Goal: Task Accomplishment & Management: Use online tool/utility

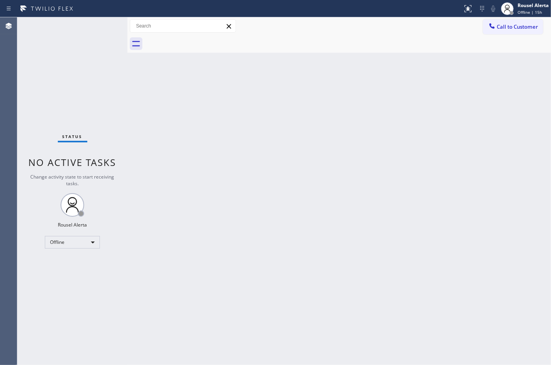
click at [66, 81] on div "Status No active tasks Change activity state to start receiving tasks. Rousel A…" at bounding box center [72, 191] width 110 height 348
click at [87, 246] on div "Offline" at bounding box center [72, 242] width 55 height 13
click at [88, 262] on li "Available" at bounding box center [72, 262] width 54 height 9
drag, startPoint x: 173, startPoint y: 251, endPoint x: 203, endPoint y: 235, distance: 33.8
click at [175, 251] on div "Back to Dashboard Change Sender ID Customers Technicians Select a contact Outbo…" at bounding box center [339, 191] width 424 height 348
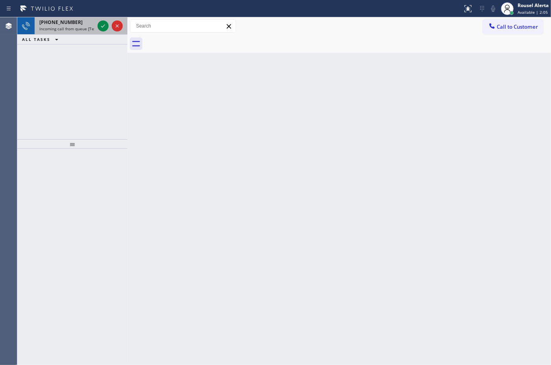
click at [67, 26] on span "Incoming call from queue [Test] All" at bounding box center [71, 29] width 65 height 6
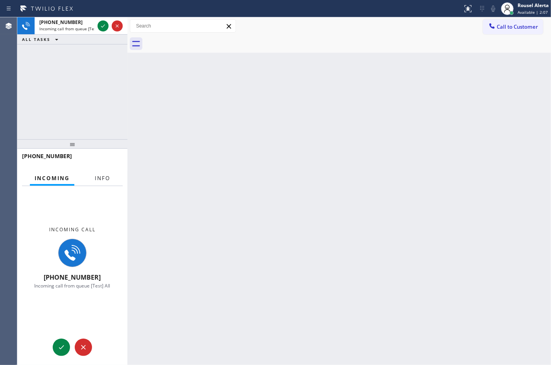
click at [103, 177] on span "Info" at bounding box center [102, 178] width 15 height 7
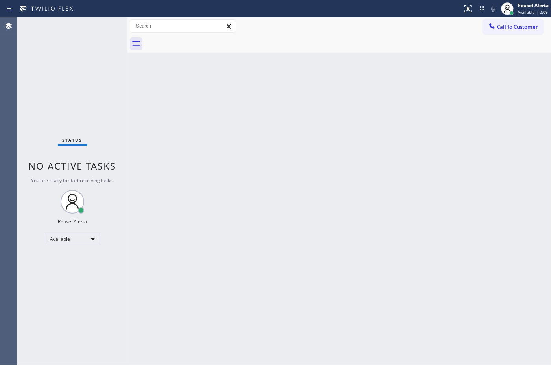
click at [103, 31] on div "Status No active tasks You are ready to start receiving tasks. Rousel Alerta Av…" at bounding box center [72, 191] width 110 height 348
drag, startPoint x: 103, startPoint y: 31, endPoint x: 85, endPoint y: 22, distance: 20.6
click at [102, 27] on div "Status No active tasks You are ready to start receiving tasks. Rousel Alerta Av…" at bounding box center [72, 191] width 110 height 348
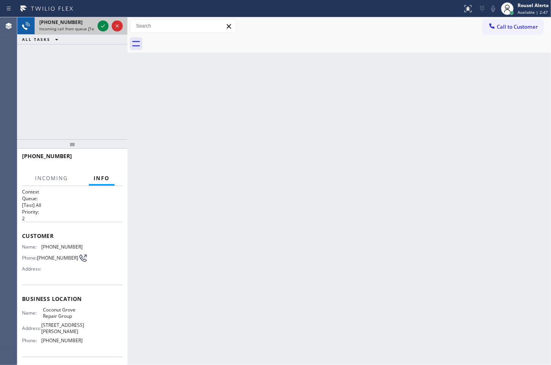
click at [91, 26] on span "Incoming call from queue [Test] All" at bounding box center [71, 29] width 65 height 6
click at [96, 26] on div at bounding box center [110, 25] width 28 height 17
click at [98, 26] on div at bounding box center [103, 25] width 11 height 9
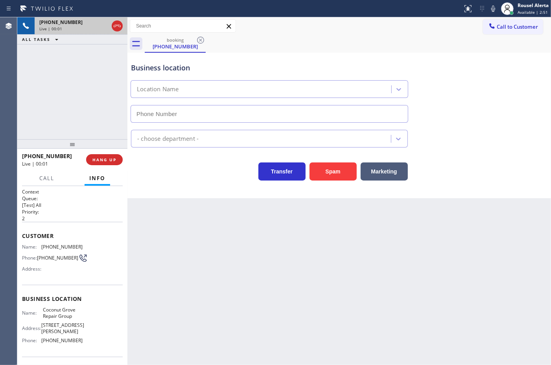
type input "[PHONE_NUMBER]"
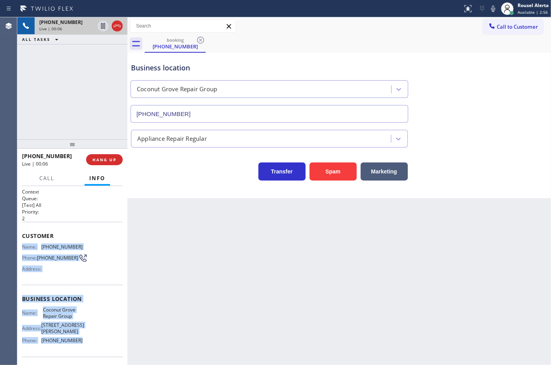
drag, startPoint x: 23, startPoint y: 243, endPoint x: 87, endPoint y: 334, distance: 111.8
click at [87, 334] on div "Context Queue: [Test] All Priority: 2 Customer Name: [PHONE_NUMBER] Phone: [PHO…" at bounding box center [72, 302] width 101 height 228
copy div "Name: [PHONE_NUMBER] Phone: [PHONE_NUMBER] Address: Business location Name: [GE…"
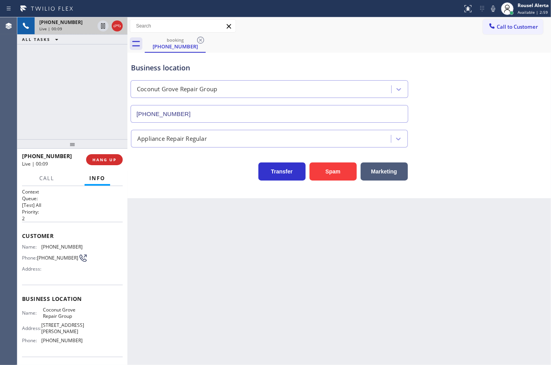
click at [390, 244] on div "Back to Dashboard Change Sender ID Customers Technicians Select a contact Outbo…" at bounding box center [339, 191] width 424 height 348
click at [161, 228] on div "Back to Dashboard Change Sender ID Customers Technicians Select a contact Outbo…" at bounding box center [339, 191] width 424 height 348
click at [113, 164] on button "HANG UP" at bounding box center [104, 159] width 37 height 11
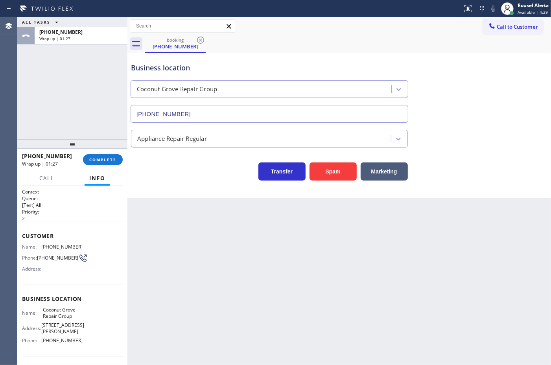
click at [101, 166] on div "[PHONE_NUMBER] Wrap up | 01:27 COMPLETE" at bounding box center [72, 159] width 101 height 20
click at [101, 164] on button "COMPLETE" at bounding box center [103, 159] width 40 height 11
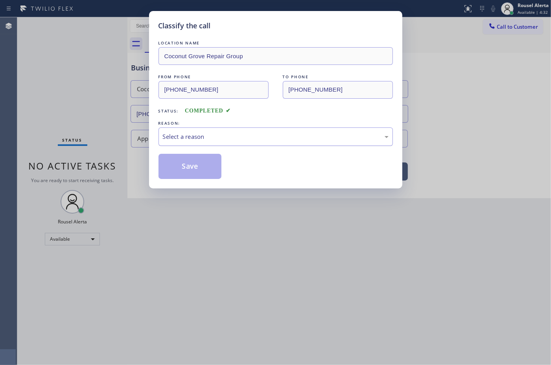
click at [200, 141] on div "Select a reason" at bounding box center [276, 136] width 226 height 9
click at [192, 169] on button "Save" at bounding box center [190, 166] width 63 height 25
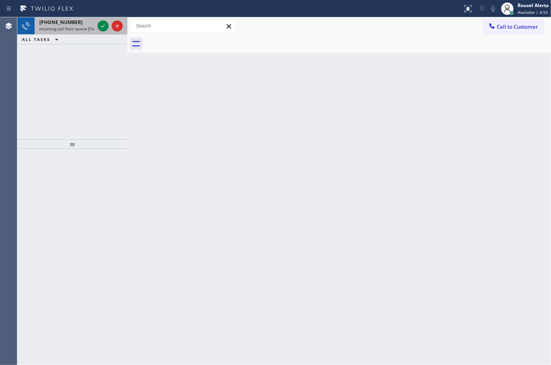
click at [83, 19] on div "[PHONE_NUMBER]" at bounding box center [66, 22] width 55 height 7
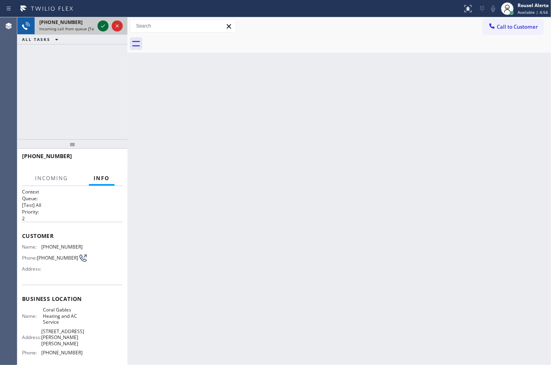
click at [101, 28] on icon at bounding box center [102, 25] width 9 height 9
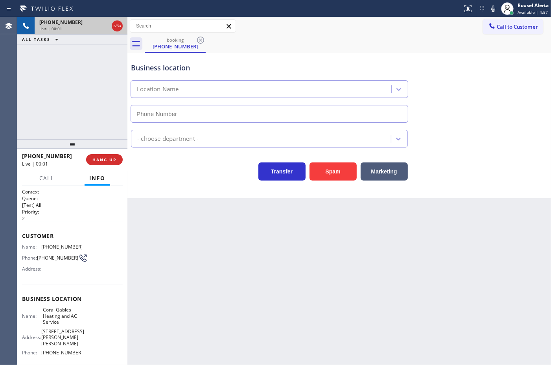
type input "[PHONE_NUMBER]"
click at [109, 162] on span "HANG UP" at bounding box center [104, 160] width 24 height 6
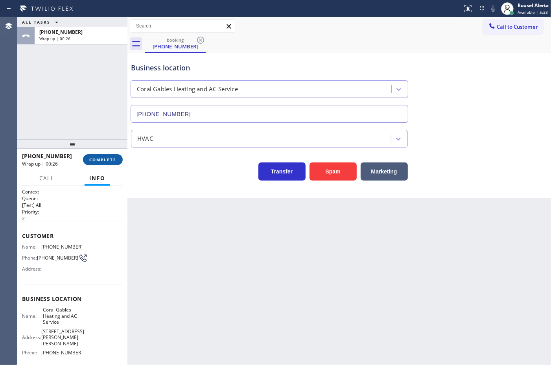
click at [101, 159] on span "COMPLETE" at bounding box center [102, 160] width 27 height 6
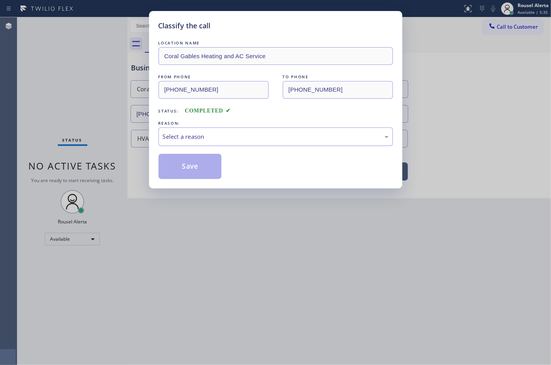
click at [205, 144] on div "Select a reason" at bounding box center [276, 136] width 234 height 18
click at [208, 175] on button "Save" at bounding box center [190, 166] width 63 height 25
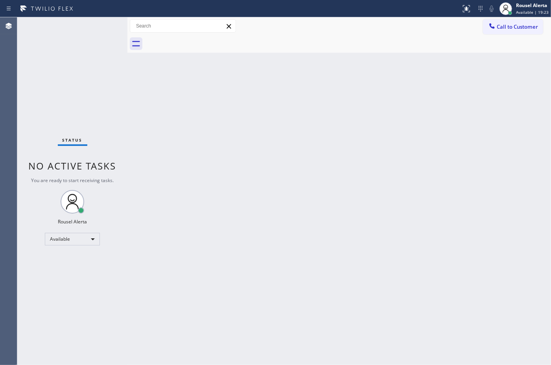
click at [89, 39] on div "Status No active tasks You are ready to start receiving tasks. Rousel Alerta Av…" at bounding box center [72, 191] width 110 height 348
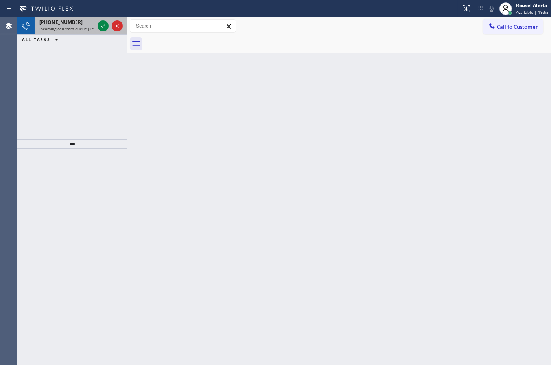
click at [71, 20] on span "[PHONE_NUMBER]" at bounding box center [60, 22] width 43 height 7
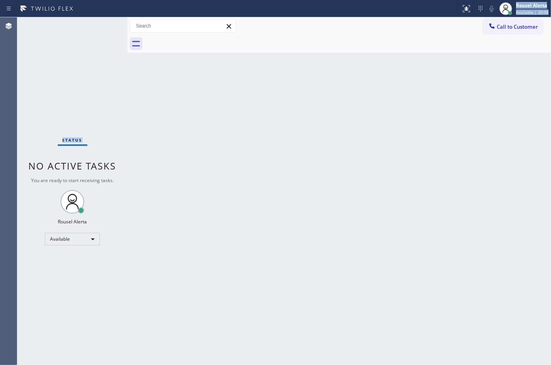
click at [96, 19] on div "Status report No issues detected If you experience an issue, please download th…" at bounding box center [275, 182] width 551 height 365
click at [386, 362] on div "Back to Dashboard Change Sender ID Customers Technicians Select a contact Outbo…" at bounding box center [339, 191] width 424 height 348
click at [100, 32] on div "Status No active tasks You are ready to start receiving tasks. Rousel Alerta Av…" at bounding box center [72, 191] width 110 height 348
click at [206, 150] on div "Back to Dashboard Change Sender ID Customers Technicians Select a contact Outbo…" at bounding box center [339, 191] width 424 height 348
click at [111, 60] on div "Status No active tasks You are ready to start receiving tasks. Rousel Alerta Av…" at bounding box center [72, 191] width 110 height 348
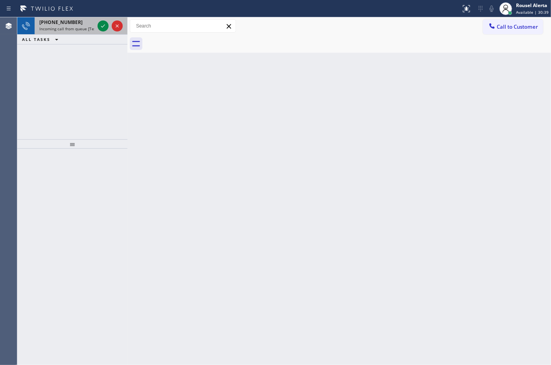
click at [81, 22] on div "[PHONE_NUMBER]" at bounding box center [66, 22] width 55 height 7
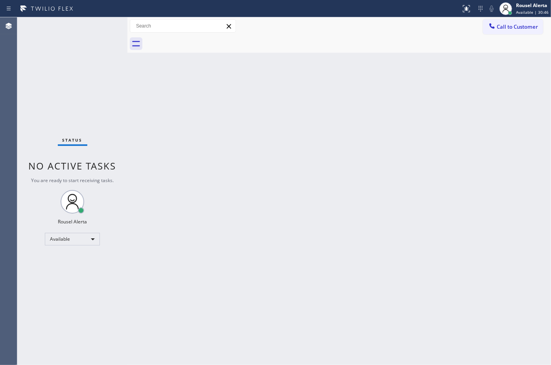
click at [91, 28] on div "Status No active tasks You are ready to start receiving tasks. Rousel Alerta Av…" at bounding box center [72, 191] width 110 height 348
click at [424, 231] on div "Back to Dashboard Change Sender ID Customers Technicians Select a contact Outbo…" at bounding box center [339, 191] width 424 height 348
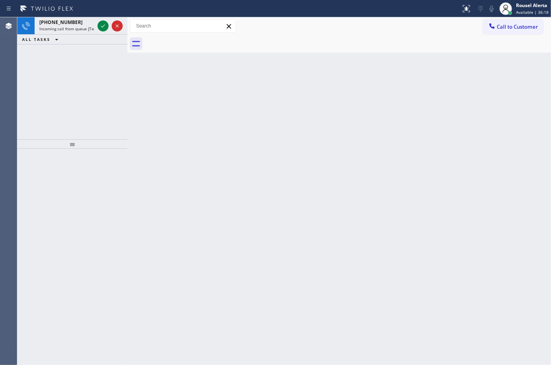
drag, startPoint x: 333, startPoint y: 205, endPoint x: 333, endPoint y: 199, distance: 6.3
click at [333, 199] on div "Back to Dashboard Change Sender ID Customers Technicians Select a contact Outbo…" at bounding box center [339, 191] width 424 height 348
click at [71, 30] on span "Incoming call from queue [Test] All" at bounding box center [71, 29] width 65 height 6
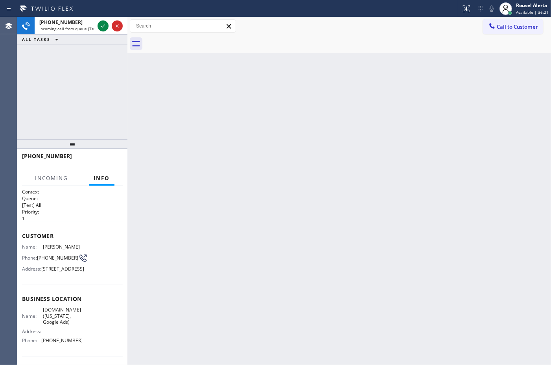
click at [187, 177] on div "Back to Dashboard Change Sender ID Customers Technicians Select a contact Outbo…" at bounding box center [339, 191] width 424 height 348
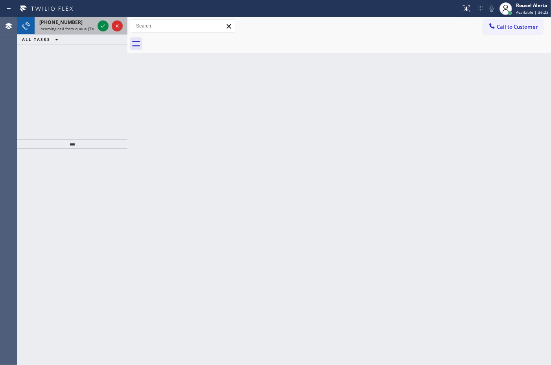
click at [84, 23] on div "[PHONE_NUMBER]" at bounding box center [66, 22] width 55 height 7
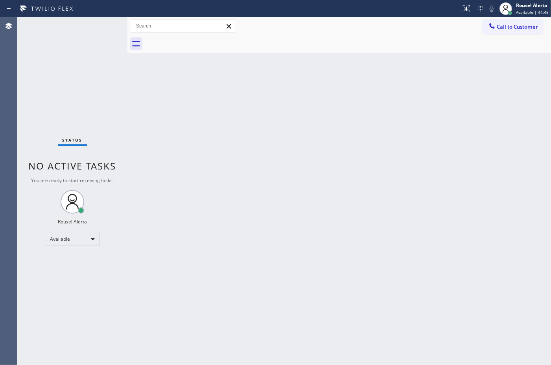
click at [86, 26] on div "Status No active tasks You are ready to start receiving tasks. Rousel Alerta Av…" at bounding box center [72, 191] width 110 height 348
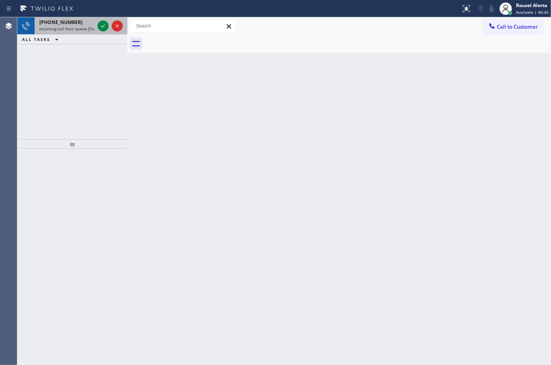
click at [79, 28] on span "Incoming call from queue [Test] All" at bounding box center [71, 29] width 65 height 6
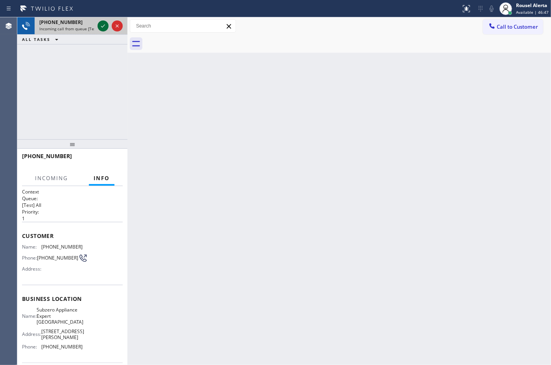
click at [102, 26] on icon at bounding box center [102, 25] width 9 height 9
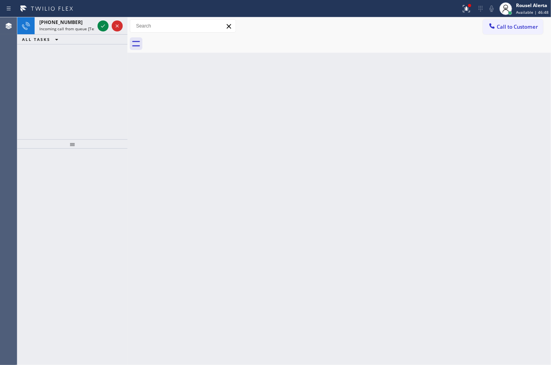
click at [102, 26] on icon at bounding box center [102, 25] width 9 height 9
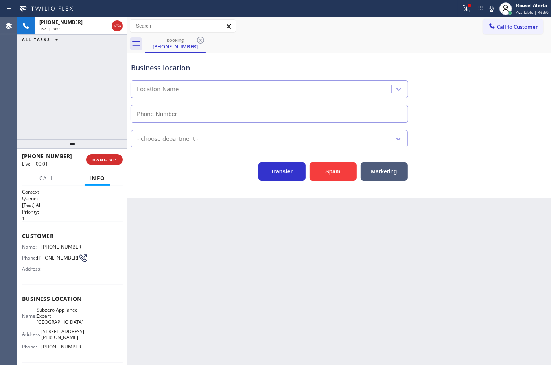
type input "[PHONE_NUMBER]"
click at [181, 261] on div "Back to Dashboard Change Sender ID Customers Technicians Select a contact Outbo…" at bounding box center [339, 191] width 424 height 348
click at [75, 119] on div "[PHONE_NUMBER] Live | 00:15 ALL TASKS ALL TASKS ACTIVE TASKS TASKS IN WRAP UP" at bounding box center [72, 78] width 110 height 122
click at [99, 155] on button "HANG UP" at bounding box center [104, 159] width 37 height 11
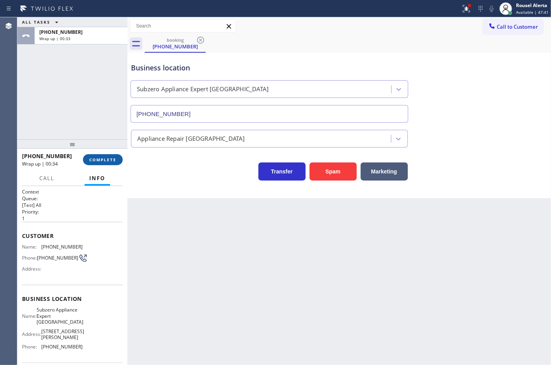
click at [94, 160] on span "COMPLETE" at bounding box center [102, 160] width 27 height 6
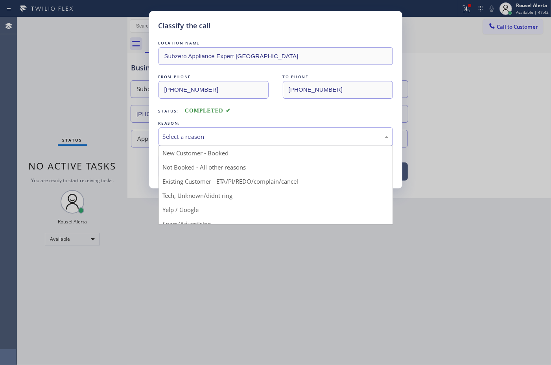
click at [205, 138] on div "Select a reason" at bounding box center [276, 136] width 226 height 9
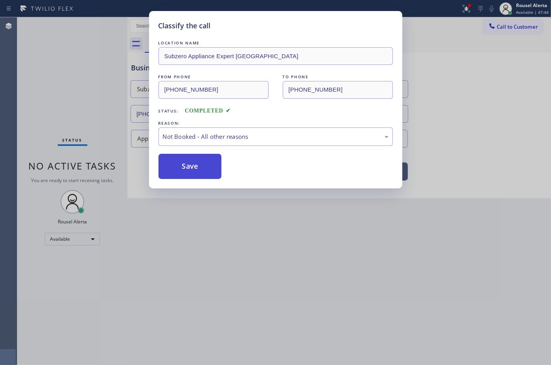
click at [206, 173] on button "Save" at bounding box center [190, 166] width 63 height 25
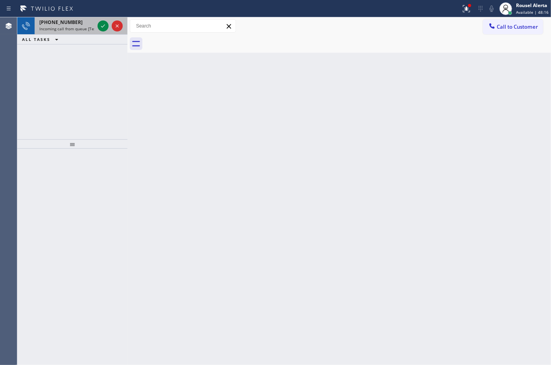
click at [79, 28] on span "Incoming call from queue [Test] All" at bounding box center [71, 29] width 65 height 6
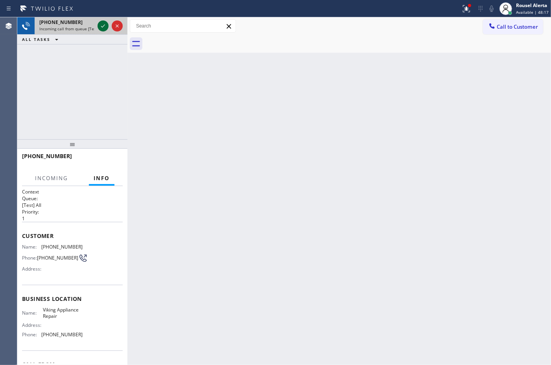
click at [100, 27] on icon at bounding box center [102, 25] width 9 height 9
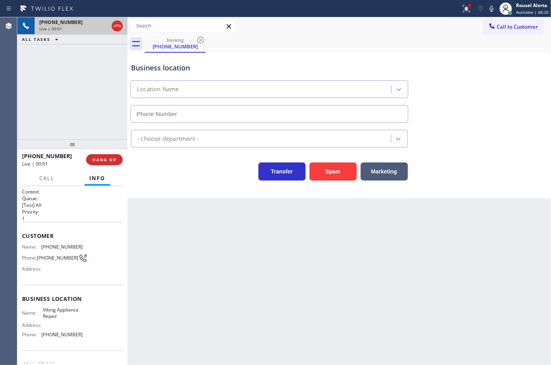
type input "[PHONE_NUMBER]"
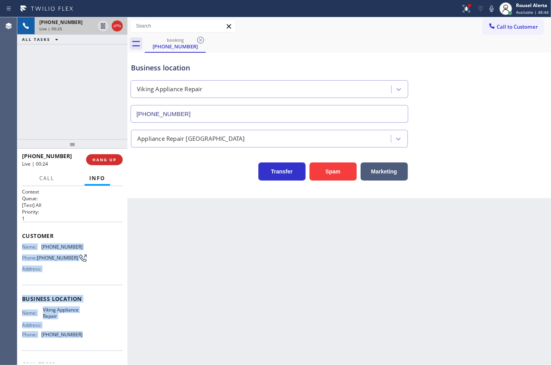
drag, startPoint x: 20, startPoint y: 249, endPoint x: 88, endPoint y: 341, distance: 114.3
click at [88, 341] on div "Context Queue: [Test] All Priority: 1 Customer Name: [PHONE_NUMBER] Phone: [PHO…" at bounding box center [72, 275] width 110 height 179
copy div "Name: [PHONE_NUMBER] Phone: [PHONE_NUMBER] Address: Business location Name: Vik…"
click at [101, 30] on icon at bounding box center [102, 25] width 9 height 9
click at [495, 8] on icon at bounding box center [491, 8] width 9 height 9
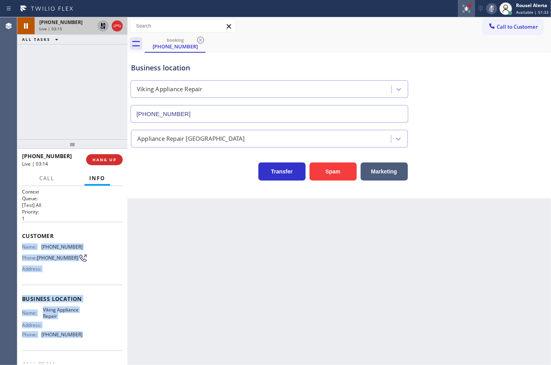
click at [467, 8] on icon at bounding box center [466, 8] width 9 height 9
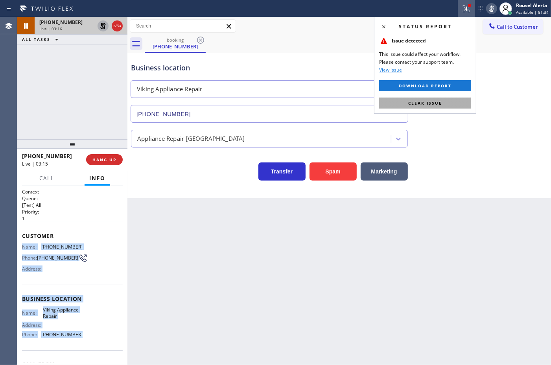
click at [446, 104] on button "Clear issue" at bounding box center [425, 103] width 92 height 11
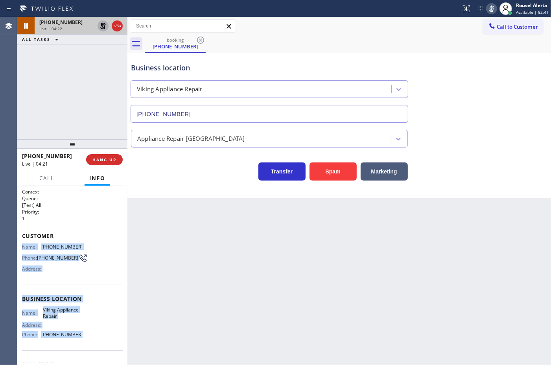
click at [98, 25] on icon at bounding box center [102, 25] width 9 height 9
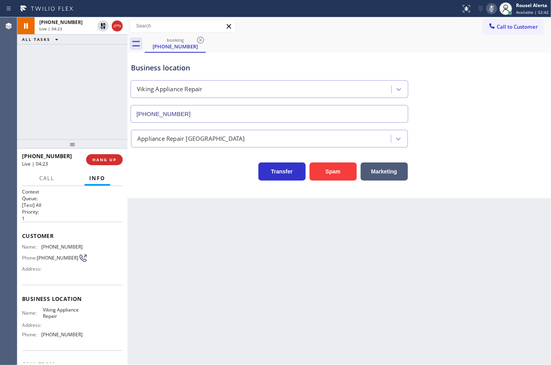
click at [490, 14] on div "Status report No issues detected If you experience an issue, please download th…" at bounding box center [504, 8] width 93 height 17
drag, startPoint x: 491, startPoint y: 10, endPoint x: 546, endPoint y: 69, distance: 81.3
click at [492, 10] on icon at bounding box center [491, 8] width 9 height 9
click at [211, 288] on div "Back to Dashboard Change Sender ID Customers Technicians Select a contact Outbo…" at bounding box center [339, 191] width 424 height 348
click at [44, 179] on span "Call" at bounding box center [46, 178] width 15 height 7
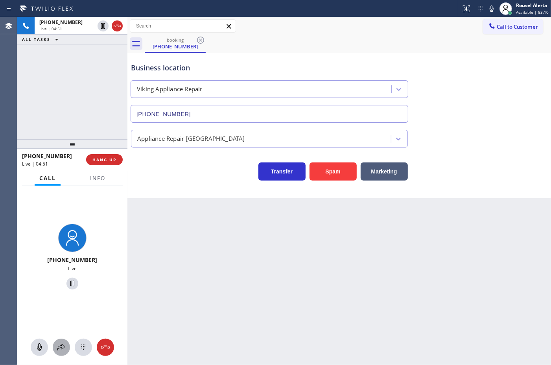
click at [61, 347] on icon at bounding box center [61, 347] width 8 height 7
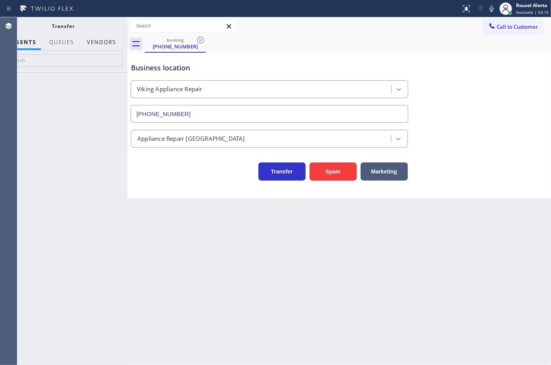
click at [100, 40] on button "Vendors" at bounding box center [101, 42] width 39 height 15
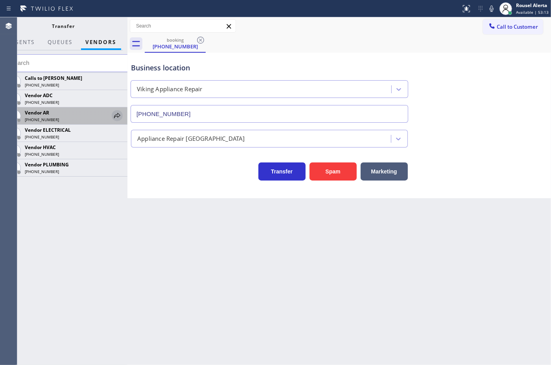
click at [114, 114] on icon at bounding box center [117, 115] width 9 height 9
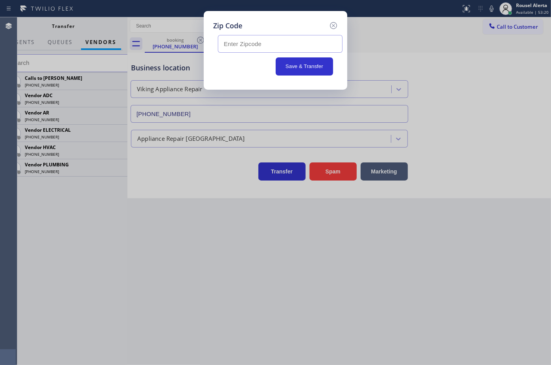
click at [280, 50] on input "text" at bounding box center [280, 44] width 125 height 18
paste input "04048"
type input "04048"
click at [309, 66] on button "Save & Transfer" at bounding box center [305, 66] width 58 height 18
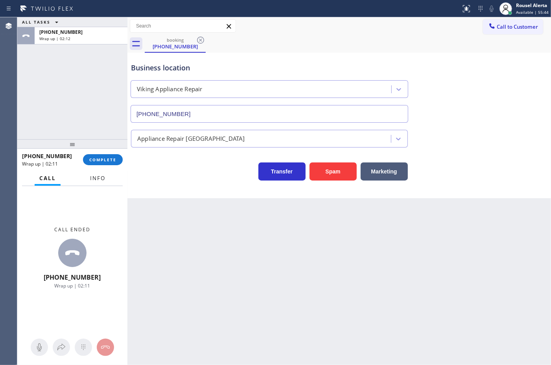
click at [108, 179] on button "Info" at bounding box center [97, 178] width 25 height 15
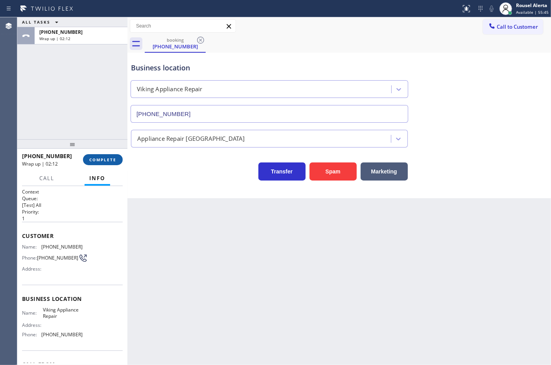
click at [99, 160] on span "COMPLETE" at bounding box center [102, 160] width 27 height 6
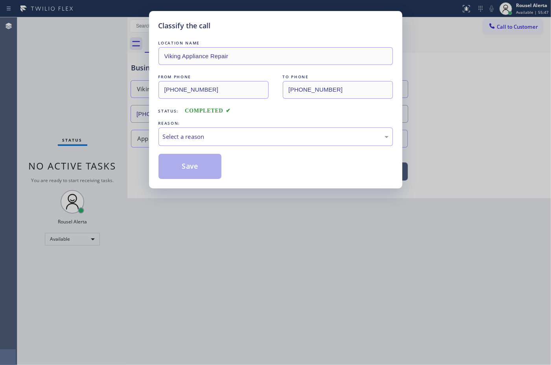
click at [213, 153] on div "LOCATION NAME Viking Appliance Repair FROM PHONE [PHONE_NUMBER] TO PHONE [PHONE…" at bounding box center [276, 109] width 234 height 140
click at [221, 140] on div "Select a reason" at bounding box center [276, 136] width 226 height 9
click at [218, 168] on button "Save" at bounding box center [190, 166] width 63 height 25
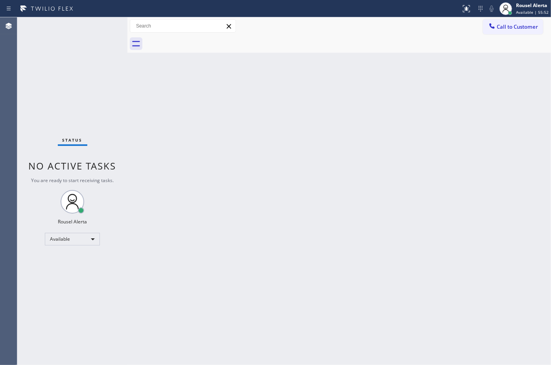
click at [190, 181] on div "Back to Dashboard Change Sender ID Customers Technicians Select a contact Outbo…" at bounding box center [339, 191] width 424 height 348
click at [312, 137] on div "Back to Dashboard Change Sender ID Customers Technicians Select a contact Outbo…" at bounding box center [339, 191] width 424 height 348
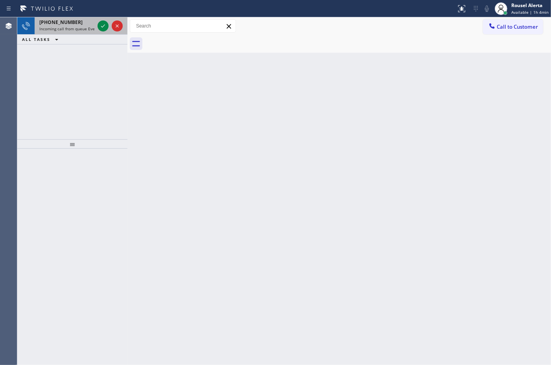
click at [87, 28] on span "Incoming call from queue Everybody" at bounding box center [73, 29] width 68 height 6
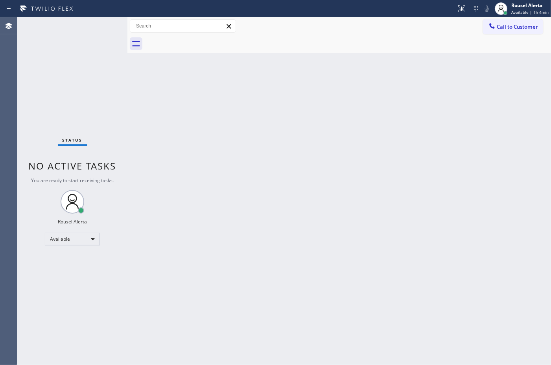
click at [87, 28] on div "Status No active tasks You are ready to start receiving tasks. Rousel Alerta Av…" at bounding box center [72, 191] width 110 height 348
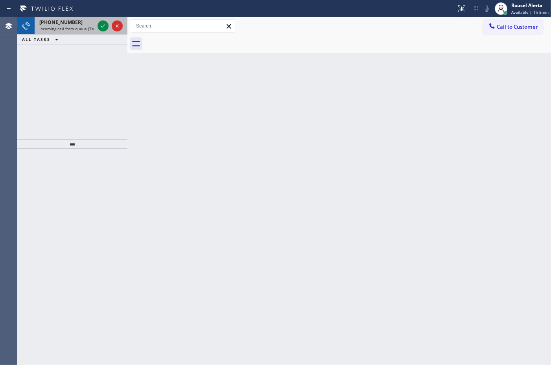
click at [78, 30] on span "Incoming call from queue [Test] All" at bounding box center [71, 29] width 65 height 6
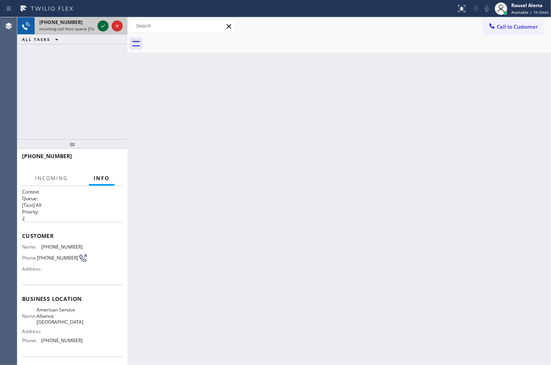
click at [99, 30] on icon at bounding box center [102, 25] width 9 height 9
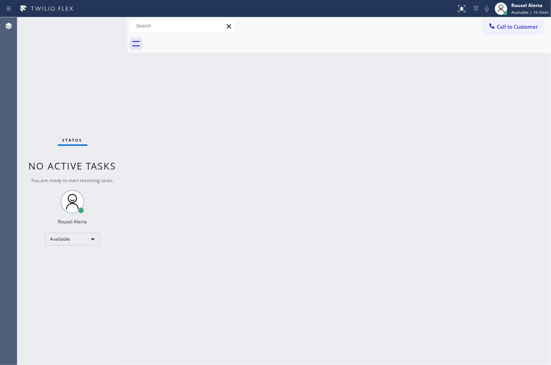
click at [99, 30] on div "Status No active tasks You are ready to start receiving tasks. Rousel Alerta Av…" at bounding box center [72, 191] width 110 height 348
click at [103, 29] on div "Status No active tasks You are ready to start receiving tasks. Rousel Alerta Av…" at bounding box center [72, 191] width 110 height 348
click at [466, 7] on div at bounding box center [465, 5] width 5 height 5
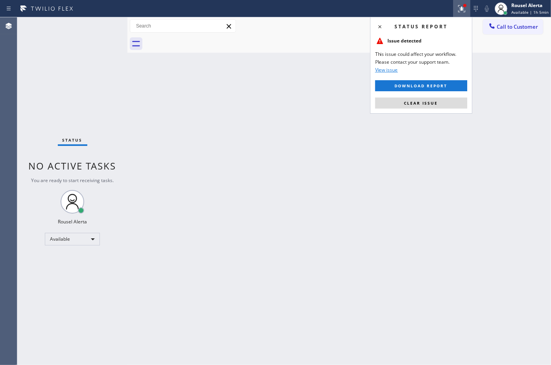
click at [431, 100] on button "Clear issue" at bounding box center [421, 103] width 92 height 11
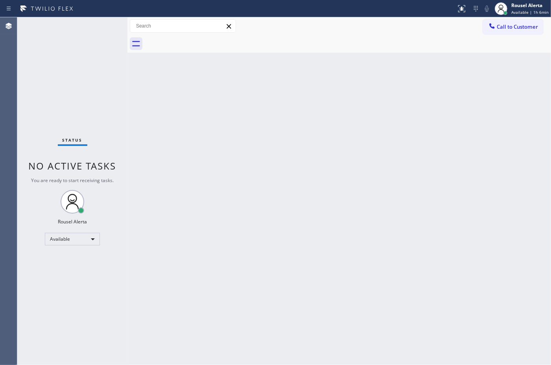
click at [89, 34] on div "Status No active tasks You are ready to start receiving tasks. Rousel Alerta Av…" at bounding box center [72, 191] width 110 height 348
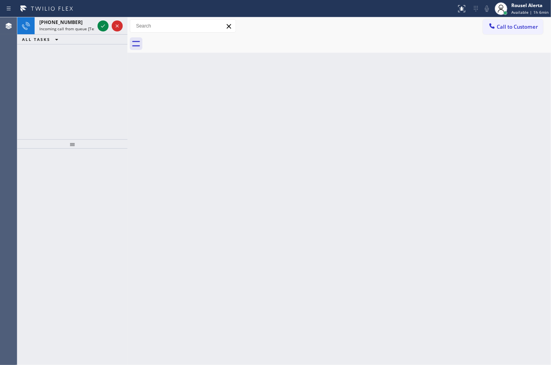
click at [94, 35] on div "ALL TASKS ALL TASKS ACTIVE TASKS TASKS IN WRAP UP" at bounding box center [72, 40] width 110 height 10
click at [95, 26] on div "[PHONE_NUMBER] Incoming call from queue [Test] All" at bounding box center [65, 25] width 61 height 17
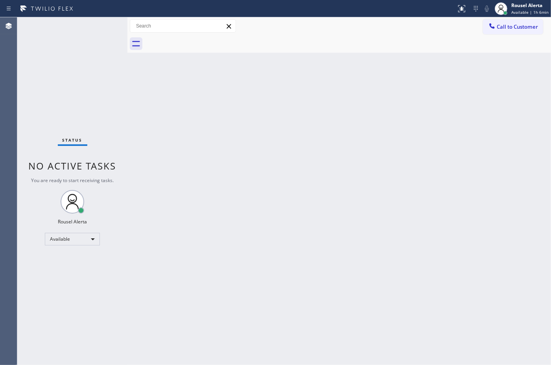
click at [99, 26] on div "Status No active tasks You are ready to start receiving tasks. Rousel Alerta Av…" at bounding box center [72, 191] width 110 height 348
click at [100, 26] on div "Status No active tasks You are ready to start receiving tasks. Rousel Alerta Av…" at bounding box center [72, 191] width 110 height 348
click at [314, 319] on div "Back to Dashboard Change Sender ID Customers Technicians Select a contact Outbo…" at bounding box center [339, 191] width 424 height 348
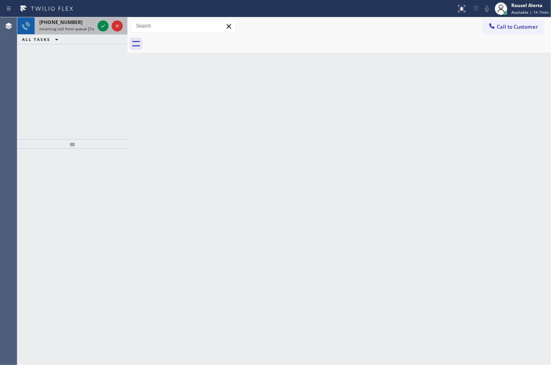
click at [72, 22] on div "[PHONE_NUMBER]" at bounding box center [66, 22] width 55 height 7
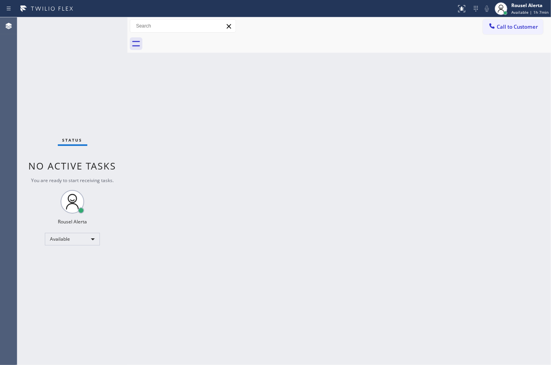
click at [104, 24] on div "Status No active tasks You are ready to start receiving tasks. Rousel Alerta Av…" at bounding box center [72, 191] width 110 height 348
drag, startPoint x: 104, startPoint y: 24, endPoint x: 99, endPoint y: 24, distance: 5.1
click at [103, 24] on div "Status No active tasks You are ready to start receiving tasks. Rousel Alerta Av…" at bounding box center [72, 191] width 110 height 348
click at [99, 24] on div "Status No active tasks You are ready to start receiving tasks. Rousel Alerta Av…" at bounding box center [72, 191] width 110 height 348
click at [92, 27] on div "Status No active tasks You are ready to start receiving tasks. Rousel Alerta Av…" at bounding box center [72, 191] width 110 height 348
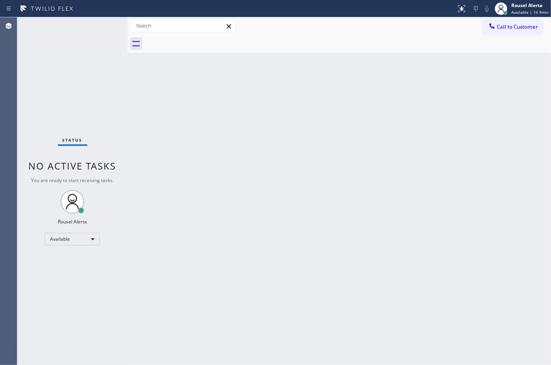
click at [92, 26] on div "Status No active tasks You are ready to start receiving tasks. Rousel Alerta Av…" at bounding box center [72, 191] width 110 height 348
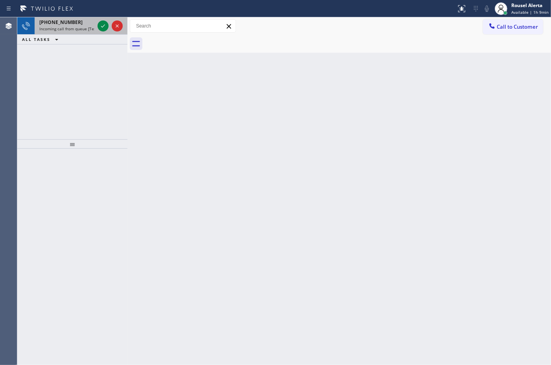
click at [77, 24] on div "[PHONE_NUMBER]" at bounding box center [66, 22] width 55 height 7
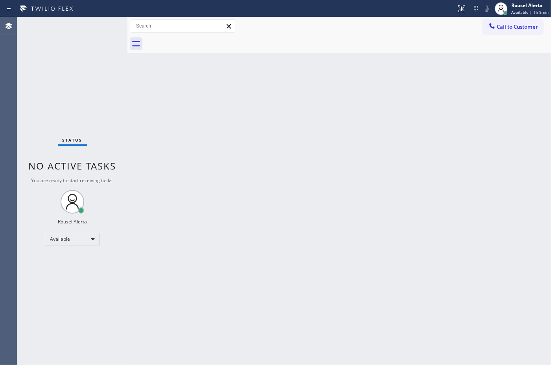
click at [99, 26] on div "Status No active tasks You are ready to start receiving tasks. Rousel Alerta Av…" at bounding box center [72, 191] width 110 height 348
click at [203, 140] on div "Back to Dashboard Change Sender ID Customers Technicians Select a contact Outbo…" at bounding box center [339, 191] width 424 height 348
drag, startPoint x: 268, startPoint y: 229, endPoint x: 284, endPoint y: 228, distance: 16.6
click at [270, 229] on div "Back to Dashboard Change Sender ID Customers Technicians Select a contact Outbo…" at bounding box center [339, 191] width 424 height 348
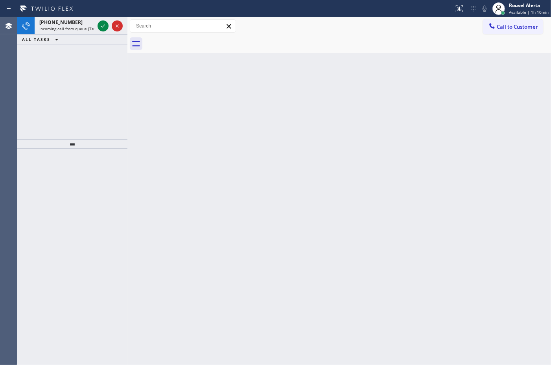
click at [81, 10] on div at bounding box center [227, 8] width 448 height 13
click at [92, 28] on span "Incoming call from queue [Test] All" at bounding box center [71, 29] width 65 height 6
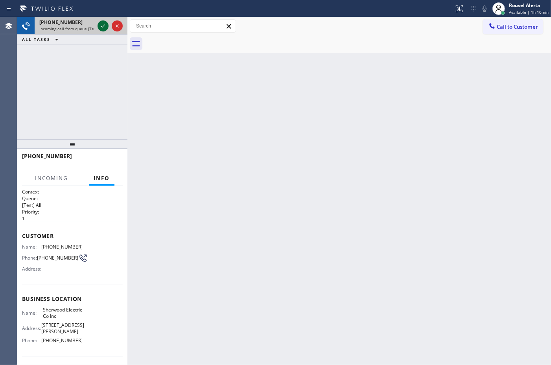
click at [98, 28] on div at bounding box center [103, 25] width 11 height 9
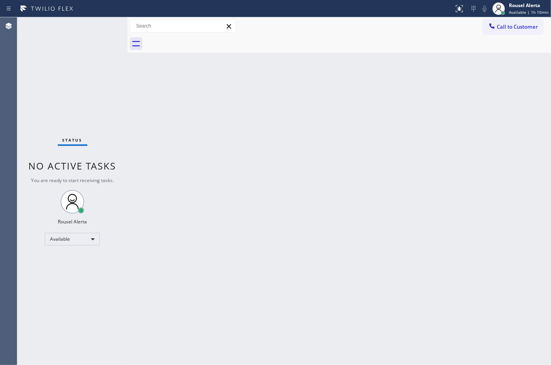
click at [99, 28] on div "Status No active tasks You are ready to start receiving tasks. Rousel Alerta Av…" at bounding box center [72, 191] width 110 height 348
click at [461, 4] on icon at bounding box center [459, 8] width 9 height 9
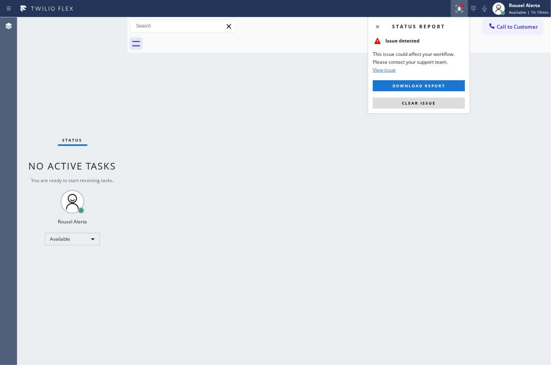
drag, startPoint x: 443, startPoint y: 92, endPoint x: 443, endPoint y: 98, distance: 5.2
click at [443, 93] on div "Status report Issue detected This issue could affect your workflow. Please cont…" at bounding box center [419, 65] width 102 height 97
click at [441, 102] on button "Clear issue" at bounding box center [419, 103] width 92 height 11
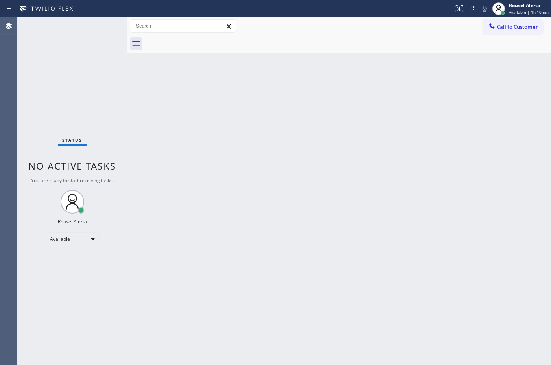
click at [95, 25] on div "Status No active tasks You are ready to start receiving tasks. Rousel Alerta Av…" at bounding box center [72, 191] width 110 height 348
click at [87, 24] on div "Status No active tasks You are ready to start receiving tasks. Rousel Alerta Av…" at bounding box center [72, 191] width 110 height 348
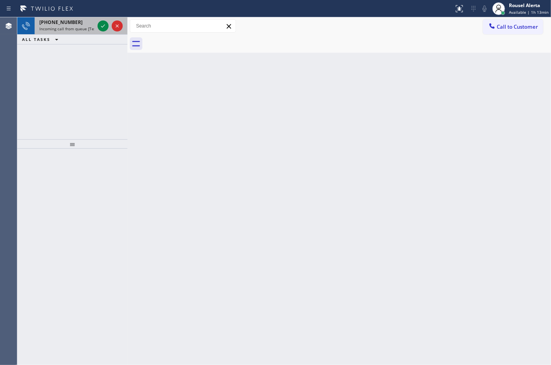
click at [87, 30] on span "Incoming call from queue [Test] All" at bounding box center [71, 29] width 65 height 6
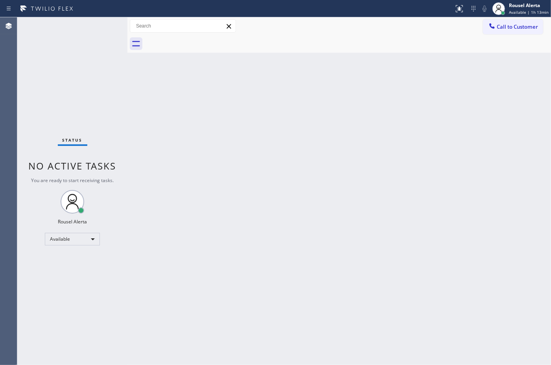
click at [101, 29] on div "Status No active tasks You are ready to start receiving tasks. Rousel Alerta Av…" at bounding box center [72, 191] width 110 height 348
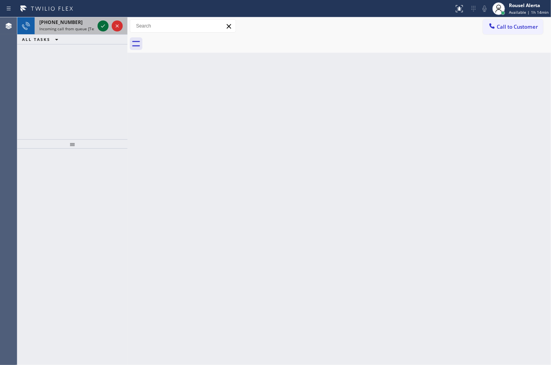
click at [99, 23] on icon at bounding box center [102, 25] width 9 height 9
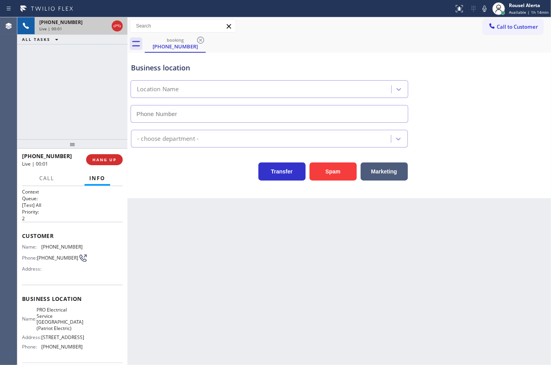
type input "[PHONE_NUMBER]"
click at [190, 238] on div "Back to Dashboard Change Sender ID Customers Technicians Select a contact Outbo…" at bounding box center [339, 191] width 424 height 348
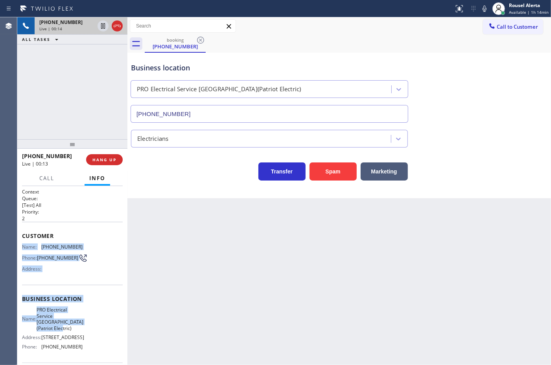
scroll to position [49, 0]
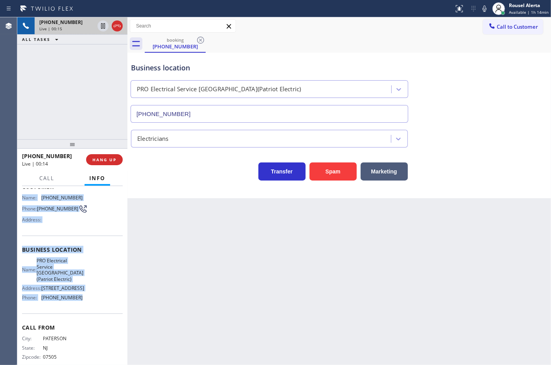
drag, startPoint x: 18, startPoint y: 245, endPoint x: 83, endPoint y: 327, distance: 104.6
click at [83, 327] on div "Context Queue: [Test] All Priority: 2 Customer Name: [PHONE_NUMBER] Phone: [PHO…" at bounding box center [72, 275] width 110 height 179
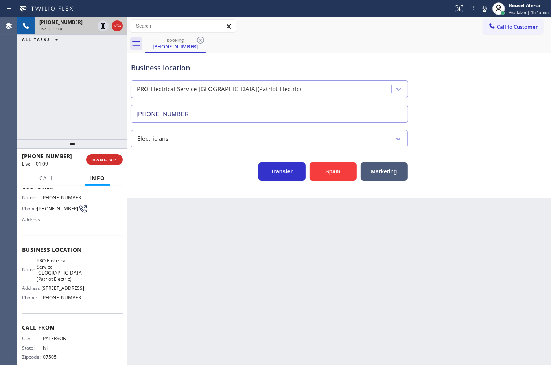
click at [395, 301] on div "Back to Dashboard Change Sender ID Customers Technicians Select a contact Outbo…" at bounding box center [339, 191] width 424 height 348
click at [219, 272] on div "Back to Dashboard Change Sender ID Customers Technicians Select a contact Outbo…" at bounding box center [339, 191] width 424 height 348
click at [371, 355] on div "Back to Dashboard Change Sender ID Customers Technicians Select a contact Outbo…" at bounding box center [339, 191] width 424 height 348
click at [359, 336] on div "Back to Dashboard Change Sender ID Customers Technicians Select a contact Outbo…" at bounding box center [339, 191] width 424 height 348
drag, startPoint x: 77, startPoint y: 97, endPoint x: 135, endPoint y: 154, distance: 81.2
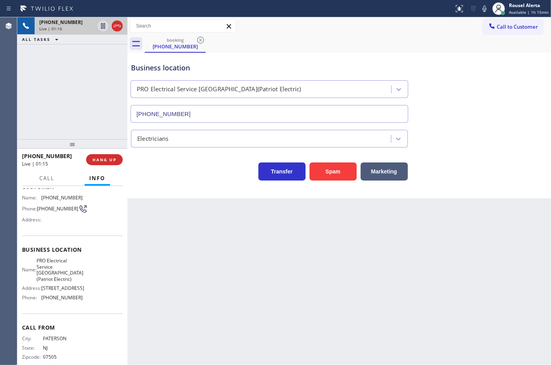
click at [77, 97] on div "[PHONE_NUMBER] Live | 01:16 ALL TASKS ALL TASKS ACTIVE TASKS TASKS IN WRAP UP" at bounding box center [72, 78] width 110 height 122
click at [96, 162] on span "HANG UP" at bounding box center [104, 160] width 24 height 6
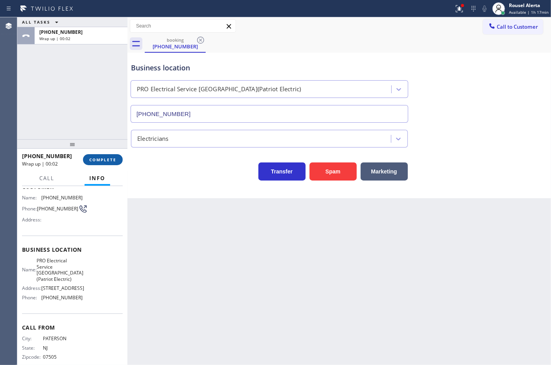
click at [96, 162] on span "COMPLETE" at bounding box center [102, 160] width 27 height 6
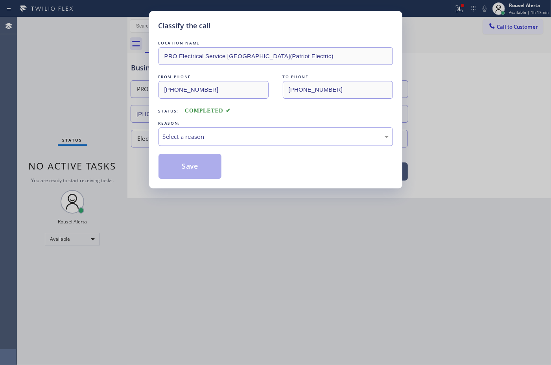
click at [207, 135] on div "Select a reason" at bounding box center [276, 136] width 226 height 9
click at [193, 166] on button "Save" at bounding box center [190, 166] width 63 height 25
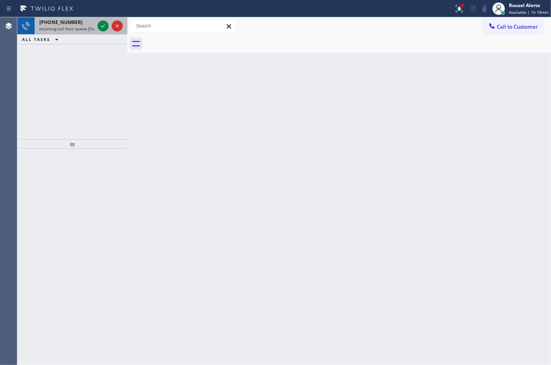
drag, startPoint x: 65, startPoint y: 27, endPoint x: 82, endPoint y: 33, distance: 17.5
click at [69, 29] on span "Incoming call from queue [Test] All" at bounding box center [71, 29] width 65 height 6
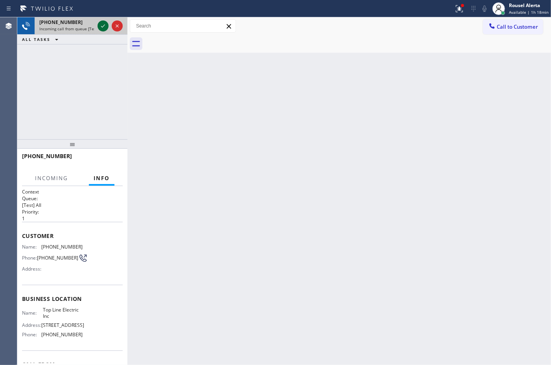
click at [99, 26] on icon at bounding box center [102, 25] width 9 height 9
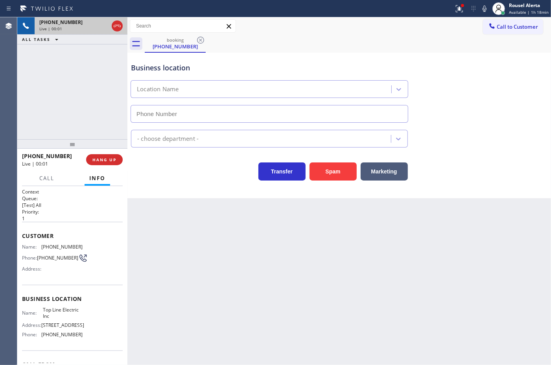
type input "[PHONE_NUMBER]"
click at [330, 169] on button "Spam" at bounding box center [333, 171] width 47 height 18
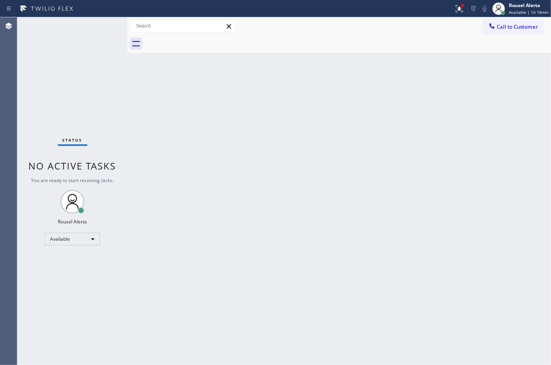
click at [52, 27] on div "Status No active tasks You are ready to start receiving tasks. Rousel Alerta Av…" at bounding box center [72, 191] width 110 height 348
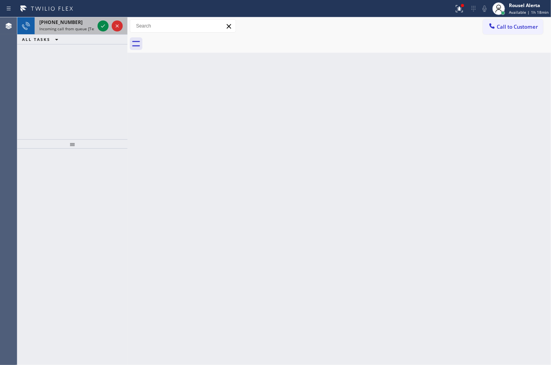
drag, startPoint x: 76, startPoint y: 20, endPoint x: 96, endPoint y: 26, distance: 21.9
click at [76, 20] on div "[PHONE_NUMBER]" at bounding box center [66, 22] width 55 height 7
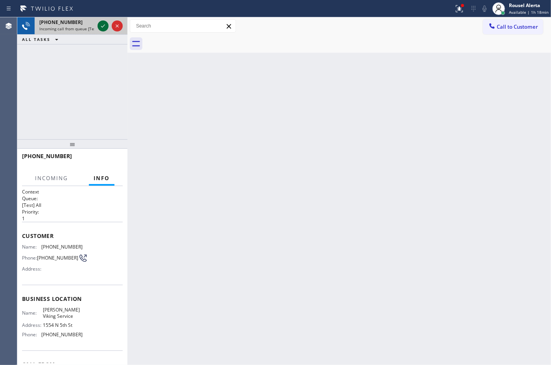
click at [102, 28] on icon at bounding box center [102, 25] width 9 height 9
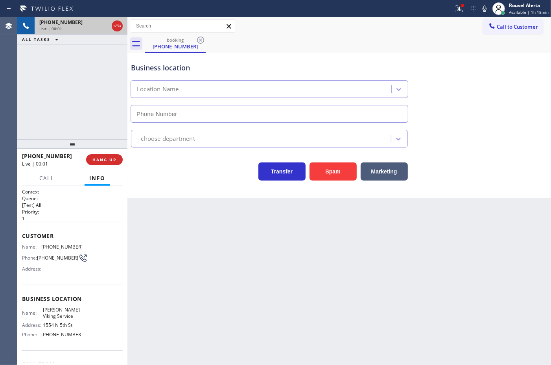
type input "[PHONE_NUMBER]"
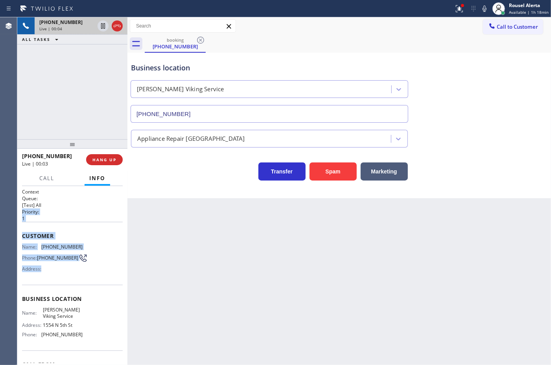
drag, startPoint x: 123, startPoint y: 207, endPoint x: 124, endPoint y: 276, distance: 68.5
click at [124, 276] on div "Context Queue: [Test] All Priority: 1 Customer Name: [PHONE_NUMBER] Phone: [PHO…" at bounding box center [72, 275] width 110 height 179
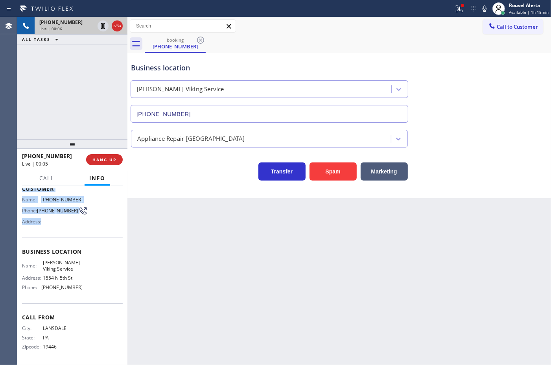
scroll to position [2, 0]
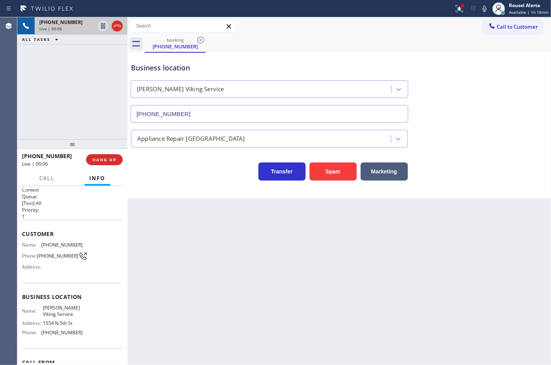
click at [176, 247] on div "Back to Dashboard Change Sender ID Customers Technicians Select a contact Outbo…" at bounding box center [339, 191] width 424 height 348
click at [105, 156] on button "HANG UP" at bounding box center [104, 159] width 37 height 11
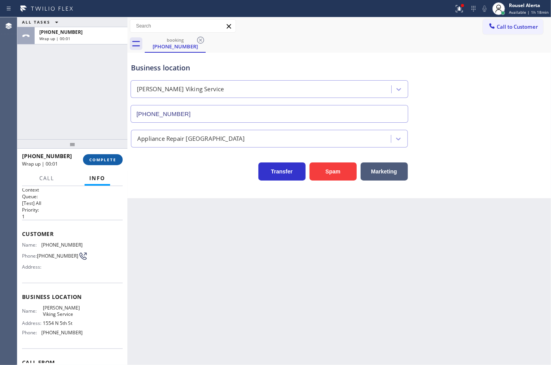
click at [105, 158] on span "COMPLETE" at bounding box center [102, 160] width 27 height 6
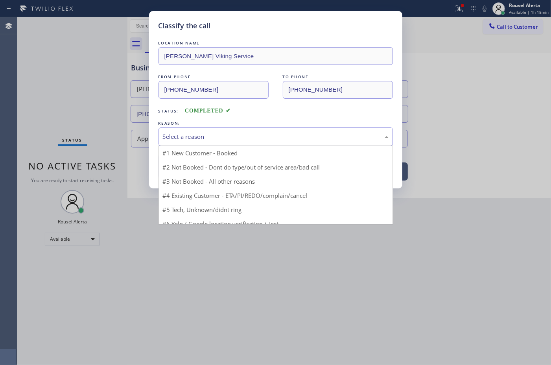
click at [207, 141] on div "Select a reason" at bounding box center [276, 136] width 226 height 9
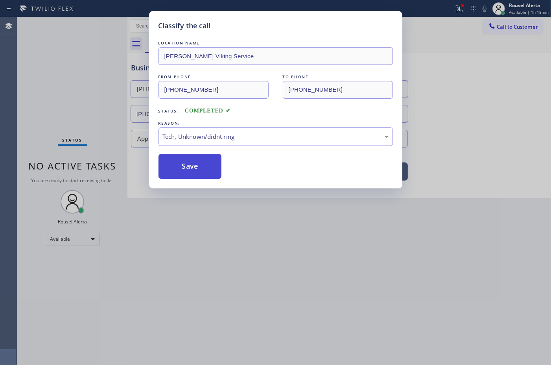
click at [192, 168] on button "Save" at bounding box center [190, 166] width 63 height 25
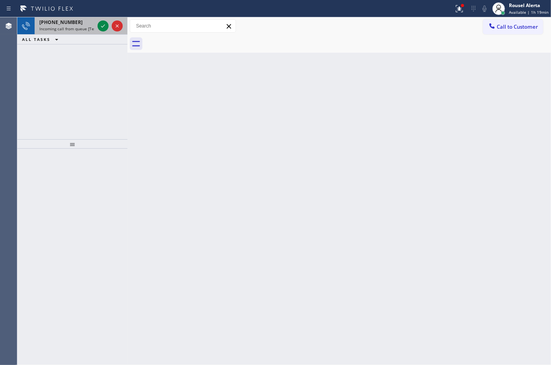
click at [85, 24] on div "[PHONE_NUMBER]" at bounding box center [66, 22] width 55 height 7
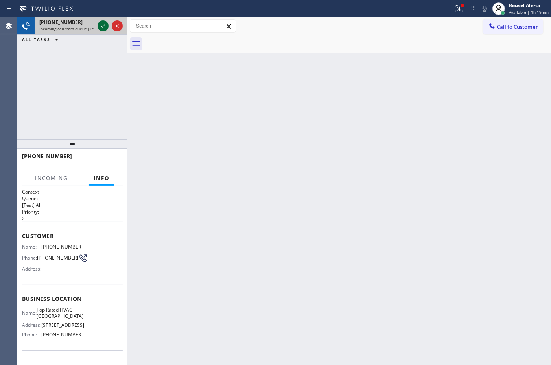
click at [102, 28] on icon at bounding box center [102, 25] width 9 height 9
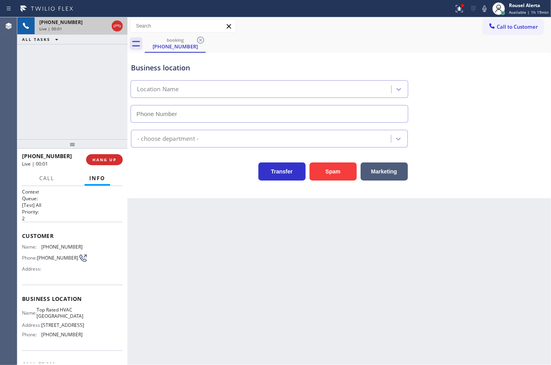
type input "[PHONE_NUMBER]"
click at [158, 247] on div "Back to Dashboard Change Sender ID Customers Technicians Select a contact Outbo…" at bounding box center [339, 191] width 424 height 348
click at [81, 120] on div "[PHONE_NUMBER] Live | 00:08 ALL TASKS ALL TASKS ACTIVE TASKS TASKS IN WRAP UP" at bounding box center [72, 78] width 110 height 122
click at [105, 162] on button "HANG UP" at bounding box center [104, 159] width 37 height 11
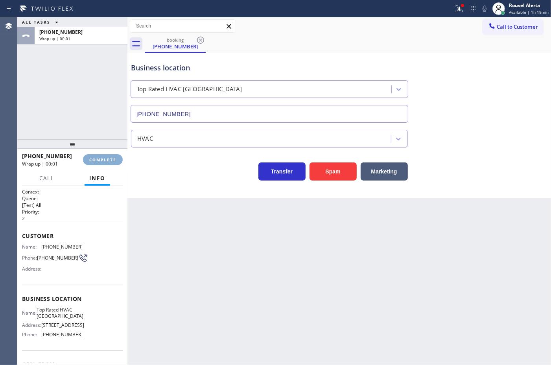
click at [105, 162] on button "COMPLETE" at bounding box center [103, 159] width 40 height 11
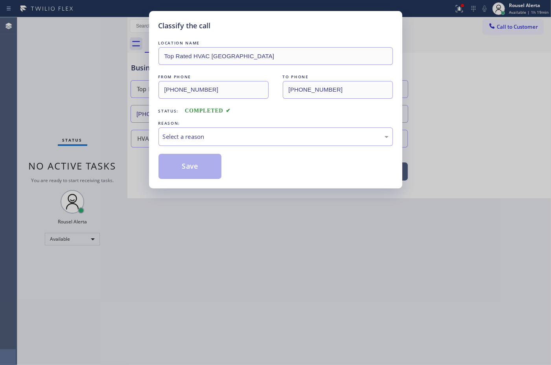
click at [194, 148] on div "LOCATION NAME Top Rated HVAC Miami FROM PHONE [PHONE_NUMBER] TO PHONE [PHONE_NU…" at bounding box center [276, 109] width 234 height 140
drag, startPoint x: 195, startPoint y: 148, endPoint x: 196, endPoint y: 143, distance: 4.9
click at [196, 144] on div "LOCATION NAME Top Rated HVAC Miami FROM PHONE [PHONE_NUMBER] TO PHONE [PHONE_NU…" at bounding box center [276, 109] width 234 height 140
click at [196, 142] on div "Select a reason" at bounding box center [276, 136] width 234 height 18
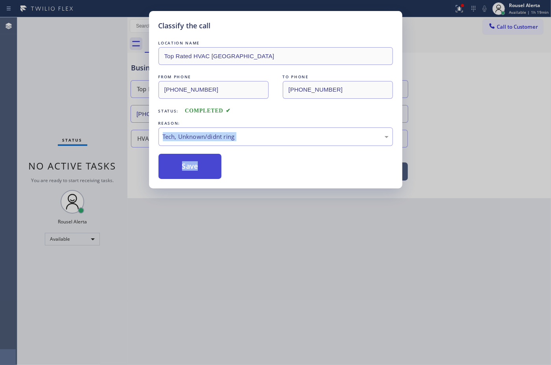
click at [212, 172] on button "Save" at bounding box center [190, 166] width 63 height 25
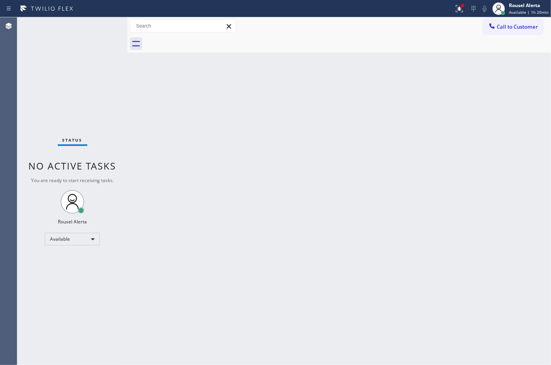
drag, startPoint x: 1, startPoint y: 200, endPoint x: 18, endPoint y: 89, distance: 111.8
click at [1, 105] on div "Agent Desktop" at bounding box center [8, 191] width 17 height 348
click at [235, 107] on div "Back to Dashboard Change Sender ID Customers Technicians Select a contact Outbo…" at bounding box center [339, 191] width 424 height 348
click at [93, 19] on div "Status No active tasks You are ready to start receiving tasks. Rousel Alerta Av…" at bounding box center [72, 191] width 110 height 348
click at [93, 20] on div "Status No active tasks You are ready to start receiving tasks. Rousel Alerta Av…" at bounding box center [72, 191] width 110 height 348
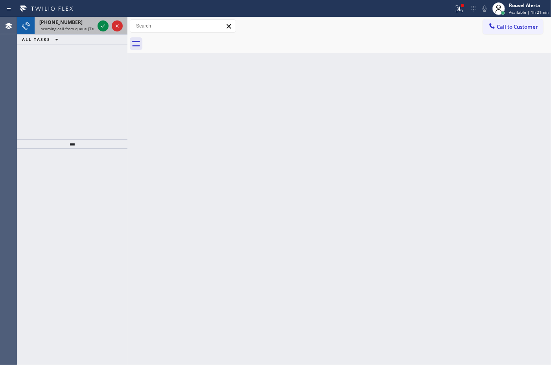
click at [93, 22] on div "[PHONE_NUMBER]" at bounding box center [66, 22] width 55 height 7
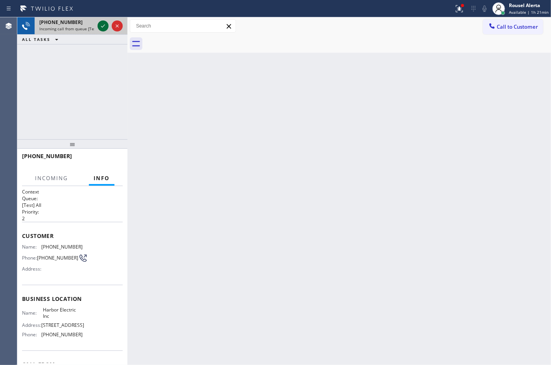
click at [99, 23] on icon at bounding box center [102, 25] width 9 height 9
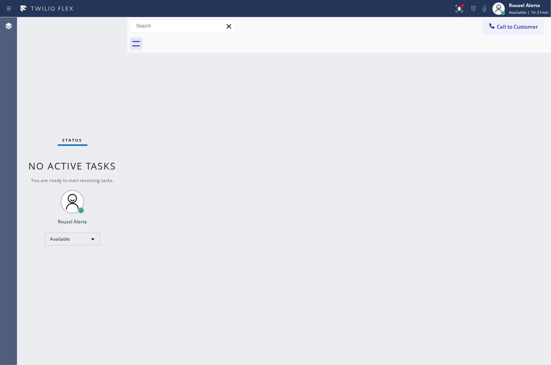
click at [99, 23] on div "Status No active tasks You are ready to start receiving tasks. Rousel Alerta Av…" at bounding box center [72, 191] width 110 height 348
click at [459, 6] on icon at bounding box center [459, 8] width 9 height 9
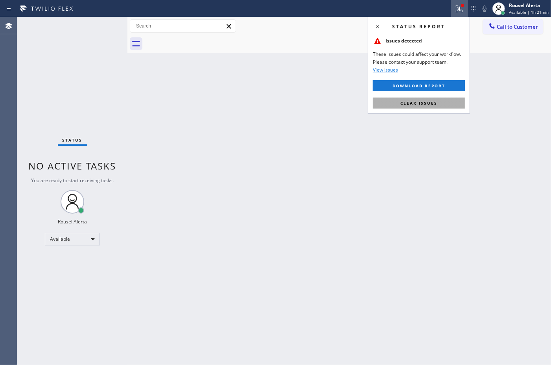
click at [445, 100] on button "Clear issues" at bounding box center [419, 103] width 92 height 11
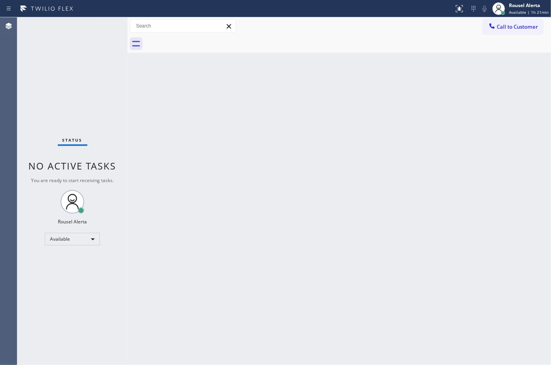
click at [419, 140] on div "Back to Dashboard Change Sender ID Customers Technicians Select a contact Outbo…" at bounding box center [339, 191] width 424 height 348
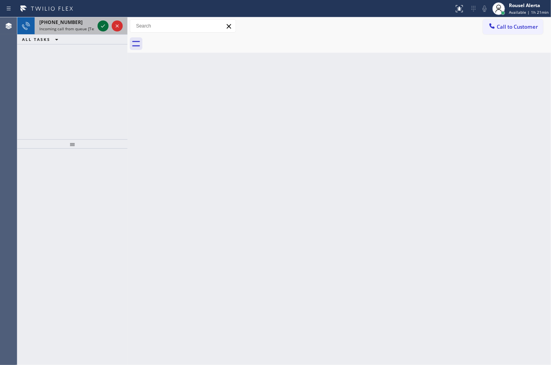
click at [101, 27] on icon at bounding box center [102, 25] width 9 height 9
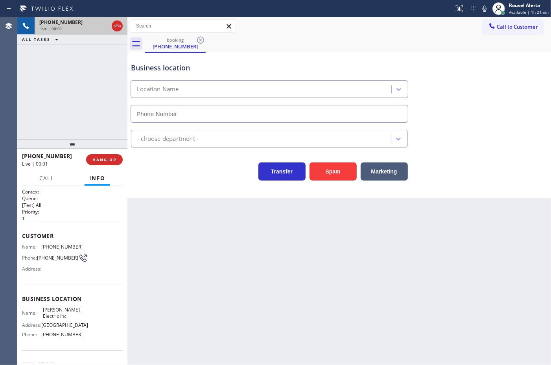
type input "[PHONE_NUMBER]"
click at [330, 173] on button "Spam" at bounding box center [333, 171] width 47 height 18
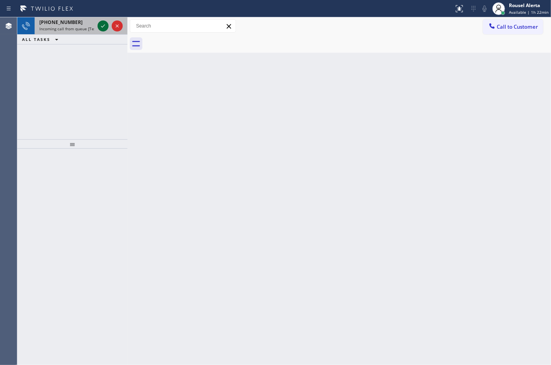
click at [101, 21] on icon at bounding box center [102, 25] width 9 height 9
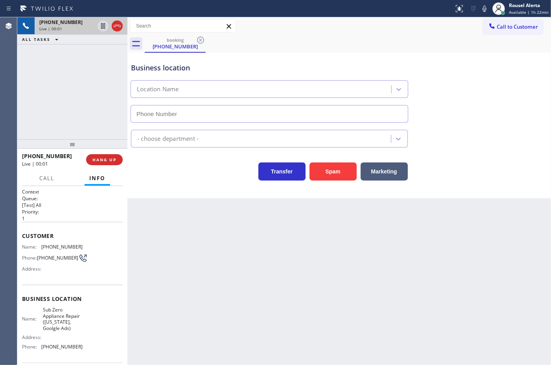
type input "[PHONE_NUMBER]"
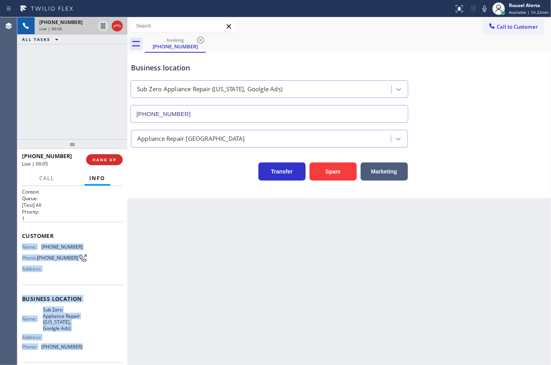
drag, startPoint x: 20, startPoint y: 244, endPoint x: 93, endPoint y: 351, distance: 130.2
click at [93, 351] on div "Context Queue: [Test] All Priority: 1 Customer Name: [PHONE_NUMBER] Phone: [PHO…" at bounding box center [72, 275] width 110 height 179
copy div "Name: [PHONE_NUMBER] Phone: [PHONE_NUMBER] Address: Business location Name: Sub…"
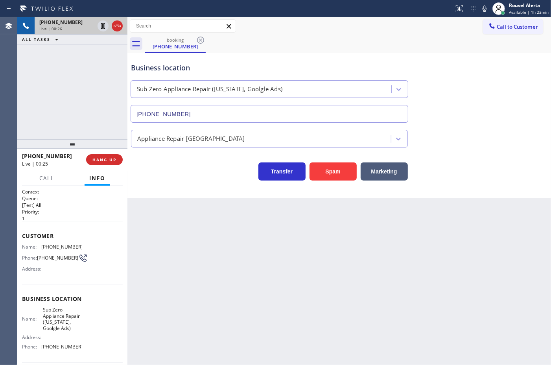
click at [79, 73] on div "[PHONE_NUMBER] Live | 00:26 ALL TASKS ALL TASKS ACTIVE TASKS TASKS IN WRAP UP" at bounding box center [72, 78] width 110 height 122
click at [108, 162] on button "HANG UP" at bounding box center [104, 159] width 37 height 11
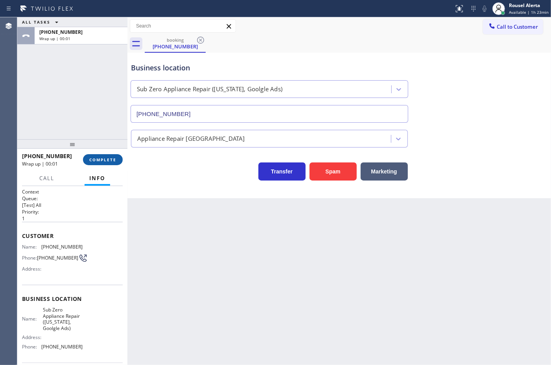
click at [111, 159] on span "COMPLETE" at bounding box center [102, 160] width 27 height 6
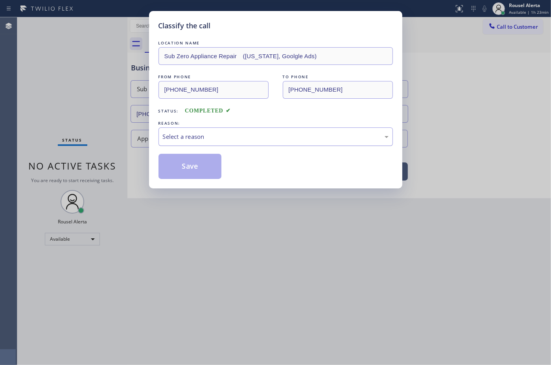
click at [188, 135] on div "Select a reason" at bounding box center [276, 136] width 226 height 9
click at [190, 168] on button "Save" at bounding box center [190, 166] width 63 height 25
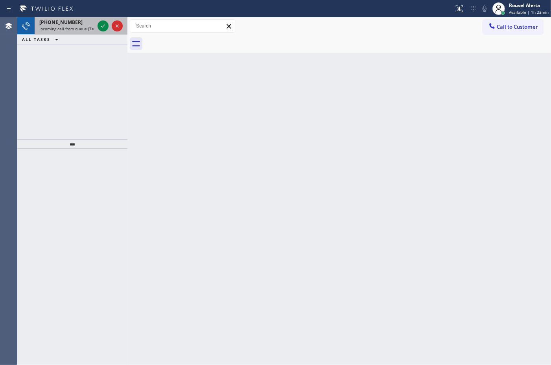
click at [75, 22] on div "[PHONE_NUMBER]" at bounding box center [66, 22] width 55 height 7
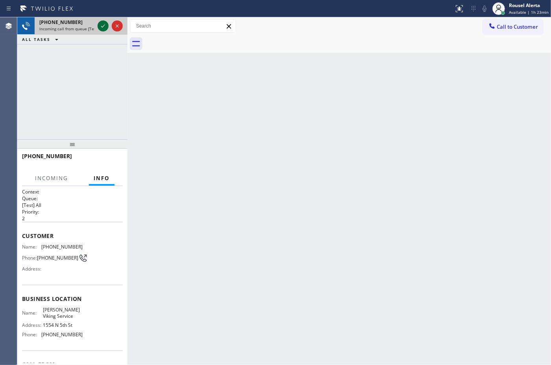
click at [98, 30] on div at bounding box center [103, 25] width 11 height 9
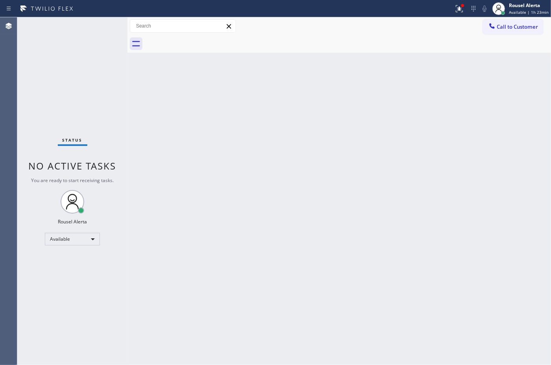
drag, startPoint x: 82, startPoint y: 28, endPoint x: 137, endPoint y: 10, distance: 57.5
click at [86, 28] on div "Status No active tasks You are ready to start receiving tasks. Rousel Alerta Av…" at bounding box center [72, 191] width 110 height 348
click at [460, 7] on icon at bounding box center [459, 8] width 9 height 9
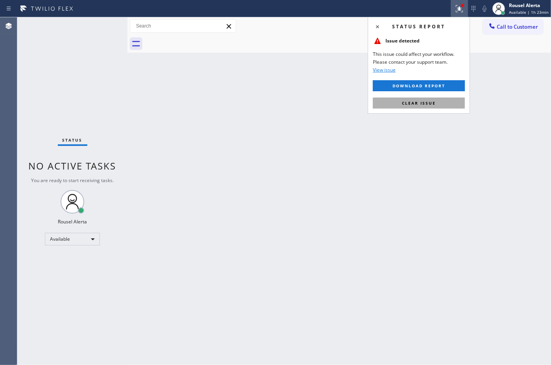
click at [419, 103] on span "Clear issue" at bounding box center [419, 103] width 34 height 6
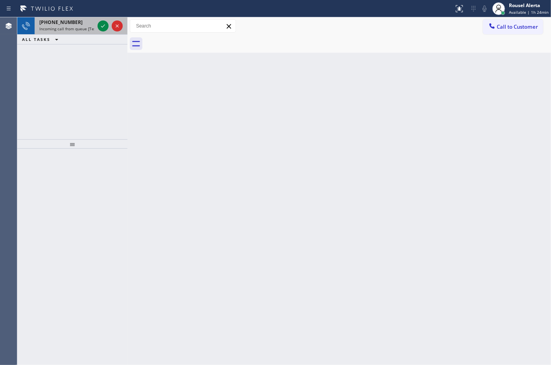
click at [95, 30] on div "[PHONE_NUMBER] Incoming call from queue [Test] All" at bounding box center [65, 25] width 61 height 17
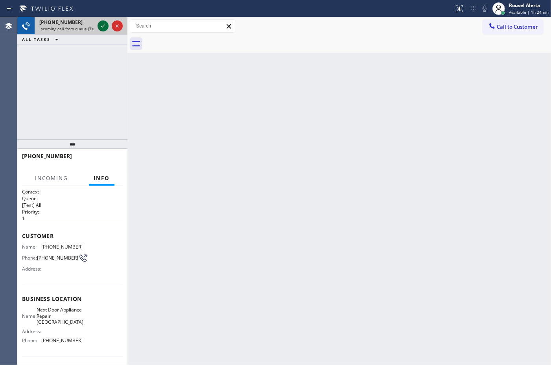
click at [99, 24] on icon at bounding box center [102, 25] width 9 height 9
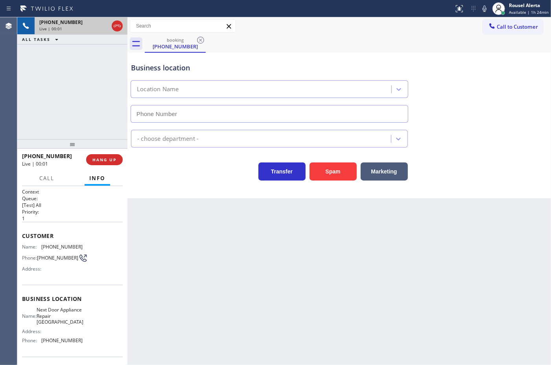
type input "[PHONE_NUMBER]"
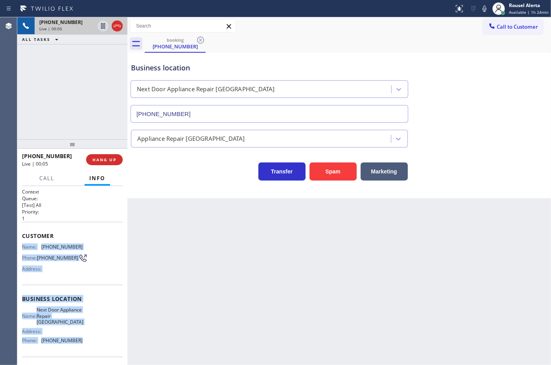
drag, startPoint x: 22, startPoint y: 245, endPoint x: 81, endPoint y: 347, distance: 118.6
click at [81, 347] on div "Context Queue: [Test] All Priority: 1 Customer Name: [PHONE_NUMBER] Phone: [PHO…" at bounding box center [72, 302] width 101 height 228
copy div "Name: [PHONE_NUMBER] Phone: [PHONE_NUMBER] Address: Business location Name: Nex…"
click at [101, 28] on icon at bounding box center [103, 26] width 4 height 6
click at [483, 5] on icon at bounding box center [484, 8] width 9 height 9
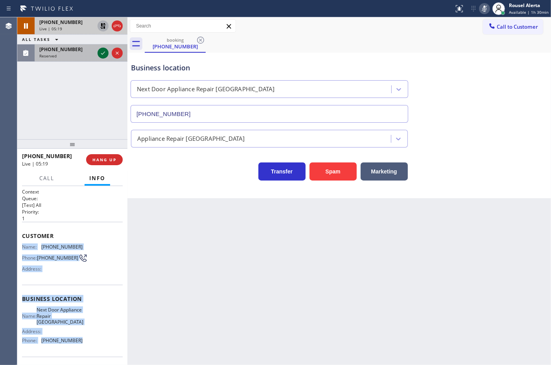
click at [100, 50] on icon at bounding box center [102, 52] width 9 height 9
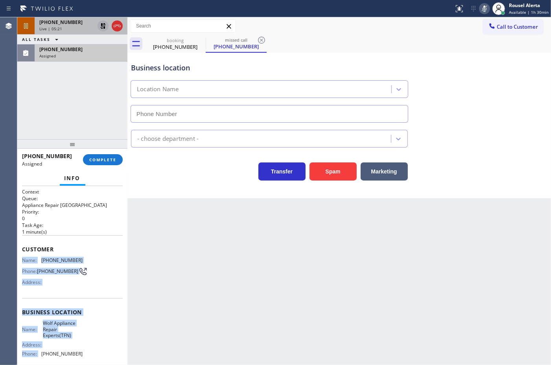
type input "[PHONE_NUMBER]"
click at [42, 268] on span "[PHONE_NUMBER]" at bounding box center [57, 271] width 41 height 6
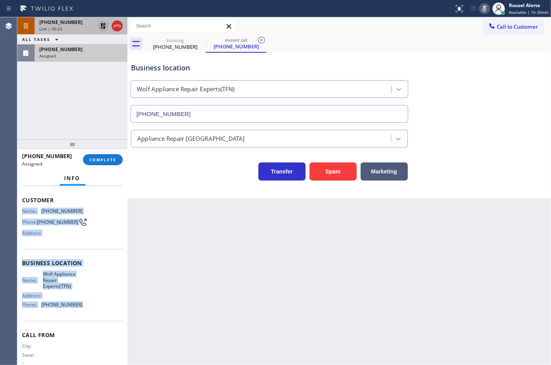
drag, startPoint x: 20, startPoint y: 259, endPoint x: 84, endPoint y: 315, distance: 85.0
click at [84, 315] on div "Context Queue: Appliance Repair High End Priority: 0 Task Age: [DEMOGRAPHIC_DAT…" at bounding box center [72, 275] width 110 height 179
copy div "Name: [PHONE_NUMBER] Phone: [PHONE_NUMBER] Address: Business location Name: Wol…"
click at [75, 55] on div "Assigned" at bounding box center [80, 56] width 83 height 6
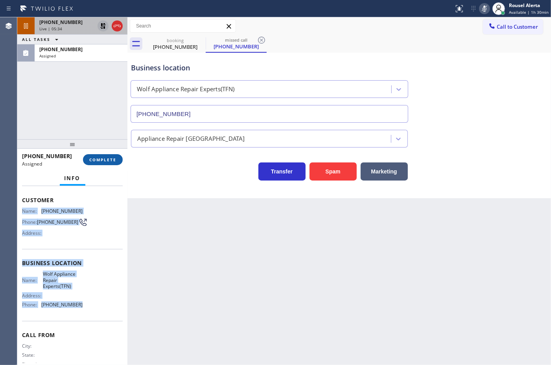
click at [109, 160] on span "COMPLETE" at bounding box center [102, 160] width 27 height 6
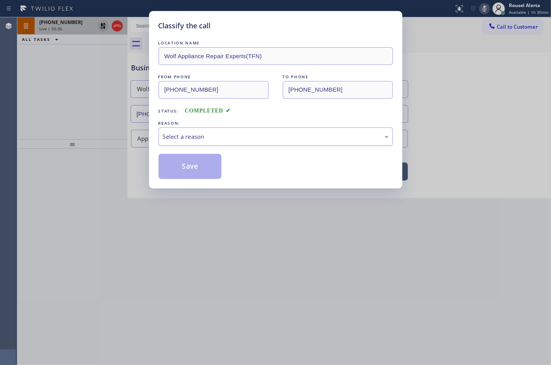
click at [199, 142] on div "Select a reason" at bounding box center [276, 136] width 234 height 18
click at [181, 162] on button "Save" at bounding box center [190, 166] width 63 height 25
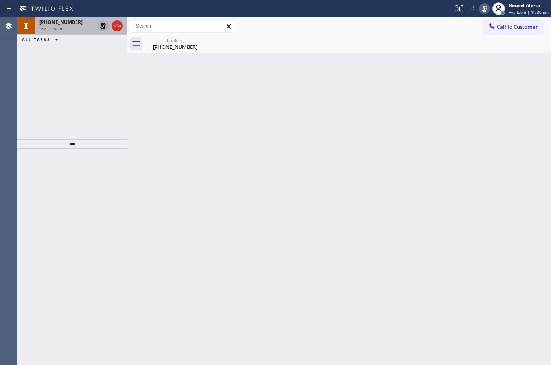
drag, startPoint x: 62, startPoint y: 20, endPoint x: 86, endPoint y: 28, distance: 24.9
click at [63, 20] on span "[PHONE_NUMBER]" at bounding box center [60, 22] width 43 height 7
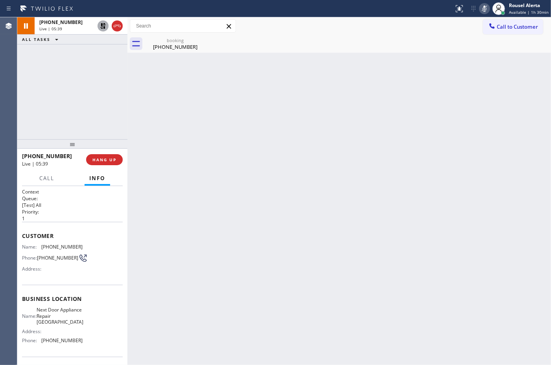
click at [102, 24] on icon at bounding box center [103, 26] width 6 height 6
click at [481, 9] on icon at bounding box center [484, 8] width 9 height 9
click at [196, 149] on div "Back to Dashboard Change Sender ID Customers Technicians Select a contact Outbo…" at bounding box center [339, 191] width 424 height 348
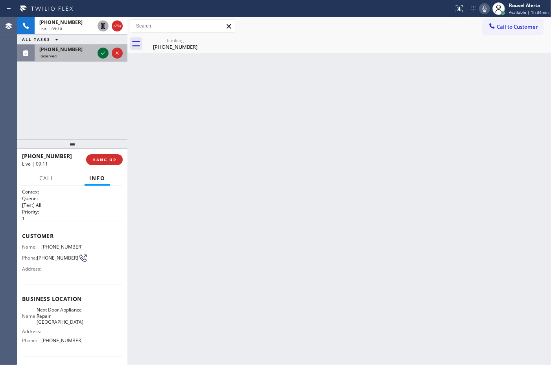
click at [99, 50] on icon at bounding box center [102, 52] width 9 height 9
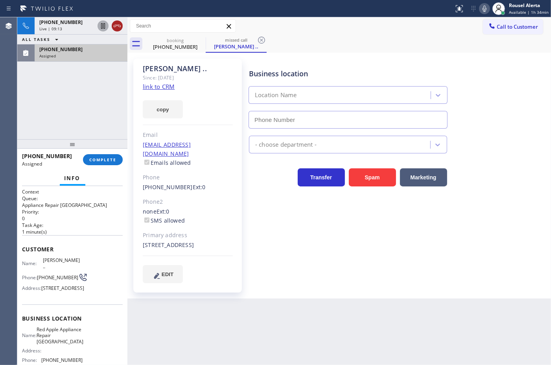
type input "[PHONE_NUMBER]"
click at [113, 25] on icon at bounding box center [117, 25] width 9 height 9
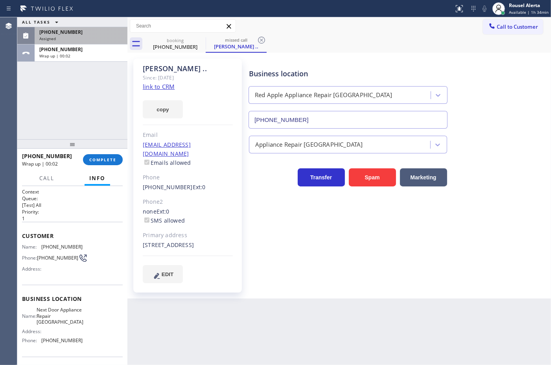
click at [85, 34] on div "[PHONE_NUMBER]" at bounding box center [80, 32] width 83 height 7
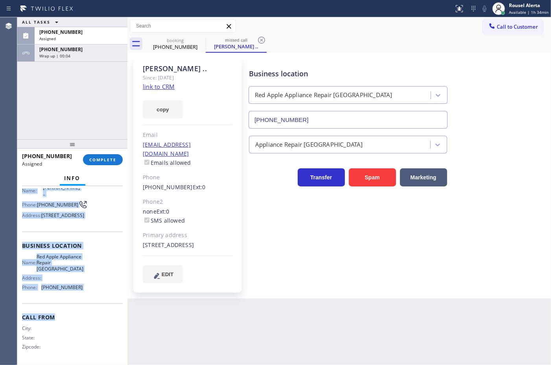
scroll to position [85, 0]
drag, startPoint x: 22, startPoint y: 258, endPoint x: 87, endPoint y: 293, distance: 74.3
click at [87, 293] on div "Context Queue: Appliance Repair High End Priority: 0 Task Age: [DEMOGRAPHIC_DAT…" at bounding box center [72, 239] width 101 height 247
copy div "Name: [PERSON_NAME] .. Phone: [PHONE_NUMBER] Address: [STREET_ADDRESS] Business…"
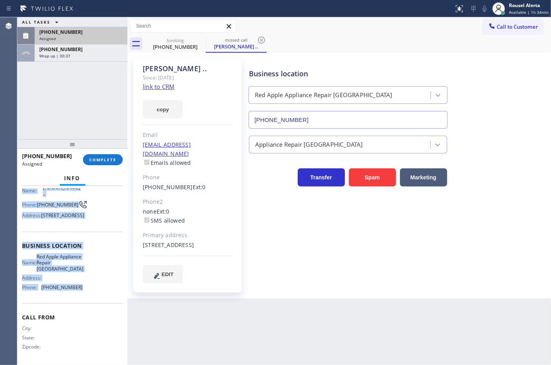
click at [90, 34] on div "[PHONE_NUMBER]" at bounding box center [80, 32] width 83 height 7
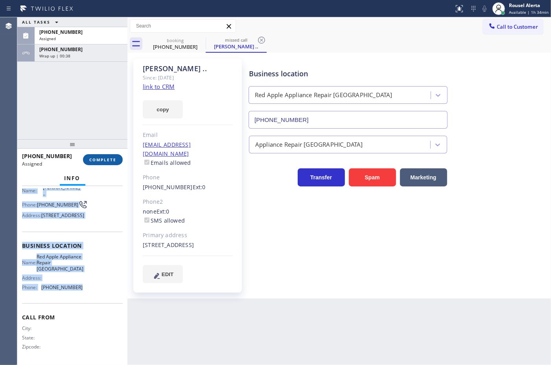
click at [97, 162] on button "COMPLETE" at bounding box center [103, 159] width 40 height 11
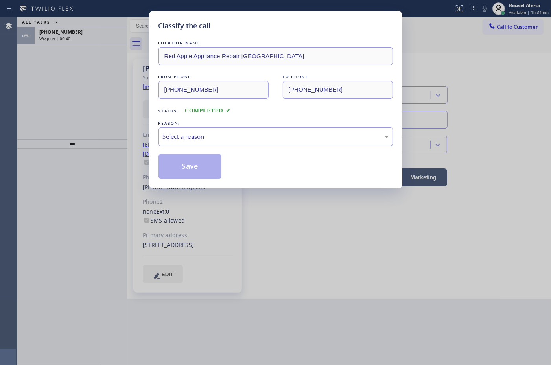
click at [228, 138] on div "Select a reason" at bounding box center [276, 136] width 226 height 9
click at [193, 166] on button "Save" at bounding box center [190, 166] width 63 height 25
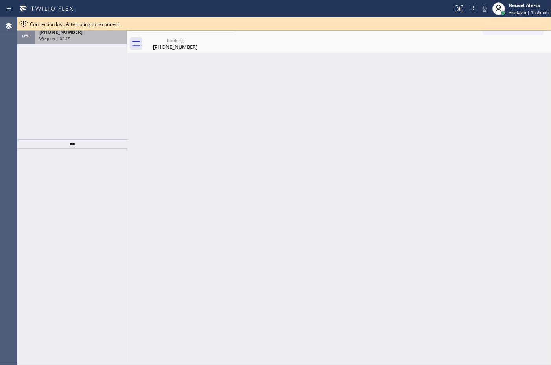
click at [75, 35] on div "[PHONE_NUMBER]" at bounding box center [80, 32] width 83 height 7
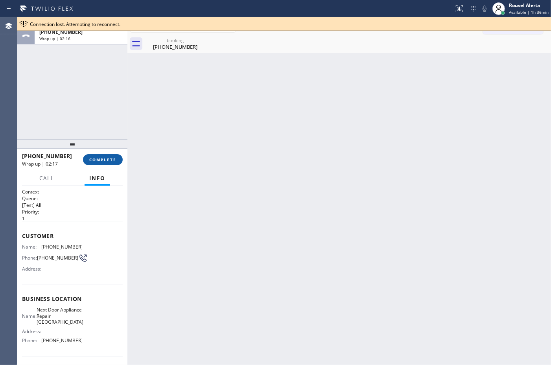
click at [101, 164] on button "COMPLETE" at bounding box center [103, 159] width 40 height 11
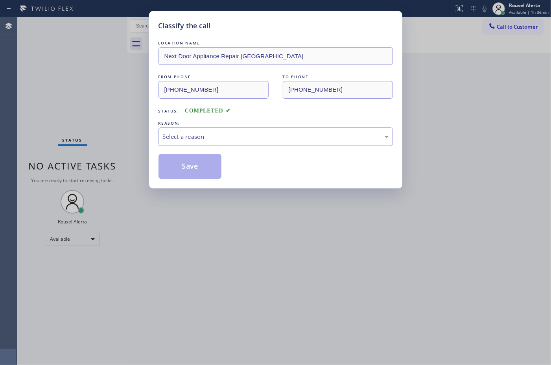
click at [218, 151] on div "LOCATION NAME Next Door Appliance Repair [GEOGRAPHIC_DATA] FROM PHONE [PHONE_NU…" at bounding box center [276, 109] width 234 height 140
click at [221, 140] on div "Select a reason" at bounding box center [276, 136] width 226 height 9
click at [188, 164] on button "Save" at bounding box center [190, 166] width 63 height 25
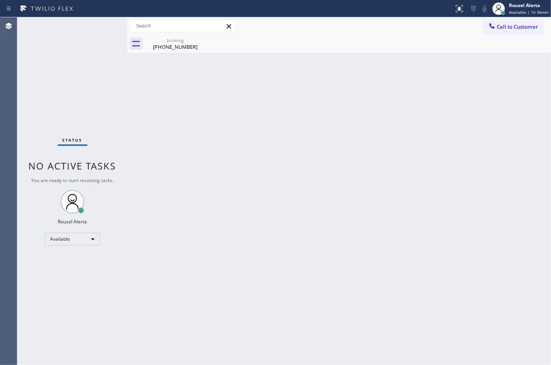
drag, startPoint x: 170, startPoint y: 39, endPoint x: 187, endPoint y: 35, distance: 18.1
click at [170, 38] on div "booking" at bounding box center [175, 40] width 59 height 6
click at [197, 99] on div "Back to Dashboard Change Sender ID Customers Technicians Select a contact Outbo…" at bounding box center [339, 191] width 424 height 348
click at [292, 174] on div "Back to Dashboard Change Sender ID Customers Technicians Select a contact Outbo…" at bounding box center [339, 191] width 424 height 348
click at [98, 18] on div "Status No active tasks You are ready to start receiving tasks. Rousel Alerta Av…" at bounding box center [72, 191] width 110 height 348
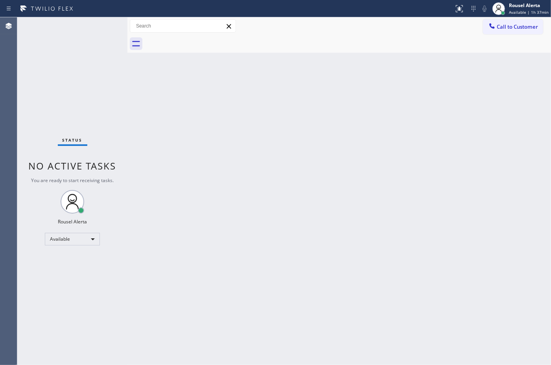
click at [89, 27] on div "Status No active tasks You are ready to start receiving tasks. Rousel Alerta Av…" at bounding box center [72, 191] width 110 height 348
click at [223, 214] on div "Back to Dashboard Change Sender ID Customers Technicians Select a contact Outbo…" at bounding box center [339, 191] width 424 height 348
click at [90, 21] on div "Status No active tasks You are ready to start receiving tasks. Rousel Alerta Av…" at bounding box center [72, 191] width 110 height 348
click at [240, 192] on div "Back to Dashboard Change Sender ID Customers Technicians Select a contact Outbo…" at bounding box center [339, 191] width 424 height 348
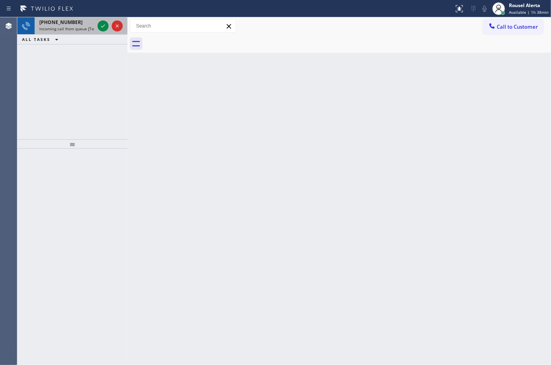
click at [89, 23] on div "[PHONE_NUMBER]" at bounding box center [66, 22] width 55 height 7
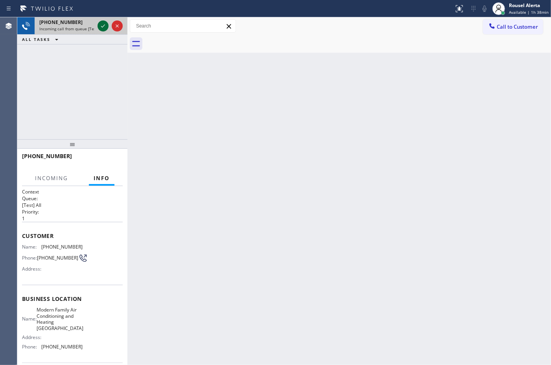
click at [101, 26] on icon at bounding box center [103, 25] width 4 height 3
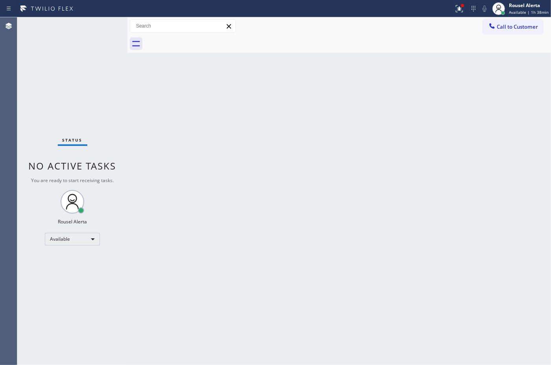
click at [101, 26] on div "Status No active tasks You are ready to start receiving tasks. Rousel Alerta Av…" at bounding box center [72, 191] width 110 height 348
click at [460, 7] on icon at bounding box center [459, 8] width 9 height 9
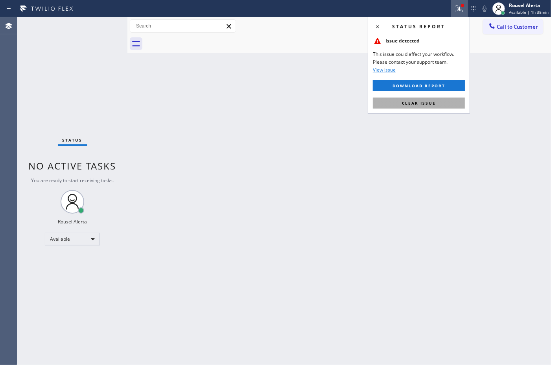
click at [439, 103] on button "Clear issue" at bounding box center [419, 103] width 92 height 11
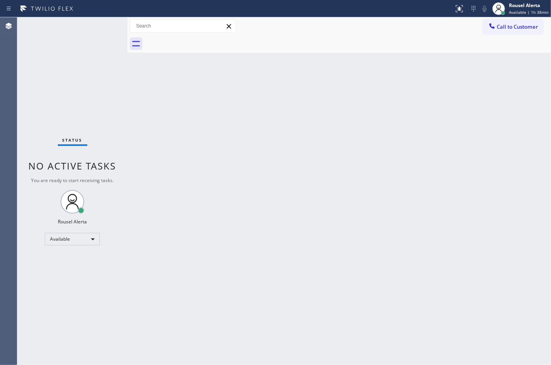
click at [411, 144] on div "Back to Dashboard Change Sender ID Customers Technicians Select a contact Outbo…" at bounding box center [339, 191] width 424 height 348
click at [95, 28] on div "Status No active tasks You are ready to start receiving tasks. Rousel Alerta Av…" at bounding box center [72, 191] width 110 height 348
click at [89, 23] on div "Status No active tasks You are ready to start receiving tasks. Rousel Alerta Av…" at bounding box center [72, 191] width 110 height 348
click at [97, 37] on div "Status No active tasks You are ready to start receiving tasks. Rousel Alerta Av…" at bounding box center [72, 191] width 110 height 348
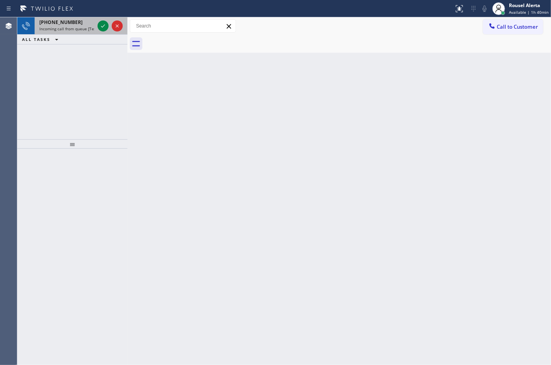
click at [95, 18] on div "[PHONE_NUMBER] Incoming call from queue [Test] All" at bounding box center [65, 25] width 61 height 17
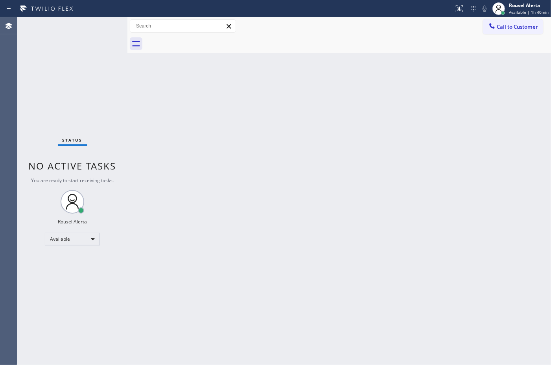
click at [105, 18] on div "Status No active tasks You are ready to start receiving tasks. Rousel Alerta Av…" at bounding box center [72, 191] width 110 height 348
drag, startPoint x: 337, startPoint y: 122, endPoint x: 334, endPoint y: 154, distance: 32.1
click at [337, 121] on div "Back to Dashboard Change Sender ID Customers Technicians Select a contact Outbo…" at bounding box center [339, 191] width 424 height 348
click at [94, 21] on div "Status No active tasks You are ready to start receiving tasks. Rousel Alerta Av…" at bounding box center [72, 191] width 110 height 348
click at [83, 26] on div "Status No active tasks You are ready to start receiving tasks. Rousel Alerta Av…" at bounding box center [72, 191] width 110 height 348
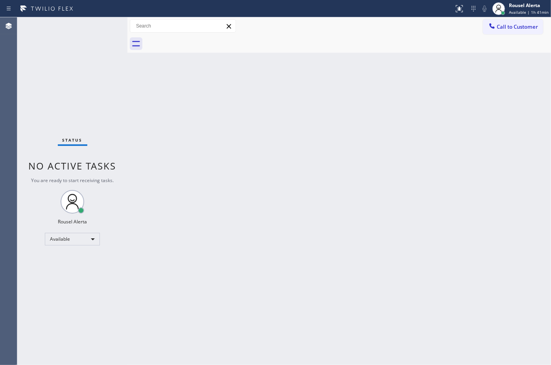
click at [96, 20] on div "Status No active tasks You are ready to start receiving tasks. Rousel Alerta Av…" at bounding box center [72, 191] width 110 height 348
click at [103, 28] on div "Status No active tasks You are ready to start receiving tasks. Rousel Alerta Av…" at bounding box center [72, 191] width 110 height 348
click at [172, 176] on div "Back to Dashboard Change Sender ID Customers Technicians Select a contact Outbo…" at bounding box center [339, 191] width 424 height 348
click at [91, 18] on div "Status No active tasks You are ready to start receiving tasks. Rousel Alerta Av…" at bounding box center [72, 191] width 110 height 348
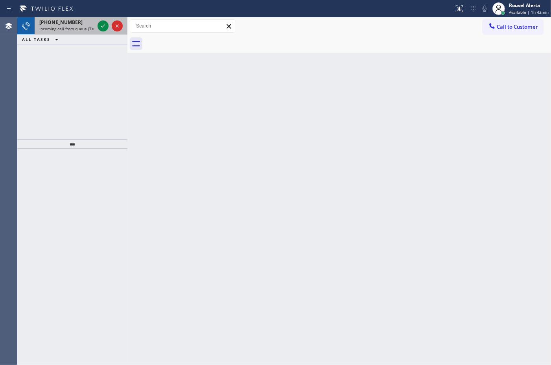
click at [83, 24] on div "[PHONE_NUMBER]" at bounding box center [66, 22] width 55 height 7
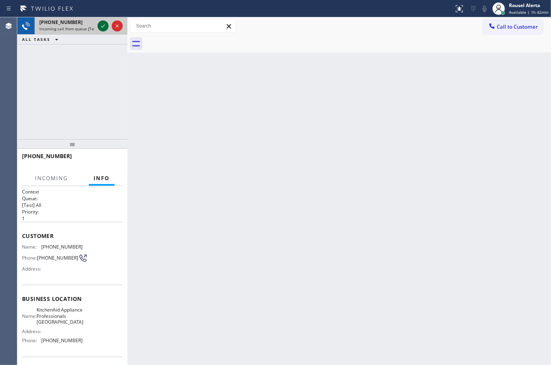
click at [102, 26] on icon at bounding box center [102, 25] width 9 height 9
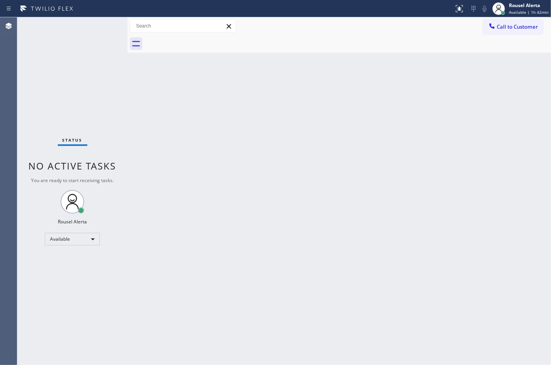
click at [264, 150] on div "Back to Dashboard Change Sender ID Customers Technicians Select a contact Outbo…" at bounding box center [339, 191] width 424 height 348
click at [92, 26] on div "Status No active tasks You are ready to start receiving tasks. Rousel Alerta Av…" at bounding box center [72, 191] width 110 height 348
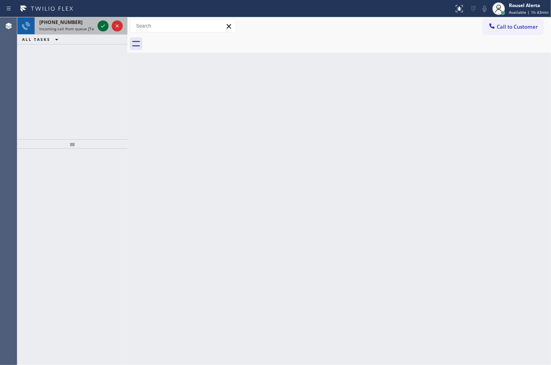
drag, startPoint x: 92, startPoint y: 22, endPoint x: 98, endPoint y: 30, distance: 9.2
click at [92, 22] on div "[PHONE_NUMBER]" at bounding box center [66, 22] width 55 height 7
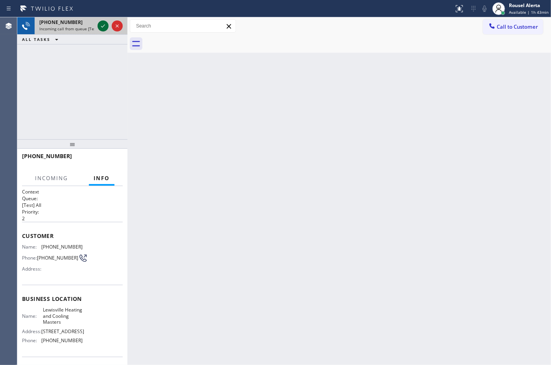
click at [101, 31] on button at bounding box center [103, 25] width 11 height 11
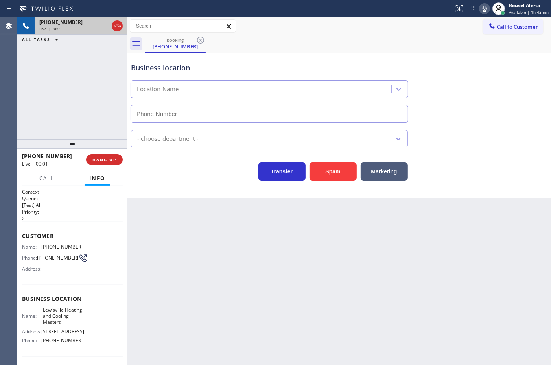
type input "[PHONE_NUMBER]"
click at [327, 174] on button "Spam" at bounding box center [333, 171] width 47 height 18
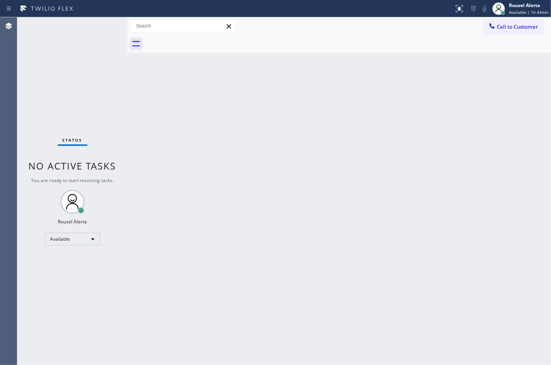
click at [96, 18] on div "Status No active tasks You are ready to start receiving tasks. Rousel Alerta Av…" at bounding box center [72, 191] width 110 height 348
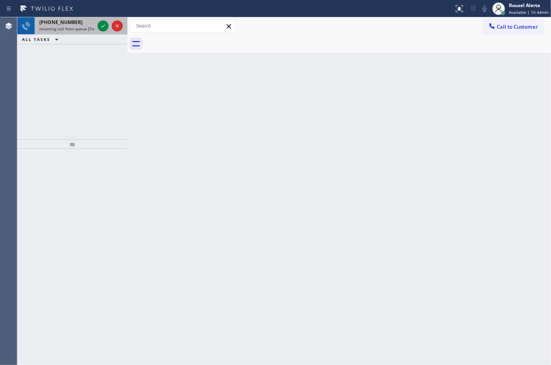
drag, startPoint x: 91, startPoint y: 35, endPoint x: 90, endPoint y: 30, distance: 4.7
click at [91, 35] on div "ALL TASKS ALL TASKS ACTIVE TASKS TASKS IN WRAP UP" at bounding box center [72, 40] width 110 height 10
click at [90, 26] on span "Incoming call from queue [Test] All" at bounding box center [71, 29] width 65 height 6
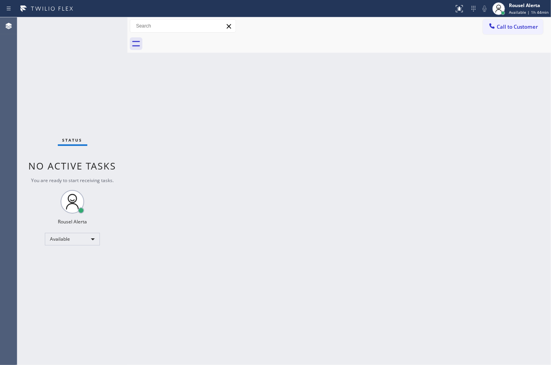
click at [100, 28] on div "Status No active tasks You are ready to start receiving tasks. Rousel Alerta Av…" at bounding box center [72, 191] width 110 height 348
click at [435, 146] on div "Back to Dashboard Change Sender ID Customers Technicians Select a contact Outbo…" at bounding box center [339, 191] width 424 height 348
click at [101, 20] on div "Status No active tasks You are ready to start receiving tasks. Rousel Alerta Av…" at bounding box center [72, 191] width 110 height 348
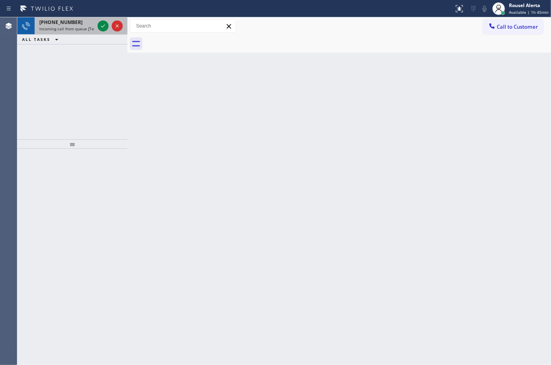
drag, startPoint x: 80, startPoint y: 29, endPoint x: 86, endPoint y: 29, distance: 5.9
click at [80, 29] on span "Incoming call from queue [Test] All" at bounding box center [71, 29] width 65 height 6
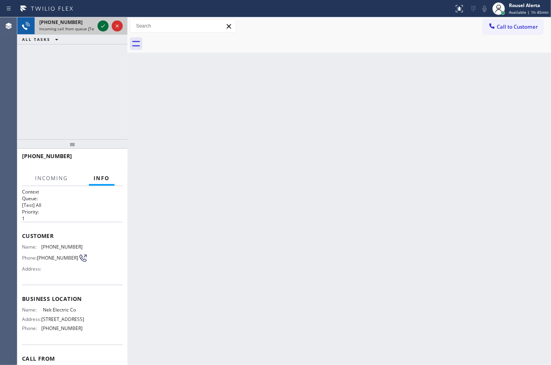
click at [101, 27] on icon at bounding box center [102, 25] width 9 height 9
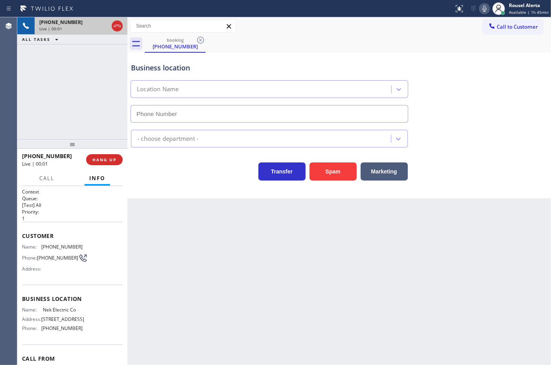
type input "[PHONE_NUMBER]"
click at [324, 170] on button "Spam" at bounding box center [333, 171] width 47 height 18
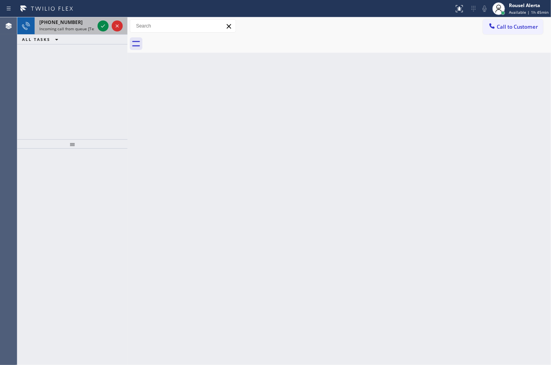
drag, startPoint x: 83, startPoint y: 24, endPoint x: 95, endPoint y: 24, distance: 12.6
click at [83, 24] on div "[PHONE_NUMBER]" at bounding box center [66, 22] width 55 height 7
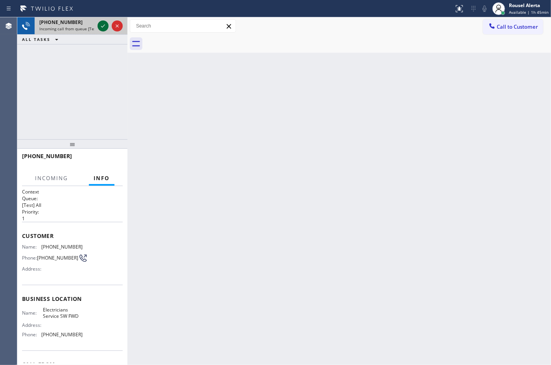
click at [99, 24] on icon at bounding box center [102, 25] width 9 height 9
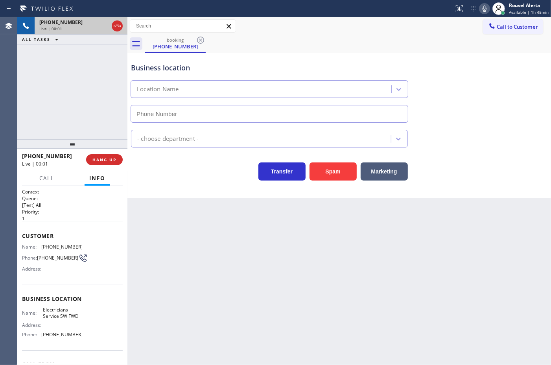
type input "[PHONE_NUMBER]"
click at [317, 169] on button "Spam" at bounding box center [333, 171] width 47 height 18
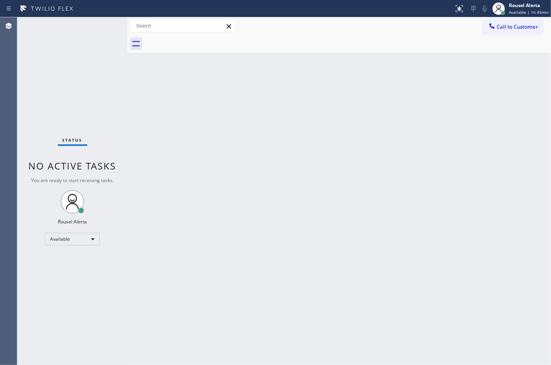
click at [99, 22] on div "Status No active tasks You are ready to start receiving tasks. Rousel Alerta Av…" at bounding box center [72, 191] width 110 height 348
drag, startPoint x: 141, startPoint y: 120, endPoint x: 191, endPoint y: 229, distance: 120.2
click at [142, 121] on div "Back to Dashboard Change Sender ID Customers Technicians Select a contact Outbo…" at bounding box center [339, 191] width 424 height 348
click at [100, 18] on div "Status No active tasks You are ready to start receiving tasks. Rousel Alerta Av…" at bounding box center [72, 191] width 110 height 348
click at [86, 30] on div "Status No active tasks You are ready to start receiving tasks. Rousel Alerta Av…" at bounding box center [72, 191] width 110 height 348
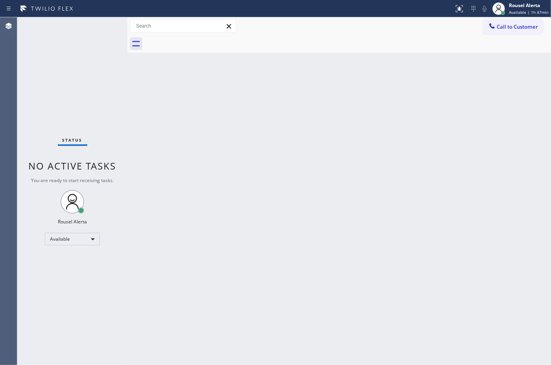
click at [85, 22] on div "Status No active tasks You are ready to start receiving tasks. Rousel Alerta Av…" at bounding box center [72, 191] width 110 height 348
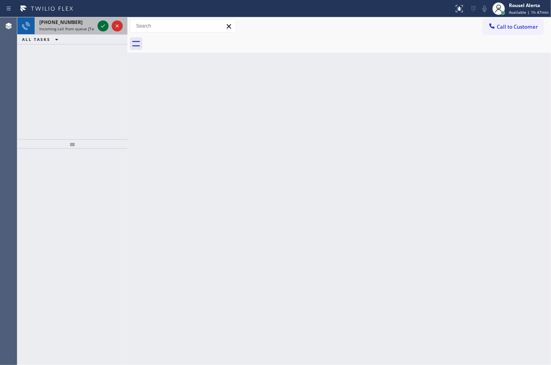
click at [99, 22] on icon at bounding box center [102, 25] width 9 height 9
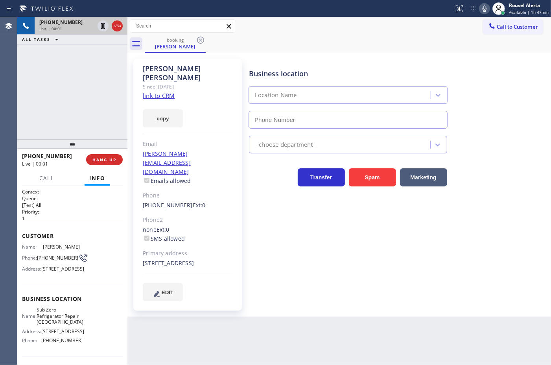
type input "[PHONE_NUMBER]"
click at [167, 92] on link "link to CRM" at bounding box center [159, 96] width 32 height 8
click at [101, 26] on icon at bounding box center [103, 26] width 4 height 6
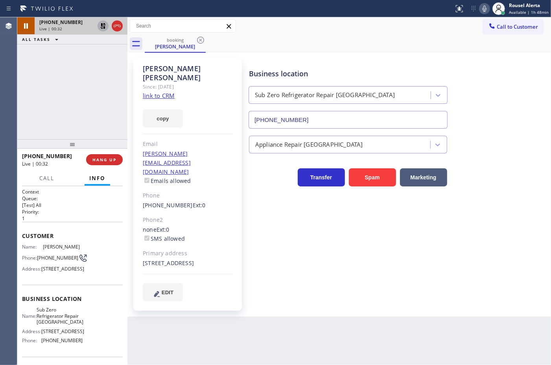
click at [485, 11] on icon at bounding box center [484, 8] width 9 height 9
click at [103, 30] on icon at bounding box center [102, 25] width 9 height 9
click at [482, 9] on icon at bounding box center [484, 8] width 9 height 9
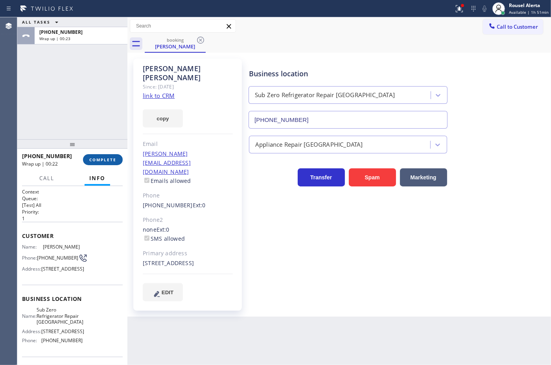
click at [96, 155] on button "COMPLETE" at bounding box center [103, 159] width 40 height 11
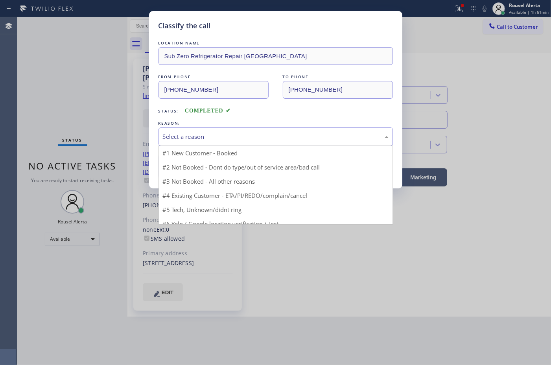
click at [210, 140] on div "Select a reason" at bounding box center [276, 136] width 226 height 9
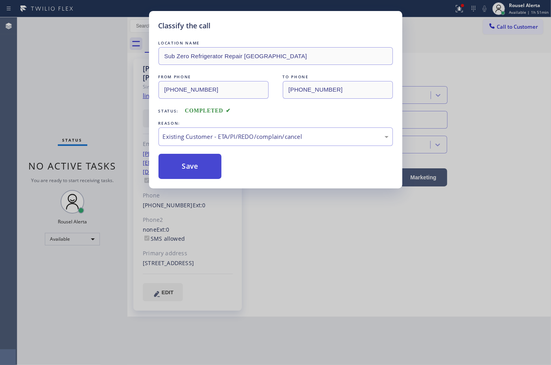
click at [204, 176] on button "Save" at bounding box center [190, 166] width 63 height 25
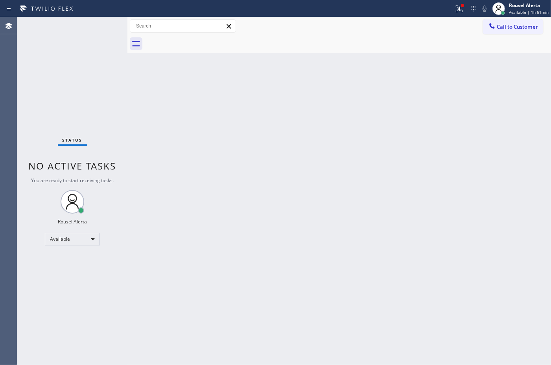
click at [197, 191] on div "Back to Dashboard Change Sender ID Customers Technicians Select a contact Outbo…" at bounding box center [339, 191] width 424 height 348
click at [89, 25] on div "Status No active tasks You are ready to start receiving tasks. Rousel Alerta Av…" at bounding box center [72, 191] width 110 height 348
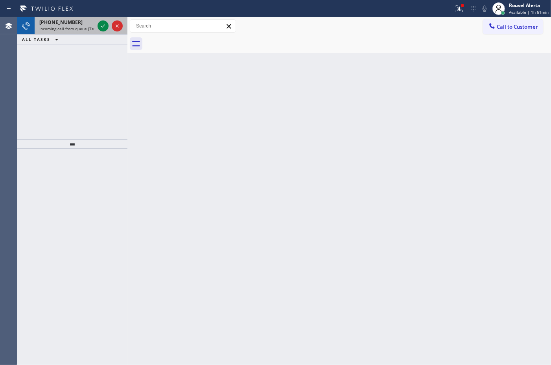
drag, startPoint x: 79, startPoint y: 26, endPoint x: 95, endPoint y: 28, distance: 15.9
click at [80, 26] on span "Incoming call from queue [Test] All" at bounding box center [71, 29] width 65 height 6
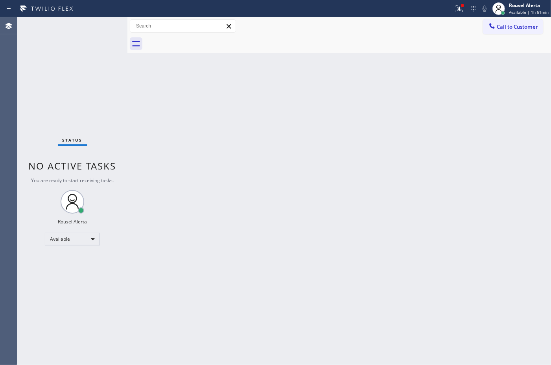
click at [100, 29] on div "Status No active tasks You are ready to start receiving tasks. Rousel Alerta Av…" at bounding box center [72, 191] width 110 height 348
click at [85, 20] on div "Status No active tasks You are ready to start receiving tasks. Rousel Alerta Av…" at bounding box center [72, 191] width 110 height 348
click at [95, 22] on div "Status No active tasks You are ready to start receiving tasks. Rousel Alerta Av…" at bounding box center [72, 191] width 110 height 348
click at [457, 11] on icon at bounding box center [459, 8] width 9 height 9
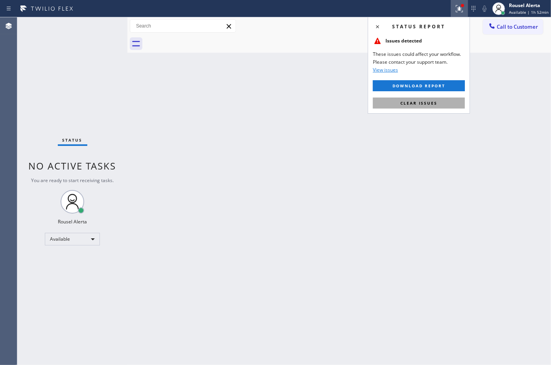
click at [445, 98] on button "Clear issues" at bounding box center [419, 103] width 92 height 11
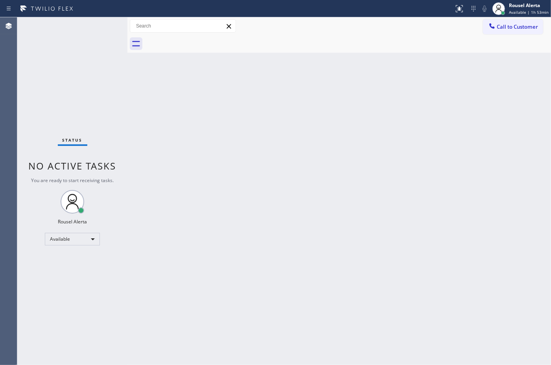
click at [406, 60] on div "Back to Dashboard Change Sender ID Customers Technicians Select a contact Outbo…" at bounding box center [339, 191] width 424 height 348
click at [401, 297] on div "Back to Dashboard Change Sender ID Customers Technicians Select a contact Outbo…" at bounding box center [339, 191] width 424 height 348
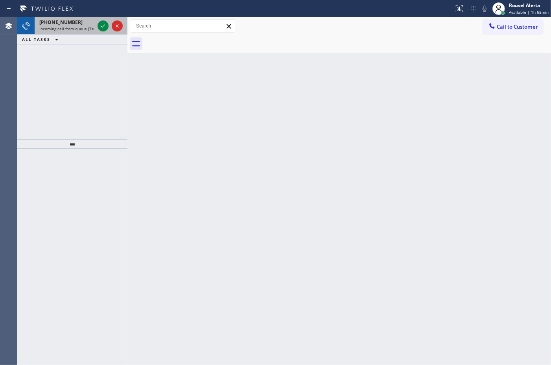
click at [73, 28] on span "Incoming call from queue [Test] All" at bounding box center [71, 29] width 65 height 6
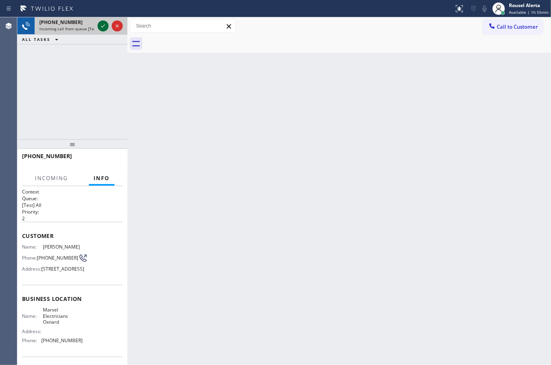
click at [103, 22] on icon at bounding box center [102, 25] width 9 height 9
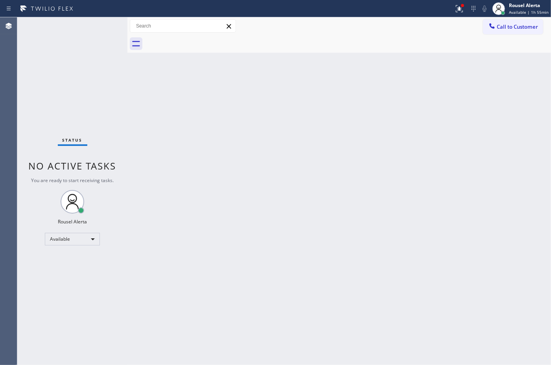
click at [195, 137] on div "Back to Dashboard Change Sender ID Customers Technicians Select a contact Outbo…" at bounding box center [339, 191] width 424 height 348
click at [461, 8] on icon at bounding box center [458, 8] width 5 height 6
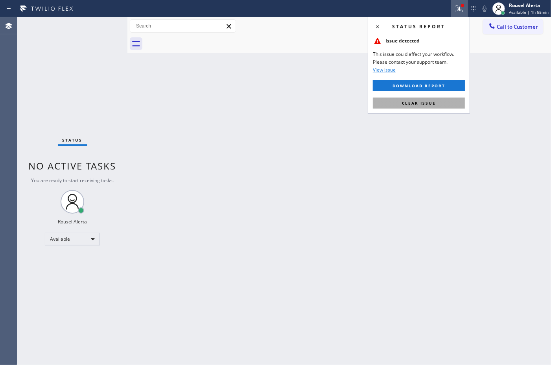
click at [455, 101] on button "Clear issue" at bounding box center [419, 103] width 92 height 11
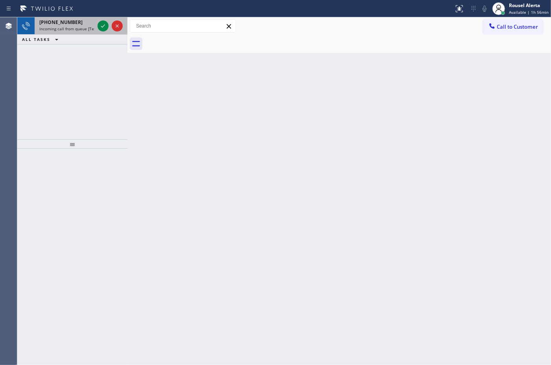
click at [81, 22] on div "[PHONE_NUMBER]" at bounding box center [66, 22] width 55 height 7
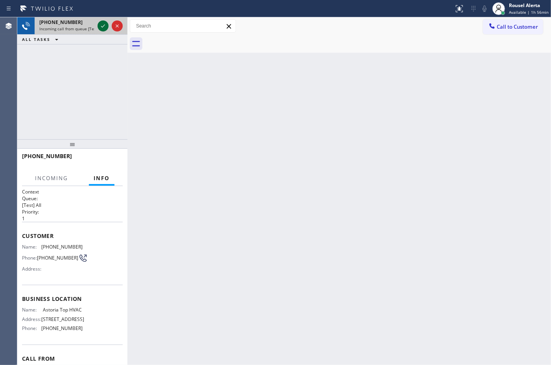
click at [98, 24] on icon at bounding box center [102, 25] width 9 height 9
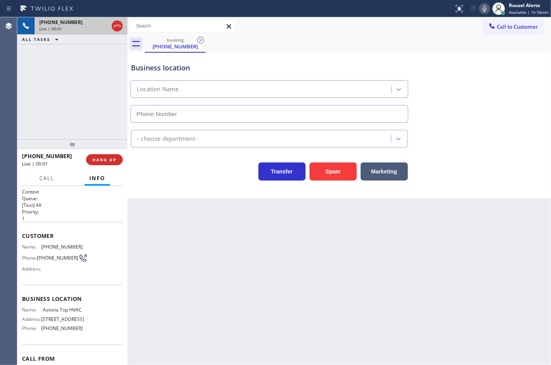
type input "[PHONE_NUMBER]"
click at [213, 265] on div "Back to Dashboard Change Sender ID Customers Technicians Select a contact Outbo…" at bounding box center [339, 191] width 424 height 348
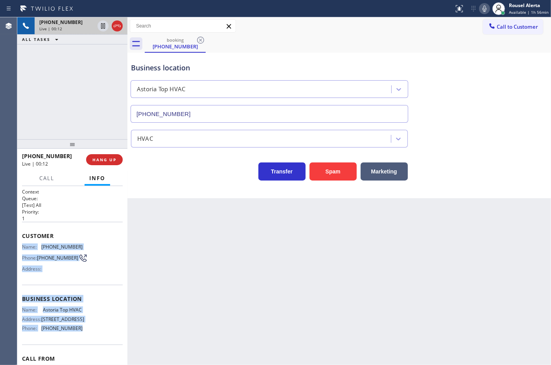
drag, startPoint x: 20, startPoint y: 244, endPoint x: 76, endPoint y: 343, distance: 113.6
click at [76, 343] on div "Context Queue: [Test] All Priority: 1 Customer Name: [PHONE_NUMBER] Phone: [PHO…" at bounding box center [72, 275] width 110 height 179
copy div "Name: [PHONE_NUMBER] Phone: [PHONE_NUMBER] Address: Business location Name: Ast…"
click at [99, 54] on icon at bounding box center [102, 52] width 9 height 9
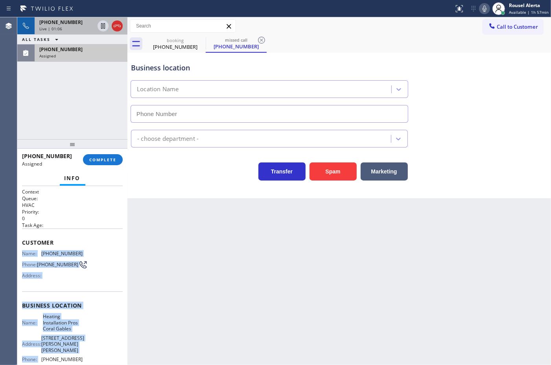
type input "[PHONE_NUMBER]"
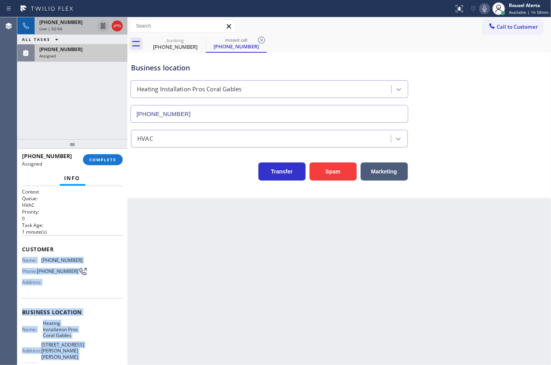
click at [100, 26] on icon at bounding box center [102, 25] width 9 height 9
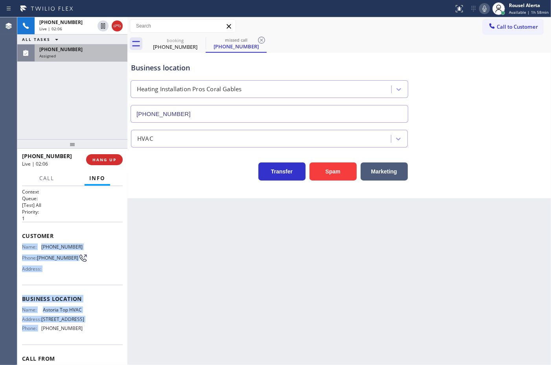
click at [488, 6] on icon at bounding box center [484, 8] width 9 height 9
click at [101, 57] on div "Assigned" at bounding box center [80, 56] width 83 height 6
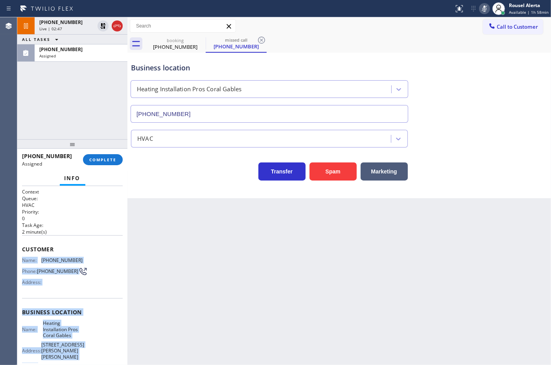
click at [89, 324] on div "Name: Heating Installation Pros Coral Gables Address: [STREET_ADDRESS][PERSON_N…" at bounding box center [72, 346] width 101 height 52
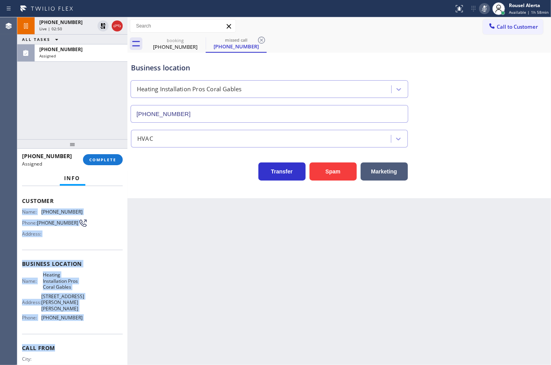
scroll to position [49, 0]
drag, startPoint x: 22, startPoint y: 258, endPoint x: 89, endPoint y: 316, distance: 88.7
click at [89, 316] on div "Context Queue: HVAC Priority: 0 Task Age: [DEMOGRAPHIC_DATA] minute(s) Customer…" at bounding box center [72, 265] width 101 height 253
copy div "Name: [PHONE_NUMBER] Phone: [PHONE_NUMBER] Address: Business location Name: Hea…"
click at [111, 159] on span "COMPLETE" at bounding box center [102, 160] width 27 height 6
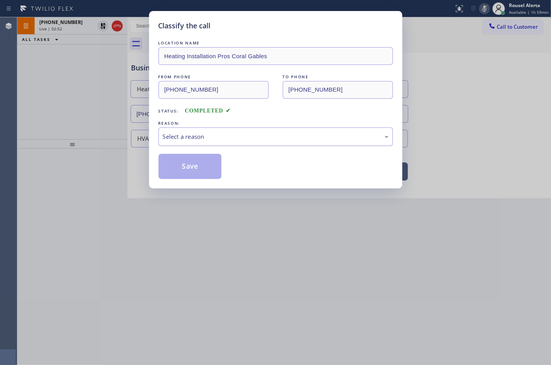
click at [220, 134] on div "Select a reason" at bounding box center [276, 136] width 226 height 9
click at [195, 172] on button "Save" at bounding box center [190, 166] width 63 height 25
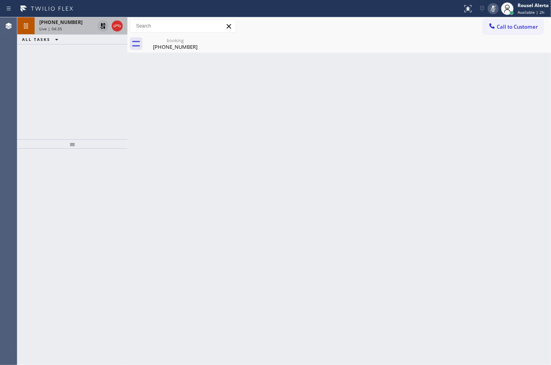
click at [100, 26] on icon at bounding box center [102, 25] width 9 height 9
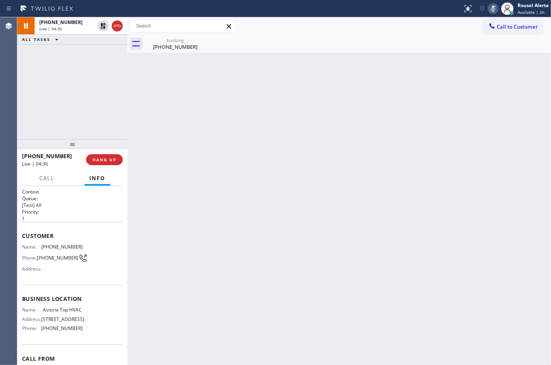
click at [493, 10] on icon at bounding box center [493, 8] width 9 height 9
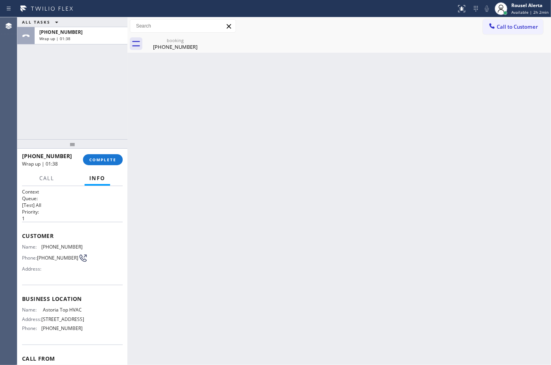
click at [278, 212] on div "Back to Dashboard Change Sender ID Customers Technicians Select a contact Outbo…" at bounding box center [339, 191] width 424 height 348
click at [68, 32] on span "[PHONE_NUMBER]" at bounding box center [60, 32] width 43 height 7
click at [106, 164] on button "COMPLETE" at bounding box center [103, 159] width 40 height 11
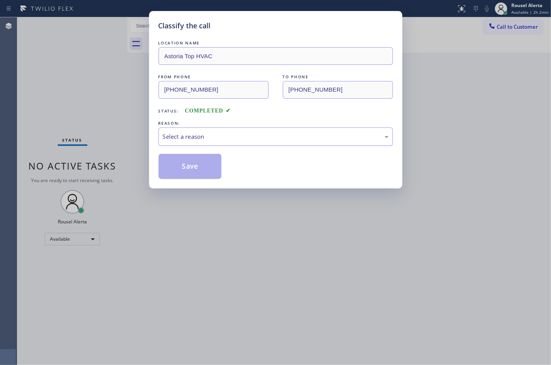
click at [227, 142] on div "Select a reason" at bounding box center [276, 136] width 234 height 18
click at [209, 163] on button "Save" at bounding box center [190, 166] width 63 height 25
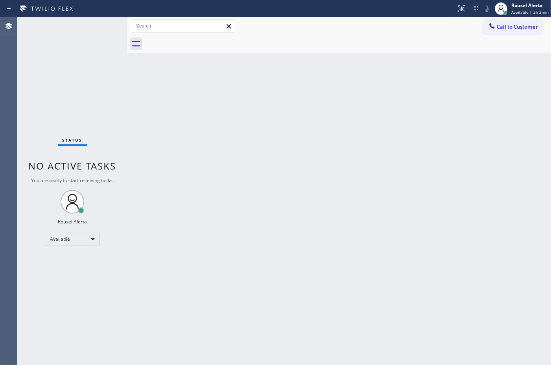
drag, startPoint x: 166, startPoint y: 136, endPoint x: 91, endPoint y: 0, distance: 155.3
click at [166, 136] on div "Back to Dashboard Change Sender ID Customers Technicians Select a contact Outbo…" at bounding box center [339, 191] width 424 height 348
click at [517, 12] on span "Available | 2h 3min" at bounding box center [529, 12] width 37 height 6
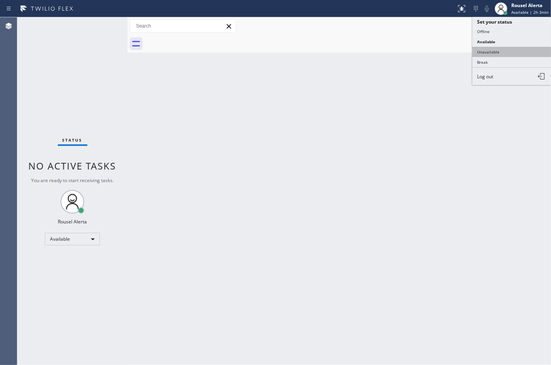
click at [508, 47] on button "Unavailable" at bounding box center [511, 52] width 79 height 10
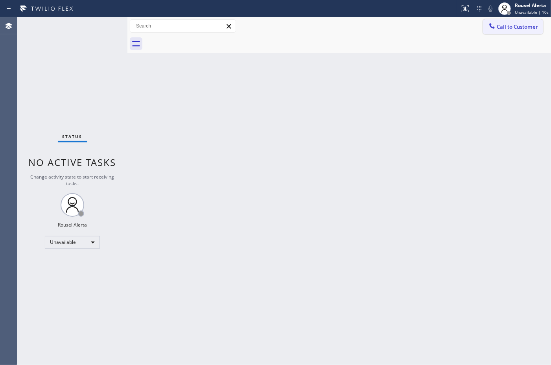
click at [507, 26] on span "Call to Customer" at bounding box center [517, 26] width 41 height 7
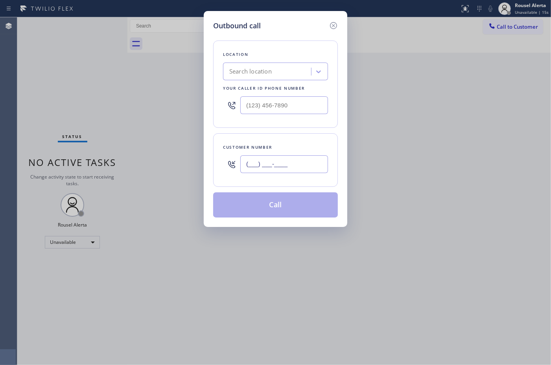
click at [303, 168] on input "(___) ___-____" at bounding box center [284, 164] width 88 height 18
paste input "917) 715-7218"
type input "[PHONE_NUMBER]"
click at [294, 105] on input "(___) ___-____" at bounding box center [284, 105] width 88 height 18
paste input "631) 203-1974"
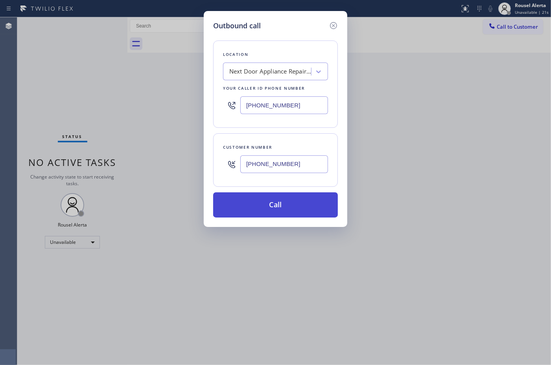
type input "[PHONE_NUMBER]"
click at [260, 212] on button "Call" at bounding box center [275, 204] width 125 height 25
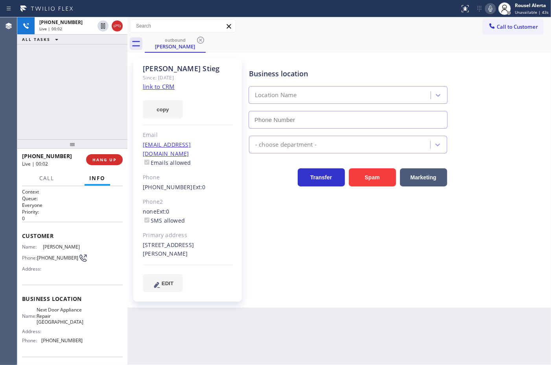
type input "[PHONE_NUMBER]"
click at [62, 59] on div "[PHONE_NUMBER] Live | 01:05 ALL TASKS ALL TASKS ACTIVE TASKS TASKS IN WRAP UP" at bounding box center [72, 78] width 110 height 122
click at [158, 89] on link "link to CRM" at bounding box center [159, 87] width 32 height 8
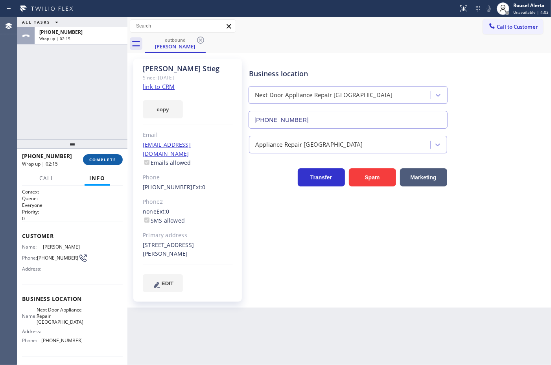
click at [95, 157] on span "COMPLETE" at bounding box center [102, 160] width 27 height 6
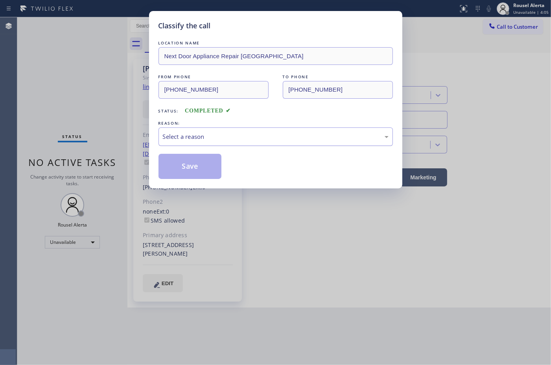
click at [190, 138] on div "Select a reason" at bounding box center [276, 136] width 226 height 9
click at [179, 166] on button "Save" at bounding box center [190, 166] width 63 height 25
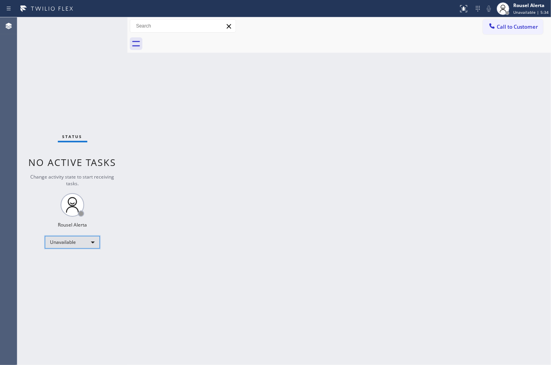
click at [83, 241] on div "Unavailable" at bounding box center [72, 242] width 55 height 13
click at [80, 262] on li "Available" at bounding box center [72, 262] width 54 height 9
click at [236, 276] on div "Back to Dashboard Change Sender ID Customers Technicians Select a contact Outbo…" at bounding box center [339, 191] width 424 height 348
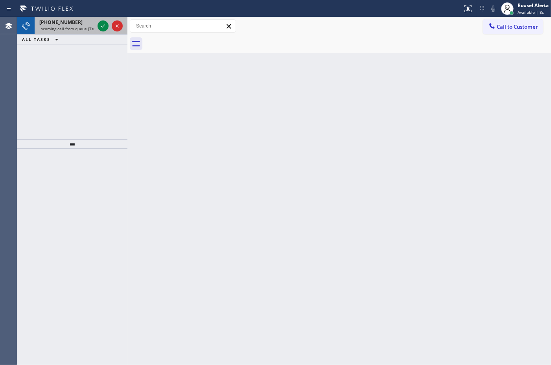
click at [72, 24] on div "[PHONE_NUMBER]" at bounding box center [66, 22] width 55 height 7
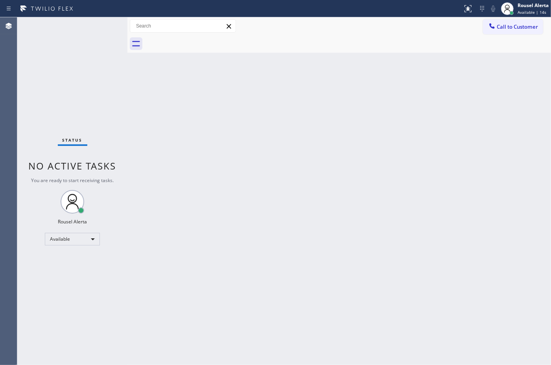
click at [365, 48] on div at bounding box center [348, 44] width 406 height 18
click at [88, 34] on div "Status No active tasks You are ready to start receiving tasks. Rousel Alerta Av…" at bounding box center [72, 191] width 110 height 348
click at [220, 262] on div "Back to Dashboard Change Sender ID Customers Technicians Select a contact Outbo…" at bounding box center [339, 191] width 424 height 348
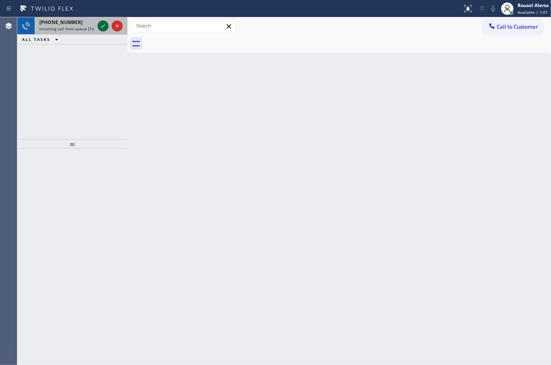
click at [102, 26] on icon at bounding box center [102, 25] width 9 height 9
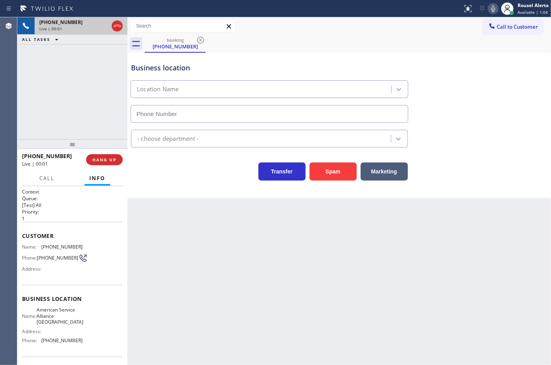
type input "[PHONE_NUMBER]"
click at [333, 174] on button "Spam" at bounding box center [333, 171] width 47 height 18
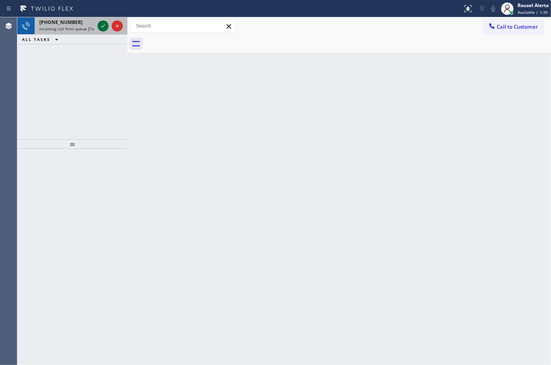
click at [101, 26] on icon at bounding box center [102, 25] width 9 height 9
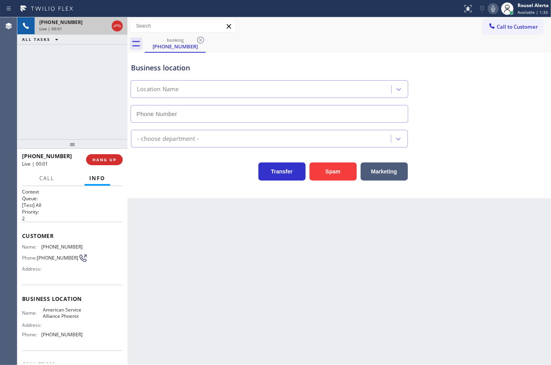
type input "[PHONE_NUMBER]"
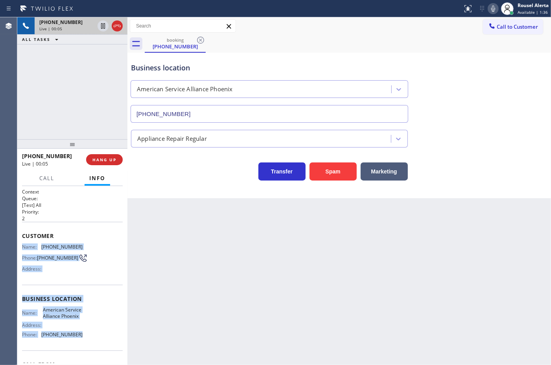
drag, startPoint x: 22, startPoint y: 249, endPoint x: 84, endPoint y: 341, distance: 111.5
click at [84, 341] on div "Context Queue: [Test] All Priority: 2 Customer Name: [PHONE_NUMBER] Phone: [PHO…" at bounding box center [72, 275] width 110 height 179
copy div "Name: [PHONE_NUMBER] Phone: [PHONE_NUMBER] Address: Business location Name: Ame…"
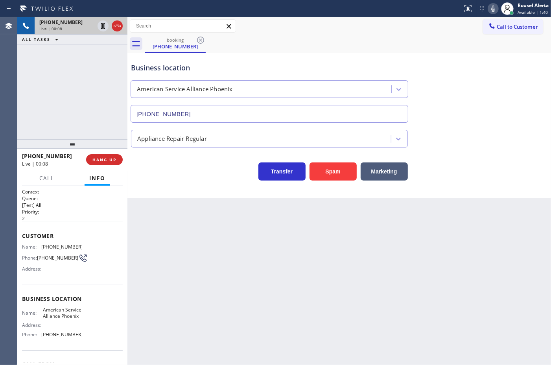
click at [345, 242] on div "Back to Dashboard Change Sender ID Customers Technicians Select a contact Outbo…" at bounding box center [339, 191] width 424 height 348
click at [494, 8] on icon at bounding box center [493, 9] width 4 height 6
drag, startPoint x: 492, startPoint y: 9, endPoint x: 502, endPoint y: 22, distance: 16.1
click at [492, 9] on icon at bounding box center [493, 8] width 9 height 9
click at [101, 30] on icon at bounding box center [102, 25] width 9 height 9
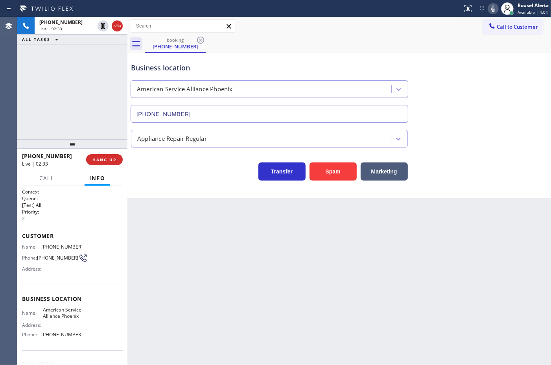
click at [493, 5] on icon at bounding box center [493, 8] width 9 height 9
click at [314, 243] on div "Back to Dashboard Change Sender ID Customers Technicians Select a contact Outbo…" at bounding box center [339, 191] width 424 height 348
drag, startPoint x: 102, startPoint y: 28, endPoint x: 107, endPoint y: 28, distance: 4.3
click at [102, 28] on icon at bounding box center [103, 26] width 6 height 6
click at [489, 7] on icon at bounding box center [493, 8] width 9 height 9
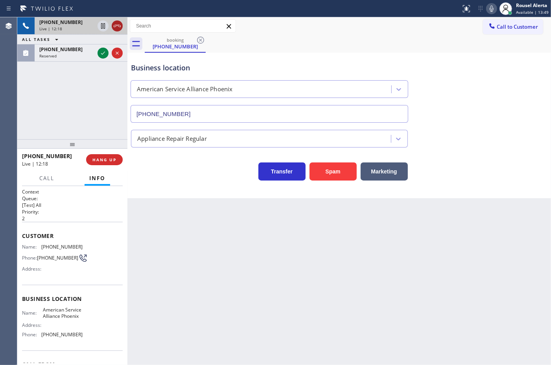
click at [117, 28] on icon at bounding box center [117, 25] width 9 height 9
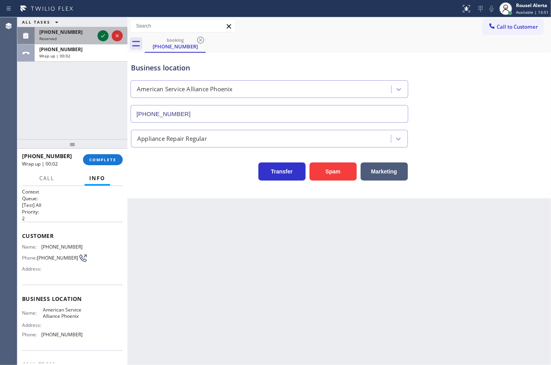
click at [102, 32] on icon at bounding box center [102, 35] width 9 height 9
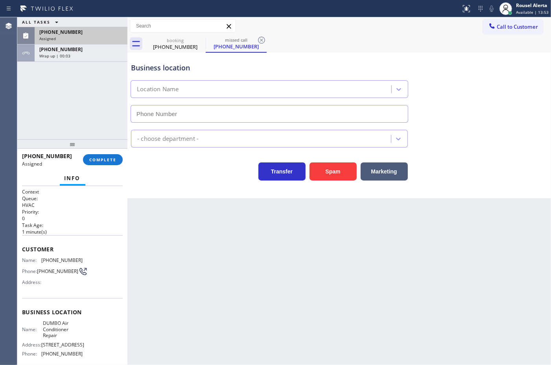
type input "[PHONE_NUMBER]"
click at [519, 10] on span "Available | 16:33" at bounding box center [532, 12] width 33 height 6
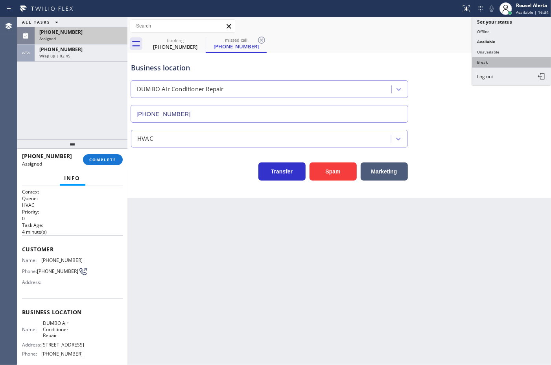
click at [516, 62] on button "Break" at bounding box center [511, 62] width 79 height 10
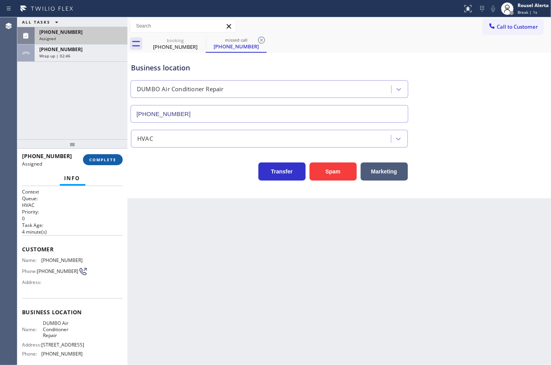
click at [100, 161] on span "COMPLETE" at bounding box center [102, 160] width 27 height 6
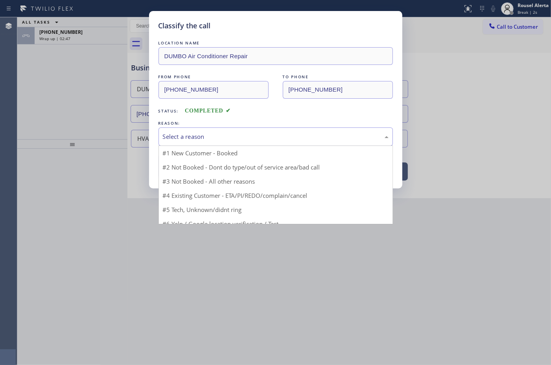
click at [219, 136] on div "Select a reason" at bounding box center [276, 136] width 226 height 9
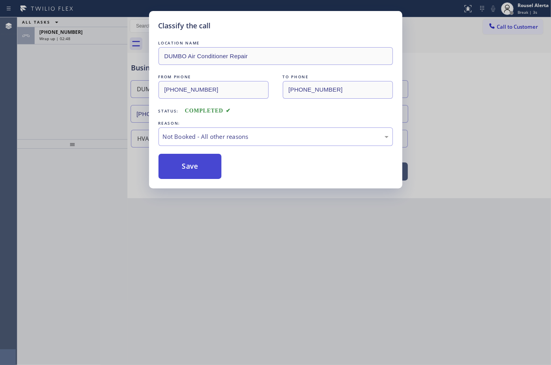
click at [187, 171] on button "Save" at bounding box center [190, 166] width 63 height 25
click at [81, 35] on div "Classify the call LOCATION NAME DUMBO Air Conditioner Repair FROM PHONE [PHONE_…" at bounding box center [275, 182] width 551 height 365
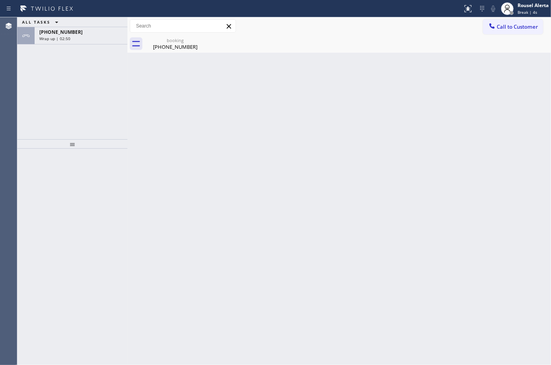
click at [81, 35] on div "[PHONE_NUMBER]" at bounding box center [80, 32] width 83 height 7
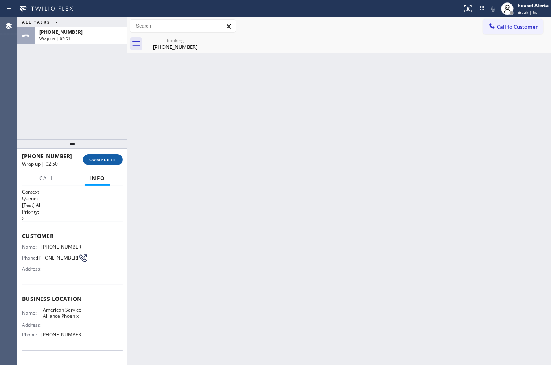
click at [100, 159] on span "COMPLETE" at bounding box center [102, 160] width 27 height 6
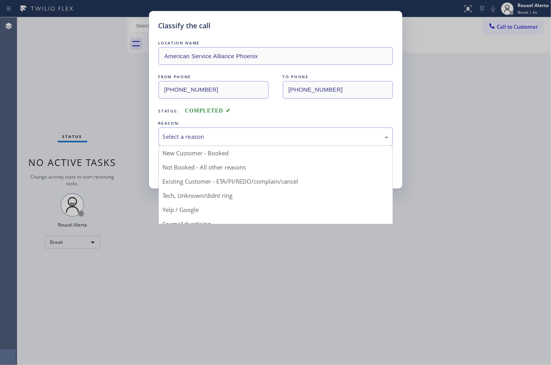
click at [217, 136] on div "Select a reason" at bounding box center [276, 136] width 226 height 9
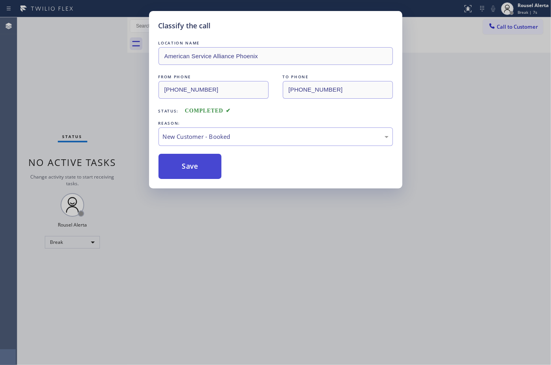
click at [183, 165] on button "Save" at bounding box center [190, 166] width 63 height 25
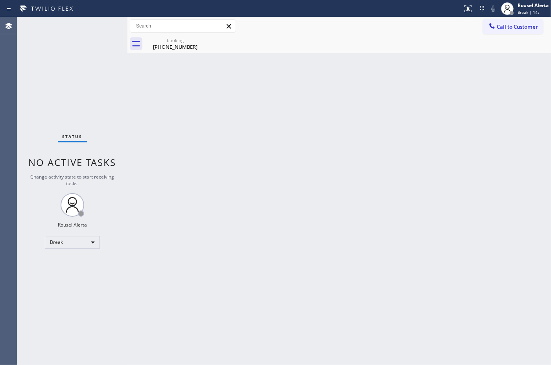
click at [63, 17] on div "Status report No issues detected If you experience an issue, please download th…" at bounding box center [275, 8] width 551 height 17
click at [176, 44] on div "[PHONE_NUMBER]" at bounding box center [175, 46] width 59 height 7
click at [202, 98] on div "Back to Dashboard Change Sender ID Customers Technicians Select a contact Outbo…" at bounding box center [339, 191] width 424 height 348
click at [193, 92] on div "Back to Dashboard Change Sender ID Customers Technicians Select a contact Outbo…" at bounding box center [339, 191] width 424 height 348
drag, startPoint x: 59, startPoint y: 52, endPoint x: 60, endPoint y: 56, distance: 4.1
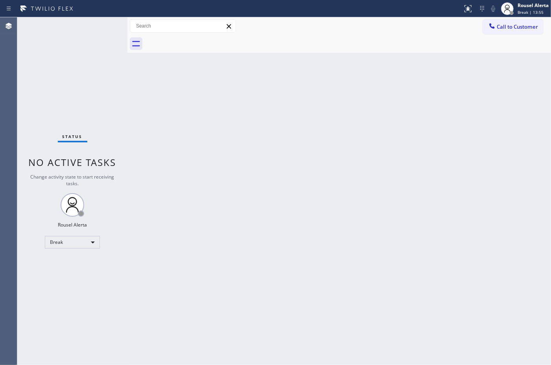
click at [60, 56] on div "Status No active tasks Change activity state to start receiving tasks. Rousel A…" at bounding box center [72, 191] width 110 height 348
click at [530, 2] on div "Rousel Alerta" at bounding box center [533, 5] width 31 height 7
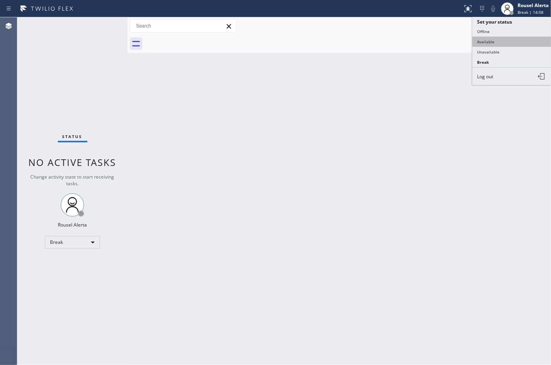
click at [520, 42] on button "Available" at bounding box center [511, 42] width 79 height 10
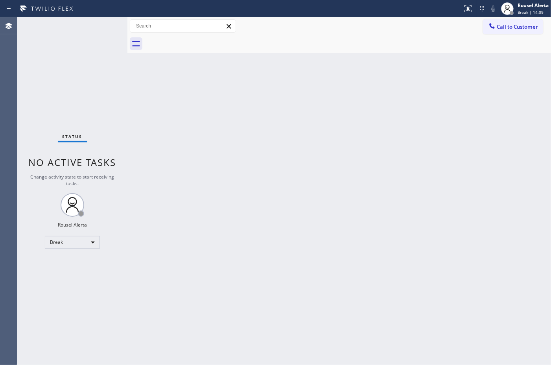
click at [448, 144] on div "Back to Dashboard Change Sender ID Customers Technicians Select a contact Outbo…" at bounding box center [339, 191] width 424 height 348
drag, startPoint x: 319, startPoint y: 47, endPoint x: 346, endPoint y: 35, distance: 29.6
click at [319, 47] on div at bounding box center [348, 44] width 406 height 18
drag, startPoint x: 64, startPoint y: 15, endPoint x: 76, endPoint y: 22, distance: 14.3
click at [64, 16] on div "Status report No issues detected If you experience an issue, please download th…" at bounding box center [275, 8] width 551 height 17
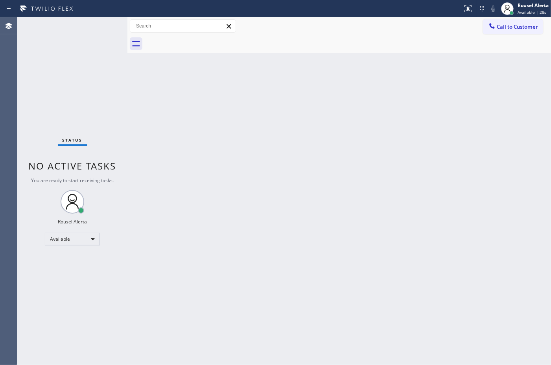
click at [97, 26] on div "Status No active tasks You are ready to start receiving tasks. Rousel Alerta Av…" at bounding box center [72, 191] width 110 height 348
click at [99, 26] on div "Status No active tasks You are ready to start receiving tasks. Rousel Alerta Av…" at bounding box center [72, 191] width 110 height 348
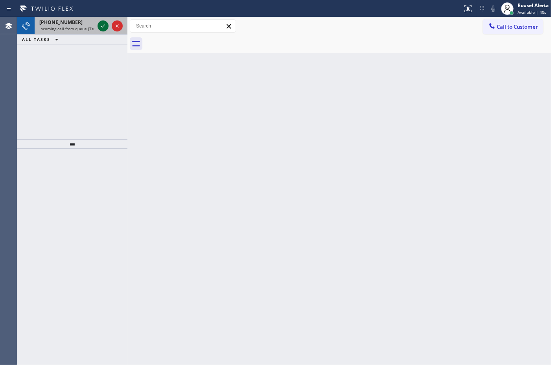
click at [105, 24] on icon at bounding box center [102, 25] width 9 height 9
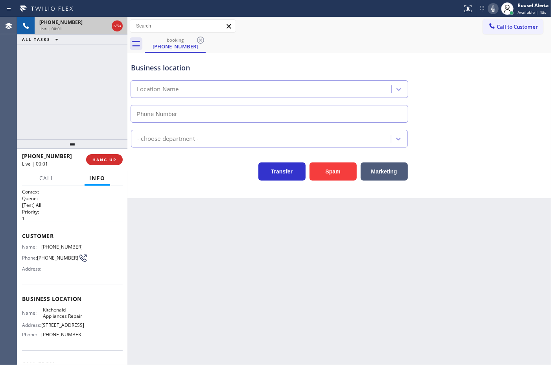
type input "[PHONE_NUMBER]"
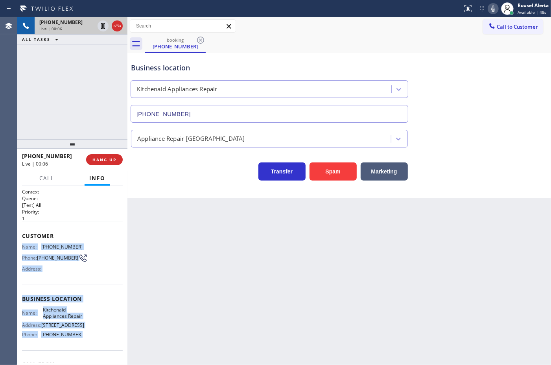
drag, startPoint x: 22, startPoint y: 242, endPoint x: 83, endPoint y: 342, distance: 116.7
click at [83, 342] on div "Context Queue: [Test] All Priority: 1 Customer Name: [PHONE_NUMBER] Phone: [PHO…" at bounding box center [72, 298] width 101 height 221
copy div "Name: [PHONE_NUMBER] Phone: [PHONE_NUMBER] Address: Business location Name: Kit…"
click at [99, 162] on span "HANG UP" at bounding box center [104, 160] width 24 height 6
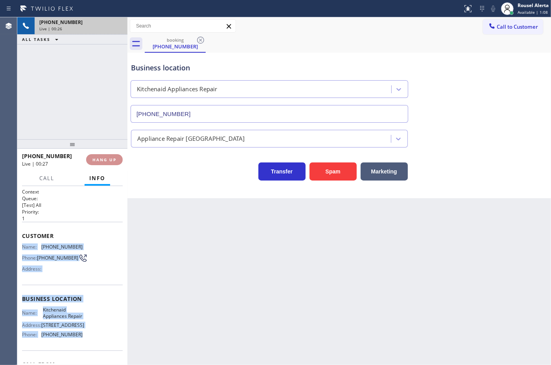
click at [99, 162] on span "HANG UP" at bounding box center [104, 160] width 24 height 6
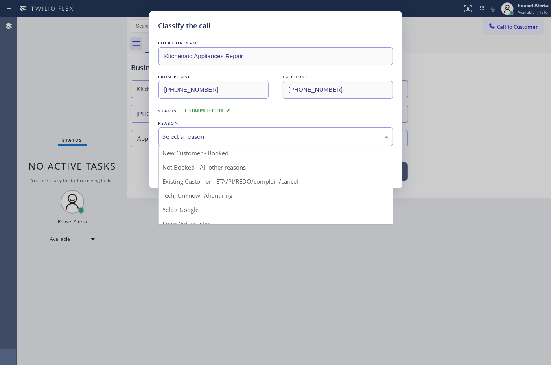
click at [170, 140] on div "Select a reason" at bounding box center [276, 136] width 226 height 9
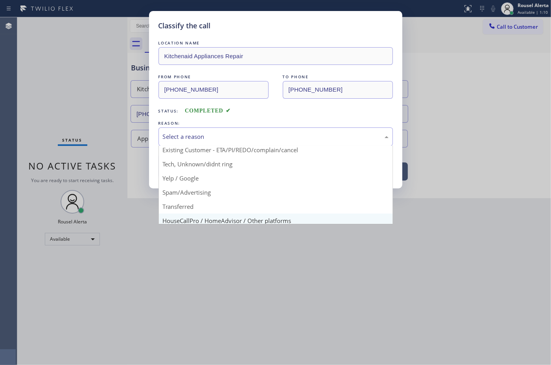
scroll to position [49, 0]
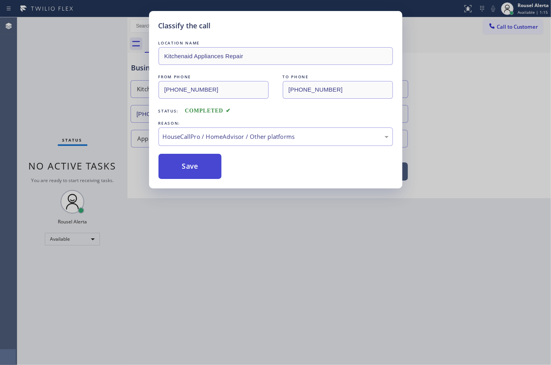
click at [194, 170] on button "Save" at bounding box center [190, 166] width 63 height 25
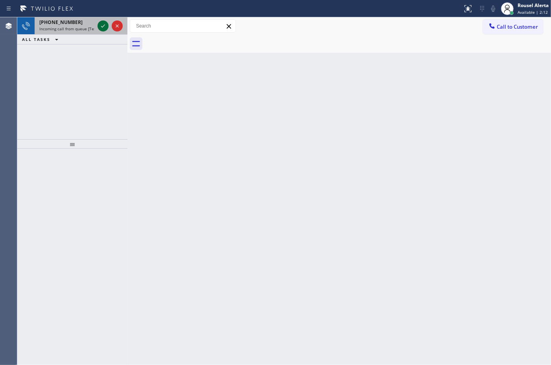
click at [100, 28] on icon at bounding box center [102, 25] width 9 height 9
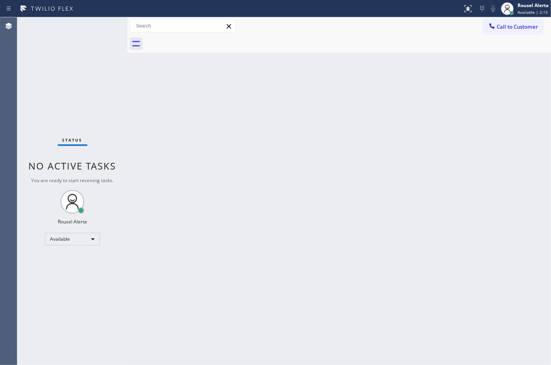
click at [100, 27] on div "Status No active tasks You are ready to start receiving tasks. Rousel Alerta Av…" at bounding box center [72, 191] width 110 height 348
click at [465, 9] on icon at bounding box center [467, 8] width 9 height 9
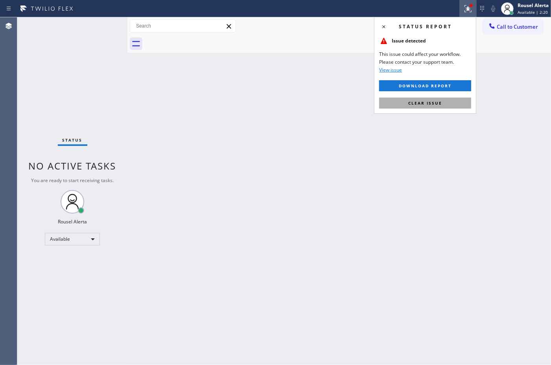
click at [456, 102] on button "Clear issue" at bounding box center [425, 103] width 92 height 11
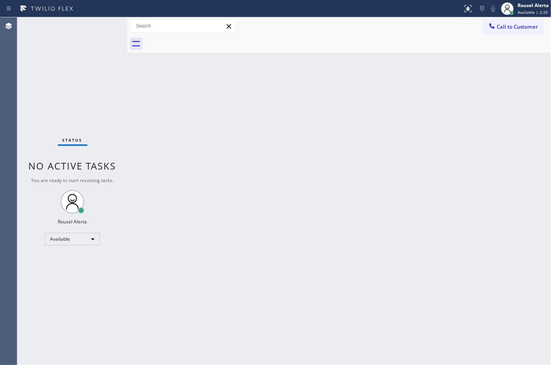
click at [416, 152] on div "Back to Dashboard Change Sender ID Customers Technicians Select a contact Outbo…" at bounding box center [339, 191] width 424 height 348
click at [81, 24] on div "Status No active tasks You are ready to start receiving tasks. Rousel Alerta Av…" at bounding box center [72, 191] width 110 height 348
click at [185, 123] on div "Back to Dashboard Change Sender ID Customers Technicians Select a contact Outbo…" at bounding box center [339, 191] width 424 height 348
click at [224, 201] on div "Back to Dashboard Change Sender ID Customers Technicians Select a contact Outbo…" at bounding box center [339, 191] width 424 height 348
click at [307, 292] on div "Back to Dashboard Change Sender ID Customers Technicians Select a contact Outbo…" at bounding box center [339, 191] width 424 height 348
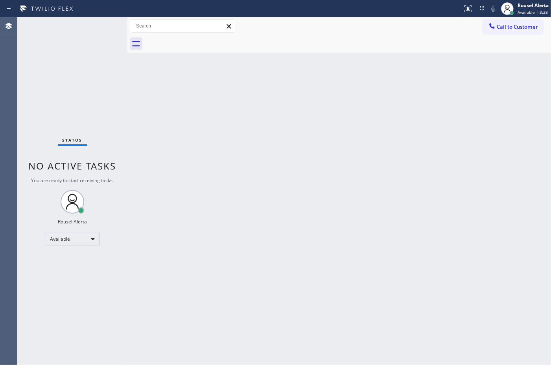
click at [91, 20] on div "Status No active tasks You are ready to start receiving tasks. Rousel Alerta Av…" at bounding box center [72, 191] width 110 height 348
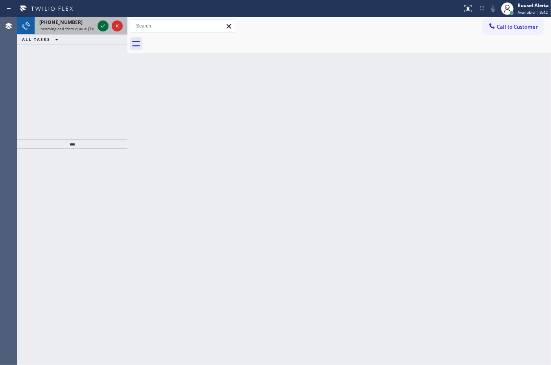
drag, startPoint x: 78, startPoint y: 24, endPoint x: 99, endPoint y: 26, distance: 21.4
click at [81, 24] on div "[PHONE_NUMBER]" at bounding box center [66, 22] width 55 height 7
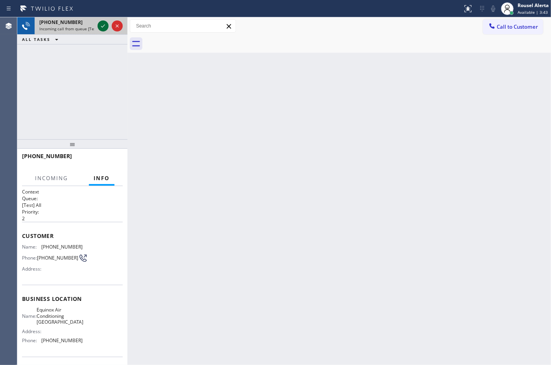
click at [100, 26] on icon at bounding box center [102, 25] width 9 height 9
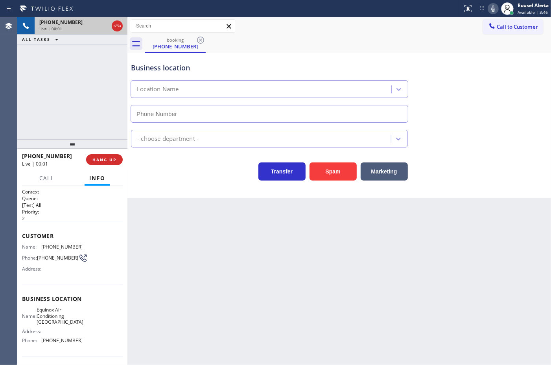
type input "[PHONE_NUMBER]"
click at [176, 248] on div "Back to Dashboard Change Sender ID Customers Technicians Select a contact Outbo…" at bounding box center [339, 191] width 424 height 348
click at [276, 273] on div "Back to Dashboard Change Sender ID Customers Technicians Select a contact Outbo…" at bounding box center [339, 191] width 424 height 348
click at [98, 156] on button "HANG UP" at bounding box center [104, 159] width 37 height 11
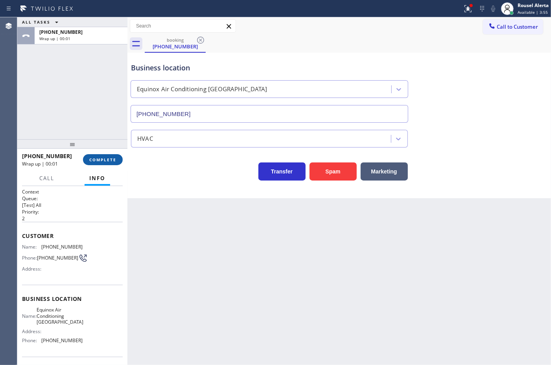
click at [113, 160] on span "COMPLETE" at bounding box center [102, 160] width 27 height 6
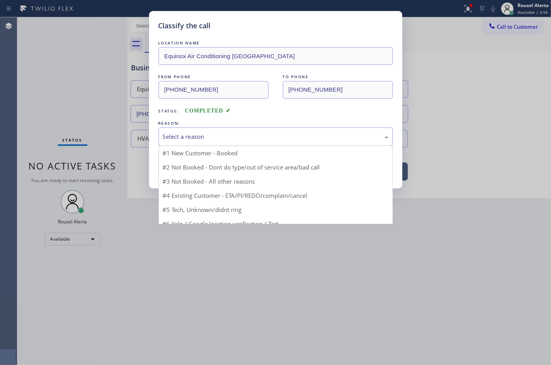
click at [185, 140] on div "Select a reason" at bounding box center [276, 136] width 226 height 9
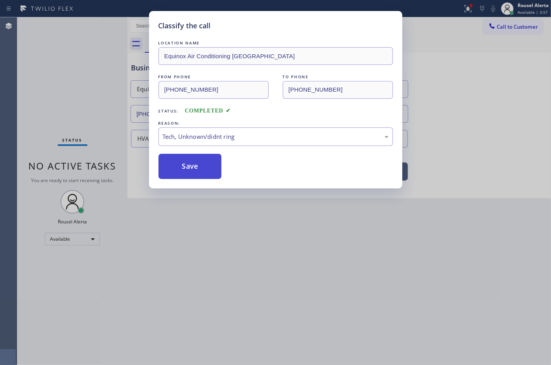
click at [177, 175] on button "Save" at bounding box center [190, 166] width 63 height 25
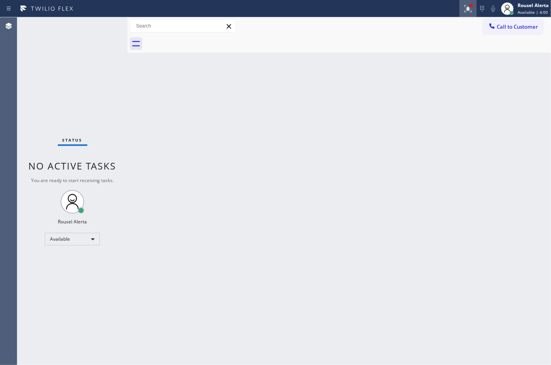
drag, startPoint x: 466, startPoint y: 4, endPoint x: 466, endPoint y: 9, distance: 4.7
click at [466, 5] on icon at bounding box center [467, 8] width 9 height 9
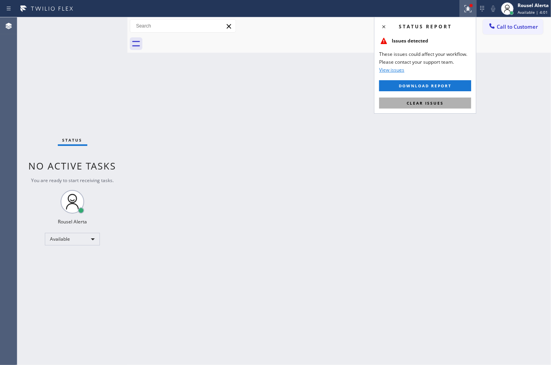
click at [436, 102] on span "Clear issues" at bounding box center [425, 103] width 37 height 6
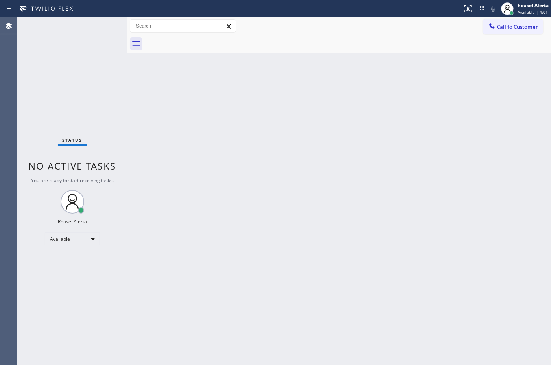
click at [427, 124] on div "Back to Dashboard Change Sender ID Customers Technicians Select a contact Outbo…" at bounding box center [339, 191] width 424 height 348
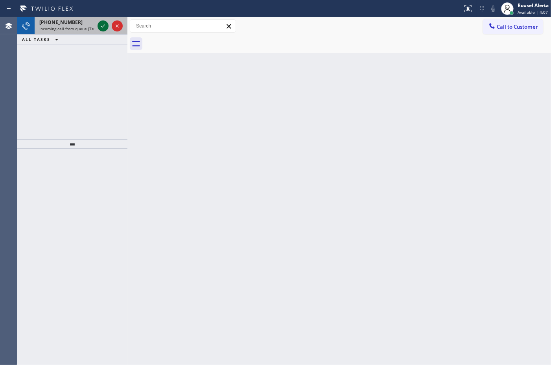
click at [101, 29] on icon at bounding box center [102, 25] width 9 height 9
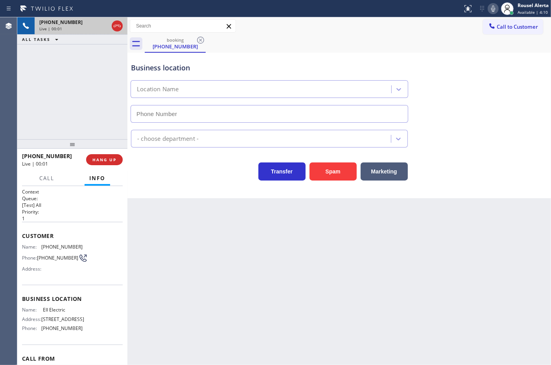
type input "[PHONE_NUMBER]"
click at [338, 185] on div "Business location EII Electric [PHONE_NUMBER] Electricians Transfer Spam Market…" at bounding box center [339, 126] width 424 height 146
click at [338, 175] on button "Spam" at bounding box center [333, 171] width 47 height 18
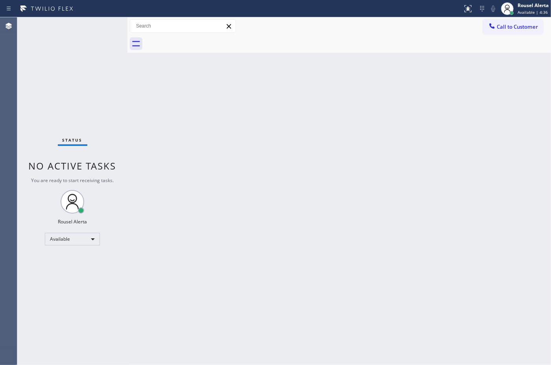
click at [93, 23] on div "Status No active tasks You are ready to start receiving tasks. Rousel Alerta Av…" at bounding box center [72, 191] width 110 height 348
click at [96, 24] on div "Status No active tasks You are ready to start receiving tasks. Rousel Alerta Av…" at bounding box center [72, 191] width 110 height 348
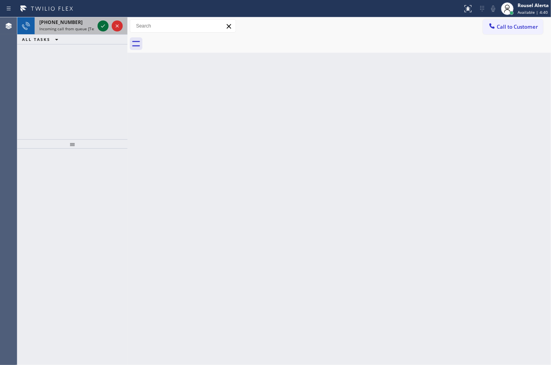
click at [98, 28] on icon at bounding box center [102, 25] width 9 height 9
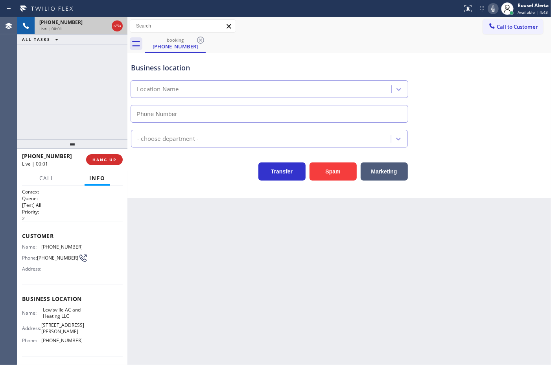
type input "[PHONE_NUMBER]"
click at [199, 239] on div "Back to Dashboard Change Sender ID Customers Technicians Select a contact Outbo…" at bounding box center [339, 191] width 424 height 348
click at [203, 240] on div "Back to Dashboard Change Sender ID Customers Technicians Select a contact Outbo…" at bounding box center [339, 191] width 424 height 348
click at [179, 226] on div "Back to Dashboard Change Sender ID Customers Technicians Select a contact Outbo…" at bounding box center [339, 191] width 424 height 348
click at [57, 52] on div "[PHONE_NUMBER] Live | 00:28 ALL TASKS ALL TASKS ACTIVE TASKS TASKS IN WRAP UP" at bounding box center [72, 78] width 110 height 122
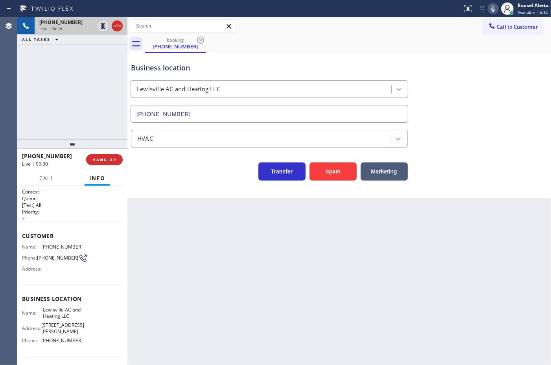
click at [269, 258] on div "Back to Dashboard Change Sender ID Customers Technicians Select a contact Outbo…" at bounding box center [339, 191] width 424 height 348
click at [390, 239] on div "Back to Dashboard Change Sender ID Customers Technicians Select a contact Outbo…" at bounding box center [339, 191] width 424 height 348
drag, startPoint x: 63, startPoint y: 111, endPoint x: 192, endPoint y: 257, distance: 194.2
click at [69, 119] on div "[PHONE_NUMBER] Live | 00:34 ALL TASKS ALL TASKS ACTIVE TASKS TASKS IN WRAP UP" at bounding box center [72, 78] width 110 height 122
drag, startPoint x: 209, startPoint y: 270, endPoint x: 137, endPoint y: 199, distance: 101.0
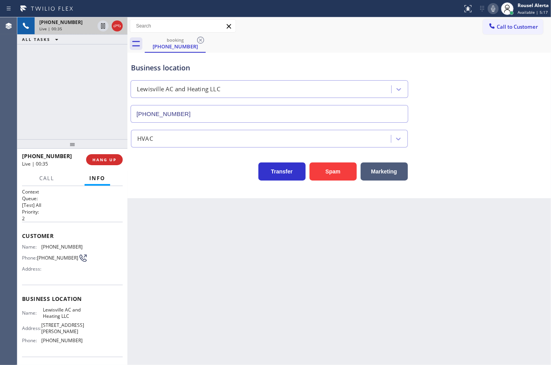
click at [209, 268] on div "Back to Dashboard Change Sender ID Customers Technicians Select a contact Outbo…" at bounding box center [339, 191] width 424 height 348
click at [203, 257] on div "Back to Dashboard Change Sender ID Customers Technicians Select a contact Outbo…" at bounding box center [339, 191] width 424 height 348
click at [160, 223] on div "Back to Dashboard Change Sender ID Customers Technicians Select a contact Outbo…" at bounding box center [339, 191] width 424 height 348
click at [127, 201] on div at bounding box center [127, 191] width 0 height 348
click at [138, 205] on div "Back to Dashboard Change Sender ID Customers Technicians Select a contact Outbo…" at bounding box center [339, 191] width 424 height 348
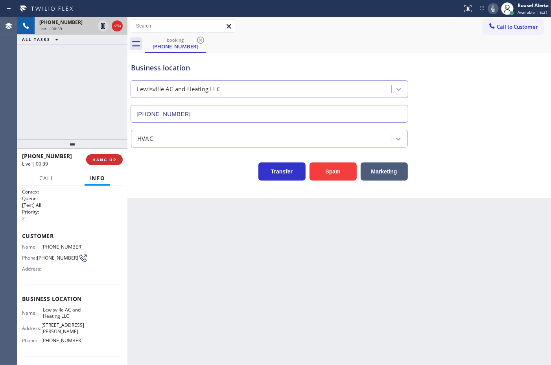
click at [83, 111] on div "[PHONE_NUMBER] Live | 00:39 ALL TASKS ALL TASKS ACTIVE TASKS TASKS IN WRAP UP" at bounding box center [72, 78] width 110 height 122
click at [103, 159] on span "HANG UP" at bounding box center [104, 160] width 24 height 6
click at [103, 157] on span "HANG UP" at bounding box center [104, 160] width 24 height 6
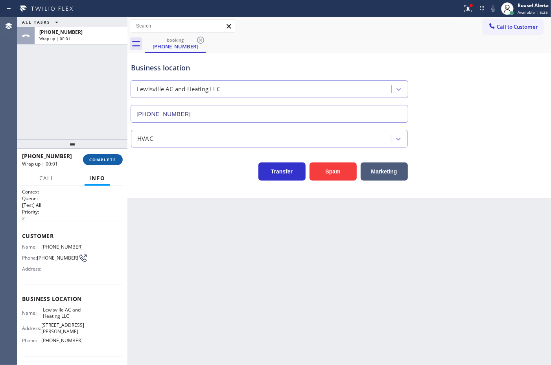
click at [103, 156] on button "COMPLETE" at bounding box center [103, 159] width 40 height 11
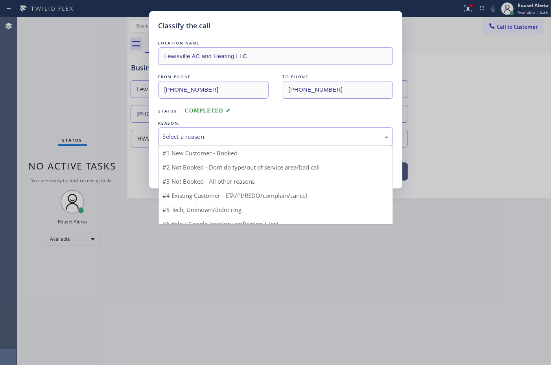
click at [218, 142] on div "Select a reason" at bounding box center [276, 136] width 234 height 18
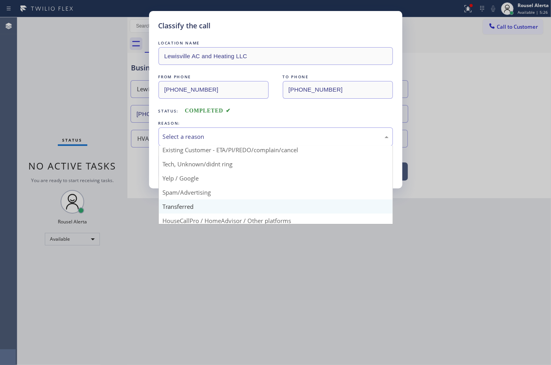
scroll to position [49, 0]
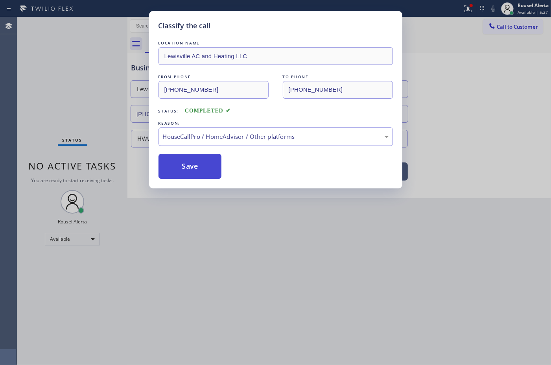
click at [205, 166] on button "Save" at bounding box center [190, 166] width 63 height 25
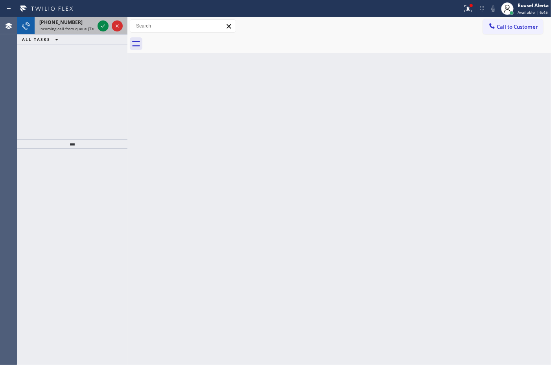
click at [82, 24] on div "[PHONE_NUMBER]" at bounding box center [66, 22] width 55 height 7
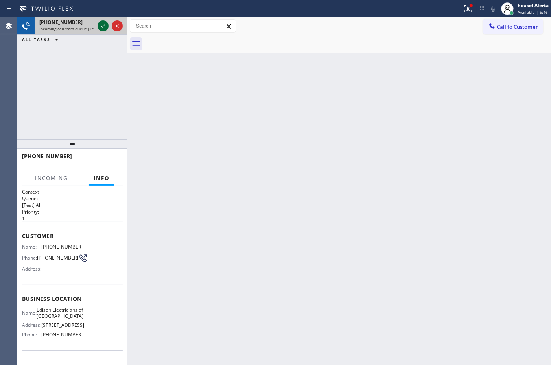
click at [101, 28] on icon at bounding box center [102, 25] width 9 height 9
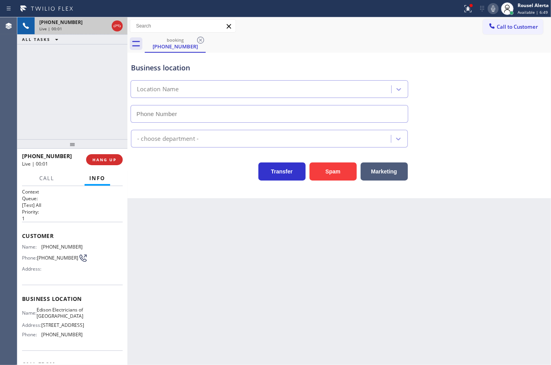
type input "[PHONE_NUMBER]"
click at [326, 175] on button "Spam" at bounding box center [333, 171] width 47 height 18
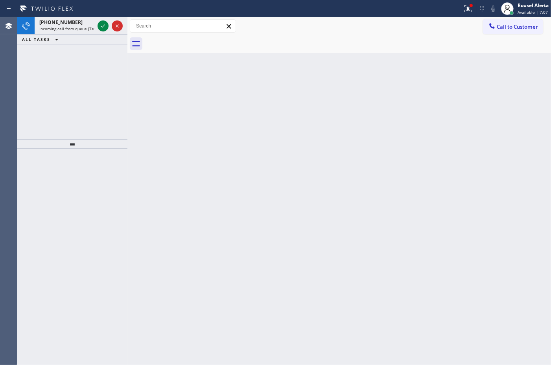
click at [81, 21] on div "[PHONE_NUMBER]" at bounding box center [66, 22] width 55 height 7
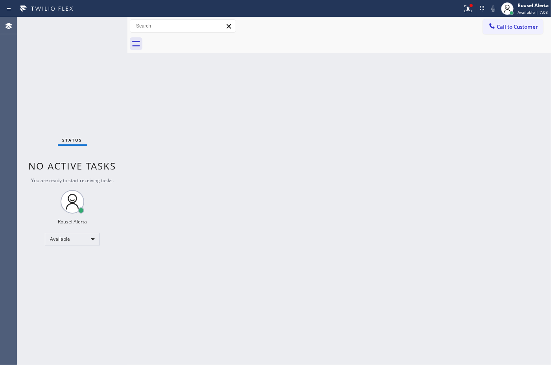
click at [98, 28] on div "Status No active tasks You are ready to start receiving tasks. Rousel Alerta Av…" at bounding box center [72, 191] width 110 height 348
click at [469, 3] on div at bounding box center [471, 5] width 5 height 5
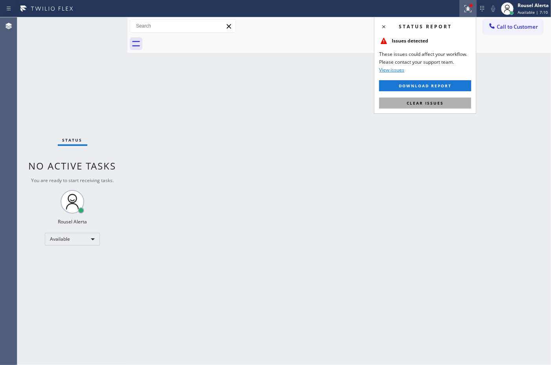
click at [436, 101] on span "Clear issues" at bounding box center [425, 103] width 37 height 6
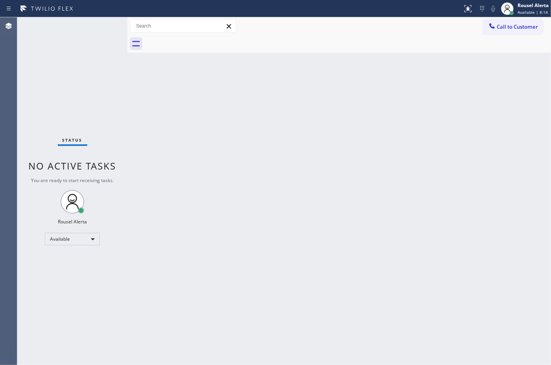
click at [155, 89] on div "Back to Dashboard Change Sender ID Customers Technicians Select a contact Outbo…" at bounding box center [339, 191] width 424 height 348
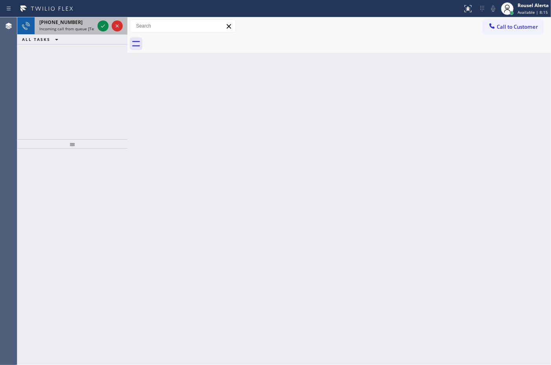
click at [100, 31] on div at bounding box center [110, 25] width 28 height 17
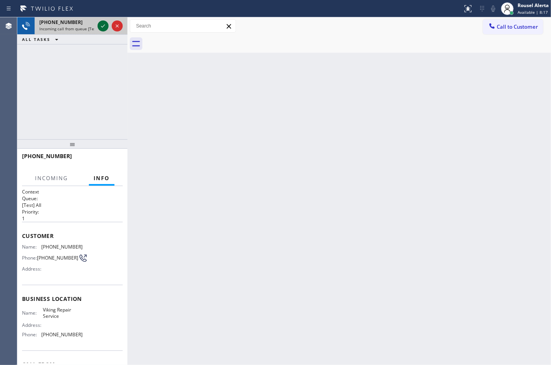
click at [100, 28] on icon at bounding box center [102, 25] width 9 height 9
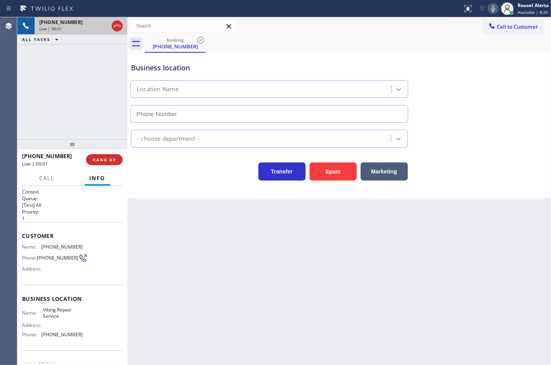
type input "[PHONE_NUMBER]"
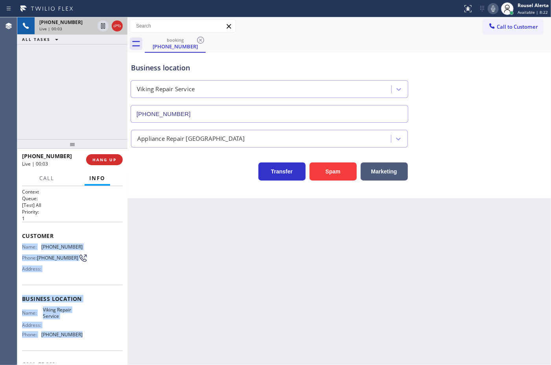
drag, startPoint x: 22, startPoint y: 245, endPoint x: 83, endPoint y: 335, distance: 108.5
click at [83, 335] on div "Context Queue: [Test] All Priority: 1 Customer Name: [PHONE_NUMBER] Phone: [PHO…" at bounding box center [72, 298] width 101 height 221
click at [103, 30] on icon at bounding box center [102, 25] width 9 height 9
click at [493, 8] on icon at bounding box center [493, 8] width 9 height 9
drag, startPoint x: 102, startPoint y: 26, endPoint x: 106, endPoint y: 28, distance: 4.2
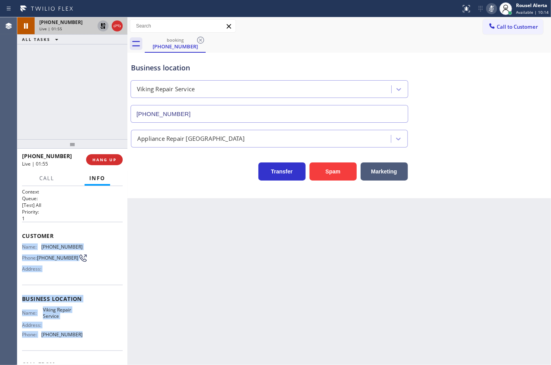
click at [102, 26] on icon at bounding box center [103, 26] width 6 height 6
click at [492, 9] on rect at bounding box center [492, 8] width 6 height 6
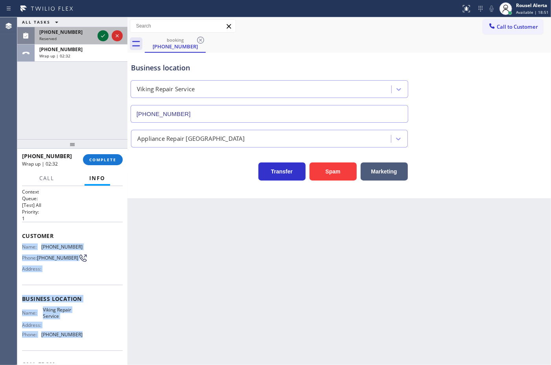
click at [101, 32] on icon at bounding box center [102, 35] width 9 height 9
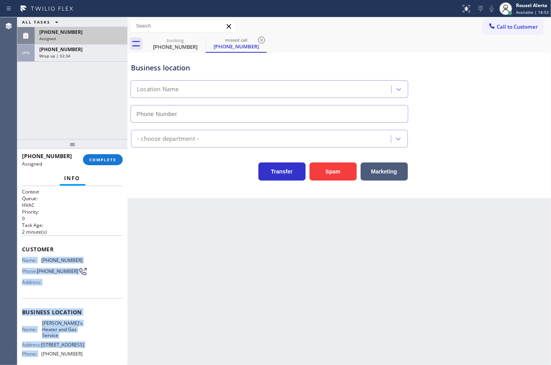
click at [97, 257] on div "Name: [PHONE_NUMBER] Phone: [PHONE_NUMBER] Address:" at bounding box center [72, 272] width 101 height 31
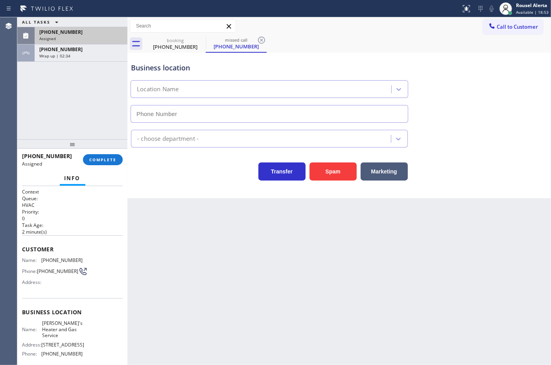
type input "[PHONE_NUMBER]"
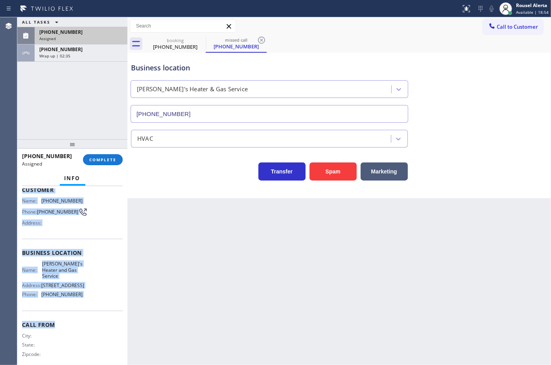
scroll to position [67, 0]
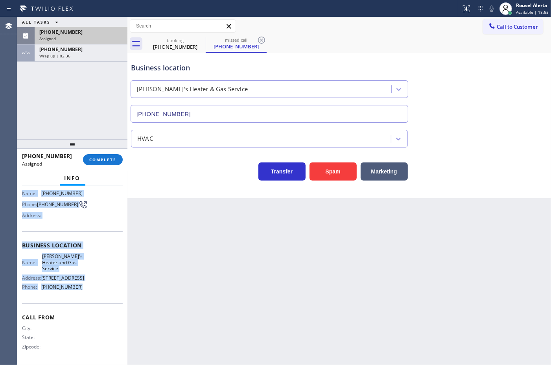
drag, startPoint x: 22, startPoint y: 252, endPoint x: 89, endPoint y: 295, distance: 79.1
click at [89, 295] on div "Context Queue: HVAC Priority: 0 Task Age: [DEMOGRAPHIC_DATA] minute(s) Customer…" at bounding box center [72, 242] width 101 height 241
click at [93, 36] on div "Assigned" at bounding box center [80, 39] width 83 height 6
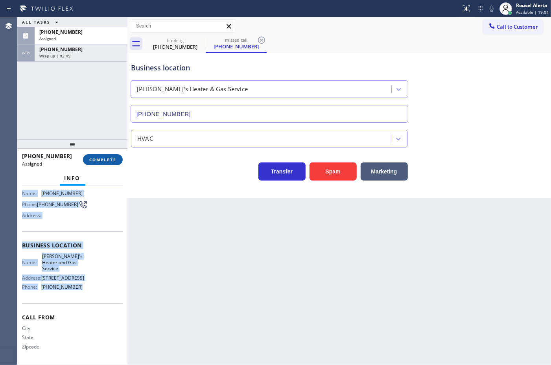
click at [97, 158] on span "COMPLETE" at bounding box center [102, 160] width 27 height 6
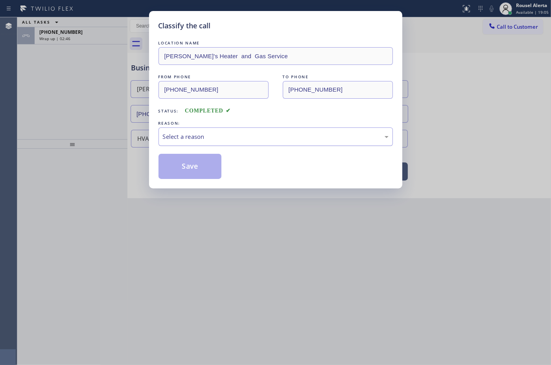
click at [187, 140] on div "Select a reason" at bounding box center [276, 136] width 226 height 9
click at [195, 168] on button "Save" at bounding box center [190, 166] width 63 height 25
click at [66, 42] on div "Classify the call LOCATION NAME [PERSON_NAME]'s Heater and Gas Service FROM PHO…" at bounding box center [275, 182] width 551 height 365
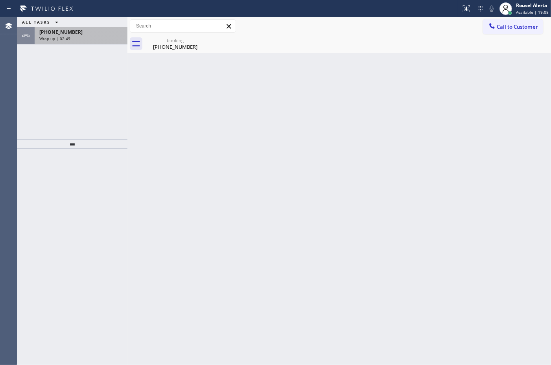
click at [66, 42] on div "[PHONE_NUMBER] Wrap up | 02:49" at bounding box center [80, 35] width 90 height 17
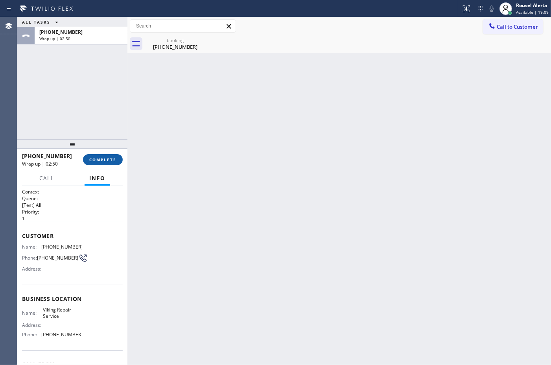
click at [105, 164] on button "COMPLETE" at bounding box center [103, 159] width 40 height 11
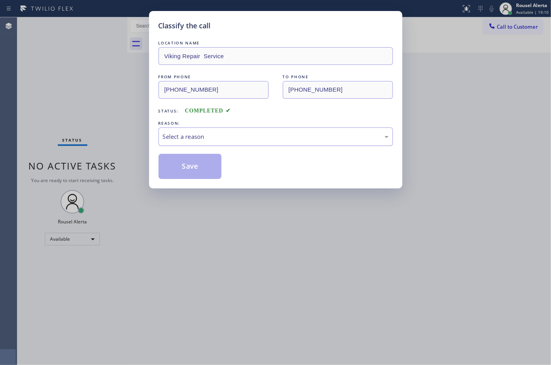
click at [182, 142] on div "Select a reason" at bounding box center [276, 136] width 234 height 18
click at [179, 168] on button "Save" at bounding box center [190, 166] width 63 height 25
click at [208, 240] on div "Classify the call LOCATION NAME Viking Repair Service FROM PHONE [PHONE_NUMBER]…" at bounding box center [275, 182] width 551 height 365
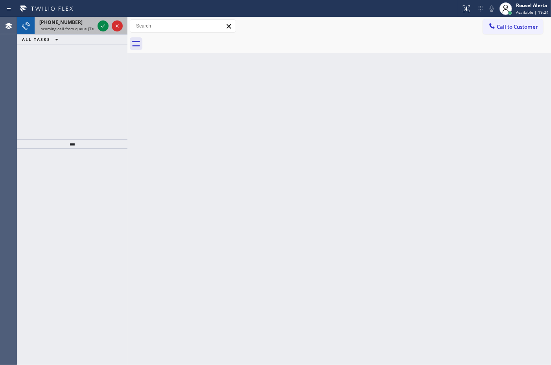
drag, startPoint x: 76, startPoint y: 23, endPoint x: 95, endPoint y: 26, distance: 19.2
click at [77, 24] on div "[PHONE_NUMBER]" at bounding box center [66, 22] width 55 height 7
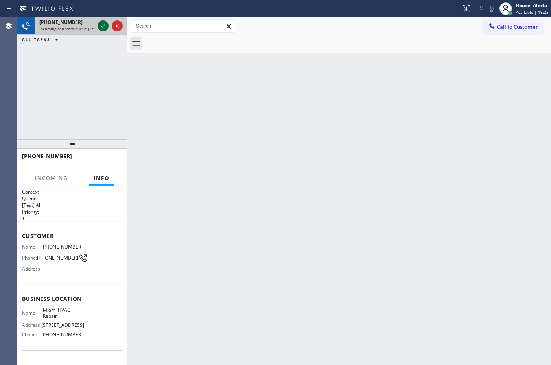
click at [98, 28] on div at bounding box center [103, 25] width 11 height 9
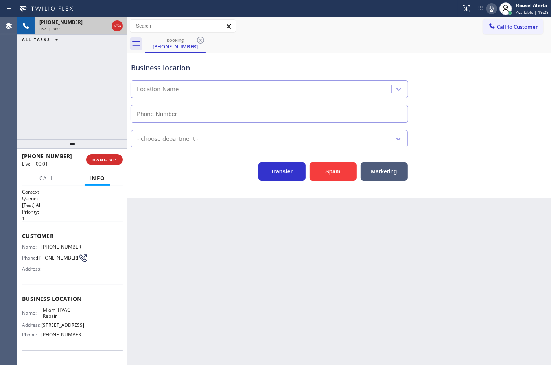
type input "[PHONE_NUMBER]"
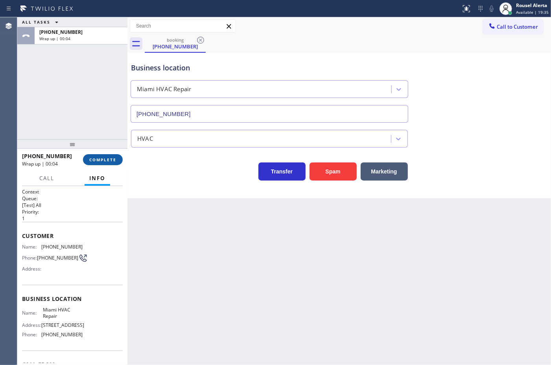
click at [107, 159] on span "COMPLETE" at bounding box center [102, 160] width 27 height 6
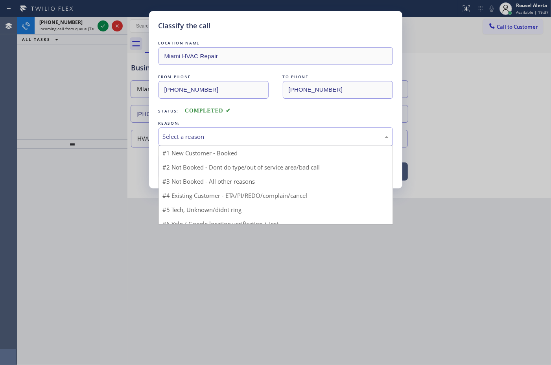
click at [197, 140] on div "Select a reason" at bounding box center [276, 136] width 226 height 9
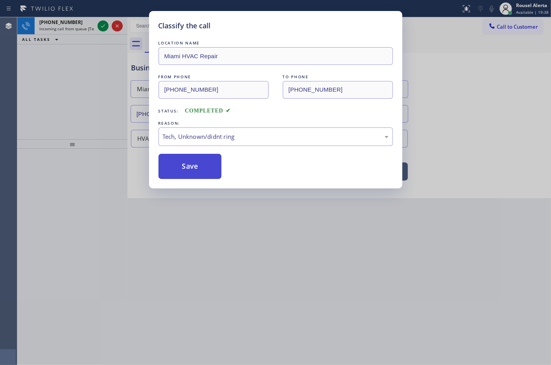
click at [185, 169] on button "Save" at bounding box center [190, 166] width 63 height 25
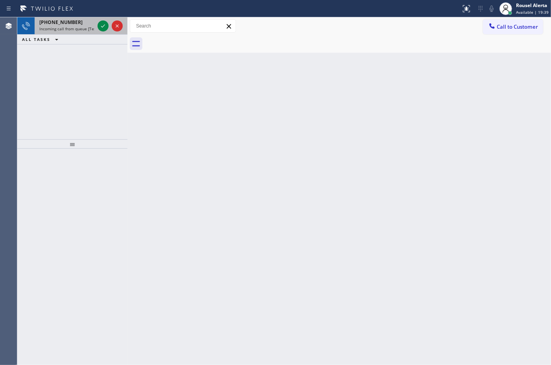
click at [85, 24] on div "[PHONE_NUMBER]" at bounding box center [66, 22] width 55 height 7
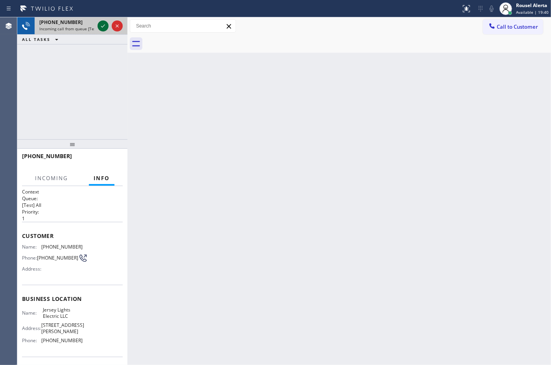
click at [104, 28] on icon at bounding box center [102, 25] width 9 height 9
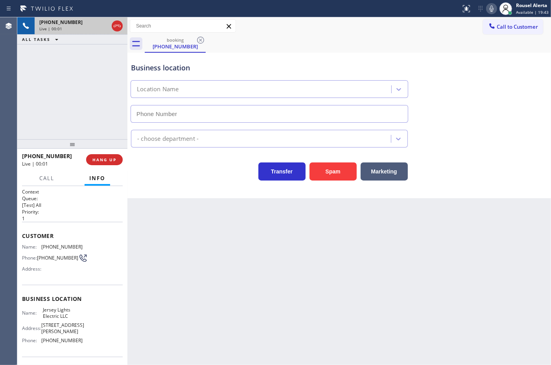
type input "[PHONE_NUMBER]"
click at [325, 164] on button "Spam" at bounding box center [333, 171] width 47 height 18
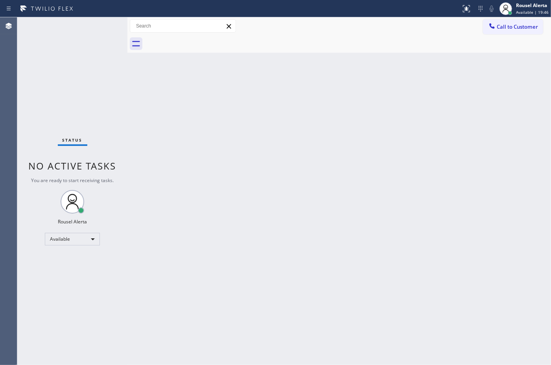
drag, startPoint x: 386, startPoint y: 56, endPoint x: 408, endPoint y: 46, distance: 23.9
click at [389, 52] on div "Back to Dashboard Change Sender ID Customers Technicians Select a contact Outbo…" at bounding box center [339, 191] width 424 height 348
click at [334, 63] on div "Back to Dashboard Change Sender ID Customers Technicians Select a contact Outbo…" at bounding box center [339, 191] width 424 height 348
click at [249, 211] on div "Back to Dashboard Change Sender ID Customers Technicians Select a contact Outbo…" at bounding box center [339, 191] width 424 height 348
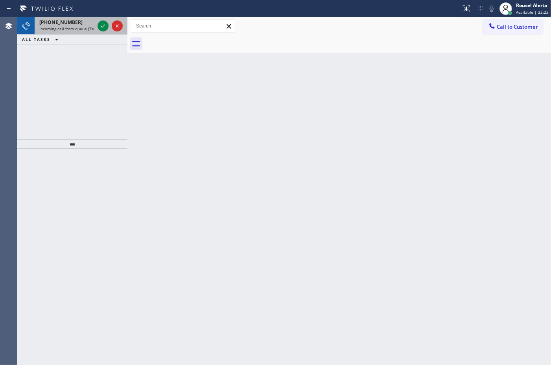
drag, startPoint x: 69, startPoint y: 21, endPoint x: 92, endPoint y: 26, distance: 23.9
click at [72, 21] on div "[PHONE_NUMBER]" at bounding box center [66, 22] width 55 height 7
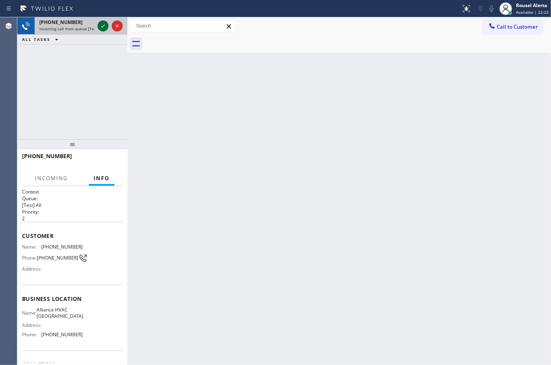
click at [102, 28] on icon at bounding box center [102, 25] width 9 height 9
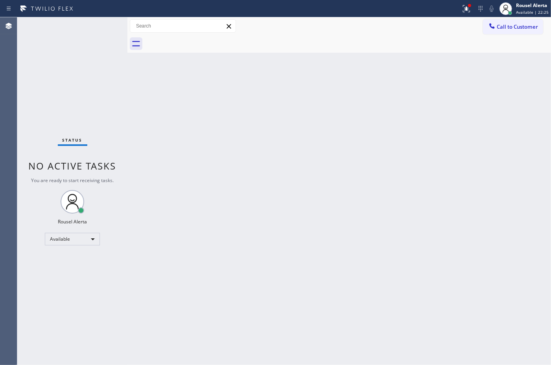
drag, startPoint x: 105, startPoint y: 24, endPoint x: 121, endPoint y: 18, distance: 16.9
click at [112, 20] on div "Status No active tasks You are ready to start receiving tasks. Rousel Alerta Av…" at bounding box center [72, 191] width 110 height 348
click at [473, 8] on div at bounding box center [466, 8] width 17 height 9
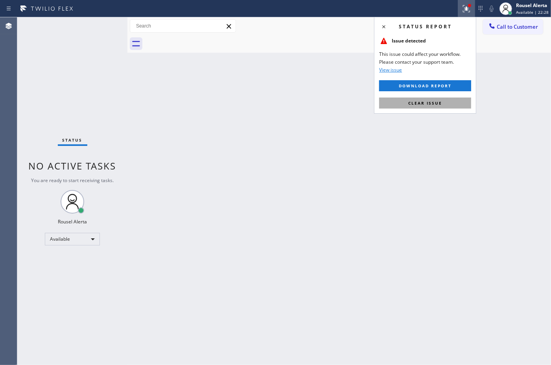
click at [455, 107] on button "Clear issue" at bounding box center [425, 103] width 92 height 11
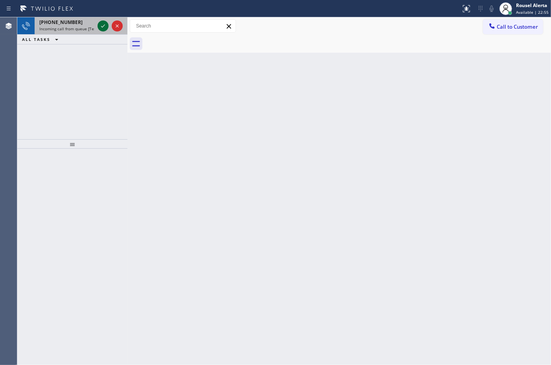
click at [95, 30] on div "[PHONE_NUMBER] Incoming call from queue [Test] All" at bounding box center [65, 25] width 61 height 17
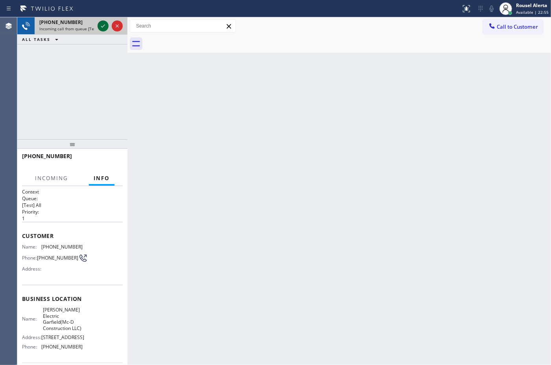
click at [101, 29] on icon at bounding box center [102, 25] width 9 height 9
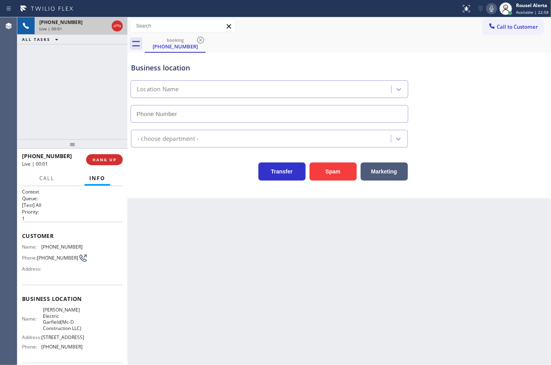
type input "[PHONE_NUMBER]"
click at [331, 177] on button "Spam" at bounding box center [333, 171] width 47 height 18
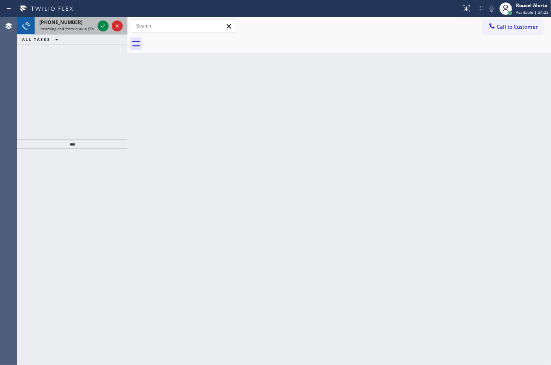
click at [96, 25] on div at bounding box center [110, 25] width 28 height 17
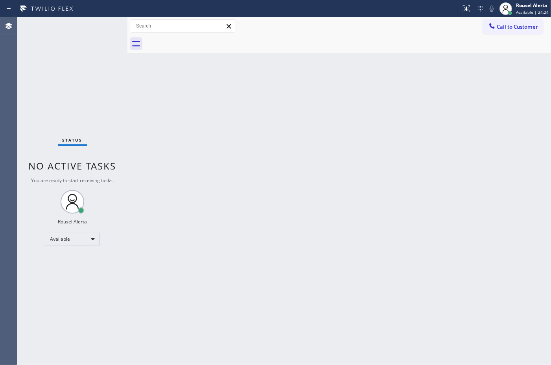
click at [96, 25] on div "Status No active tasks You are ready to start receiving tasks. Rousel Alerta Av…" at bounding box center [72, 191] width 110 height 348
click at [97, 26] on div "Status No active tasks You are ready to start receiving tasks. Rousel Alerta Av…" at bounding box center [72, 191] width 110 height 348
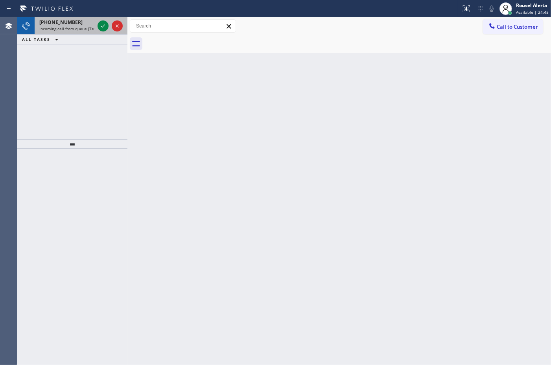
click at [85, 17] on div "[PHONE_NUMBER] Incoming call from queue [Test] All" at bounding box center [65, 25] width 61 height 17
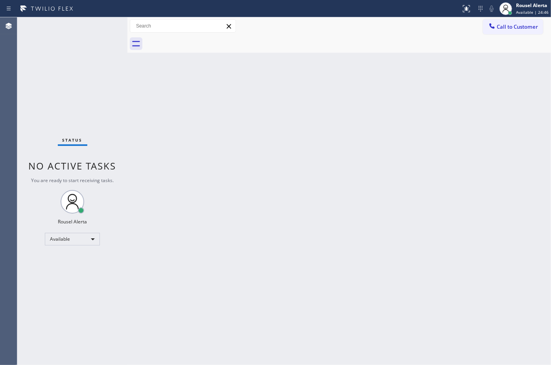
click at [101, 26] on div "Status No active tasks You are ready to start receiving tasks. Rousel Alerta Av…" at bounding box center [72, 191] width 110 height 348
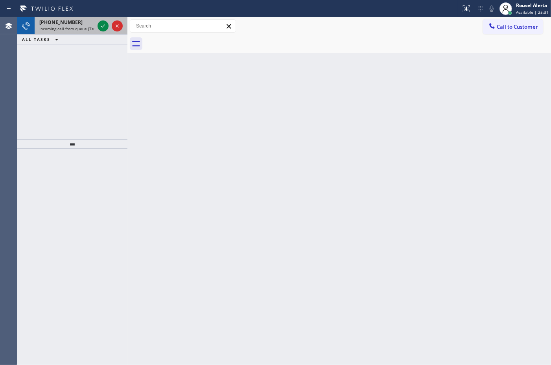
drag, startPoint x: 84, startPoint y: 26, endPoint x: 96, endPoint y: 24, distance: 12.7
click at [84, 26] on span "Incoming call from queue [Test] All" at bounding box center [71, 29] width 65 height 6
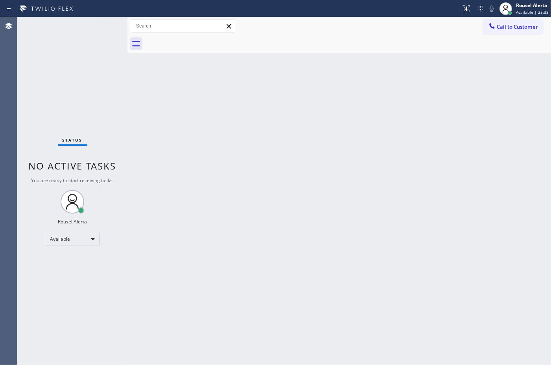
click at [87, 22] on div "Status No active tasks You are ready to start receiving tasks. Rousel Alerta Av…" at bounding box center [72, 191] width 110 height 348
drag, startPoint x: 182, startPoint y: 174, endPoint x: 233, endPoint y: 225, distance: 72.6
click at [185, 174] on div "Back to Dashboard Change Sender ID Customers Technicians Select a contact Outbo…" at bounding box center [339, 191] width 424 height 348
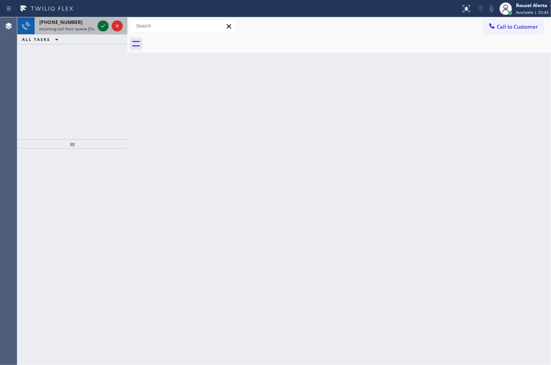
drag, startPoint x: 93, startPoint y: 26, endPoint x: 99, endPoint y: 28, distance: 6.1
click at [93, 26] on span "Incoming call from queue [Test] All" at bounding box center [71, 29] width 65 height 6
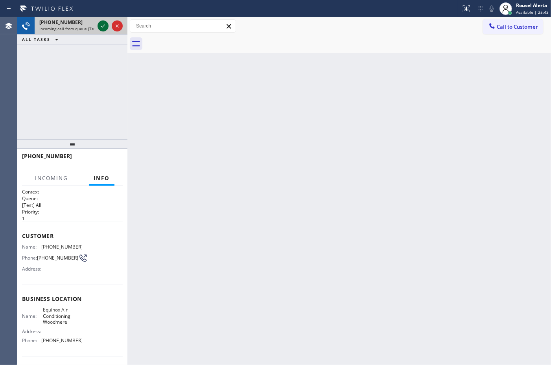
click at [99, 28] on icon at bounding box center [102, 25] width 9 height 9
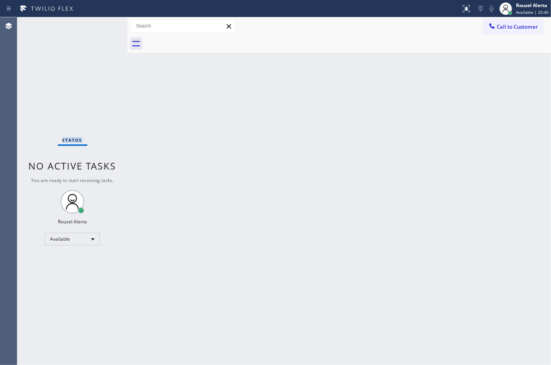
click at [99, 28] on div "Status No active tasks You are ready to start receiving tasks. Rousel Alerta Av…" at bounding box center [72, 191] width 110 height 348
click at [107, 30] on div "Status No active tasks You are ready to start receiving tasks. Rousel Alerta Av…" at bounding box center [72, 191] width 110 height 348
click at [454, 4] on div at bounding box center [230, 8] width 455 height 13
click at [471, 14] on button at bounding box center [466, 8] width 17 height 17
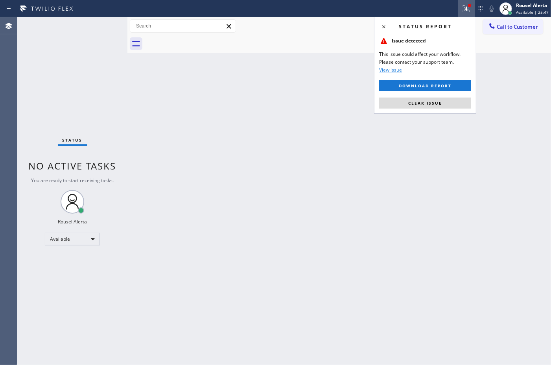
click at [452, 99] on button "Clear issue" at bounding box center [425, 103] width 92 height 11
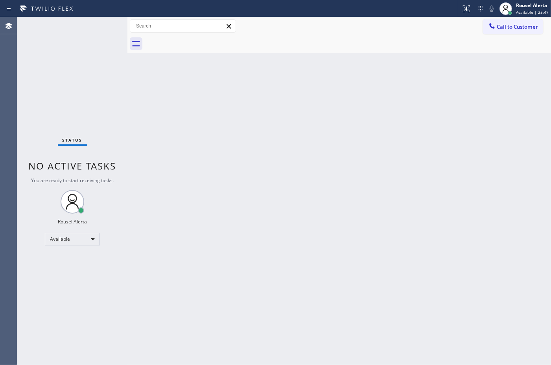
click at [418, 129] on div "Back to Dashboard Change Sender ID Customers Technicians Select a contact Outbo…" at bounding box center [339, 191] width 424 height 348
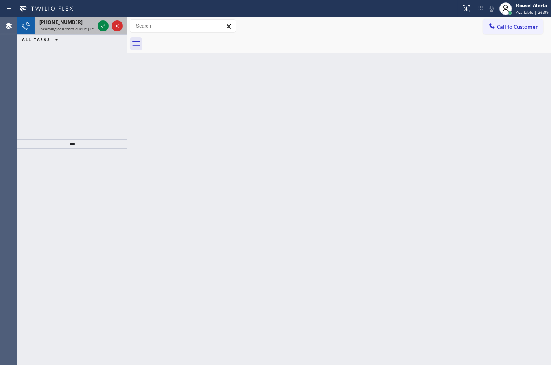
click at [102, 30] on icon at bounding box center [102, 25] width 9 height 9
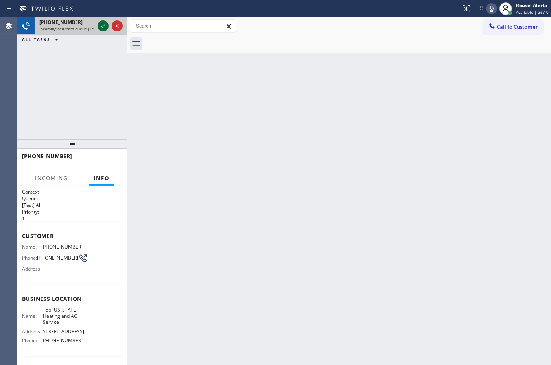
click at [104, 30] on icon at bounding box center [102, 25] width 9 height 9
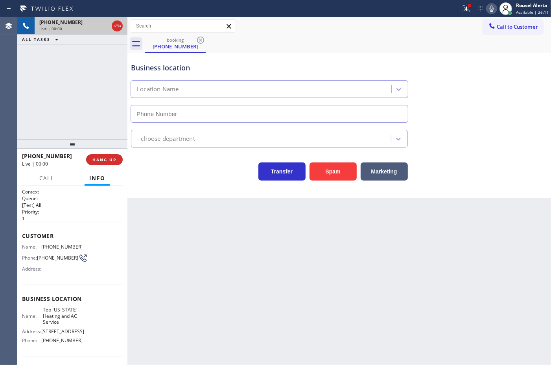
type input "[PHONE_NUMBER]"
click at [113, 162] on span "HANG UP" at bounding box center [104, 160] width 24 height 6
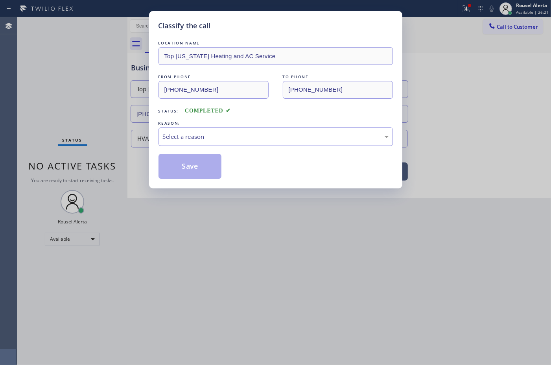
click at [192, 138] on div "Select a reason" at bounding box center [276, 136] width 226 height 9
click at [187, 174] on button "Save" at bounding box center [190, 166] width 63 height 25
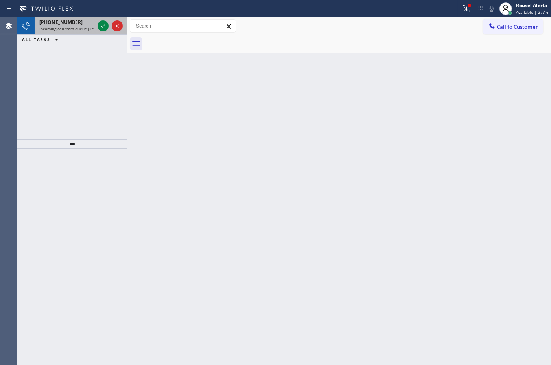
click at [89, 21] on div "[PHONE_NUMBER]" at bounding box center [66, 22] width 55 height 7
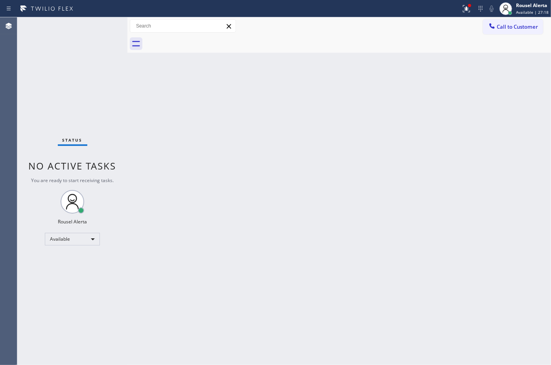
click at [106, 29] on div "Status No active tasks You are ready to start receiving tasks. Rousel Alerta Av…" at bounding box center [72, 191] width 110 height 348
click at [469, 6] on div at bounding box center [469, 5] width 5 height 5
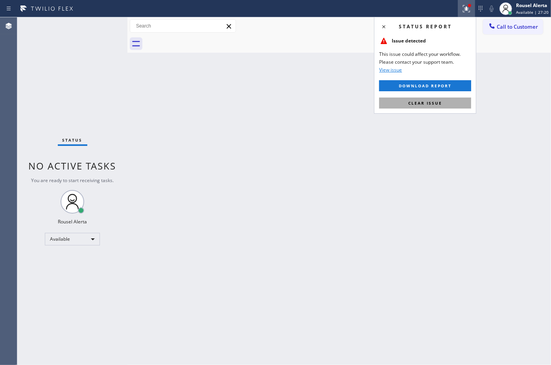
click at [435, 105] on span "Clear issue" at bounding box center [425, 103] width 34 height 6
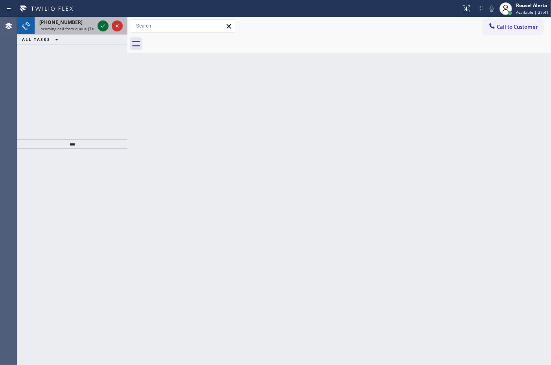
click at [100, 24] on icon at bounding box center [102, 25] width 9 height 9
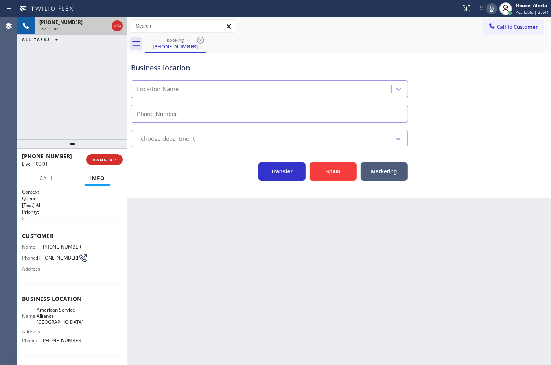
type input "[PHONE_NUMBER]"
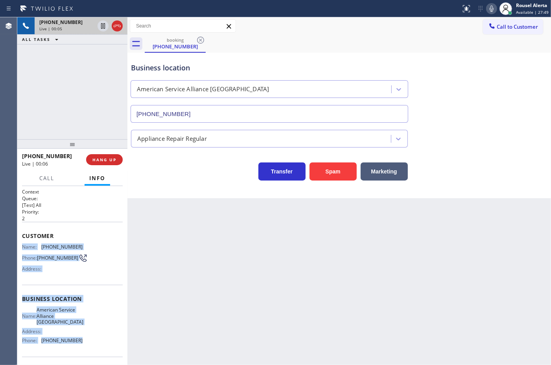
drag, startPoint x: 23, startPoint y: 245, endPoint x: 92, endPoint y: 340, distance: 117.8
click at [92, 340] on div "Context Queue: [Test] All Priority: 2 Customer Name: [PHONE_NUMBER] Phone: [PHO…" at bounding box center [72, 302] width 101 height 228
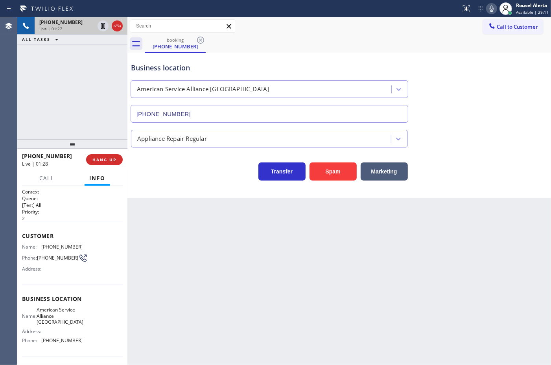
click at [259, 310] on div "Back to Dashboard Change Sender ID Customers Technicians Select a contact Outbo…" at bounding box center [339, 191] width 424 height 348
click at [91, 72] on div "[PHONE_NUMBER] Live | 01:28 ALL TASKS ALL TASKS ACTIVE TASKS TASKS IN WRAP UP" at bounding box center [72, 78] width 110 height 122
click at [102, 28] on icon at bounding box center [102, 25] width 9 height 9
click at [494, 9] on icon at bounding box center [491, 8] width 9 height 9
click at [268, 52] on div "Business location American Service Alliance [GEOGRAPHIC_DATA] [PHONE_NUMBER]" at bounding box center [339, 87] width 420 height 71
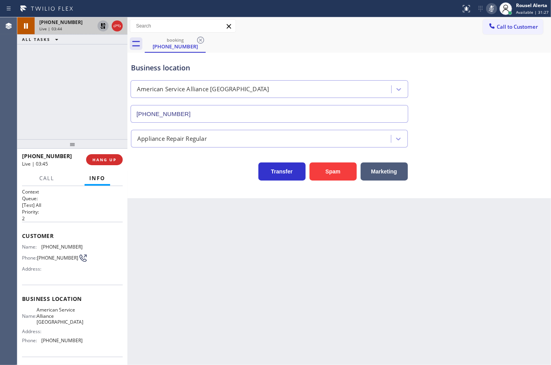
click at [103, 28] on icon at bounding box center [102, 25] width 9 height 9
drag, startPoint x: 490, startPoint y: 5, endPoint x: 500, endPoint y: 38, distance: 34.6
click at [491, 5] on icon at bounding box center [491, 8] width 9 height 9
drag, startPoint x: 83, startPoint y: 247, endPoint x: 44, endPoint y: 243, distance: 39.9
click at [44, 244] on div "Name: [PHONE_NUMBER] Phone: [PHONE_NUMBER] Address:" at bounding box center [72, 259] width 101 height 31
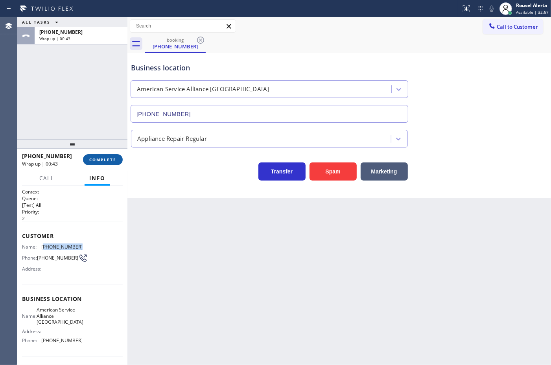
click at [95, 162] on button "COMPLETE" at bounding box center [103, 159] width 40 height 11
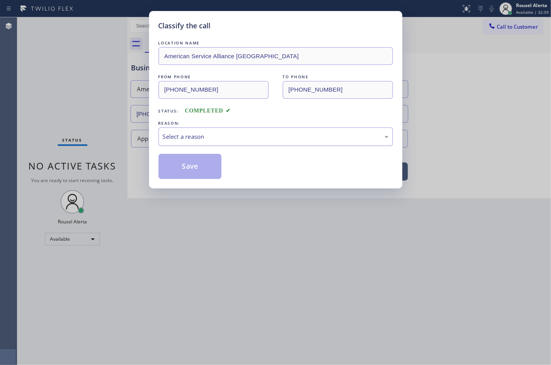
click at [302, 136] on div "Select a reason" at bounding box center [276, 136] width 226 height 9
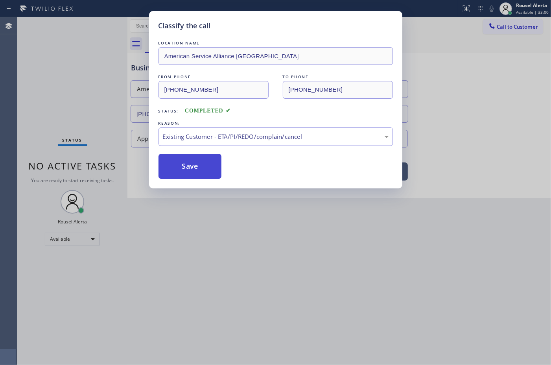
click at [201, 169] on button "Save" at bounding box center [190, 166] width 63 height 25
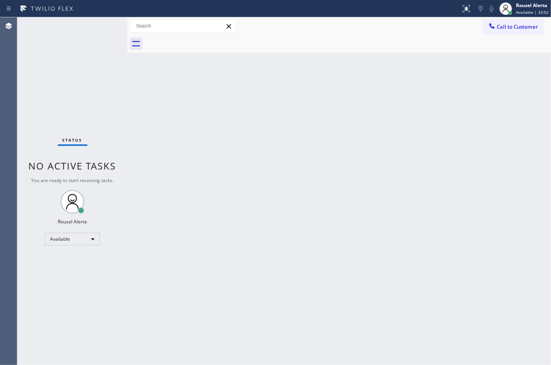
click at [457, 151] on div "Back to Dashboard Change Sender ID Customers Technicians Select a contact Outbo…" at bounding box center [339, 191] width 424 height 348
click at [340, 164] on div "Back to Dashboard Change Sender ID Customers Technicians Select a contact Outbo…" at bounding box center [339, 191] width 424 height 348
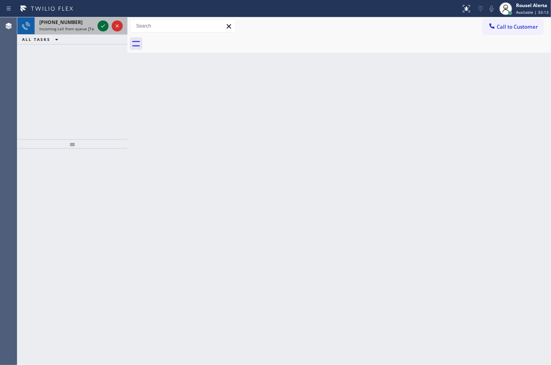
click at [101, 28] on icon at bounding box center [102, 25] width 9 height 9
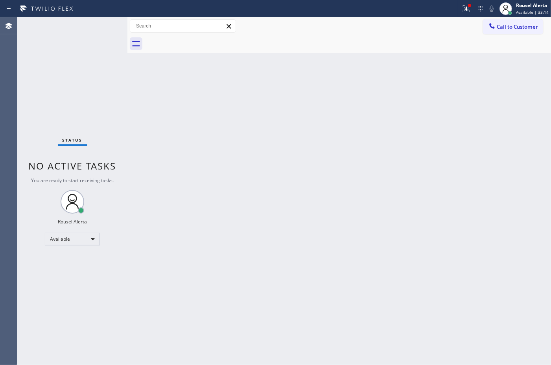
click at [101, 28] on div "Status No active tasks You are ready to start receiving tasks. Rousel Alerta Av…" at bounding box center [72, 191] width 110 height 348
click at [465, 11] on icon at bounding box center [466, 8] width 9 height 9
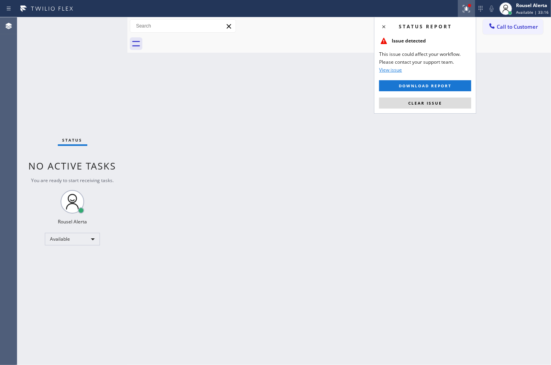
click at [454, 95] on div "Status report Issue detected This issue could affect your workflow. Please cont…" at bounding box center [425, 65] width 102 height 97
click at [453, 100] on button "Clear issue" at bounding box center [425, 103] width 92 height 11
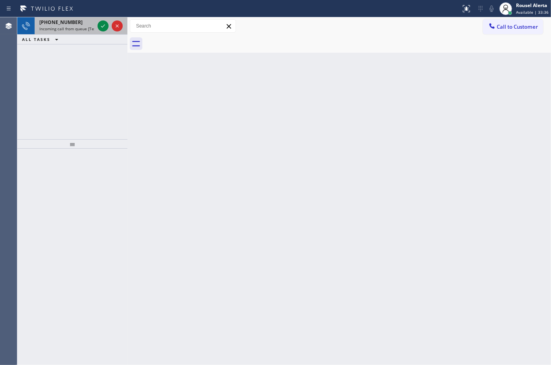
click at [89, 24] on div "[PHONE_NUMBER]" at bounding box center [66, 22] width 55 height 7
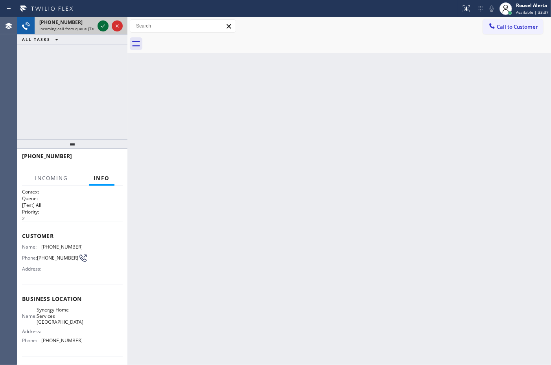
click at [102, 24] on icon at bounding box center [102, 25] width 9 height 9
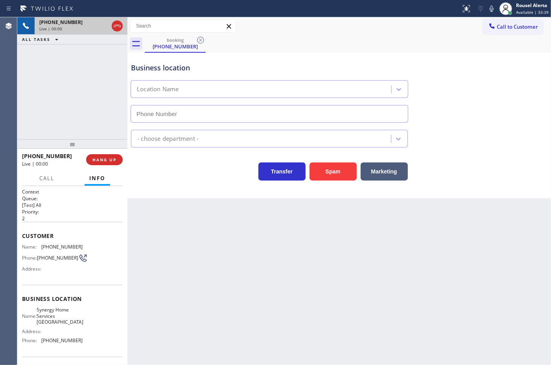
type input "[PHONE_NUMBER]"
click at [325, 174] on button "Spam" at bounding box center [333, 171] width 47 height 18
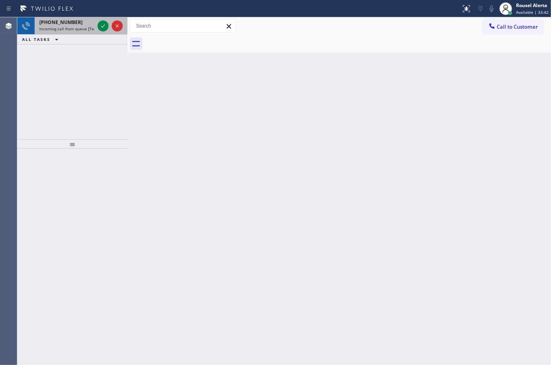
click at [95, 26] on div "[PHONE_NUMBER] Incoming call from queue [Test] All" at bounding box center [65, 25] width 61 height 17
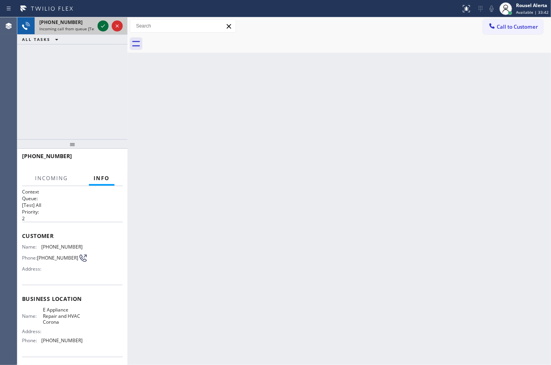
click at [98, 26] on div at bounding box center [103, 25] width 11 height 9
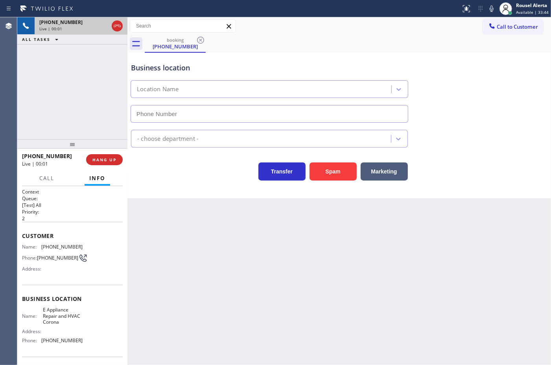
type input "[PHONE_NUMBER]"
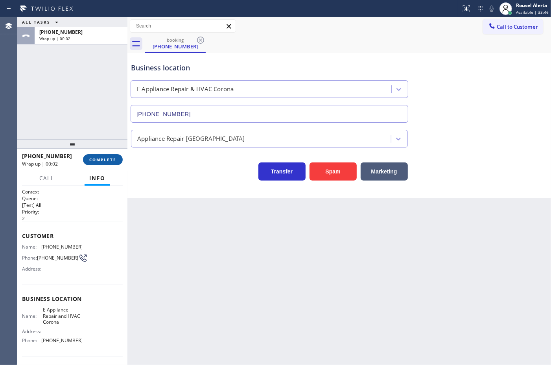
click at [96, 159] on span "COMPLETE" at bounding box center [102, 160] width 27 height 6
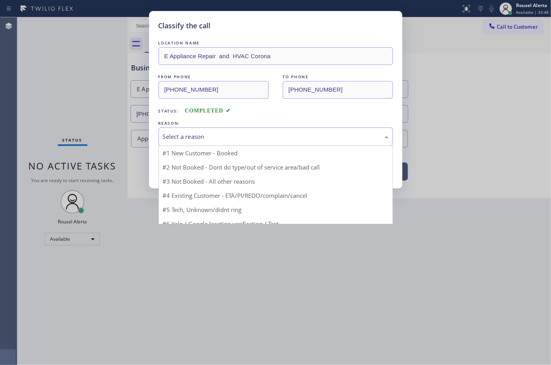
click at [195, 138] on div "Select a reason" at bounding box center [276, 136] width 226 height 9
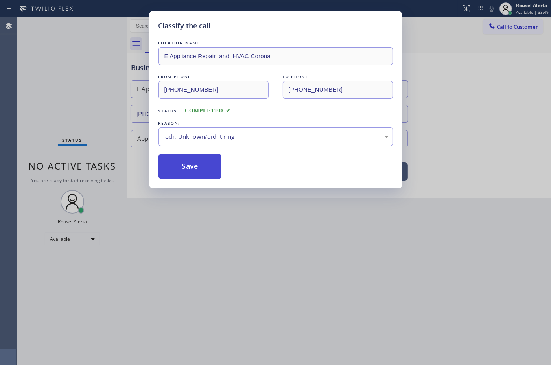
click at [188, 161] on button "Save" at bounding box center [190, 166] width 63 height 25
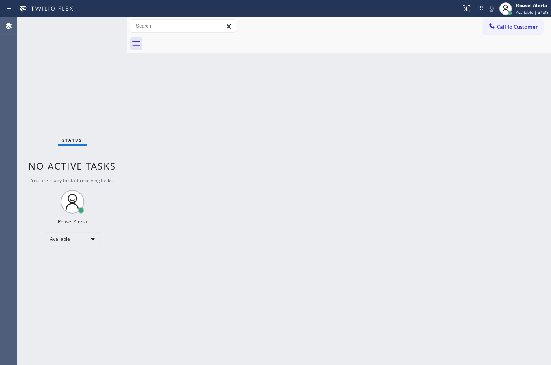
click at [168, 115] on div "Back to Dashboard Change Sender ID Customers Technicians Select a contact Outbo…" at bounding box center [339, 191] width 424 height 348
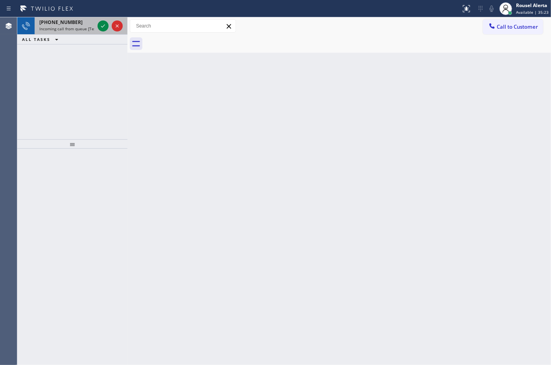
click at [93, 24] on div "[PHONE_NUMBER]" at bounding box center [66, 22] width 55 height 7
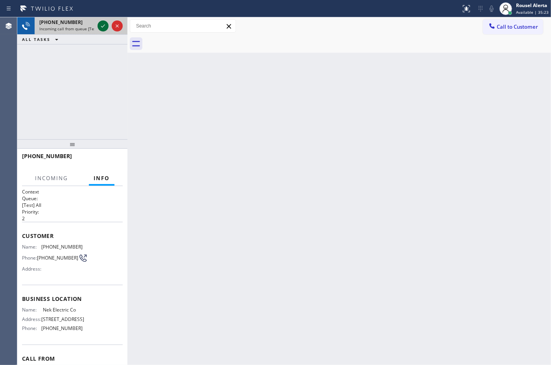
click at [99, 23] on icon at bounding box center [102, 25] width 9 height 9
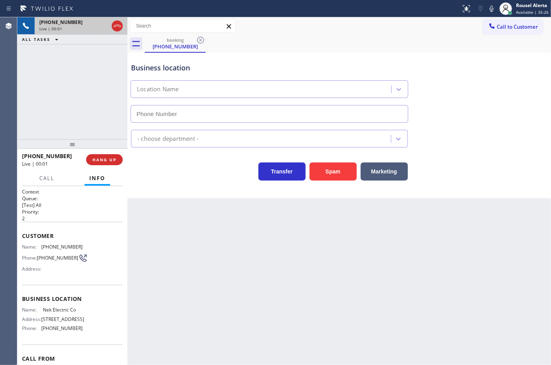
type input "[PHONE_NUMBER]"
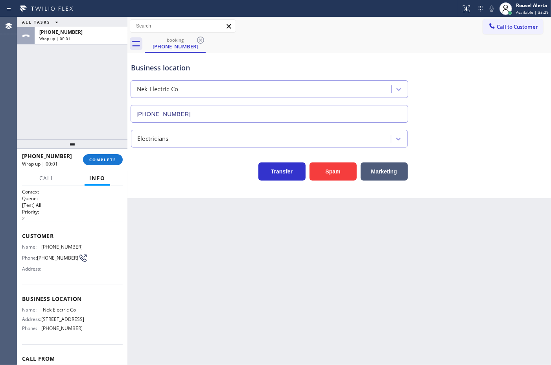
click at [96, 152] on div "[PHONE_NUMBER] Wrap up | 00:01 COMPLETE" at bounding box center [72, 159] width 101 height 20
click at [100, 163] on button "COMPLETE" at bounding box center [103, 159] width 40 height 11
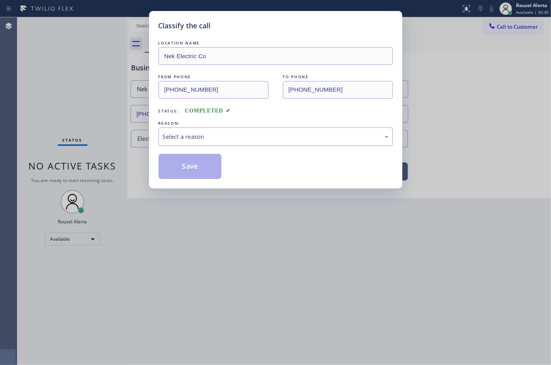
click at [168, 134] on div "Select a reason" at bounding box center [276, 136] width 226 height 9
click at [188, 168] on button "Save" at bounding box center [190, 166] width 63 height 25
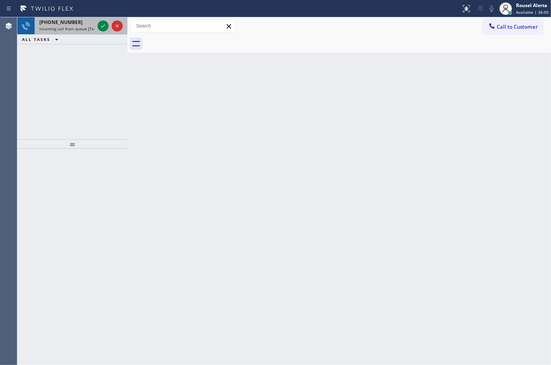
click at [83, 24] on div "[PHONE_NUMBER]" at bounding box center [66, 22] width 55 height 7
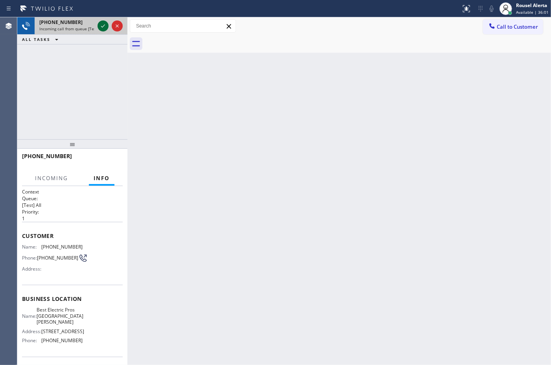
click at [98, 28] on icon at bounding box center [102, 25] width 9 height 9
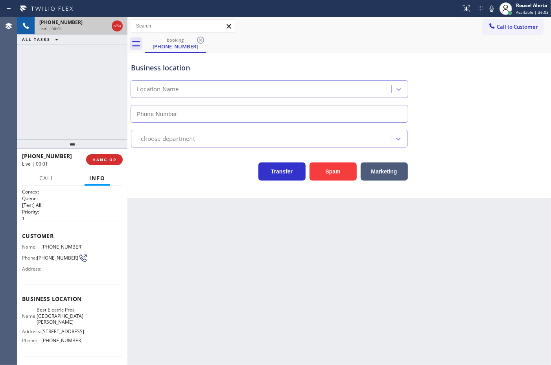
type input "[PHONE_NUMBER]"
click at [173, 261] on div "Back to Dashboard Change Sender ID Customers Technicians Select a contact Outbo…" at bounding box center [339, 191] width 424 height 348
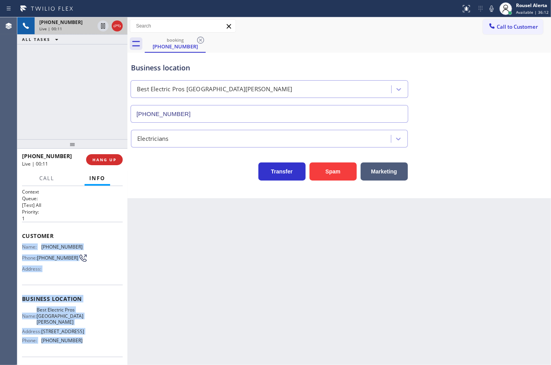
drag, startPoint x: 21, startPoint y: 245, endPoint x: 85, endPoint y: 345, distance: 118.5
click at [85, 345] on div "Context Queue: [Test] All Priority: 1 Customer Name: [PHONE_NUMBER] Phone: [PHO…" at bounding box center [72, 275] width 110 height 179
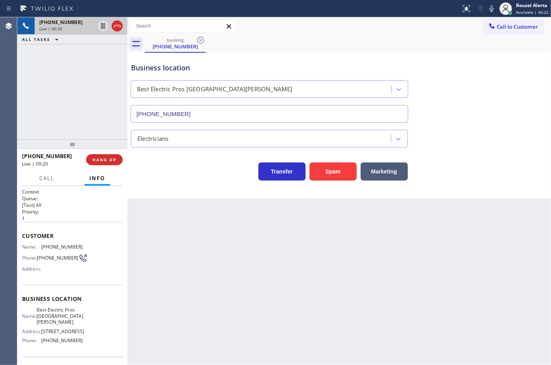
click at [164, 283] on div "Back to Dashboard Change Sender ID Customers Technicians Select a contact Outbo…" at bounding box center [339, 191] width 424 height 348
drag, startPoint x: 89, startPoint y: 113, endPoint x: 101, endPoint y: 142, distance: 31.4
click at [89, 113] on div "[PHONE_NUMBER] Live | 00:21 ALL TASKS ALL TASKS ACTIVE TASKS TASKS IN WRAP UP" at bounding box center [72, 78] width 110 height 122
click at [165, 249] on div "Back to Dashboard Change Sender ID Customers Technicians Select a contact Outbo…" at bounding box center [339, 191] width 424 height 348
drag, startPoint x: 99, startPoint y: 138, endPoint x: 116, endPoint y: 172, distance: 38.0
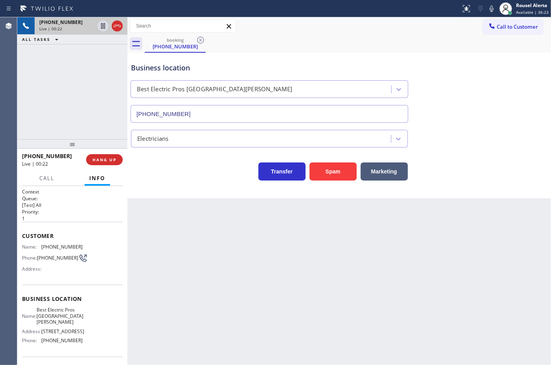
click at [99, 139] on div at bounding box center [72, 143] width 110 height 9
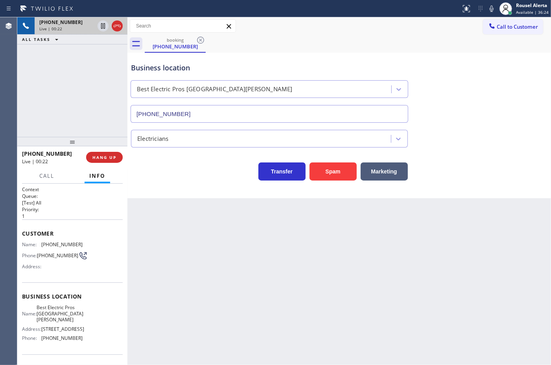
click at [138, 200] on div "Back to Dashboard Change Sender ID Customers Technicians Select a contact Outbo…" at bounding box center [339, 191] width 424 height 348
click at [200, 288] on div "Back to Dashboard Change Sender ID Customers Technicians Select a contact Outbo…" at bounding box center [339, 191] width 424 height 348
click at [109, 156] on span "HANG UP" at bounding box center [104, 158] width 24 height 6
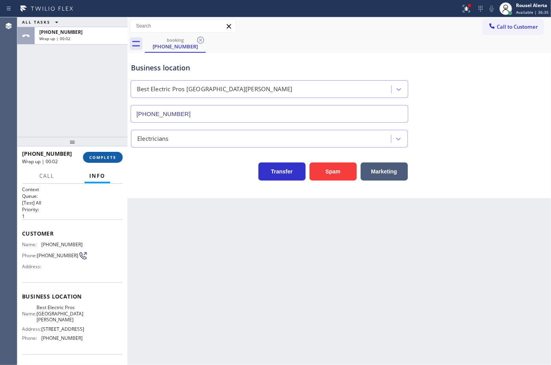
click at [109, 155] on span "COMPLETE" at bounding box center [102, 158] width 27 height 6
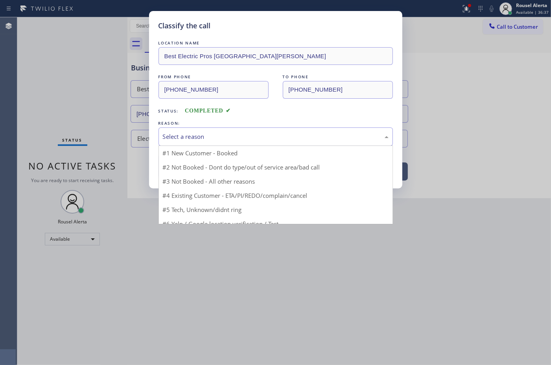
click at [212, 133] on div "Select a reason" at bounding box center [276, 136] width 226 height 9
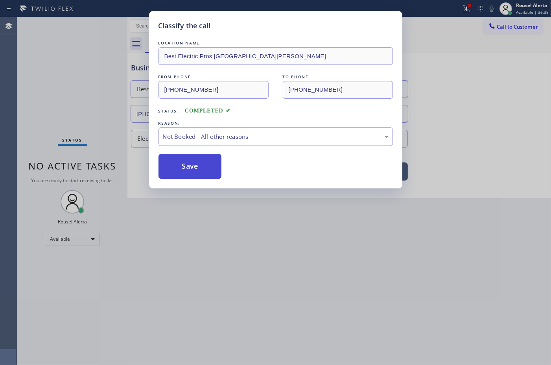
click at [199, 161] on button "Save" at bounding box center [190, 166] width 63 height 25
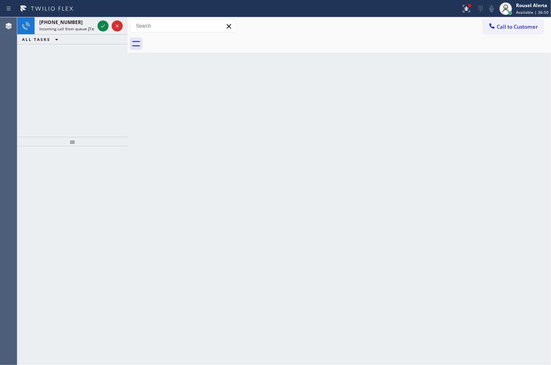
click at [85, 20] on div "[PHONE_NUMBER]" at bounding box center [66, 22] width 55 height 7
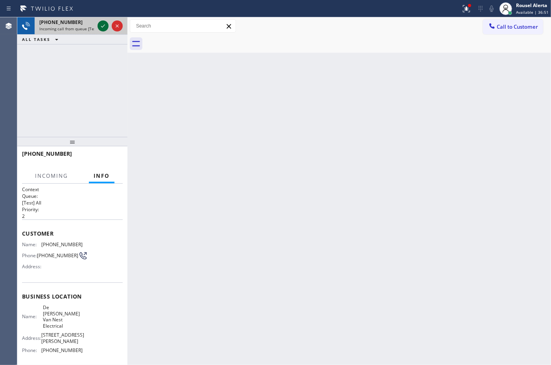
click at [99, 28] on icon at bounding box center [102, 25] width 9 height 9
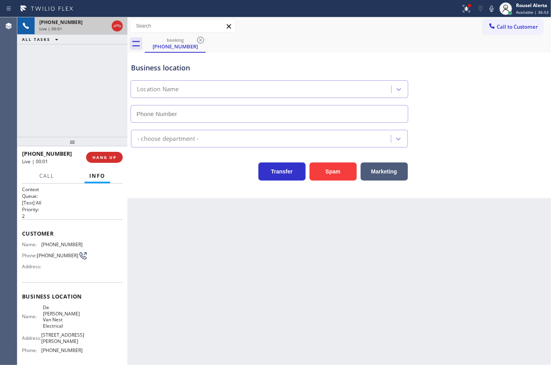
type input "[PHONE_NUMBER]"
click at [111, 155] on span "HANG UP" at bounding box center [104, 158] width 24 height 6
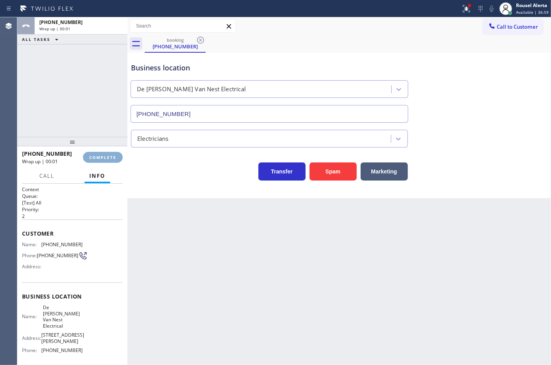
click at [111, 155] on span "COMPLETE" at bounding box center [102, 158] width 27 height 6
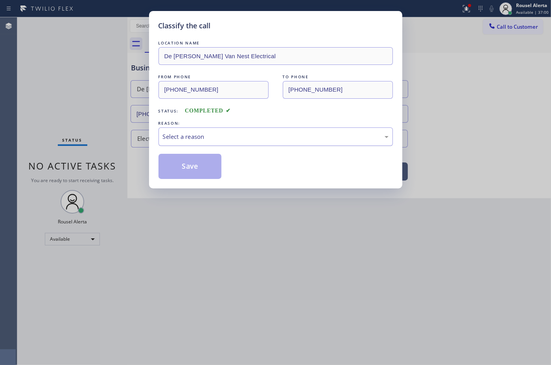
click at [162, 142] on div "Select a reason" at bounding box center [276, 136] width 234 height 18
click at [182, 166] on button "Save" at bounding box center [190, 166] width 63 height 25
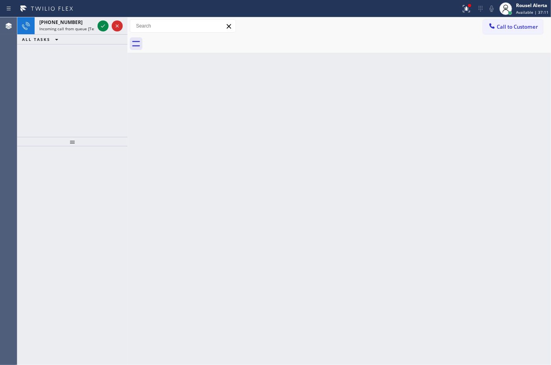
click at [176, 150] on div "Back to Dashboard Change Sender ID Customers Technicians Select a contact Outbo…" at bounding box center [339, 191] width 424 height 348
click at [93, 30] on span "Incoming call from queue [Test] All" at bounding box center [71, 29] width 65 height 6
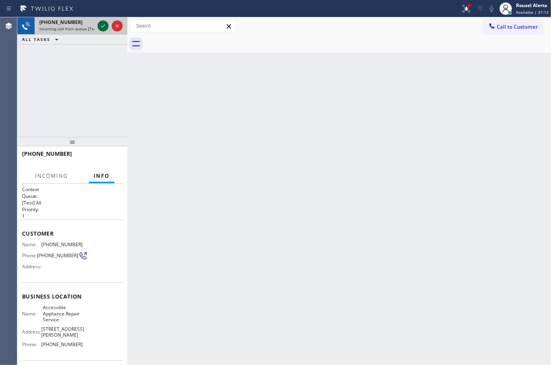
click at [102, 26] on icon at bounding box center [102, 25] width 9 height 9
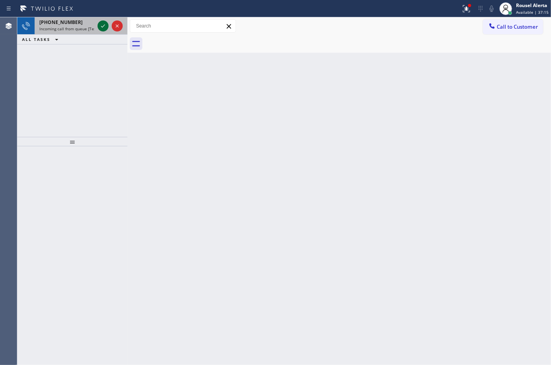
click at [103, 26] on icon at bounding box center [102, 25] width 9 height 9
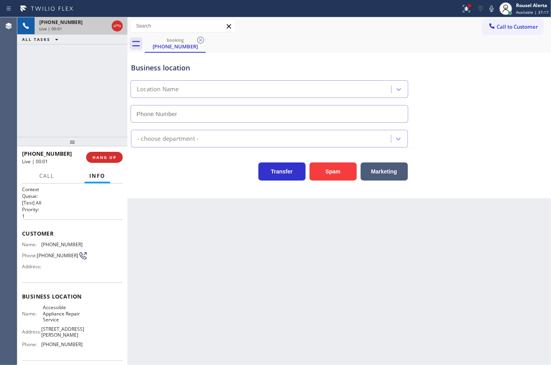
type input "[PHONE_NUMBER]"
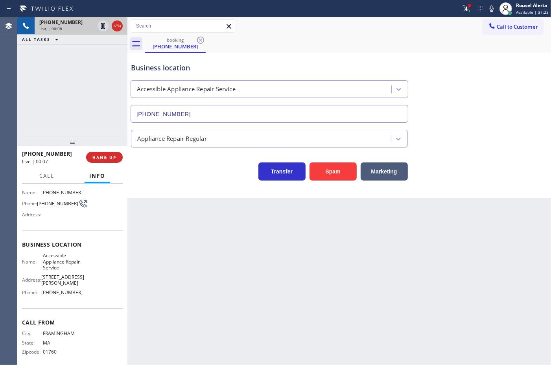
scroll to position [8, 0]
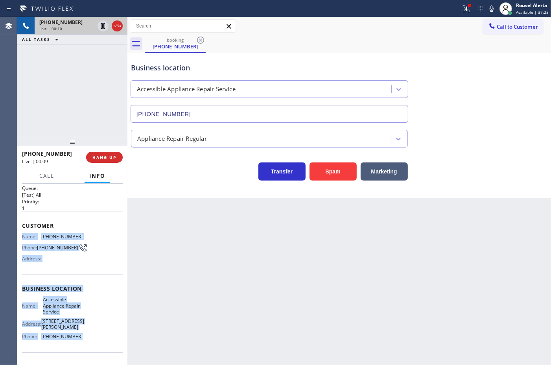
drag, startPoint x: 20, startPoint y: 233, endPoint x: 91, endPoint y: 345, distance: 133.5
click at [91, 345] on div "Context Queue: [Test] All Priority: 1 Customer Name: [PHONE_NUMBER] Phone: [PHO…" at bounding box center [72, 274] width 110 height 181
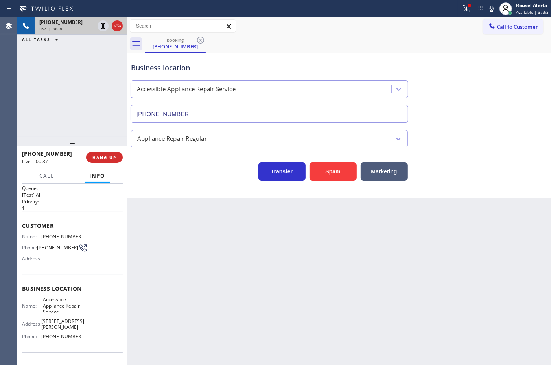
click at [389, 270] on div "Back to Dashboard Change Sender ID Customers Technicians Select a contact Outbo…" at bounding box center [339, 191] width 424 height 348
click at [98, 118] on div "[PHONE_NUMBER] Live | 00:38 ALL TASKS ALL TASKS ACTIVE TASKS TASKS IN WRAP UP" at bounding box center [72, 77] width 110 height 120
click at [220, 305] on div "Back to Dashboard Change Sender ID Customers Technicians Select a contact Outbo…" at bounding box center [339, 191] width 424 height 348
click at [115, 160] on span "HANG UP" at bounding box center [104, 158] width 24 height 6
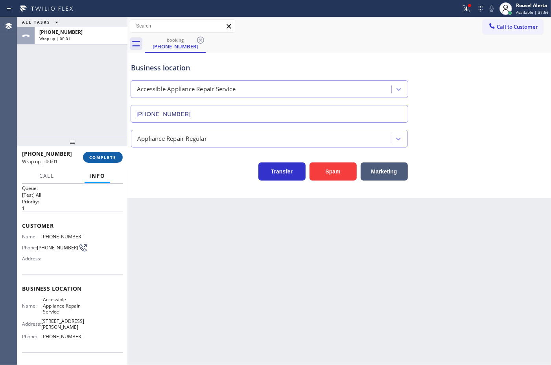
click at [110, 162] on button "COMPLETE" at bounding box center [103, 157] width 40 height 11
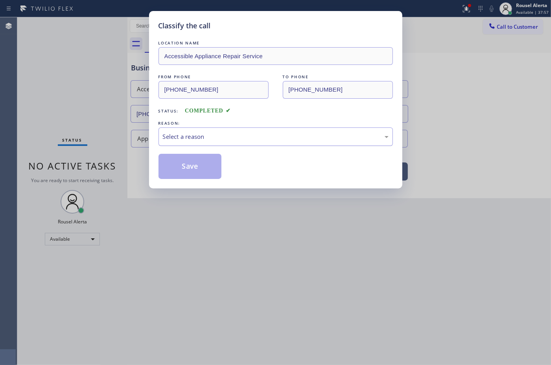
click at [199, 138] on div "Select a reason" at bounding box center [276, 136] width 226 height 9
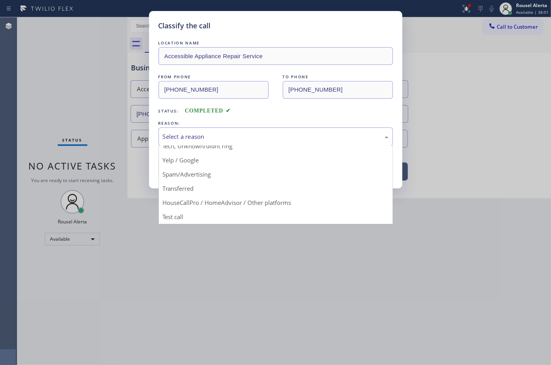
scroll to position [54, 0]
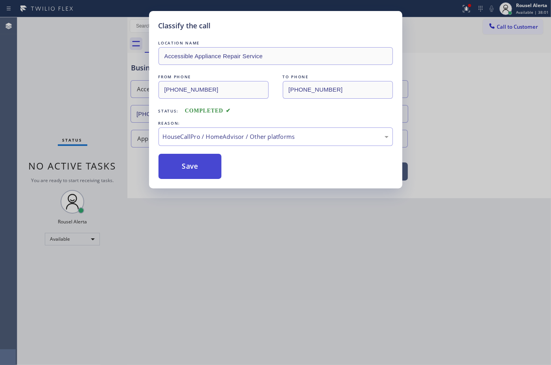
click at [208, 166] on button "Save" at bounding box center [190, 166] width 63 height 25
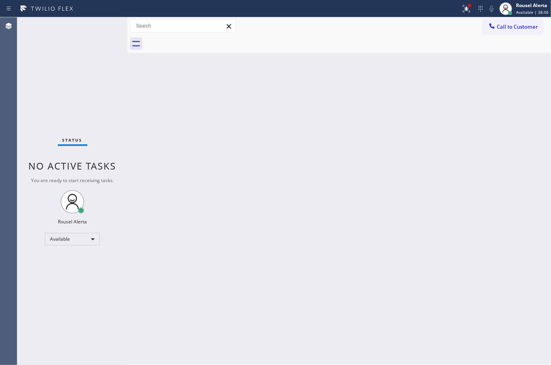
click at [279, 168] on div "Back to Dashboard Change Sender ID Customers Technicians Select a contact Outbo…" at bounding box center [339, 191] width 424 height 348
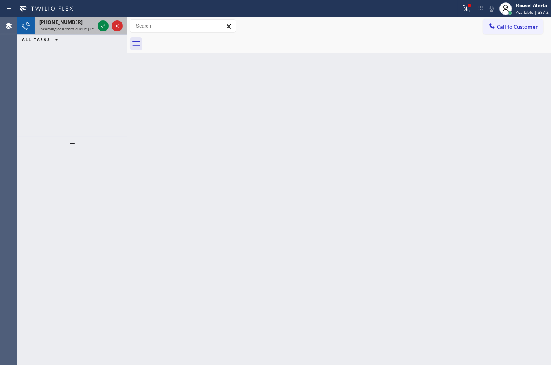
click at [84, 28] on span "Incoming call from queue [Test] All" at bounding box center [71, 29] width 65 height 6
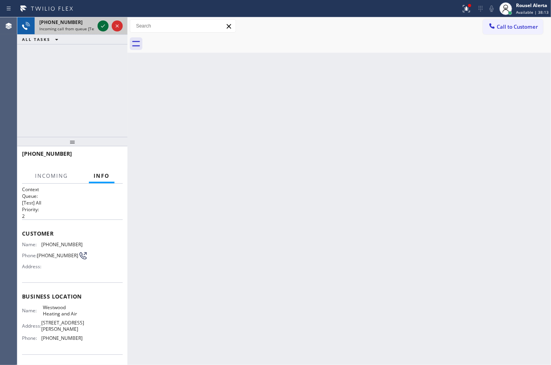
click at [103, 26] on icon at bounding box center [103, 25] width 4 height 3
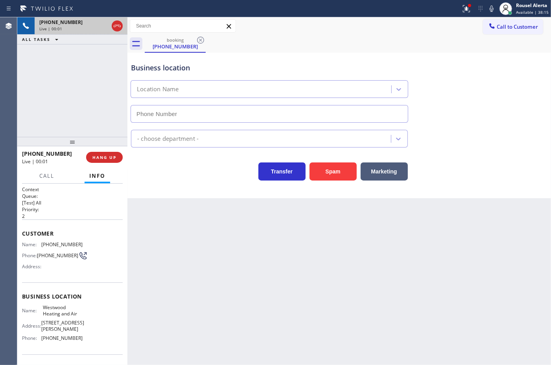
type input "[PHONE_NUMBER]"
click at [227, 270] on div "Back to Dashboard Change Sender ID Customers Technicians Select a contact Outbo…" at bounding box center [339, 191] width 424 height 348
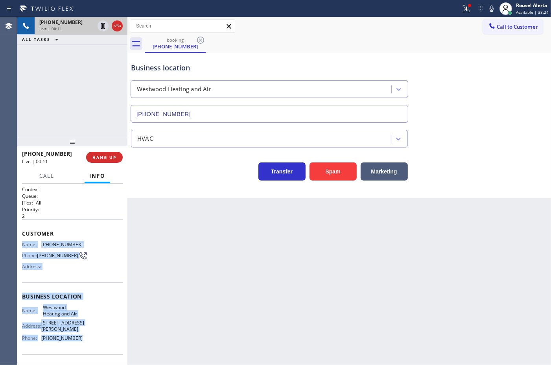
drag, startPoint x: 22, startPoint y: 243, endPoint x: 84, endPoint y: 343, distance: 117.3
click at [84, 343] on div "Context Queue: [Test] All Priority: 2 Customer Name: [PHONE_NUMBER] Phone: [PHO…" at bounding box center [72, 300] width 101 height 228
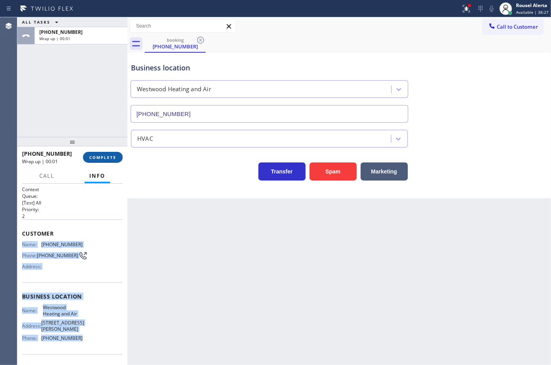
click at [116, 158] on span "COMPLETE" at bounding box center [102, 158] width 27 height 6
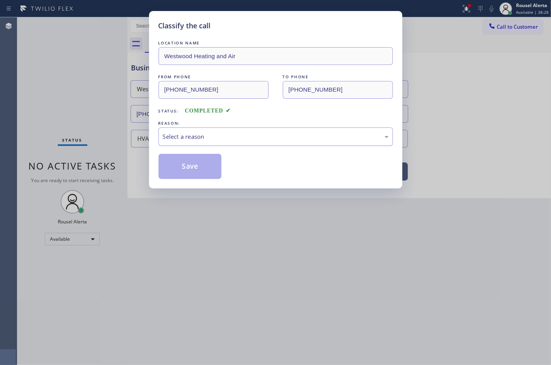
click at [189, 138] on div "Select a reason" at bounding box center [276, 136] width 226 height 9
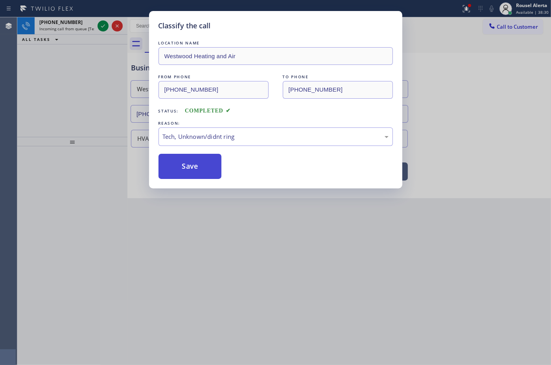
click at [193, 161] on button "Save" at bounding box center [190, 166] width 63 height 25
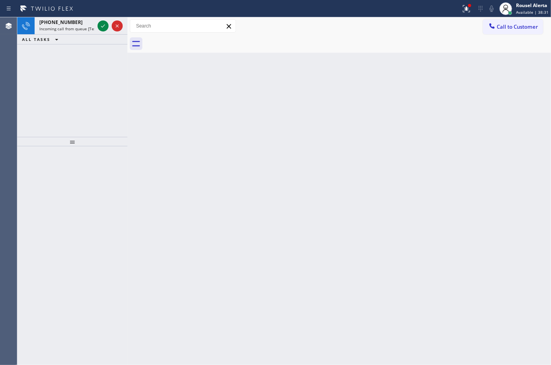
click at [85, 24] on div "[PHONE_NUMBER]" at bounding box center [66, 22] width 55 height 7
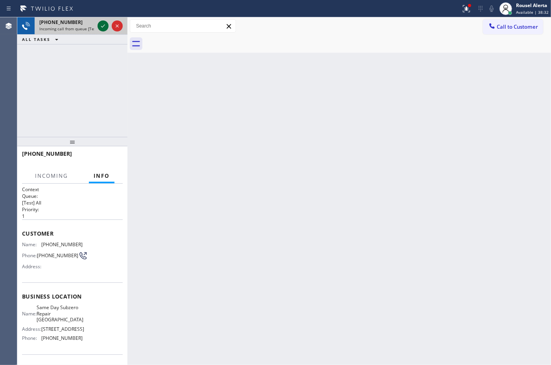
click at [99, 24] on icon at bounding box center [102, 25] width 9 height 9
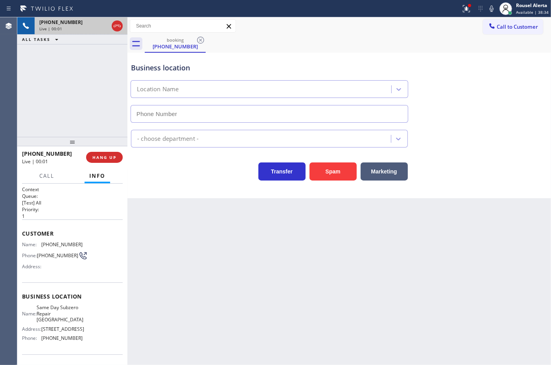
type input "[PHONE_NUMBER]"
click at [319, 170] on button "Spam" at bounding box center [333, 171] width 47 height 18
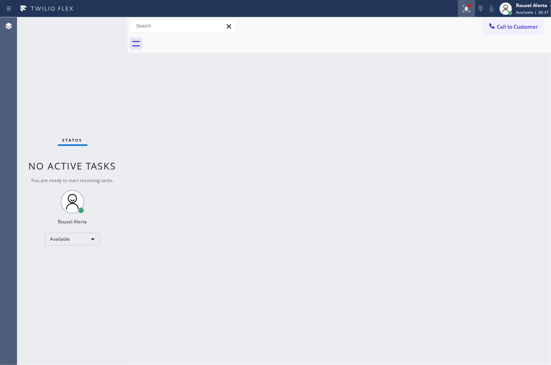
click at [469, 8] on icon at bounding box center [466, 8] width 7 height 7
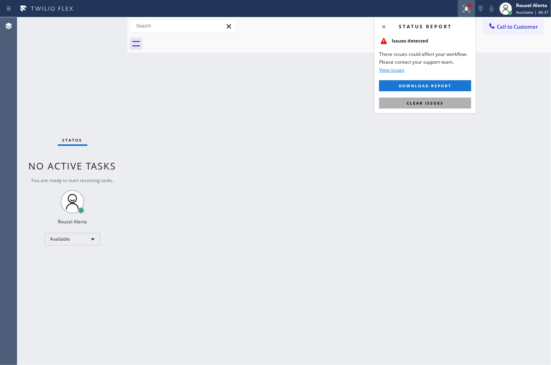
click at [450, 104] on button "Clear issues" at bounding box center [425, 103] width 92 height 11
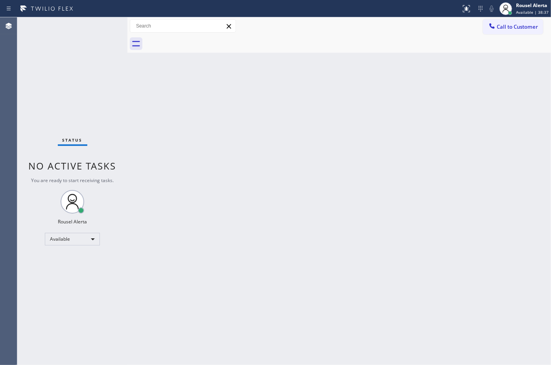
click at [439, 168] on div "Back to Dashboard Change Sender ID Customers Technicians Select a contact Outbo…" at bounding box center [339, 191] width 424 height 348
click at [93, 20] on div "Status No active tasks You are ready to start receiving tasks. Rousel Alerta Av…" at bounding box center [72, 191] width 110 height 348
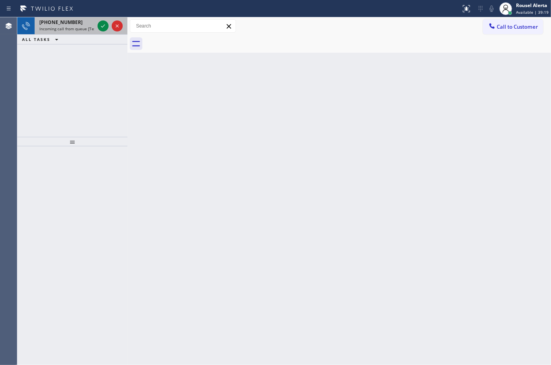
click at [96, 22] on div at bounding box center [110, 25] width 28 height 17
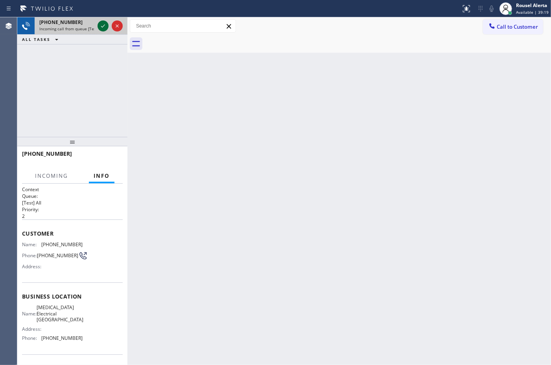
click at [101, 26] on icon at bounding box center [102, 25] width 9 height 9
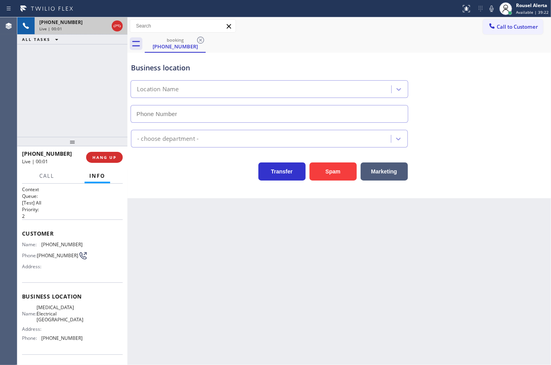
type input "[PHONE_NUMBER]"
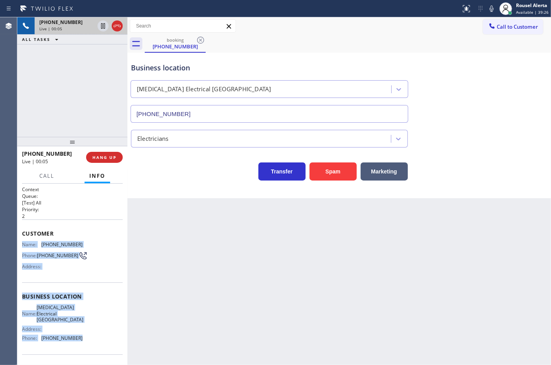
drag, startPoint x: 21, startPoint y: 242, endPoint x: 85, endPoint y: 336, distance: 113.4
click at [85, 336] on div "Context Queue: [Test] All Priority: 2 Customer Name: [PHONE_NUMBER] Phone: [PHO…" at bounding box center [72, 274] width 110 height 181
click at [526, 266] on div "Back to Dashboard Change Sender ID Customers Technicians Select a contact Outbo…" at bounding box center [339, 191] width 424 height 348
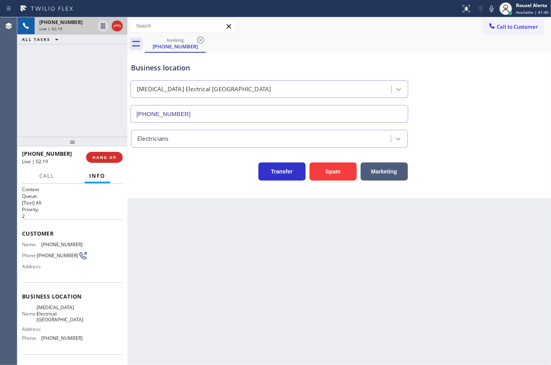
click at [77, 105] on div "[PHONE_NUMBER] Live | 02:19 ALL TASKS ALL TASKS ACTIVE TASKS TASKS IN WRAP UP" at bounding box center [72, 77] width 110 height 120
click at [100, 30] on icon at bounding box center [102, 25] width 9 height 9
click at [492, 6] on icon at bounding box center [492, 9] width 4 height 6
click at [102, 24] on icon at bounding box center [103, 26] width 6 height 6
click at [490, 13] on button at bounding box center [491, 8] width 11 height 11
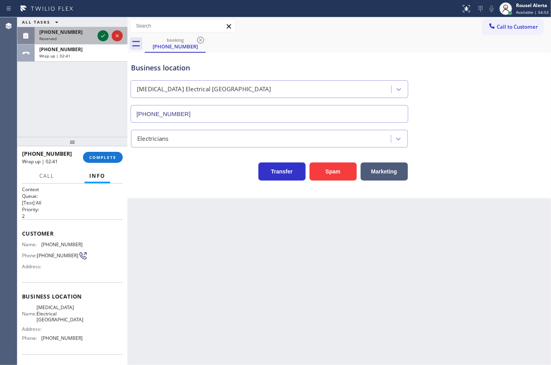
click at [101, 30] on button at bounding box center [103, 35] width 11 height 11
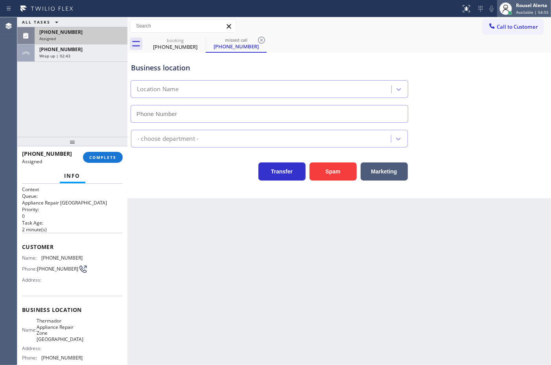
click at [519, 3] on div "Rousel Alerta" at bounding box center [532, 5] width 33 height 7
type input "[PHONE_NUMBER]"
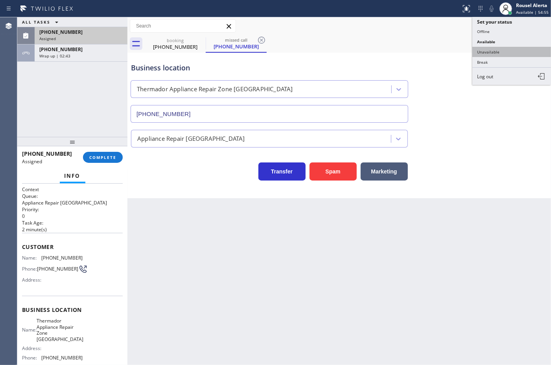
click at [511, 49] on button "Unavailable" at bounding box center [511, 52] width 79 height 10
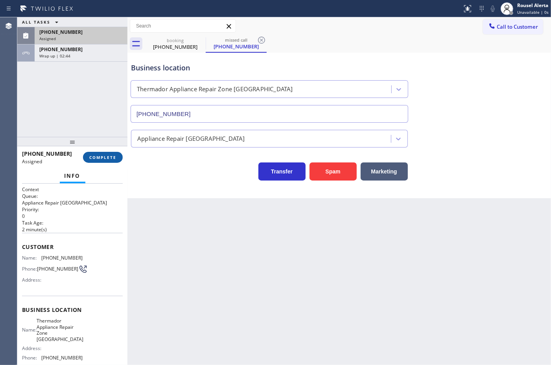
click at [111, 155] on span "COMPLETE" at bounding box center [102, 158] width 27 height 6
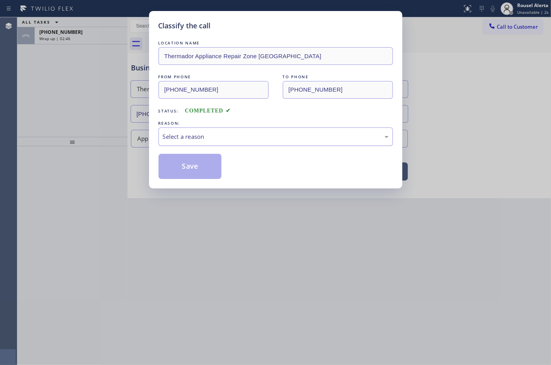
click at [214, 142] on div "Select a reason" at bounding box center [276, 136] width 234 height 18
click at [196, 176] on button "Save" at bounding box center [190, 166] width 63 height 25
click at [83, 39] on div "Classify the call LOCATION NAME [GEOGRAPHIC_DATA] Repair Group FROM PHONE [PHON…" at bounding box center [284, 191] width 534 height 348
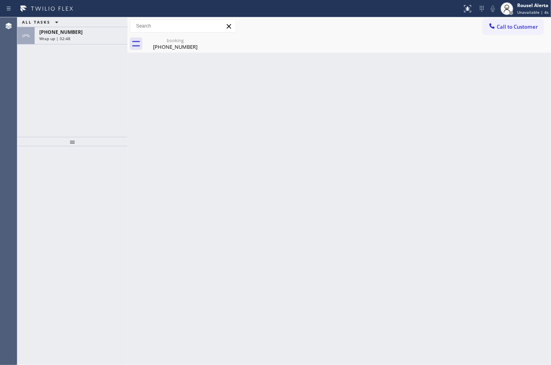
click at [83, 39] on div "Wrap up | 02:48" at bounding box center [80, 39] width 83 height 6
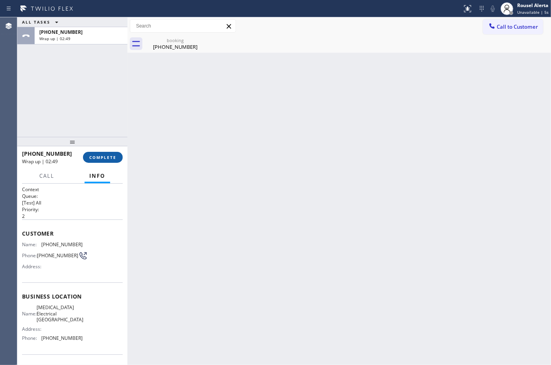
click at [106, 158] on span "COMPLETE" at bounding box center [102, 158] width 27 height 6
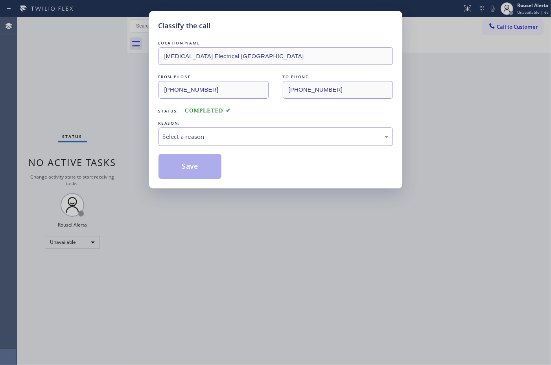
click at [241, 140] on div "Select a reason" at bounding box center [276, 136] width 226 height 9
drag, startPoint x: 199, startPoint y: 166, endPoint x: 201, endPoint y: 173, distance: 7.6
click at [198, 167] on button "Save" at bounding box center [190, 166] width 63 height 25
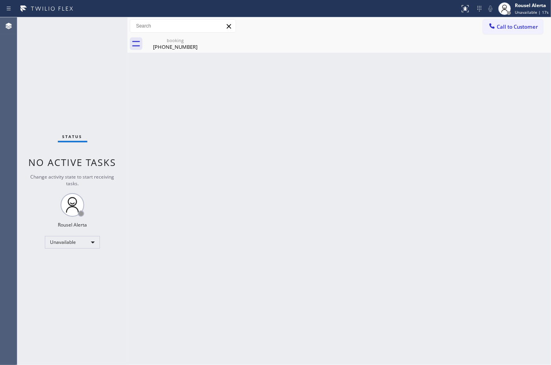
click at [105, 66] on div "Status No active tasks Change activity state to start receiving tasks. Rousel A…" at bounding box center [72, 191] width 110 height 348
click at [191, 45] on div "[PHONE_NUMBER]" at bounding box center [175, 46] width 59 height 7
click at [91, 237] on div "Unavailable" at bounding box center [72, 242] width 55 height 13
click at [85, 263] on li "Available" at bounding box center [72, 262] width 54 height 9
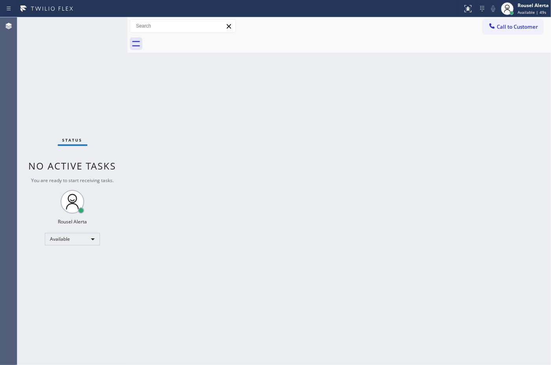
click at [92, 27] on div "Status No active tasks You are ready to start receiving tasks. Rousel Alerta Av…" at bounding box center [72, 191] width 110 height 348
click at [382, 146] on div "Back to Dashboard Change Sender ID Customers Technicians Select a contact Outbo…" at bounding box center [339, 191] width 424 height 348
click at [76, 28] on div "Status No active tasks You are ready to start receiving tasks. Rousel Alerta Av…" at bounding box center [72, 191] width 110 height 348
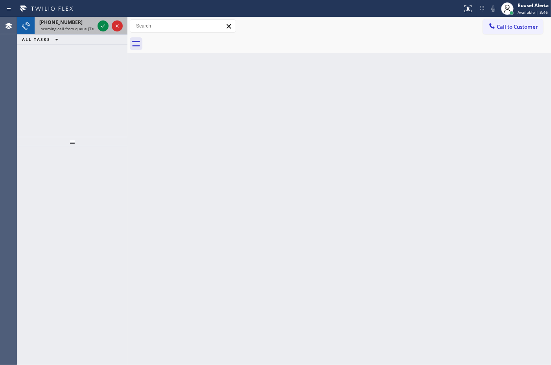
click at [97, 22] on div at bounding box center [110, 25] width 28 height 17
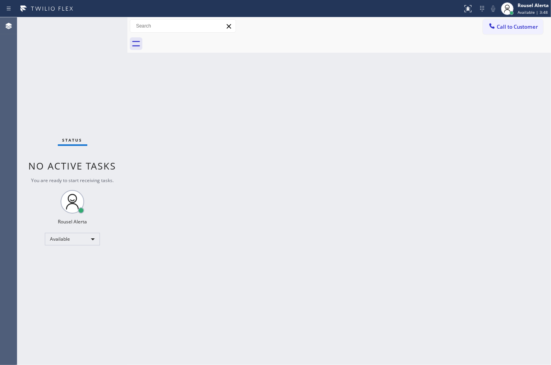
click at [97, 22] on div "Status No active tasks You are ready to start receiving tasks. Rousel Alerta Av…" at bounding box center [72, 191] width 110 height 348
drag, startPoint x: 97, startPoint y: 22, endPoint x: 117, endPoint y: 17, distance: 20.8
click at [105, 18] on div "Status No active tasks You are ready to start receiving tasks. Rousel Alerta Av…" at bounding box center [72, 191] width 110 height 348
click at [267, 185] on div "Back to Dashboard Change Sender ID Customers Technicians Select a contact Outbo…" at bounding box center [339, 191] width 424 height 348
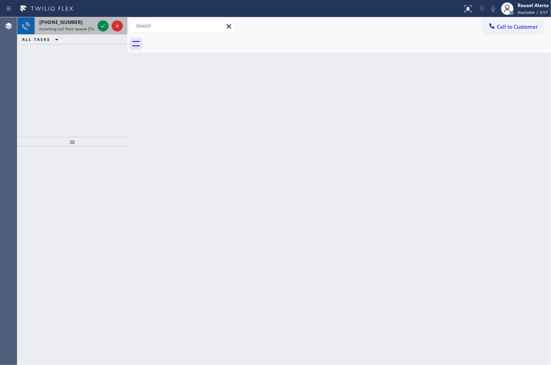
click at [73, 19] on div "[PHONE_NUMBER]" at bounding box center [66, 22] width 55 height 7
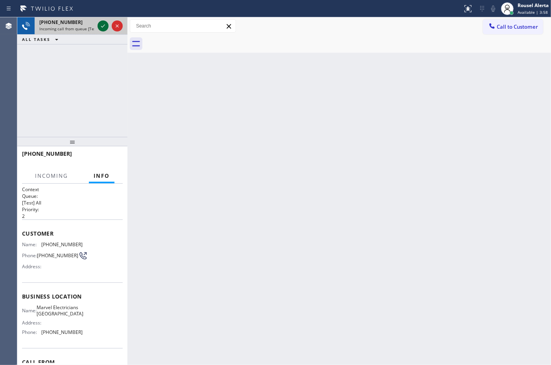
click at [98, 26] on div at bounding box center [103, 25] width 11 height 9
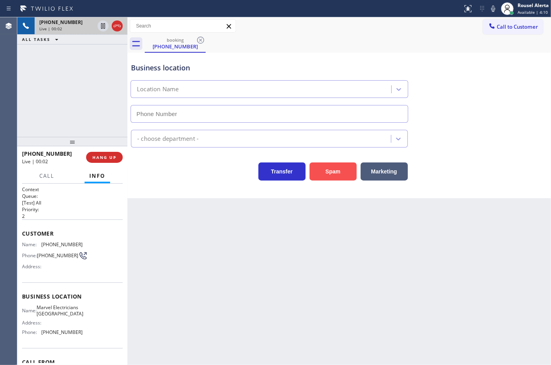
type input "[PHONE_NUMBER]"
click at [325, 168] on button "Spam" at bounding box center [333, 171] width 47 height 18
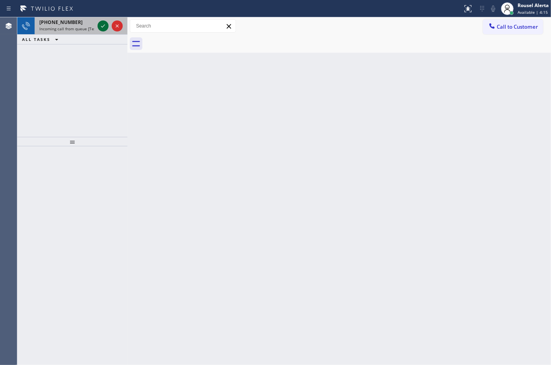
drag, startPoint x: 81, startPoint y: 24, endPoint x: 100, endPoint y: 26, distance: 18.6
click at [85, 24] on div "[PHONE_NUMBER]" at bounding box center [66, 22] width 55 height 7
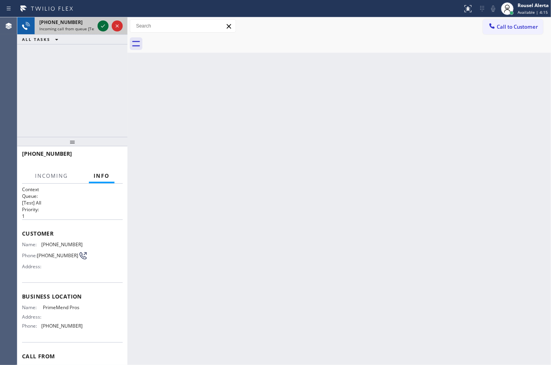
click at [100, 26] on icon at bounding box center [102, 25] width 9 height 9
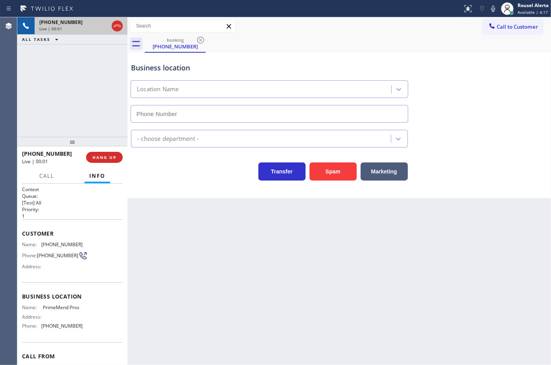
type input "[PHONE_NUMBER]"
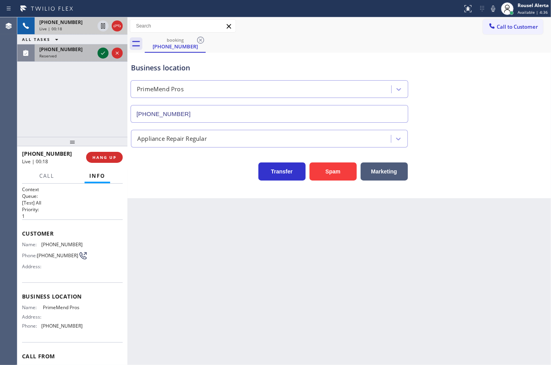
click at [104, 53] on icon at bounding box center [102, 52] width 9 height 9
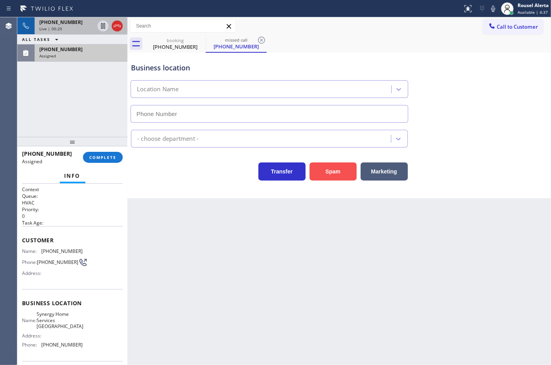
click at [325, 173] on button "Spam" at bounding box center [333, 171] width 47 height 18
type input "[PHONE_NUMBER]"
click at [89, 24] on div "[PHONE_NUMBER]" at bounding box center [66, 22] width 55 height 7
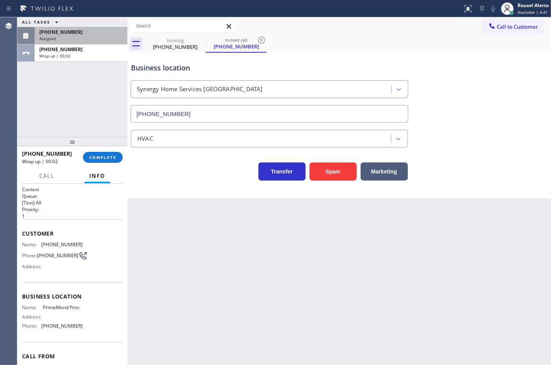
click at [79, 34] on div "[PHONE_NUMBER]" at bounding box center [80, 32] width 83 height 7
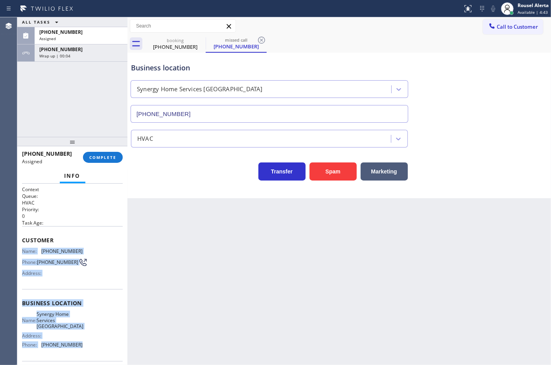
drag, startPoint x: 19, startPoint y: 248, endPoint x: 81, endPoint y: 347, distance: 117.2
click at [81, 347] on div "Context Queue: HVAC Priority: 0 Task Age: Customer Name: [PHONE_NUMBER] Phone: …" at bounding box center [72, 274] width 110 height 181
click at [70, 40] on div "Assigned" at bounding box center [80, 39] width 83 height 6
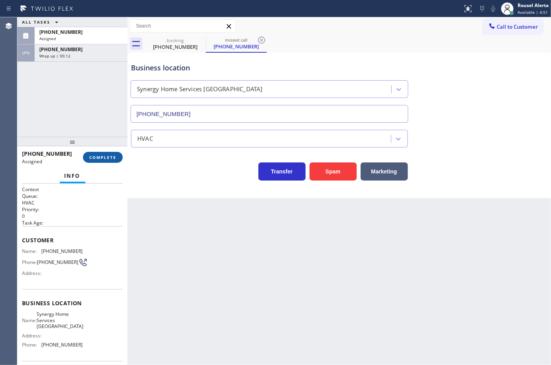
drag, startPoint x: 98, startPoint y: 148, endPoint x: 100, endPoint y: 156, distance: 8.7
click at [99, 146] on div at bounding box center [72, 141] width 110 height 9
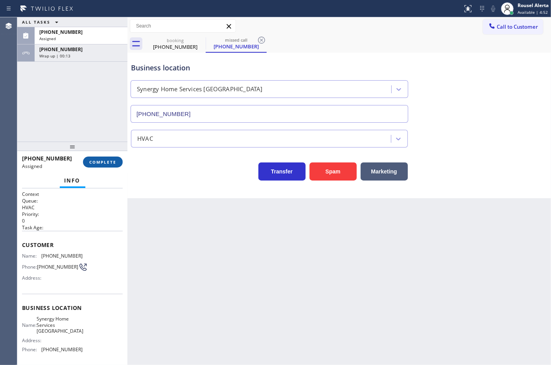
click at [100, 160] on span "COMPLETE" at bounding box center [102, 162] width 27 height 6
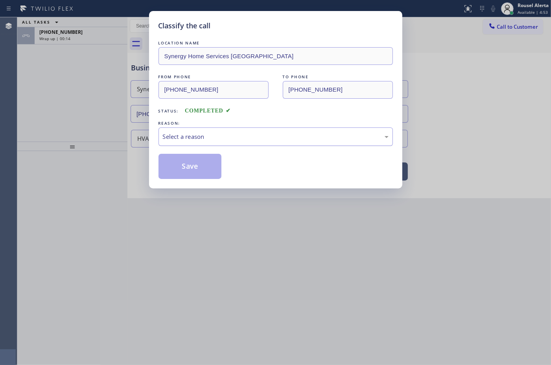
click at [170, 139] on div "Select a reason" at bounding box center [276, 136] width 226 height 9
click at [180, 162] on button "Save" at bounding box center [190, 166] width 63 height 25
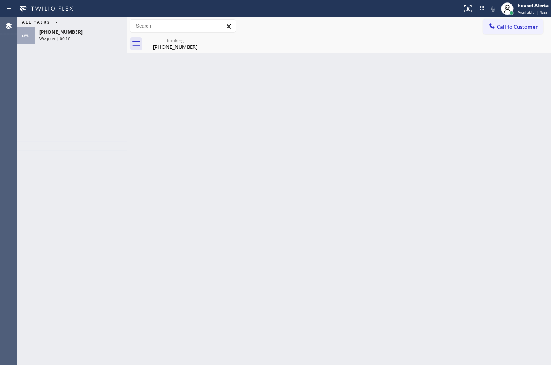
click at [73, 33] on div "[PHONE_NUMBER]" at bounding box center [80, 32] width 83 height 7
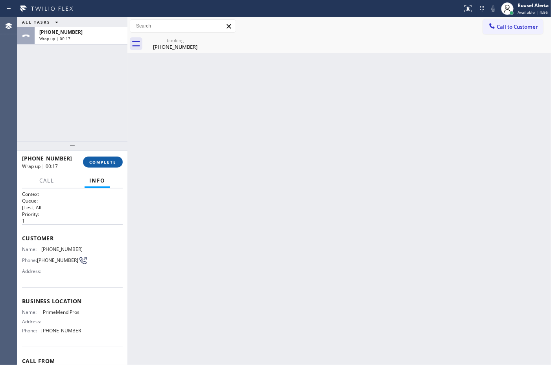
click at [100, 164] on span "COMPLETE" at bounding box center [102, 162] width 27 height 6
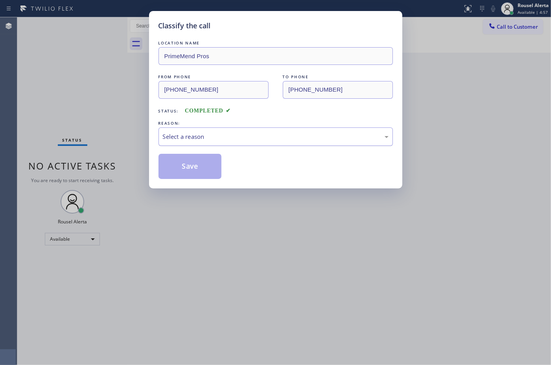
click at [233, 140] on div "Select a reason" at bounding box center [276, 136] width 226 height 9
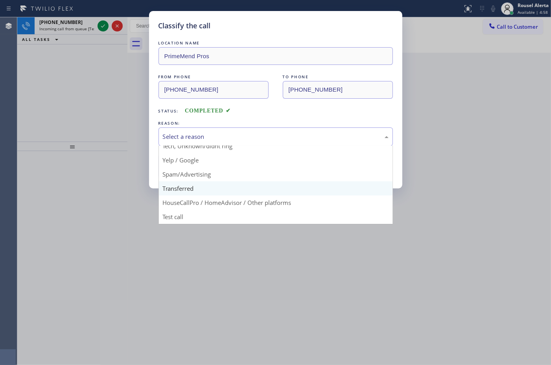
scroll to position [54, 0]
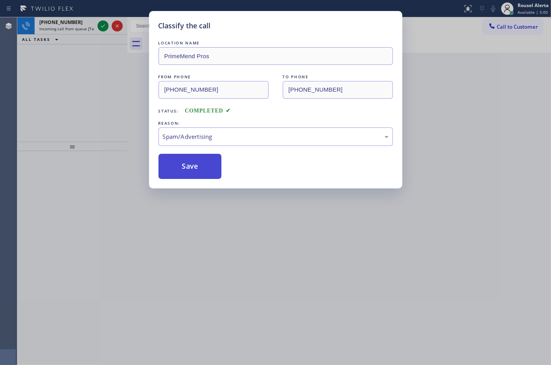
click at [192, 173] on button "Save" at bounding box center [190, 166] width 63 height 25
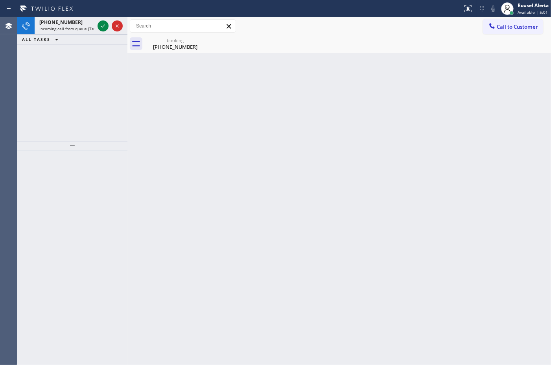
click at [83, 22] on div "[PHONE_NUMBER]" at bounding box center [66, 22] width 55 height 7
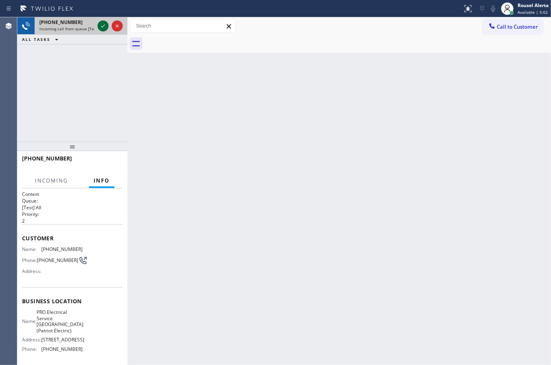
click at [102, 26] on icon at bounding box center [103, 25] width 4 height 3
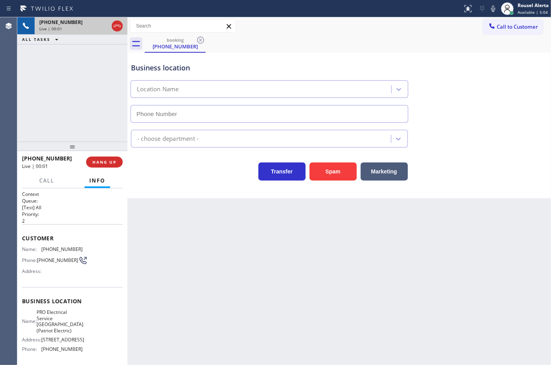
type input "[PHONE_NUMBER]"
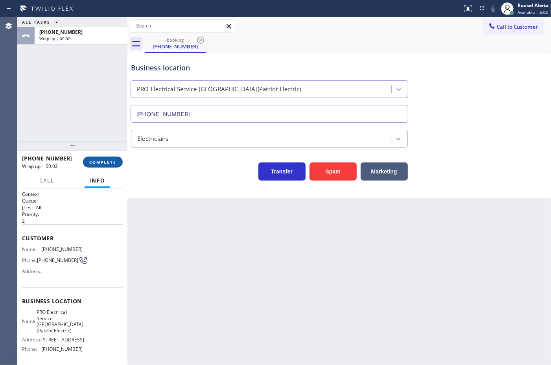
click at [101, 160] on span "COMPLETE" at bounding box center [102, 162] width 27 height 6
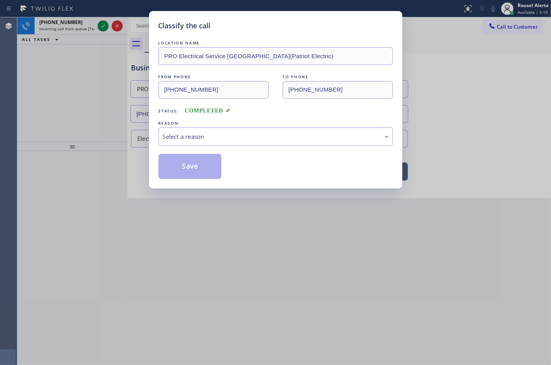
click at [205, 149] on div "LOCATION NAME PRO Electrical Service [GEOGRAPHIC_DATA](Patriot Electric) FROM P…" at bounding box center [276, 109] width 234 height 140
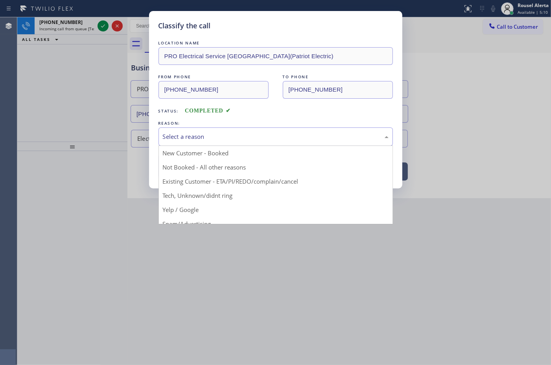
click at [211, 141] on div "Select a reason" at bounding box center [276, 136] width 226 height 9
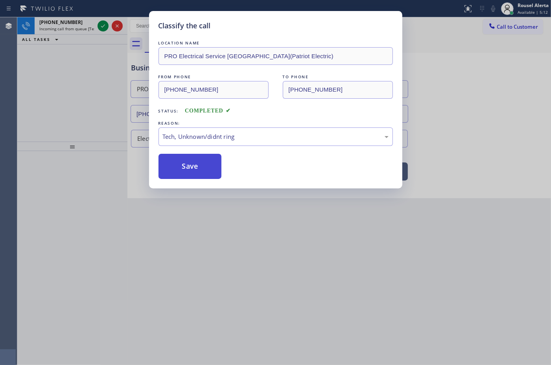
click at [187, 171] on button "Save" at bounding box center [190, 166] width 63 height 25
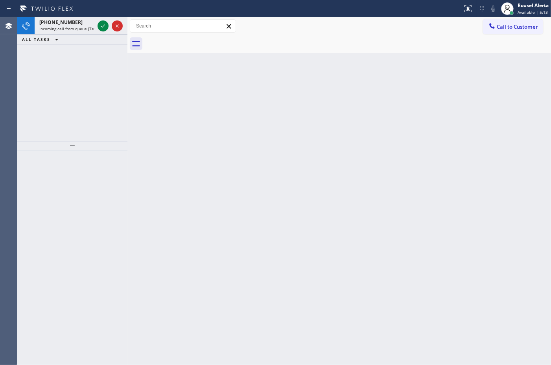
click at [78, 25] on div "[PHONE_NUMBER]" at bounding box center [66, 22] width 55 height 7
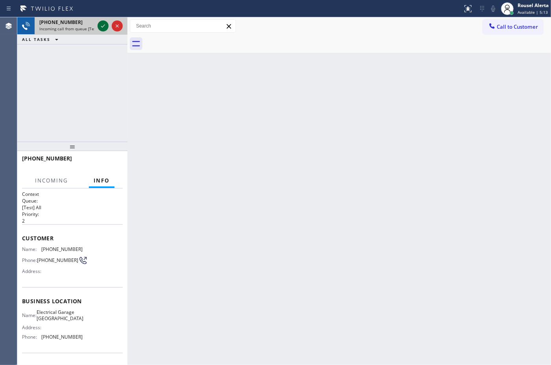
click at [103, 24] on icon at bounding box center [102, 25] width 9 height 9
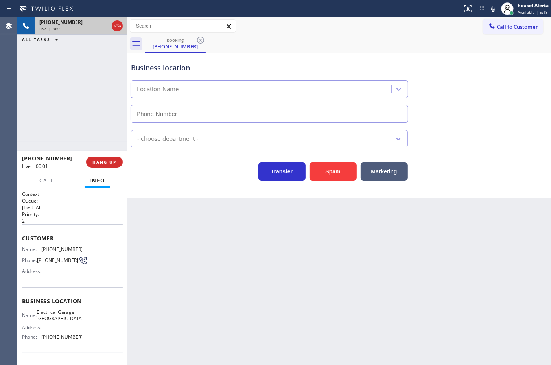
type input "[PHONE_NUMBER]"
click at [333, 170] on button "Spam" at bounding box center [333, 171] width 47 height 18
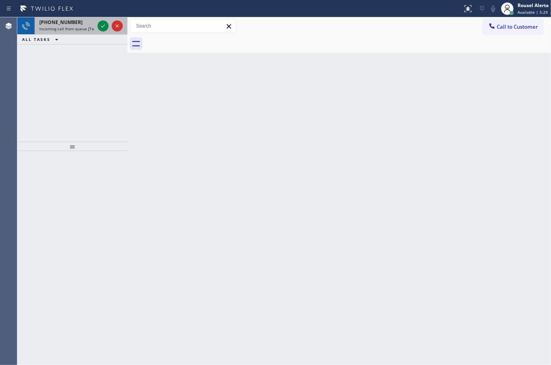
click at [79, 20] on div "[PHONE_NUMBER]" at bounding box center [66, 22] width 55 height 7
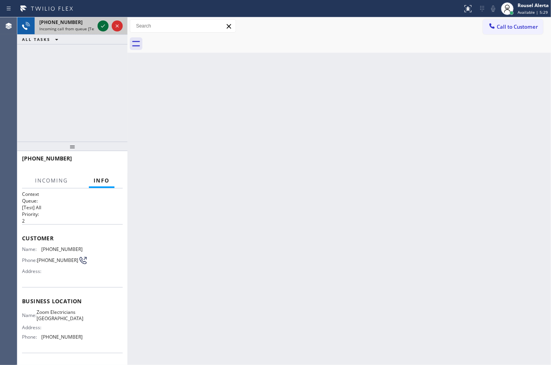
click at [102, 26] on icon at bounding box center [102, 25] width 9 height 9
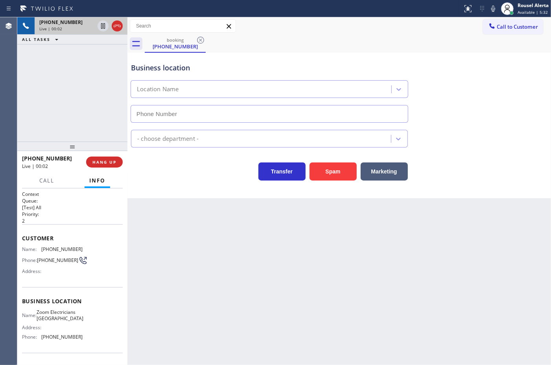
type input "[PHONE_NUMBER]"
click at [324, 174] on button "Spam" at bounding box center [333, 171] width 47 height 18
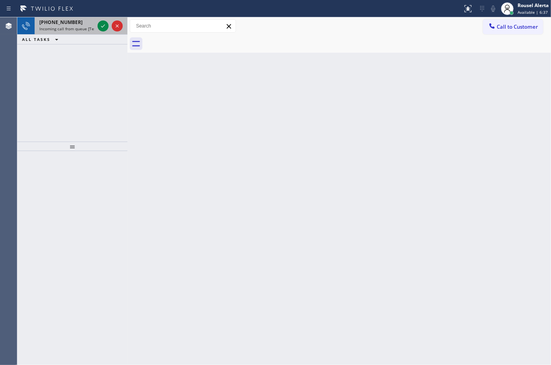
click at [84, 20] on div "[PHONE_NUMBER]" at bounding box center [66, 22] width 55 height 7
click at [92, 26] on span "Incoming call from queue [Test] All" at bounding box center [71, 29] width 65 height 6
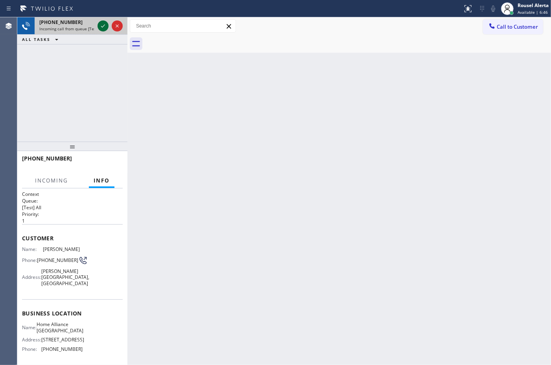
click at [99, 28] on icon at bounding box center [102, 25] width 9 height 9
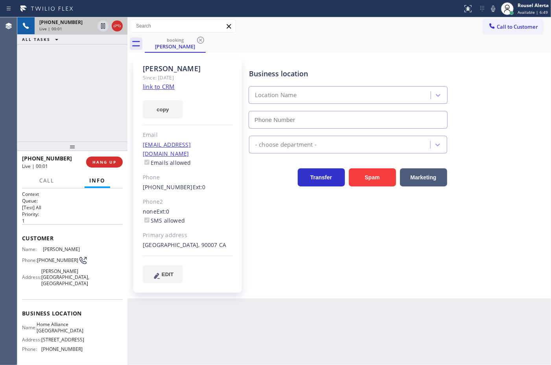
type input "[PHONE_NUMBER]"
click at [152, 88] on link "link to CRM" at bounding box center [159, 87] width 32 height 8
click at [100, 24] on icon at bounding box center [102, 25] width 9 height 9
click at [492, 12] on icon at bounding box center [493, 8] width 9 height 9
click at [99, 26] on icon at bounding box center [102, 25] width 9 height 9
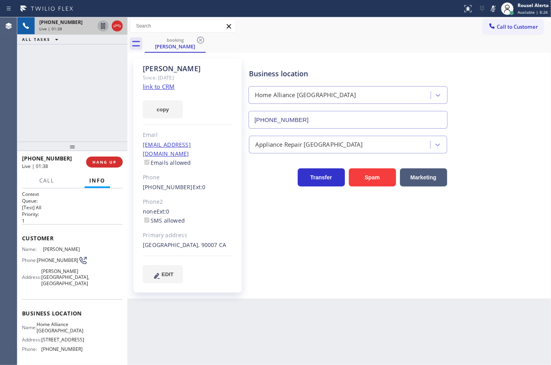
click at [494, 8] on icon at bounding box center [493, 8] width 9 height 9
click at [317, 331] on div "Back to Dashboard Change Sender ID Customers Technicians Select a contact Outbo…" at bounding box center [339, 191] width 424 height 348
click at [81, 110] on div "[PHONE_NUMBER] Live | 02:43 ALL TASKS ALL TASKS ACTIVE TASKS TASKS IN WRAP UP" at bounding box center [72, 79] width 110 height 124
click at [103, 157] on button "HANG UP" at bounding box center [104, 162] width 37 height 11
click at [103, 160] on span "HANG UP" at bounding box center [104, 162] width 24 height 6
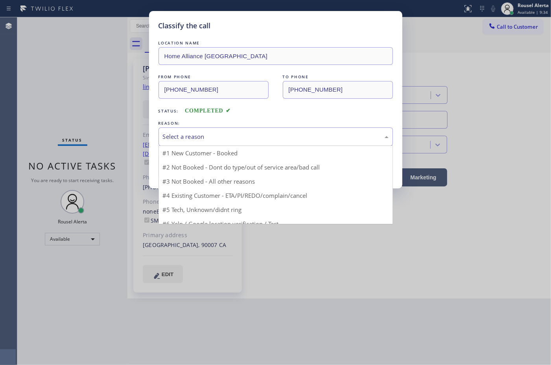
click at [193, 138] on div "Select a reason" at bounding box center [276, 136] width 226 height 9
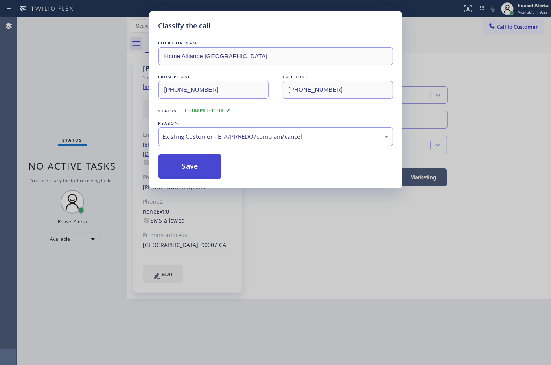
click at [193, 166] on button "Save" at bounding box center [190, 166] width 63 height 25
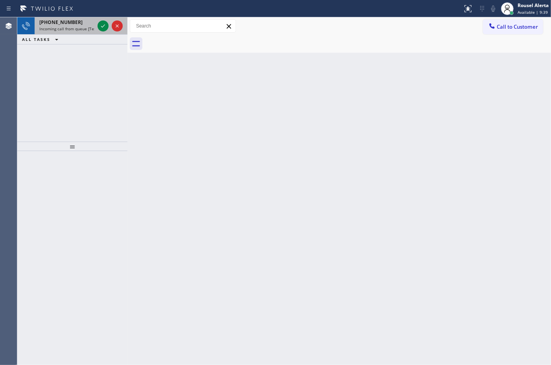
click at [69, 21] on span "[PHONE_NUMBER]" at bounding box center [60, 22] width 43 height 7
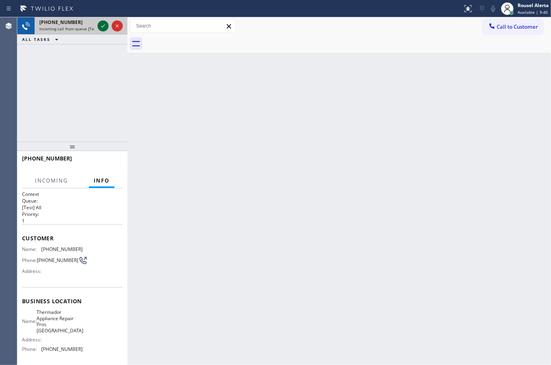
click at [98, 26] on div at bounding box center [103, 25] width 11 height 9
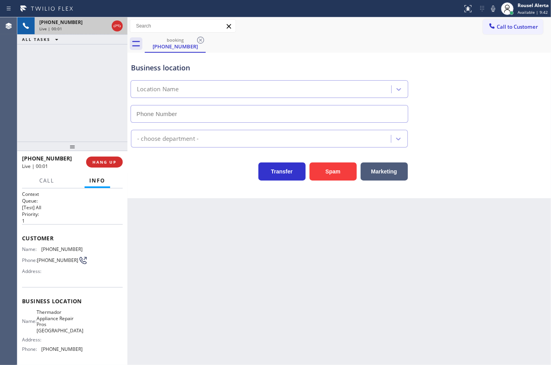
type input "[PHONE_NUMBER]"
click at [227, 221] on div "Back to Dashboard Change Sender ID Customers Technicians Select a contact Outbo…" at bounding box center [339, 191] width 424 height 348
click at [63, 73] on div "[PHONE_NUMBER] Live | 00:08 ALL TASKS ALL TASKS ACTIVE TASKS TASKS IN WRAP UP" at bounding box center [72, 79] width 110 height 124
click at [114, 161] on span "HANG UP" at bounding box center [104, 162] width 24 height 6
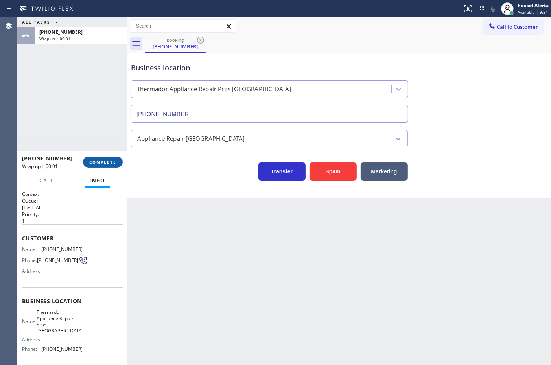
click at [114, 161] on span "COMPLETE" at bounding box center [102, 162] width 27 height 6
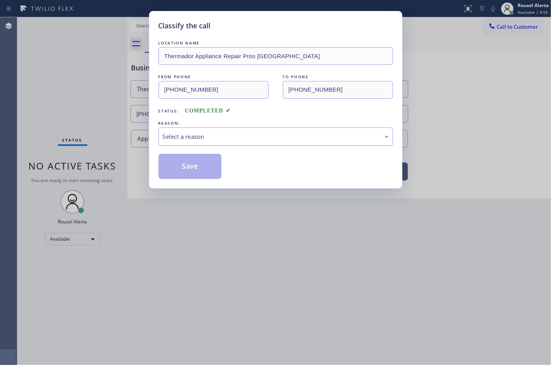
click at [218, 143] on div "Select a reason" at bounding box center [276, 136] width 234 height 18
click at [183, 158] on button "Save" at bounding box center [190, 166] width 63 height 25
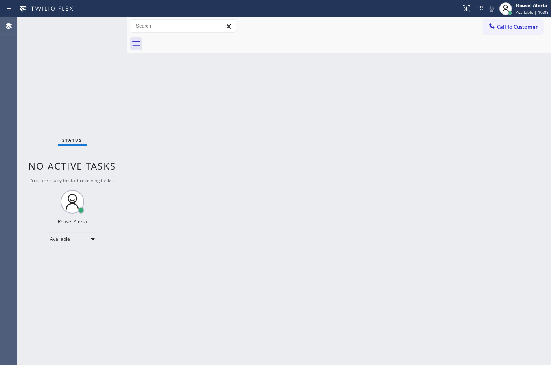
click at [423, 118] on div "Back to Dashboard Change Sender ID Customers Technicians Select a contact Outbo…" at bounding box center [339, 191] width 424 height 348
click at [73, 50] on div "Status No active tasks You are ready to start receiving tasks. Rousel Alerta Av…" at bounding box center [72, 191] width 110 height 348
click at [89, 22] on div "Status No active tasks You are ready to start receiving tasks. Rousel Alerta Av…" at bounding box center [72, 191] width 110 height 348
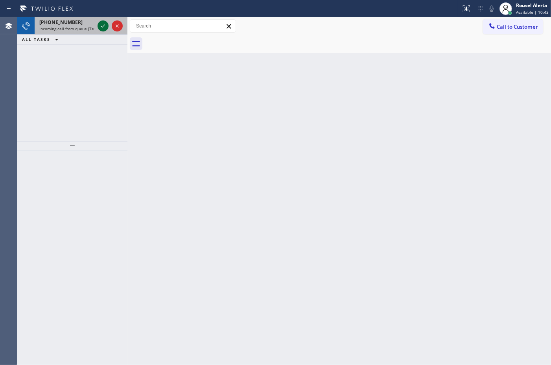
click at [99, 27] on icon at bounding box center [102, 25] width 9 height 9
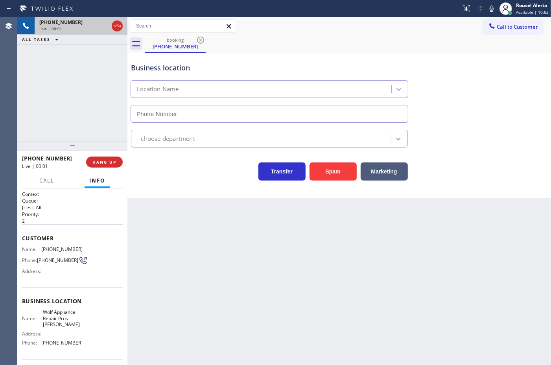
type input "[PHONE_NUMBER]"
click at [184, 231] on div "Back to Dashboard Change Sender ID Customers Technicians Select a contact Outbo…" at bounding box center [339, 191] width 424 height 348
click at [439, 7] on div at bounding box center [230, 8] width 455 height 13
click at [98, 168] on div "[PHONE_NUMBER] Live | 00:11 HANG UP" at bounding box center [72, 162] width 101 height 20
click at [99, 166] on button "HANG UP" at bounding box center [104, 162] width 37 height 11
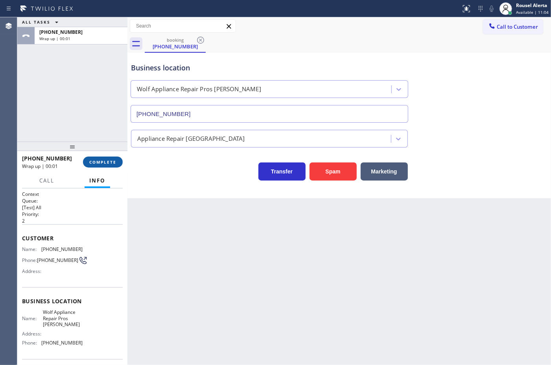
click at [99, 166] on button "COMPLETE" at bounding box center [103, 162] width 40 height 11
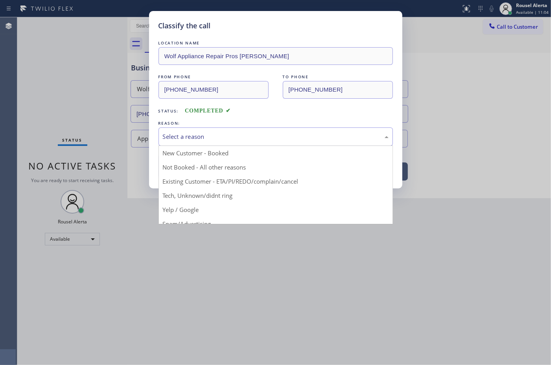
click at [192, 138] on div "Select a reason" at bounding box center [276, 136] width 226 height 9
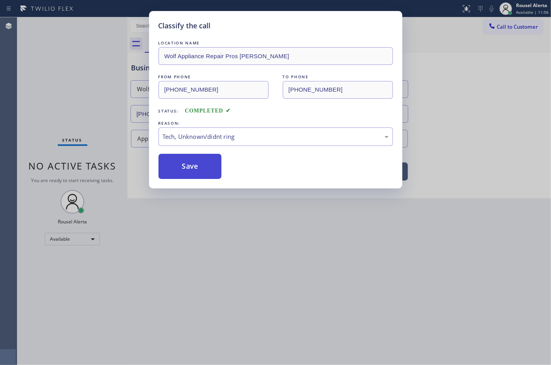
click at [189, 164] on button "Save" at bounding box center [190, 166] width 63 height 25
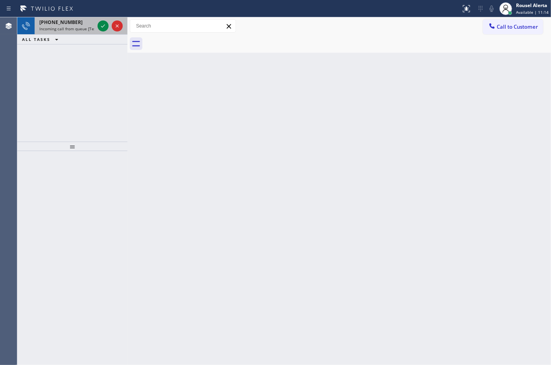
click at [93, 26] on span "Incoming call from queue [Test] All" at bounding box center [71, 29] width 65 height 6
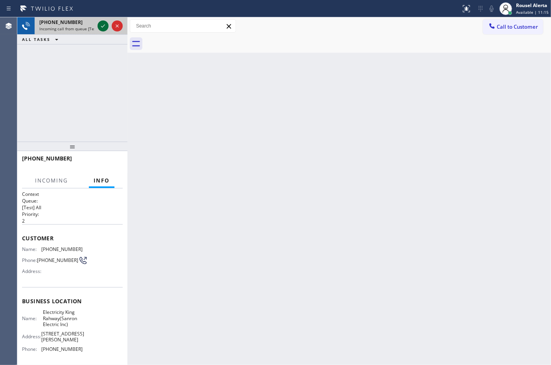
click at [102, 26] on icon at bounding box center [102, 25] width 9 height 9
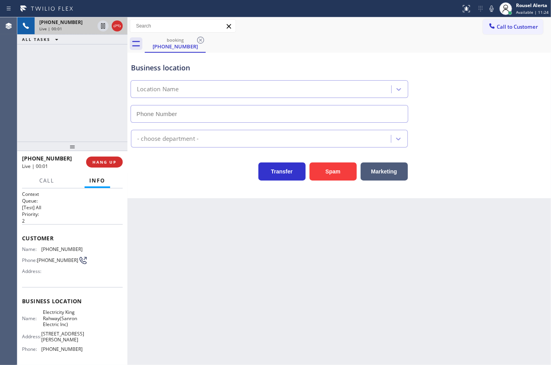
type input "[PHONE_NUMBER]"
click at [356, 170] on button "Spam" at bounding box center [333, 171] width 47 height 18
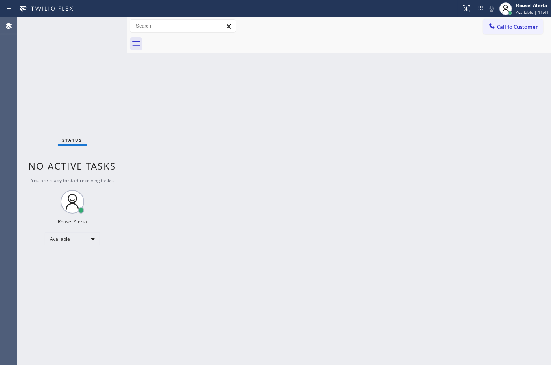
click at [87, 22] on div "Status No active tasks You are ready to start receiving tasks. Rousel Alerta Av…" at bounding box center [72, 191] width 110 height 348
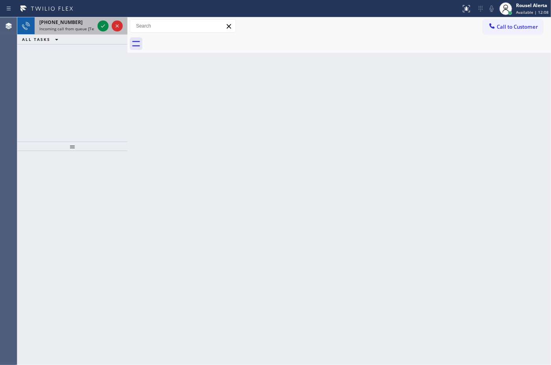
click at [82, 30] on span "Incoming call from queue [Test] All" at bounding box center [71, 29] width 65 height 6
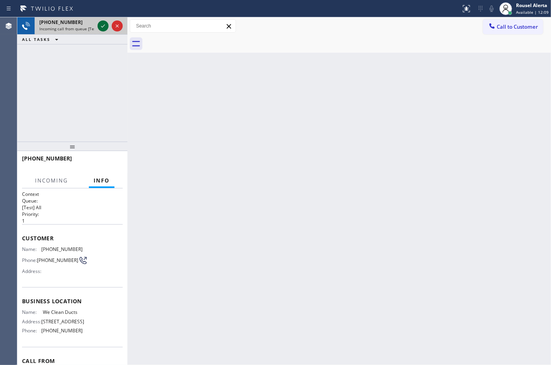
click at [100, 26] on icon at bounding box center [102, 25] width 9 height 9
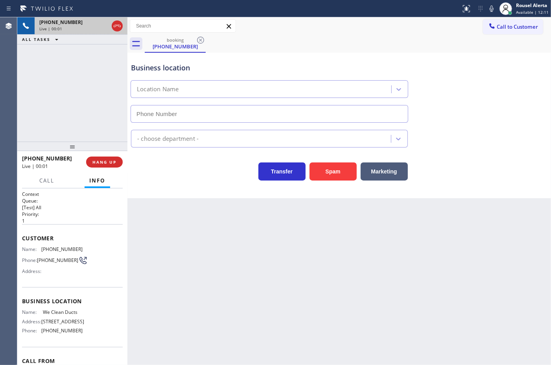
type input "[PHONE_NUMBER]"
drag, startPoint x: 188, startPoint y: 244, endPoint x: 290, endPoint y: 233, distance: 102.8
click at [188, 244] on div "Back to Dashboard Change Sender ID Customers Technicians Select a contact Outbo…" at bounding box center [339, 191] width 424 height 348
click at [247, 262] on div "Back to Dashboard Change Sender ID Customers Technicians Select a contact Outbo…" at bounding box center [339, 191] width 424 height 348
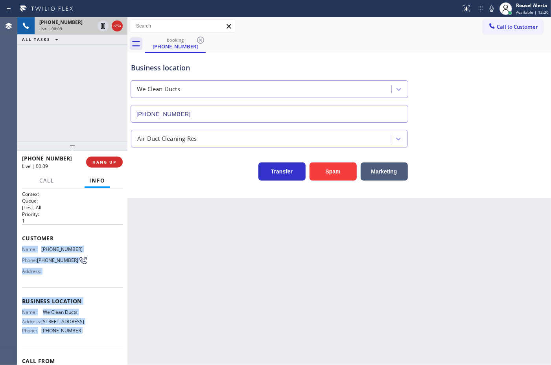
drag, startPoint x: 20, startPoint y: 249, endPoint x: 76, endPoint y: 341, distance: 107.3
click at [76, 341] on div "Context Queue: [Test] All Priority: 1 Customer Name: [PHONE_NUMBER] Phone: [PHO…" at bounding box center [72, 276] width 110 height 177
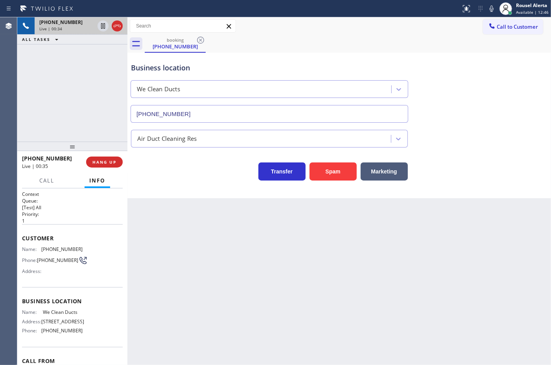
click at [176, 219] on div "Back to Dashboard Change Sender ID Customers Technicians Select a contact Outbo…" at bounding box center [339, 191] width 424 height 348
click at [107, 166] on button "HANG UP" at bounding box center [104, 162] width 37 height 11
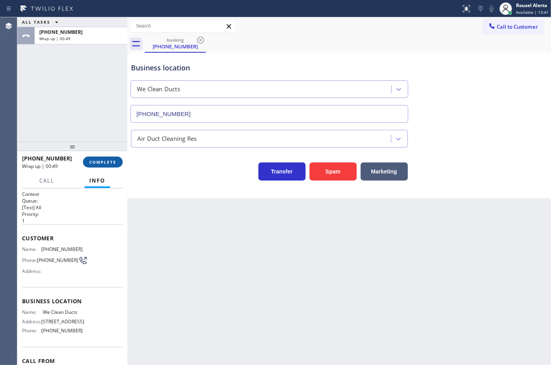
click at [99, 159] on span "COMPLETE" at bounding box center [102, 162] width 27 height 6
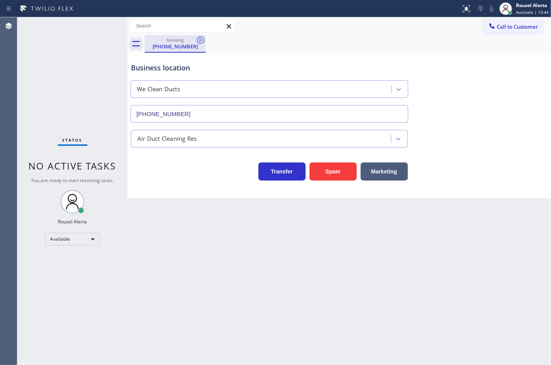
click at [201, 38] on icon at bounding box center [200, 39] width 9 height 9
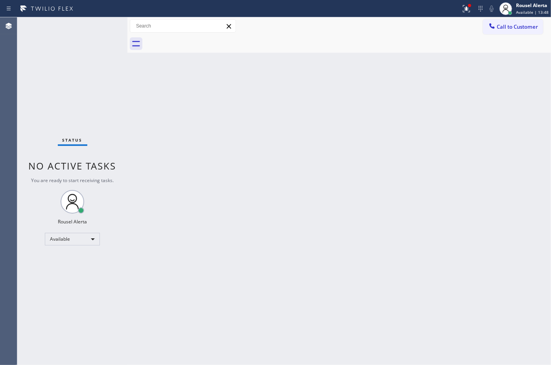
click at [305, 166] on div "Back to Dashboard Change Sender ID Customers Technicians Select a contact Outbo…" at bounding box center [339, 191] width 424 height 348
click at [65, 42] on div "Status No active tasks You are ready to start receiving tasks. Rousel Alerta Av…" at bounding box center [72, 191] width 110 height 348
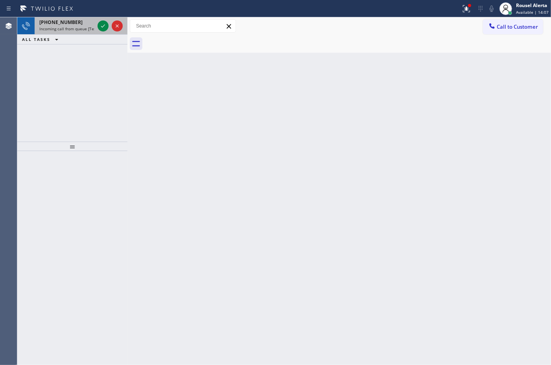
drag, startPoint x: 77, startPoint y: 21, endPoint x: 95, endPoint y: 26, distance: 19.2
click at [78, 22] on div "[PHONE_NUMBER]" at bounding box center [66, 22] width 55 height 7
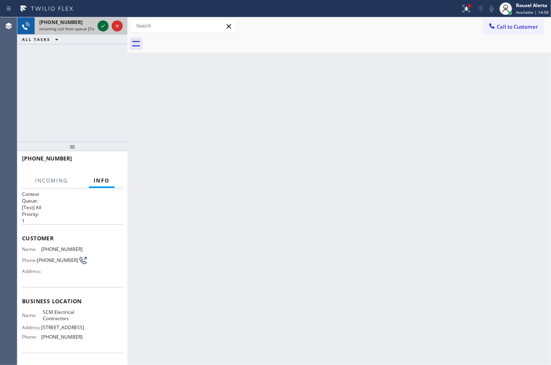
click at [101, 27] on icon at bounding box center [102, 25] width 9 height 9
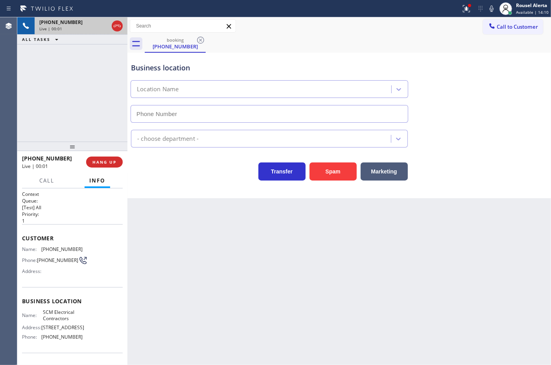
type input "[PHONE_NUMBER]"
click at [329, 176] on button "Spam" at bounding box center [333, 171] width 47 height 18
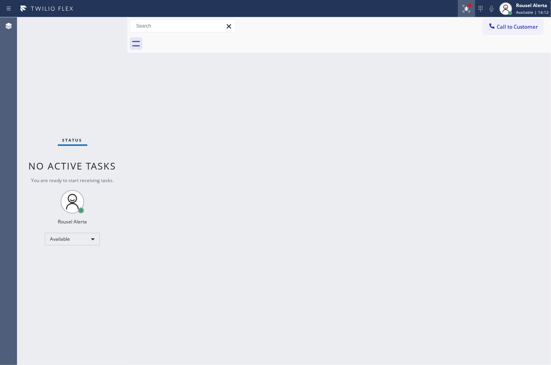
click at [465, 15] on button at bounding box center [466, 8] width 17 height 17
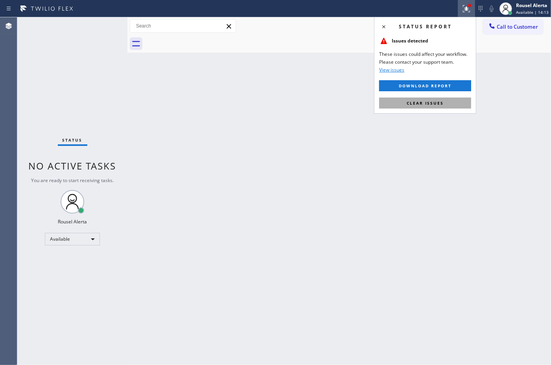
click at [448, 101] on button "Clear issues" at bounding box center [425, 103] width 92 height 11
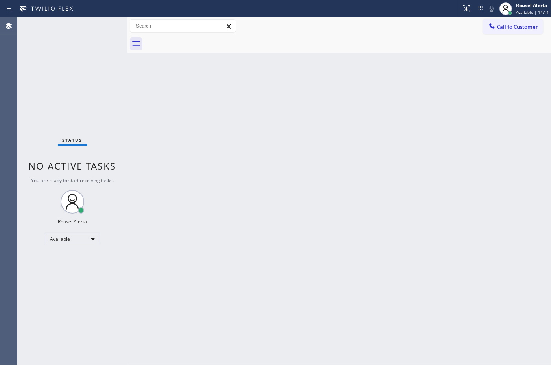
click at [417, 149] on div "Back to Dashboard Change Sender ID Customers Technicians Select a contact Outbo…" at bounding box center [339, 191] width 424 height 348
click at [312, 254] on div "Back to Dashboard Change Sender ID Customers Technicians Select a contact Outbo…" at bounding box center [339, 191] width 424 height 348
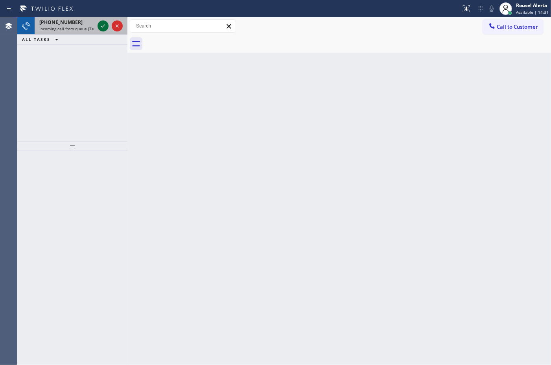
click at [100, 28] on icon at bounding box center [102, 25] width 9 height 9
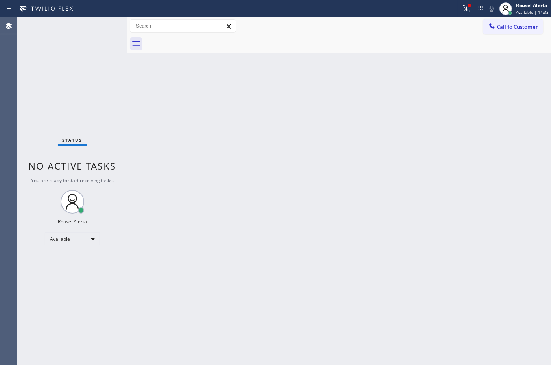
click at [102, 28] on div "Status No active tasks You are ready to start receiving tasks. Rousel Alerta Av…" at bounding box center [72, 191] width 110 height 348
click at [463, 14] on button at bounding box center [466, 8] width 17 height 17
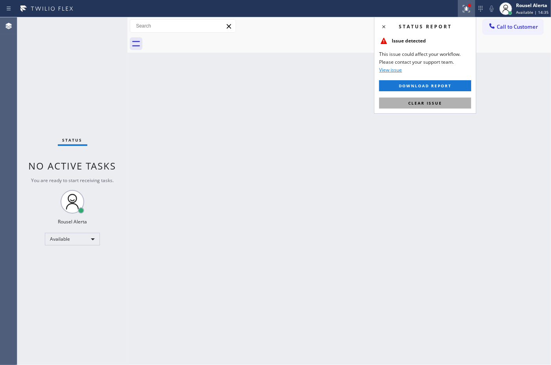
click at [439, 105] on span "Clear issue" at bounding box center [425, 103] width 34 height 6
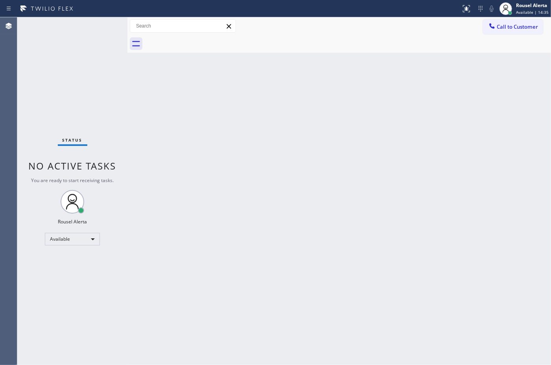
click at [439, 114] on div "Back to Dashboard Change Sender ID Customers Technicians Select a contact Outbo…" at bounding box center [339, 191] width 424 height 348
click at [90, 26] on div "Status No active tasks You are ready to start receiving tasks. Rousel Alerta Av…" at bounding box center [72, 191] width 110 height 348
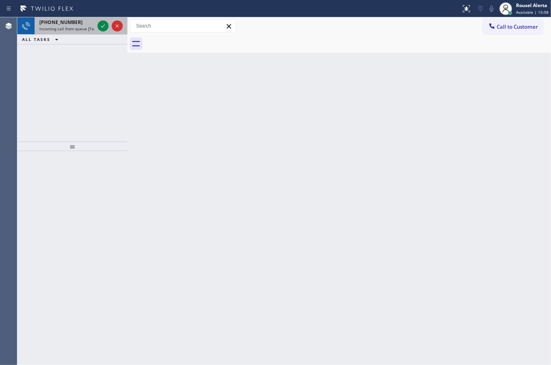
drag, startPoint x: 89, startPoint y: 30, endPoint x: 93, endPoint y: 28, distance: 4.8
click at [89, 30] on span "Incoming call from queue [Test] All" at bounding box center [71, 29] width 65 height 6
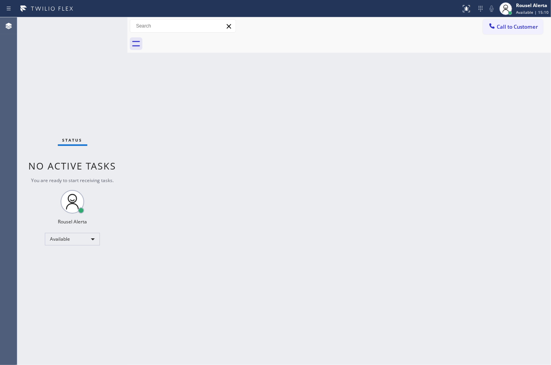
click at [100, 28] on div "Status No active tasks You are ready to start receiving tasks. Rousel Alerta Av…" at bounding box center [72, 191] width 110 height 348
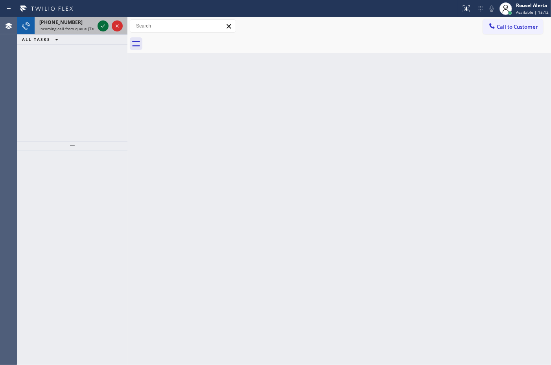
click at [100, 28] on icon at bounding box center [102, 25] width 9 height 9
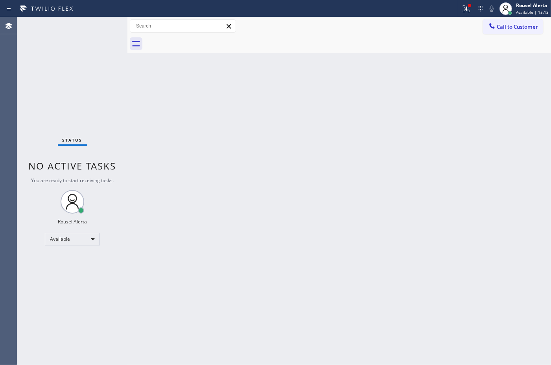
click at [100, 28] on div "Status No active tasks You are ready to start receiving tasks. Rousel Alerta Av…" at bounding box center [72, 191] width 110 height 348
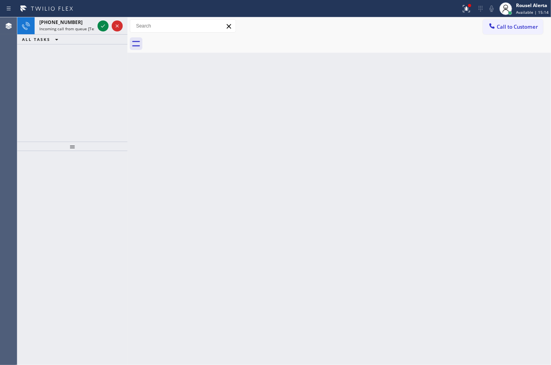
click at [105, 29] on icon at bounding box center [102, 25] width 9 height 9
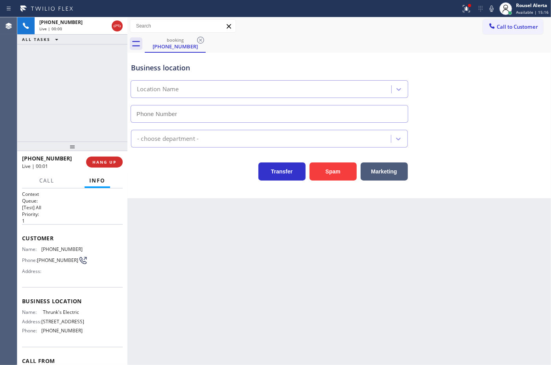
type input "[PHONE_NUMBER]"
click at [334, 183] on div "Business location Thrunk's Electric [PHONE_NUMBER] Electricians Transfer Spam M…" at bounding box center [339, 126] width 424 height 146
click at [335, 176] on button "Spam" at bounding box center [333, 171] width 47 height 18
click at [465, 12] on button at bounding box center [466, 8] width 17 height 17
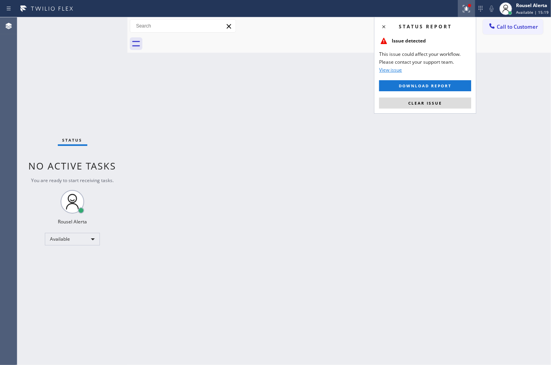
click at [434, 110] on div "Status report Issue detected This issue could affect your workflow. Please cont…" at bounding box center [425, 65] width 102 height 97
click at [435, 103] on span "Clear issue" at bounding box center [425, 103] width 34 height 6
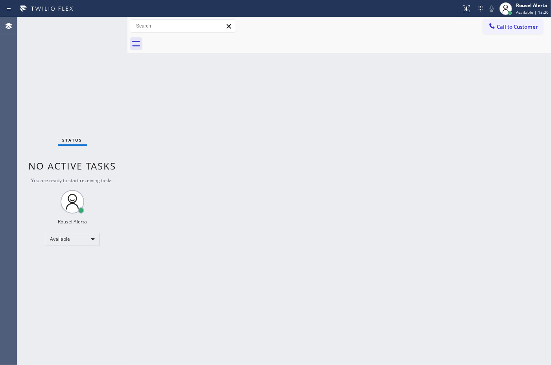
click at [441, 155] on div "Back to Dashboard Change Sender ID Customers Technicians Select a contact Outbo…" at bounding box center [339, 191] width 424 height 348
click at [74, 65] on div "Status No active tasks You are ready to start receiving tasks. Rousel Alerta Av…" at bounding box center [72, 191] width 110 height 348
click at [99, 24] on div "Status No active tasks You are ready to start receiving tasks. Rousel Alerta Av…" at bounding box center [72, 191] width 110 height 348
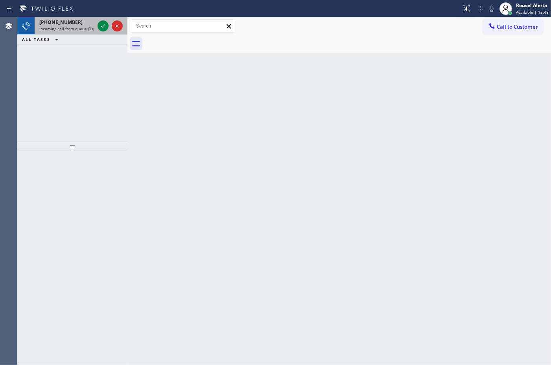
click at [86, 24] on div "[PHONE_NUMBER]" at bounding box center [66, 22] width 55 height 7
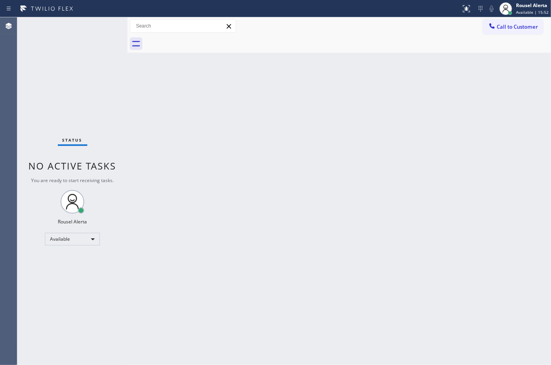
click at [280, 259] on div "Back to Dashboard Change Sender ID Customers Technicians Select a contact Outbo…" at bounding box center [339, 191] width 424 height 348
click at [93, 35] on div "Status No active tasks You are ready to start receiving tasks. Rousel Alerta Av…" at bounding box center [72, 191] width 110 height 348
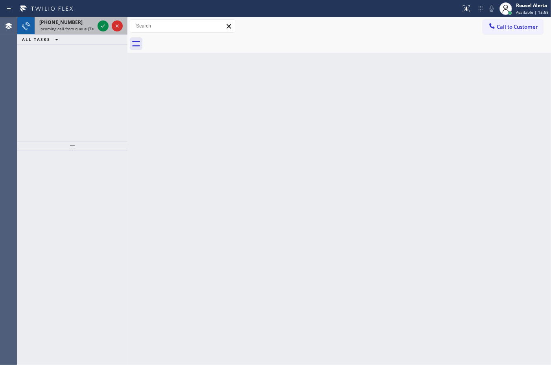
click at [72, 22] on div "[PHONE_NUMBER]" at bounding box center [66, 22] width 55 height 7
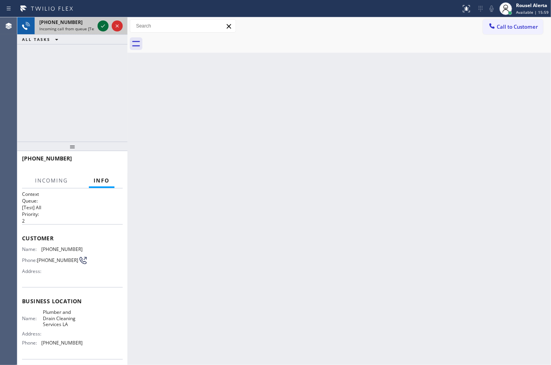
click at [103, 29] on icon at bounding box center [102, 25] width 9 height 9
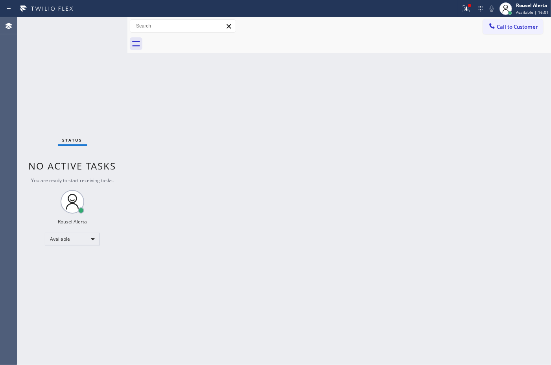
click at [134, 105] on div "Back to Dashboard Change Sender ID Customers Technicians Select a contact Outbo…" at bounding box center [339, 191] width 424 height 348
click at [470, 14] on button at bounding box center [466, 8] width 17 height 17
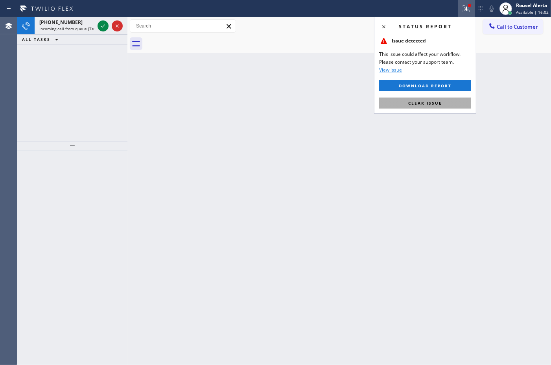
click at [446, 105] on button "Clear issue" at bounding box center [425, 103] width 92 height 11
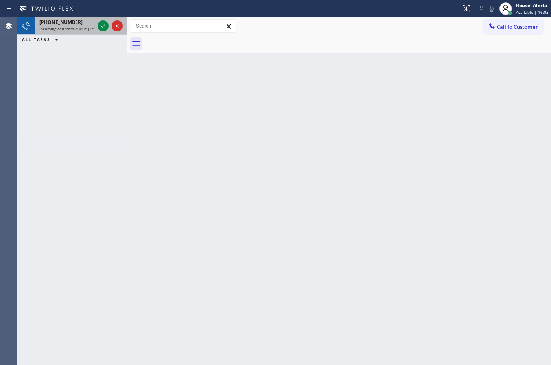
click at [91, 22] on div "[PHONE_NUMBER]" at bounding box center [66, 22] width 55 height 7
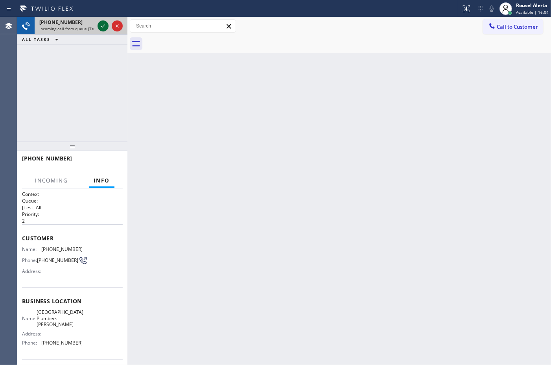
click at [99, 26] on icon at bounding box center [102, 25] width 9 height 9
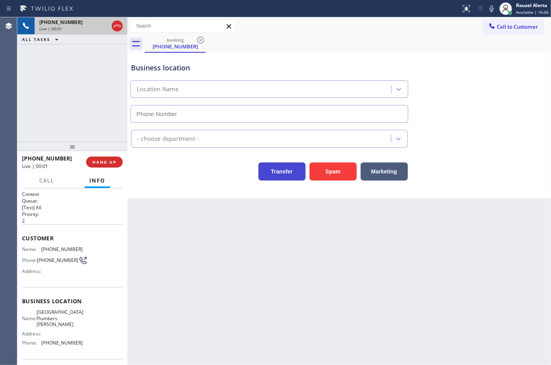
type input "[PHONE_NUMBER]"
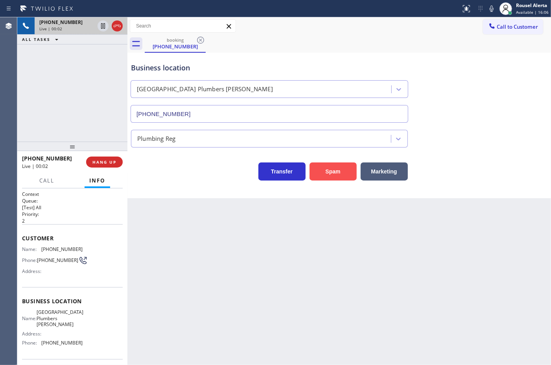
click at [327, 171] on button "Spam" at bounding box center [333, 171] width 47 height 18
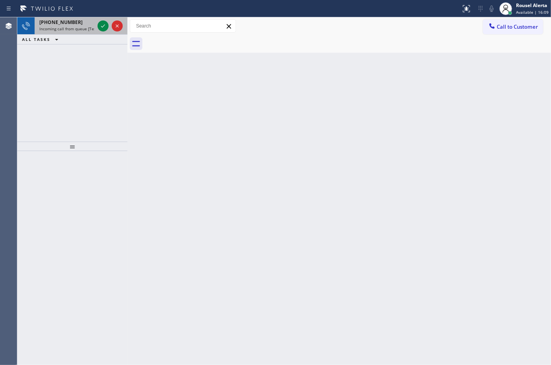
drag, startPoint x: 53, startPoint y: 16, endPoint x: 77, endPoint y: 26, distance: 25.4
click at [57, 22] on div "Status report No issues detected If you experience an issue, please download th…" at bounding box center [275, 182] width 551 height 365
click at [81, 26] on span "Incoming call from queue [Test] All" at bounding box center [71, 29] width 65 height 6
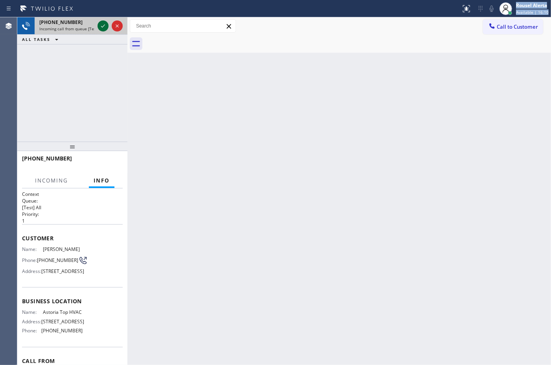
click at [99, 26] on icon at bounding box center [102, 25] width 9 height 9
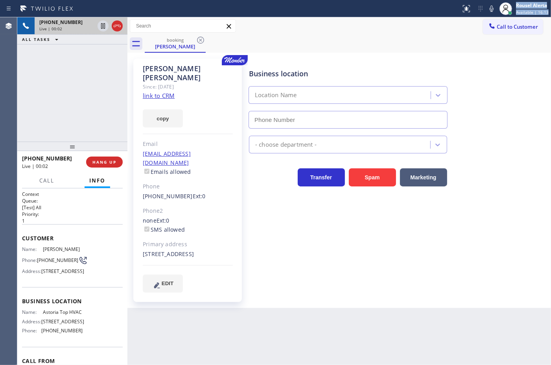
type input "[PHONE_NUMBER]"
click at [160, 92] on link "link to CRM" at bounding box center [159, 96] width 32 height 8
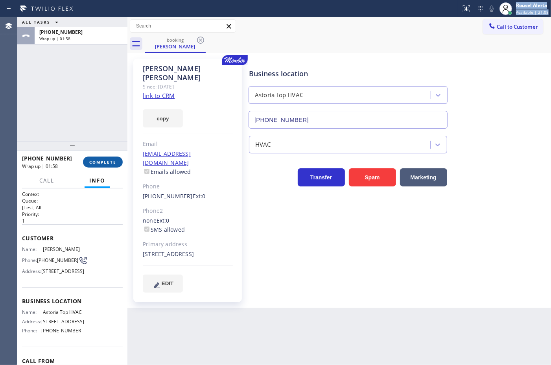
click at [107, 158] on button "COMPLETE" at bounding box center [103, 162] width 40 height 11
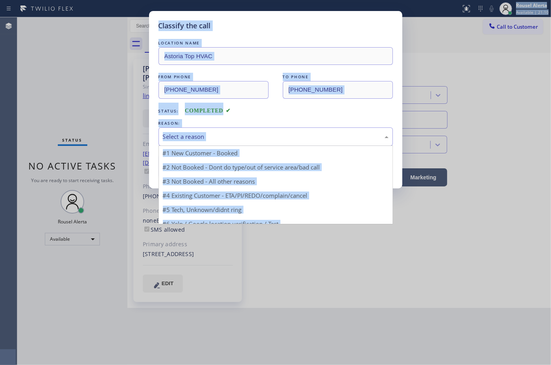
click at [227, 138] on div "Select a reason" at bounding box center [276, 136] width 226 height 9
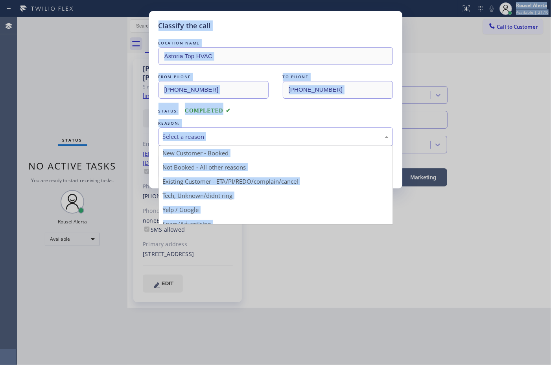
click at [237, 136] on div "Select a reason" at bounding box center [276, 136] width 226 height 9
click at [238, 136] on div "Select a reason" at bounding box center [276, 136] width 226 height 9
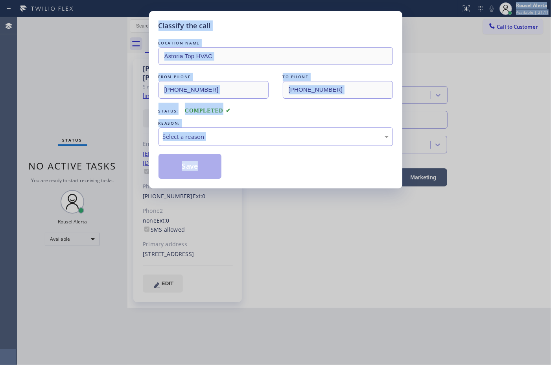
click at [238, 136] on div "Select a reason" at bounding box center [276, 136] width 226 height 9
click at [254, 114] on div "Status: COMPLETED" at bounding box center [276, 109] width 234 height 13
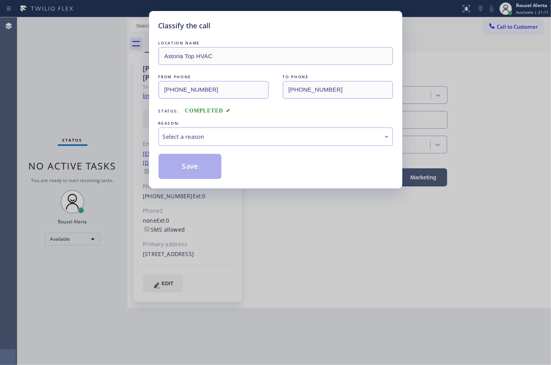
click at [254, 114] on div "Status: COMPLETED" at bounding box center [276, 109] width 234 height 13
click at [252, 123] on div "REASON:" at bounding box center [276, 123] width 234 height 8
click at [253, 140] on div "Select a reason" at bounding box center [276, 136] width 226 height 9
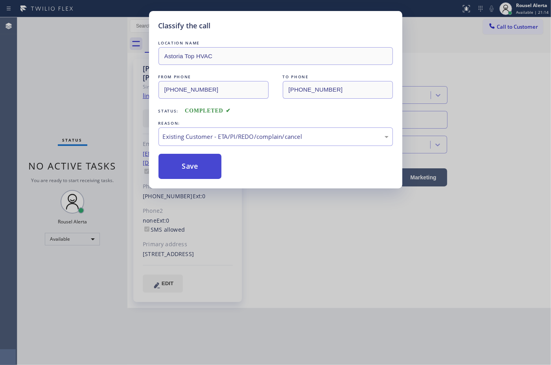
click at [209, 161] on button "Save" at bounding box center [190, 166] width 63 height 25
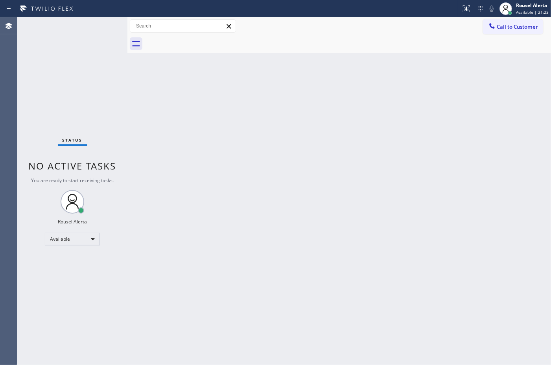
drag, startPoint x: 196, startPoint y: 196, endPoint x: 296, endPoint y: 218, distance: 102.7
click at [197, 196] on div "Back to Dashboard Change Sender ID Customers Technicians Select a contact Outbo…" at bounding box center [339, 191] width 424 height 348
click at [69, 22] on div "Status No active tasks You are ready to start receiving tasks. Rousel Alerta Av…" at bounding box center [72, 191] width 110 height 348
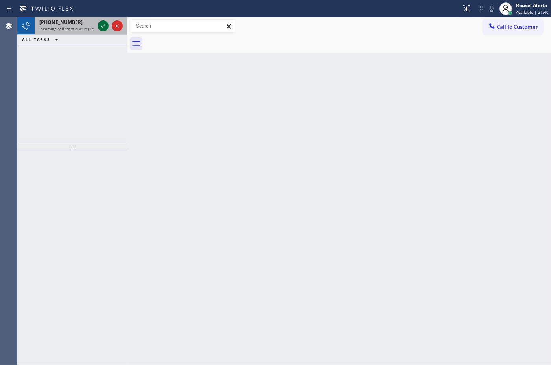
click at [102, 28] on icon at bounding box center [102, 25] width 9 height 9
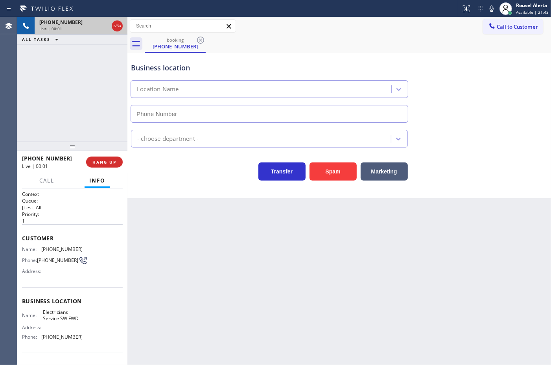
type input "[PHONE_NUMBER]"
click at [312, 178] on button "Spam" at bounding box center [333, 171] width 47 height 18
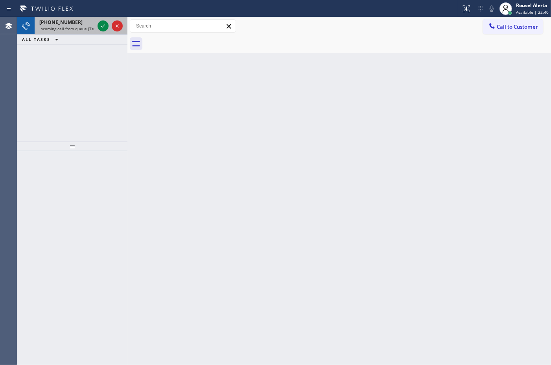
click at [81, 31] on span "Incoming call from queue [Test] All" at bounding box center [71, 29] width 65 height 6
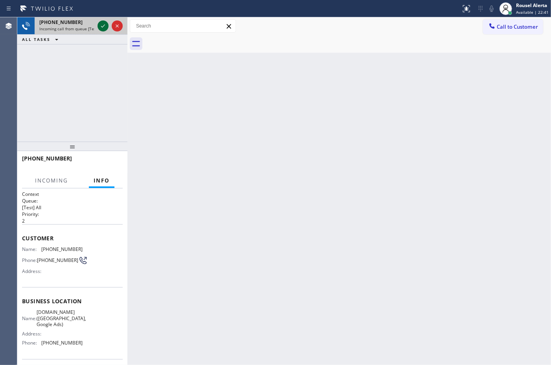
click at [103, 25] on icon at bounding box center [102, 25] width 9 height 9
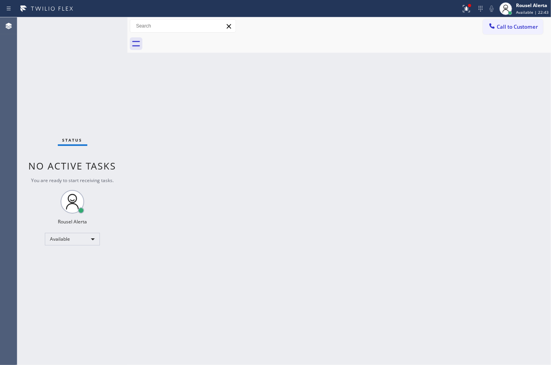
drag, startPoint x: 231, startPoint y: 179, endPoint x: 257, endPoint y: 149, distance: 39.6
click at [236, 164] on div "Back to Dashboard Change Sender ID Customers Technicians Select a contact Outbo…" at bounding box center [339, 191] width 424 height 348
click at [471, 8] on icon at bounding box center [466, 8] width 9 height 9
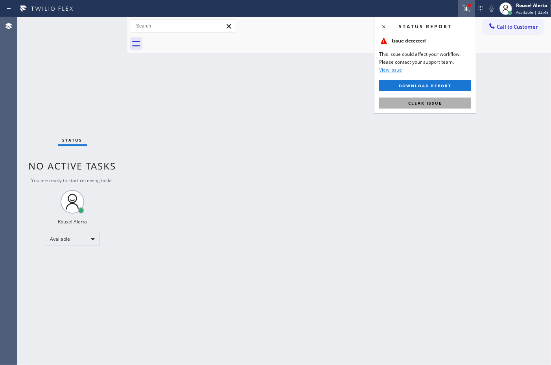
click at [450, 102] on button "Clear issue" at bounding box center [425, 103] width 92 height 11
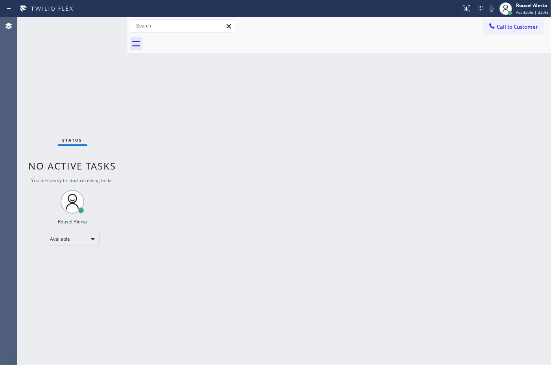
click at [474, 168] on div "Back to Dashboard Change Sender ID Customers Technicians Select a contact Outbo…" at bounding box center [339, 191] width 424 height 348
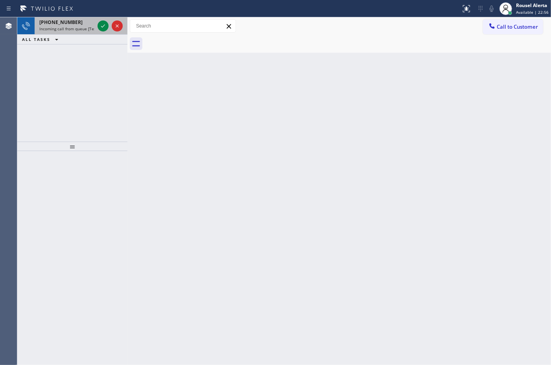
drag, startPoint x: 75, startPoint y: 21, endPoint x: 89, endPoint y: 20, distance: 14.2
click at [76, 20] on div "[PHONE_NUMBER]" at bounding box center [66, 22] width 55 height 7
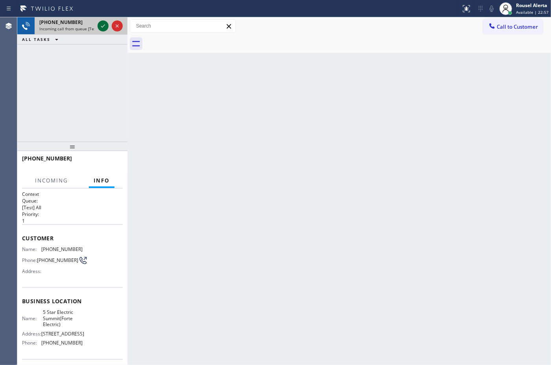
click at [103, 20] on button at bounding box center [103, 25] width 11 height 11
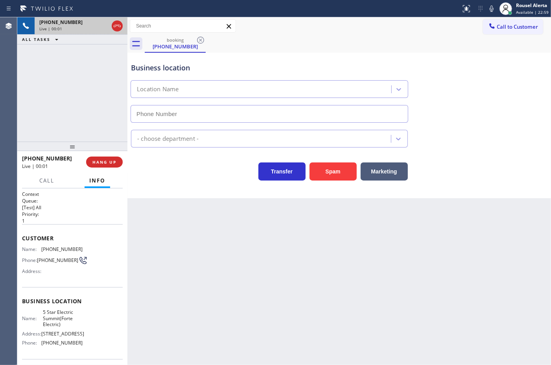
type input "[PHONE_NUMBER]"
click at [338, 172] on button "Spam" at bounding box center [333, 171] width 47 height 18
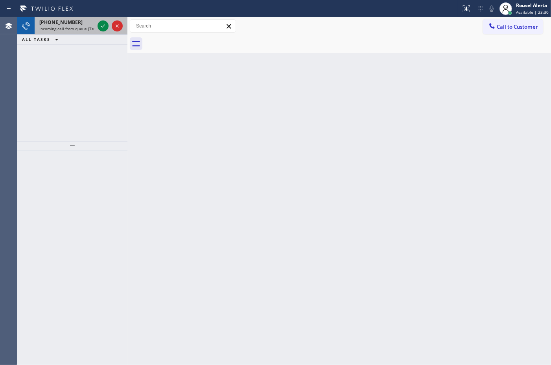
drag, startPoint x: 67, startPoint y: 33, endPoint x: 77, endPoint y: 32, distance: 9.9
click at [67, 33] on div "[PHONE_NUMBER] Incoming call from queue [Test] All" at bounding box center [65, 25] width 61 height 17
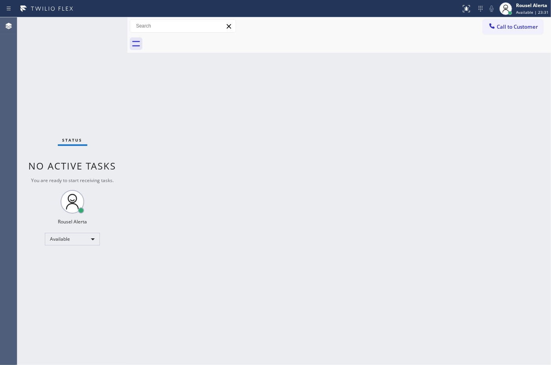
click at [98, 28] on div "Status No active tasks You are ready to start receiving tasks. Rousel Alerta Av…" at bounding box center [72, 191] width 110 height 348
click at [262, 161] on div "Back to Dashboard Change Sender ID Customers Technicians Select a contact Outbo…" at bounding box center [339, 191] width 424 height 348
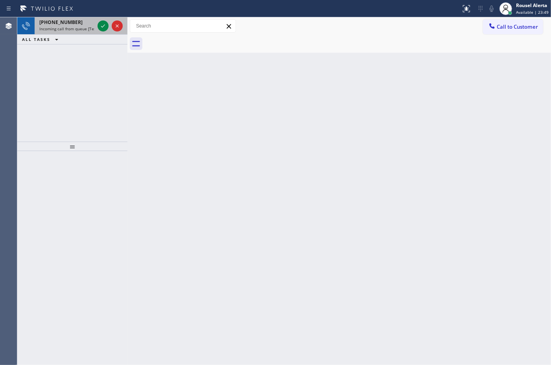
click at [81, 28] on span "Incoming call from queue [Test] All" at bounding box center [71, 29] width 65 height 6
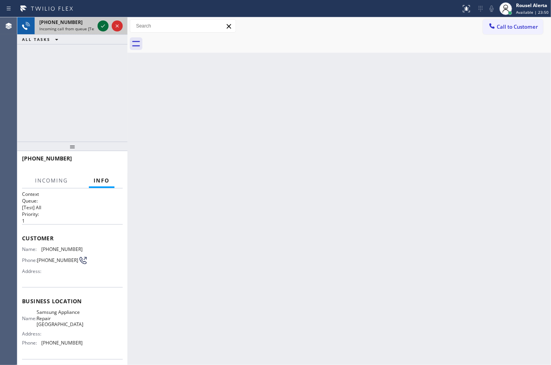
click at [102, 24] on icon at bounding box center [102, 25] width 9 height 9
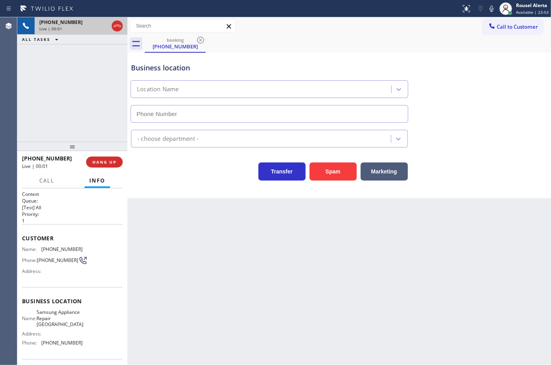
type input "[PHONE_NUMBER]"
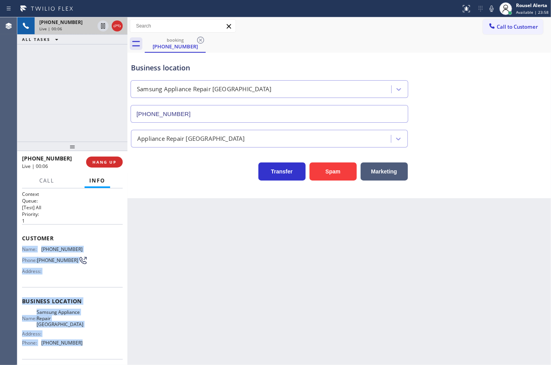
drag, startPoint x: 22, startPoint y: 250, endPoint x: 84, endPoint y: 347, distance: 115.4
click at [84, 347] on div "Context Queue: [Test] All Priority: 1 Customer Name: [PHONE_NUMBER] Phone: [PHO…" at bounding box center [72, 305] width 101 height 228
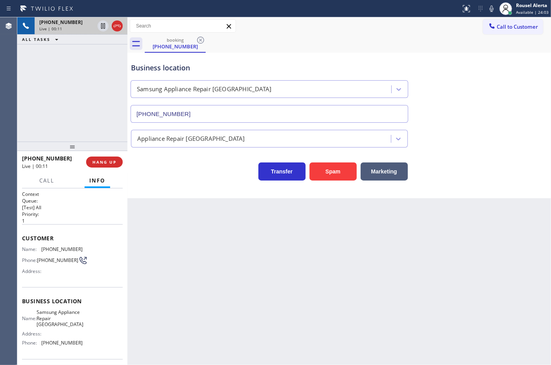
click at [395, 270] on div "Back to Dashboard Change Sender ID Customers Technicians Select a contact Outbo…" at bounding box center [339, 191] width 424 height 348
click at [96, 163] on span "HANG UP" at bounding box center [104, 162] width 24 height 6
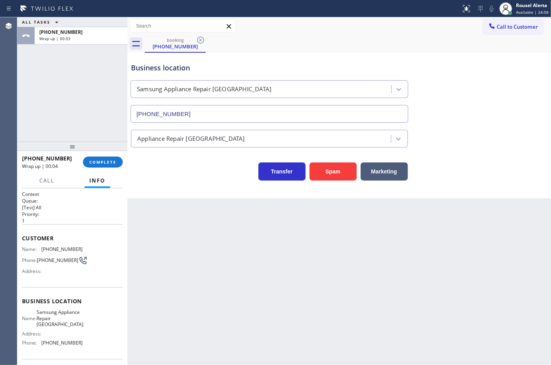
click at [87, 59] on div "ALL TASKS ALL TASKS ACTIVE TASKS TASKS IN WRAP UP [PHONE_NUMBER] Wrap up | 00:03" at bounding box center [72, 79] width 110 height 124
click at [98, 158] on button "COMPLETE" at bounding box center [103, 162] width 40 height 11
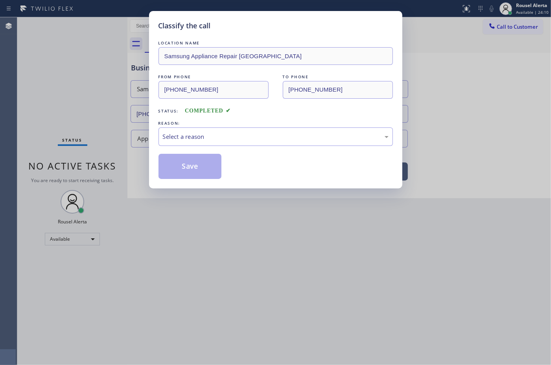
click at [194, 137] on div "Select a reason" at bounding box center [276, 136] width 226 height 9
click at [197, 175] on button "Save" at bounding box center [190, 166] width 63 height 25
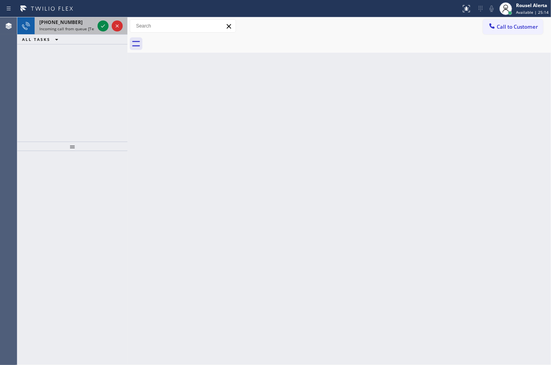
click at [82, 24] on div "[PHONE_NUMBER]" at bounding box center [66, 22] width 55 height 7
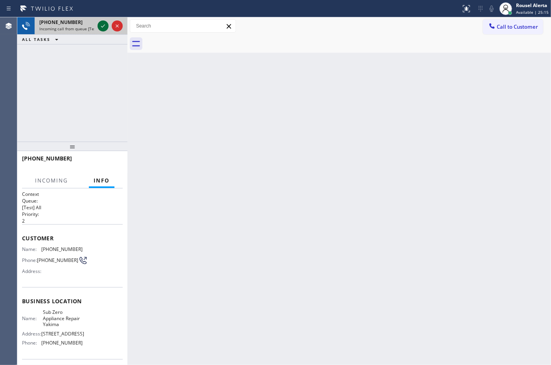
click at [102, 24] on icon at bounding box center [102, 25] width 9 height 9
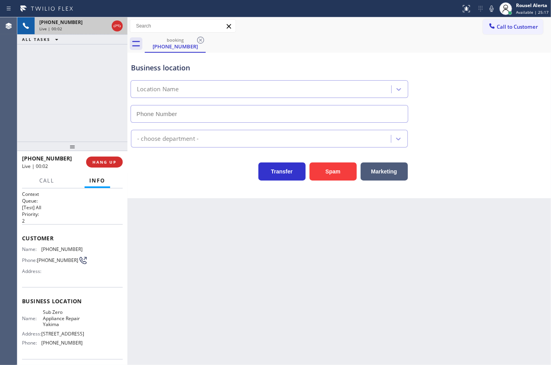
type input "[PHONE_NUMBER]"
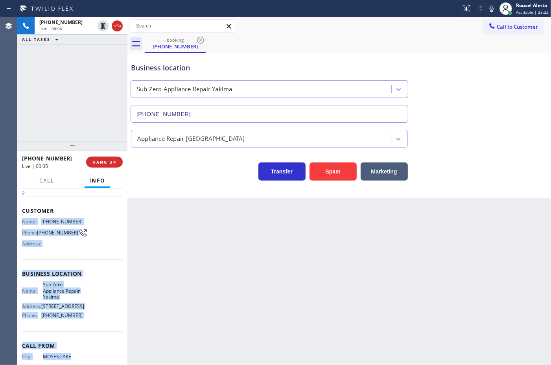
drag, startPoint x: 23, startPoint y: 248, endPoint x: 90, endPoint y: 354, distance: 125.5
click at [90, 354] on div "Context Queue: [Test] All Priority: 2 Customer Name: [PHONE_NUMBER] Phone: [PHO…" at bounding box center [72, 277] width 101 height 228
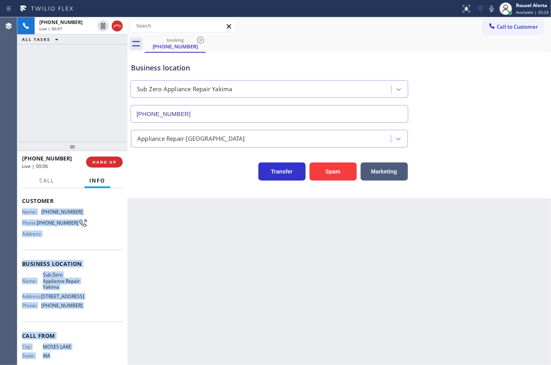
click at [91, 321] on div "Business location Name: Sub Zero Appliance Repair Yakima Address: [STREET_ADDRE…" at bounding box center [72, 286] width 101 height 72
drag, startPoint x: 85, startPoint y: 315, endPoint x: 21, endPoint y: 215, distance: 118.9
click at [21, 215] on div "Context Queue: [Test] All Priority: 2 Customer Name: [PHONE_NUMBER] Phone: [PHO…" at bounding box center [72, 276] width 110 height 177
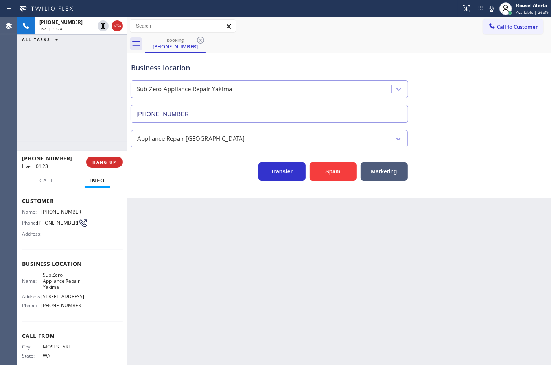
drag, startPoint x: 89, startPoint y: 64, endPoint x: 92, endPoint y: 58, distance: 6.2
click at [89, 63] on div "[PHONE_NUMBER] Live | 01:24 ALL TASKS ALL TASKS ACTIVE TASKS TASKS IN WRAP UP" at bounding box center [72, 79] width 110 height 124
click at [102, 28] on icon at bounding box center [102, 25] width 9 height 9
click at [488, 9] on icon at bounding box center [491, 8] width 9 height 9
click at [98, 26] on div at bounding box center [103, 25] width 11 height 9
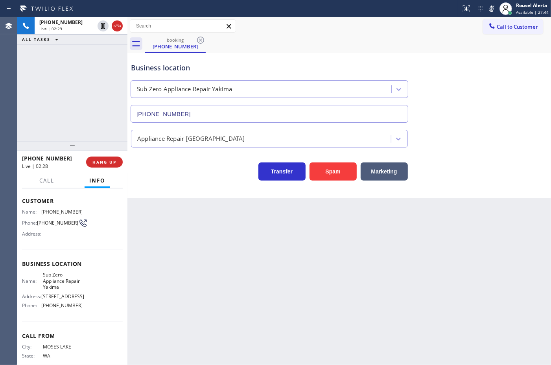
click at [490, 9] on icon at bounding box center [491, 8] width 9 height 9
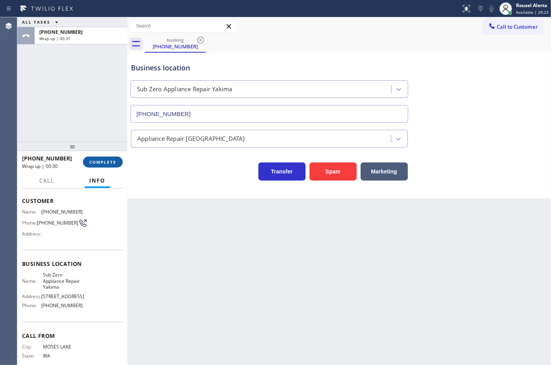
click at [97, 161] on span "COMPLETE" at bounding box center [102, 162] width 27 height 6
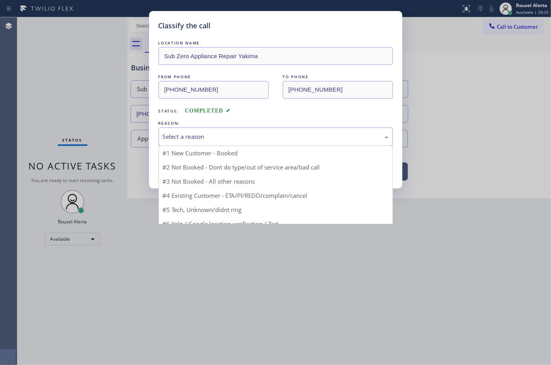
click at [188, 138] on div "Select a reason" at bounding box center [276, 136] width 226 height 9
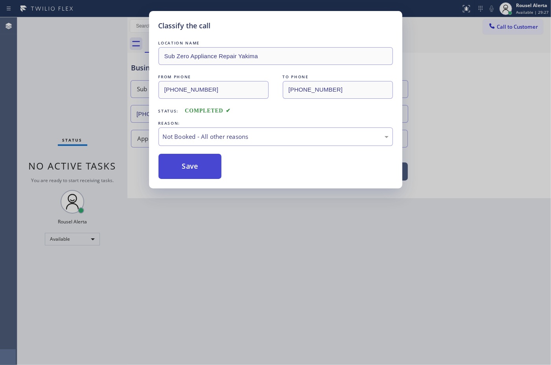
click at [192, 162] on button "Save" at bounding box center [190, 166] width 63 height 25
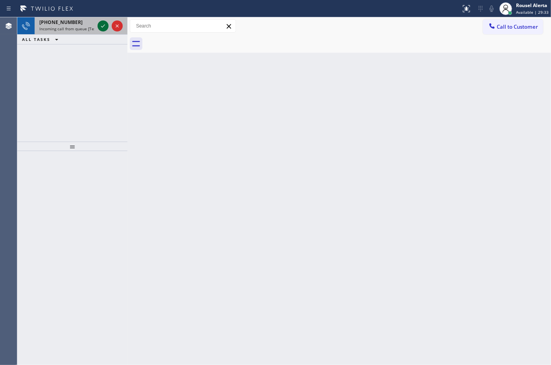
drag, startPoint x: 84, startPoint y: 28, endPoint x: 104, endPoint y: 29, distance: 20.5
click at [84, 28] on span "Incoming call from queue [Test] All" at bounding box center [71, 29] width 65 height 6
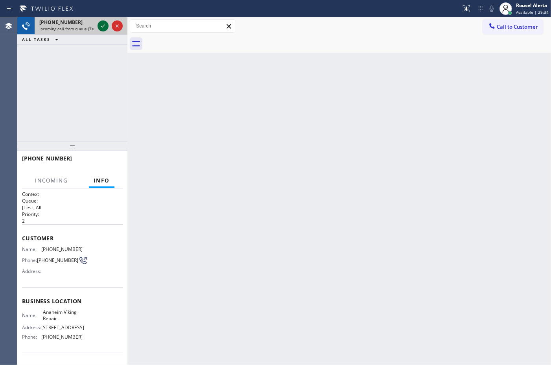
click at [103, 29] on icon at bounding box center [102, 25] width 9 height 9
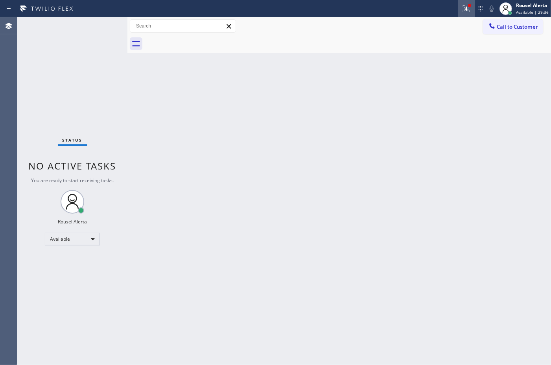
click at [465, 15] on button at bounding box center [466, 8] width 17 height 17
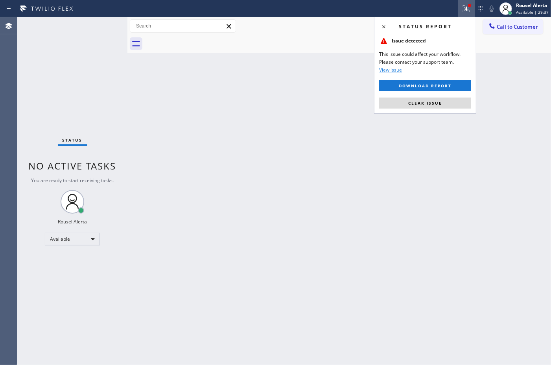
drag, startPoint x: 450, startPoint y: 99, endPoint x: 449, endPoint y: 103, distance: 4.0
click at [449, 100] on button "Clear issue" at bounding box center [425, 103] width 92 height 11
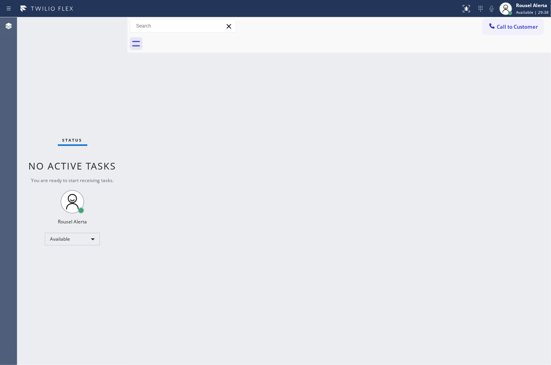
click at [441, 136] on div "Back to Dashboard Change Sender ID Customers Technicians Select a contact Outbo…" at bounding box center [339, 191] width 424 height 348
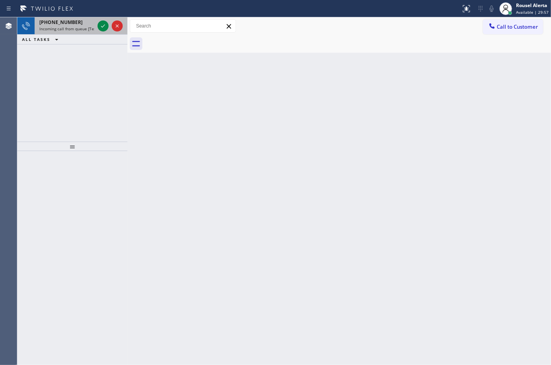
click at [85, 30] on span "Incoming call from queue [Test] All" at bounding box center [71, 29] width 65 height 6
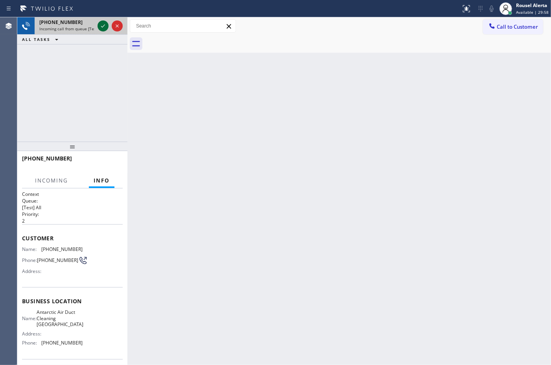
click at [102, 26] on icon at bounding box center [102, 25] width 9 height 9
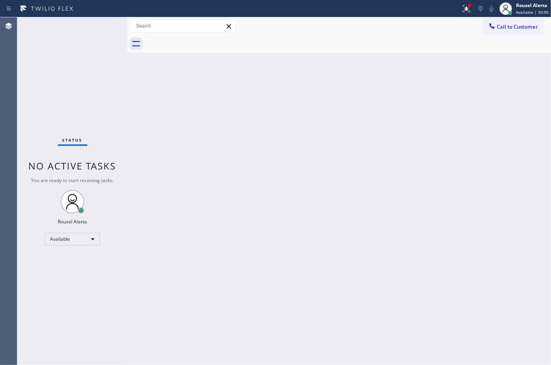
drag, startPoint x: 274, startPoint y: 127, endPoint x: 319, endPoint y: 122, distance: 45.4
click at [278, 122] on div "Back to Dashboard Change Sender ID Customers Technicians Select a contact Outbo…" at bounding box center [339, 191] width 424 height 348
click at [465, 9] on icon at bounding box center [466, 7] width 5 height 3
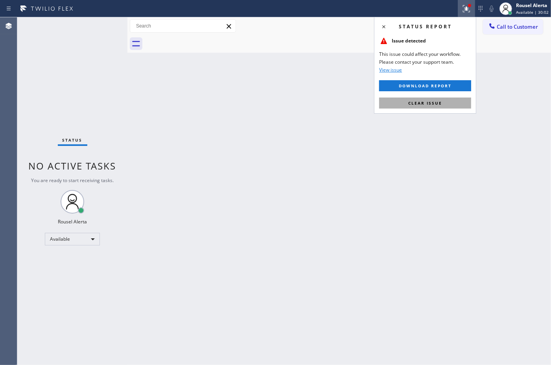
click at [424, 106] on button "Clear issue" at bounding box center [425, 103] width 92 height 11
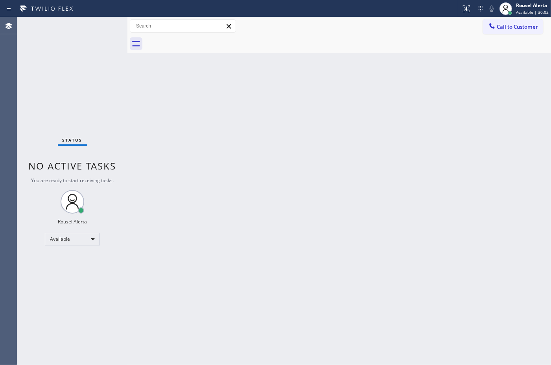
click at [388, 203] on div "Back to Dashboard Change Sender ID Customers Technicians Select a contact Outbo…" at bounding box center [339, 191] width 424 height 348
click at [89, 25] on div "Status No active tasks You are ready to start receiving tasks. Rousel Alerta Av…" at bounding box center [72, 191] width 110 height 348
click at [102, 28] on div "Status No active tasks You are ready to start receiving tasks. Rousel Alerta Av…" at bounding box center [72, 191] width 110 height 348
click at [337, 157] on div "Back to Dashboard Change Sender ID Customers Technicians Select a contact Outbo…" at bounding box center [339, 191] width 424 height 348
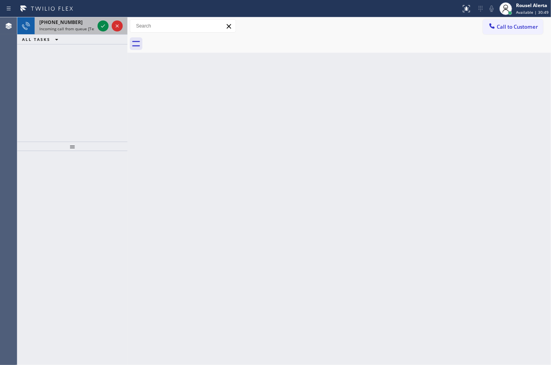
click at [87, 23] on div "[PHONE_NUMBER]" at bounding box center [66, 22] width 55 height 7
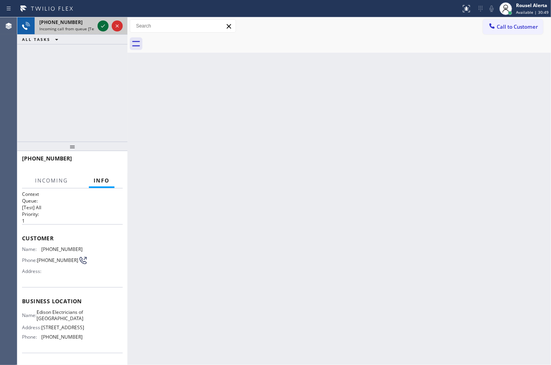
click at [99, 26] on icon at bounding box center [102, 25] width 9 height 9
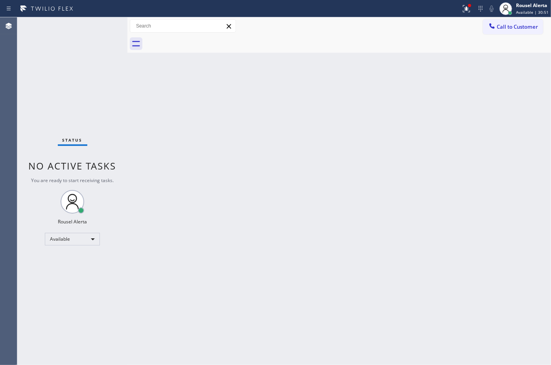
click at [176, 126] on div "Back to Dashboard Change Sender ID Customers Technicians Select a contact Outbo…" at bounding box center [339, 191] width 424 height 348
click at [462, 12] on div at bounding box center [466, 8] width 17 height 9
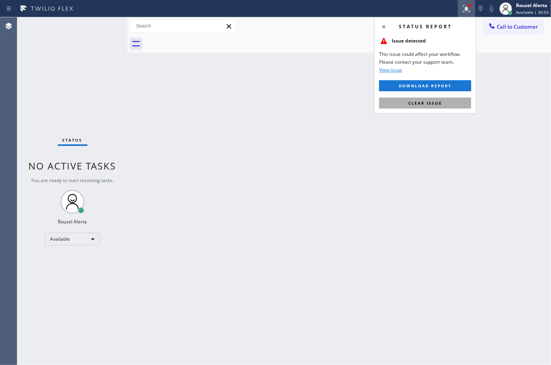
click at [433, 105] on span "Clear issue" at bounding box center [425, 103] width 34 height 6
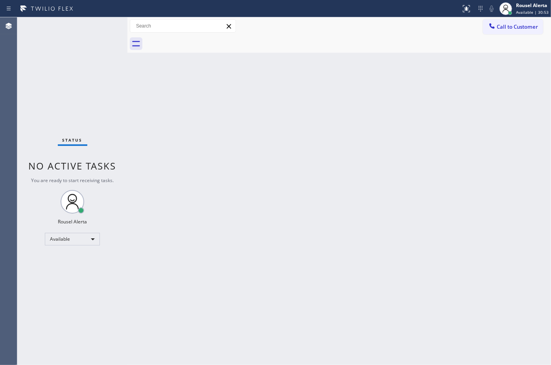
click at [408, 196] on div "Back to Dashboard Change Sender ID Customers Technicians Select a contact Outbo…" at bounding box center [339, 191] width 424 height 348
click at [77, 24] on div "Status No active tasks You are ready to start receiving tasks. Rousel Alerta Av…" at bounding box center [72, 191] width 110 height 348
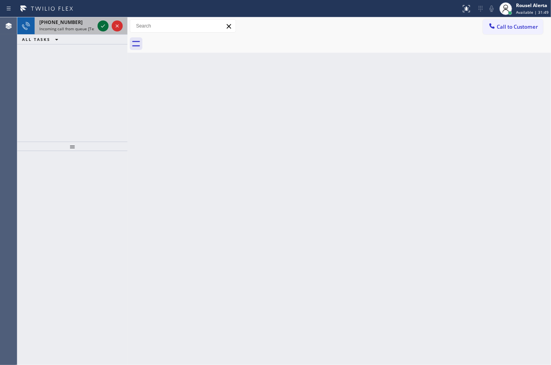
click at [98, 26] on icon at bounding box center [102, 25] width 9 height 9
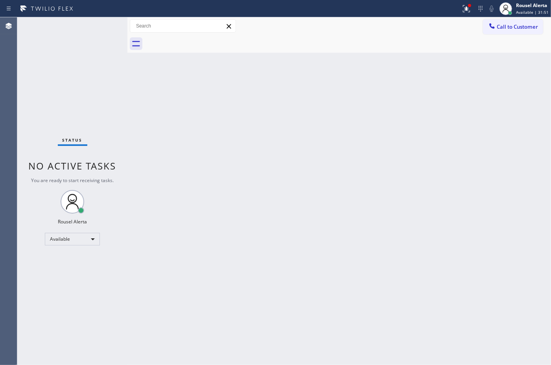
click at [98, 26] on div "Status No active tasks You are ready to start receiving tasks. Rousel Alerta Av…" at bounding box center [72, 191] width 110 height 348
click at [467, 6] on icon at bounding box center [466, 8] width 9 height 9
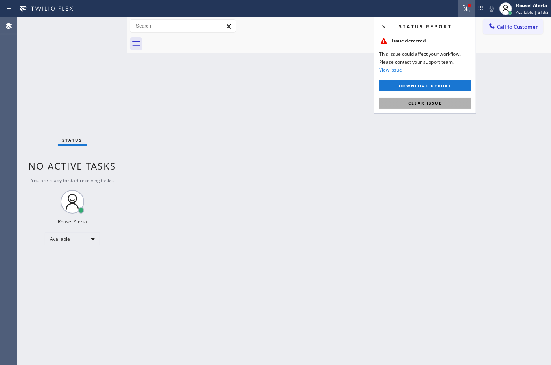
click at [448, 104] on button "Clear issue" at bounding box center [425, 103] width 92 height 11
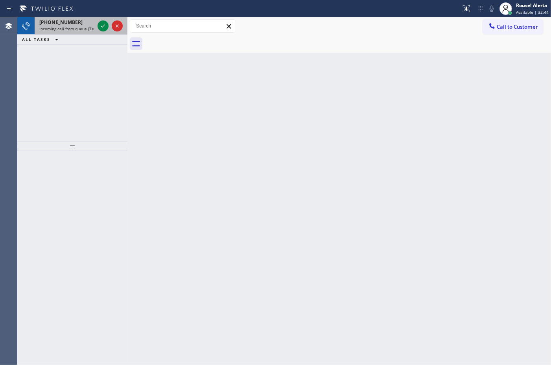
click at [90, 30] on span "Incoming call from queue [Test] All" at bounding box center [71, 29] width 65 height 6
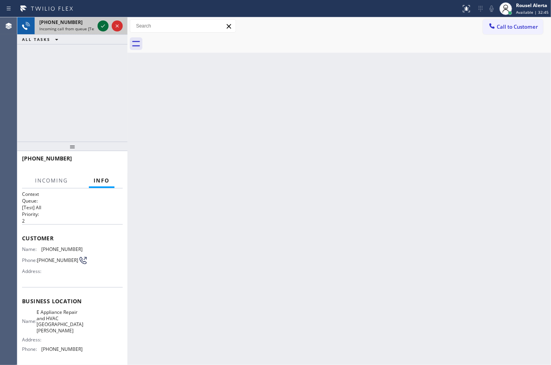
click at [102, 24] on icon at bounding box center [102, 25] width 9 height 9
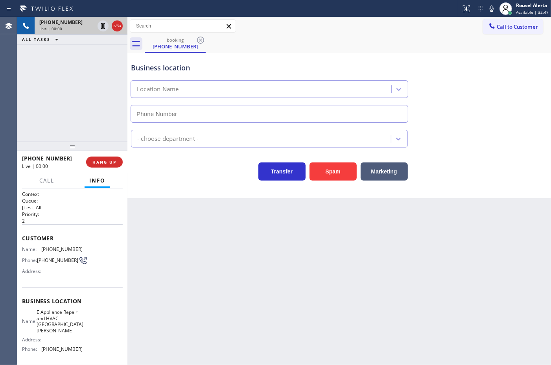
type input "[PHONE_NUMBER]"
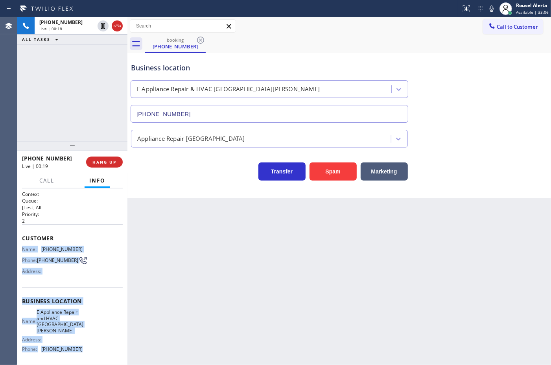
drag, startPoint x: 20, startPoint y: 247, endPoint x: 81, endPoint y: 349, distance: 118.3
click at [81, 349] on div "Context Queue: [Test] All Priority: 2 Customer Name: [PHONE_NUMBER] Phone: [PHO…" at bounding box center [72, 276] width 110 height 177
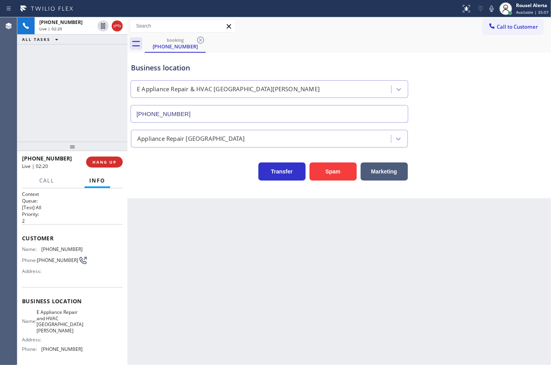
click at [445, 264] on div "Back to Dashboard Change Sender ID Customers Technicians Select a contact Outbo…" at bounding box center [339, 191] width 424 height 348
drag, startPoint x: 91, startPoint y: 103, endPoint x: 92, endPoint y: 93, distance: 9.6
click at [91, 96] on div "[PHONE_NUMBER] Live | 02:21 ALL TASKS ALL TASKS ACTIVE TASKS TASKS IN WRAP UP" at bounding box center [72, 79] width 110 height 124
click at [207, 233] on div "Back to Dashboard Change Sender ID Customers Technicians Select a contact Outbo…" at bounding box center [339, 191] width 424 height 348
click at [103, 27] on icon at bounding box center [102, 25] width 9 height 9
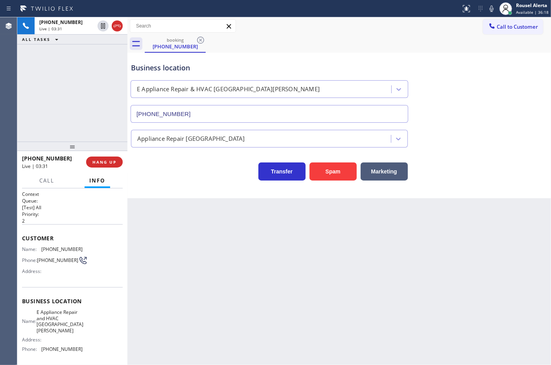
click at [494, 8] on icon at bounding box center [492, 9] width 4 height 6
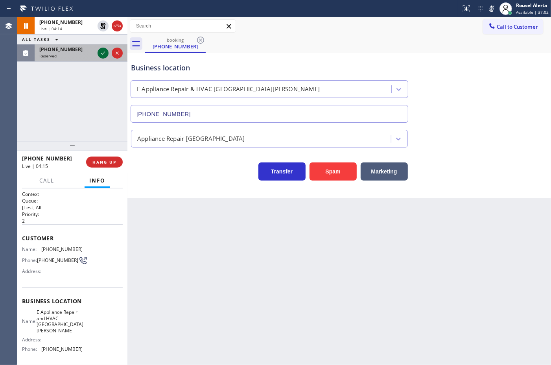
click at [103, 56] on icon at bounding box center [102, 52] width 9 height 9
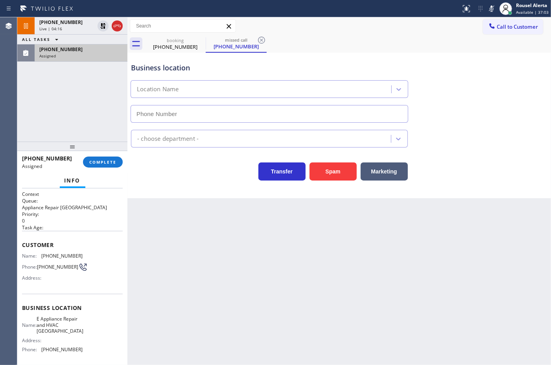
type input "[PHONE_NUMBER]"
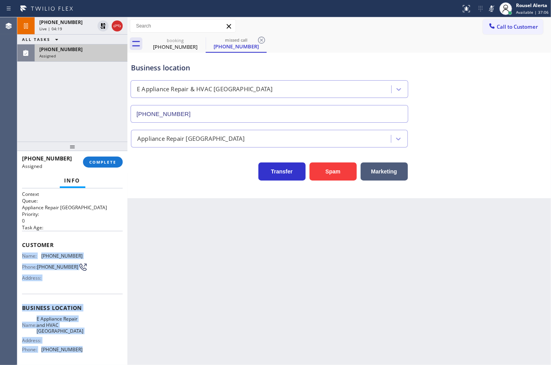
drag, startPoint x: 22, startPoint y: 254, endPoint x: 88, endPoint y: 349, distance: 116.0
click at [88, 349] on div "Context Queue: Appliance Repair High End Priority: 0 Task Age: Customer Name: […" at bounding box center [72, 308] width 101 height 234
click at [97, 56] on div "Assigned" at bounding box center [80, 56] width 83 height 6
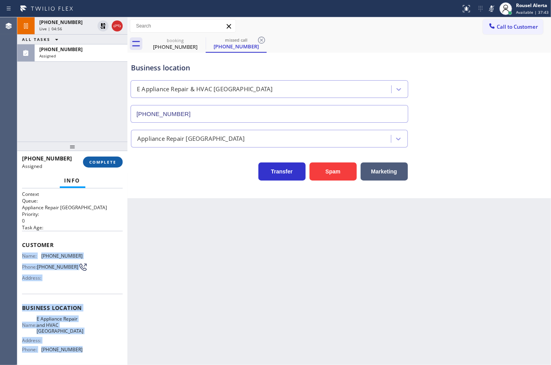
click at [111, 159] on span "COMPLETE" at bounding box center [102, 162] width 27 height 6
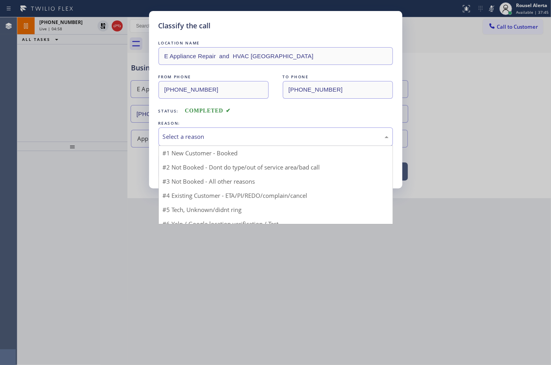
click at [221, 141] on div "Select a reason" at bounding box center [276, 136] width 226 height 9
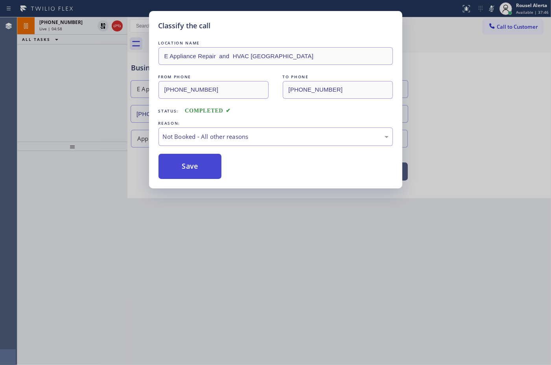
click at [194, 168] on button "Save" at bounding box center [190, 166] width 63 height 25
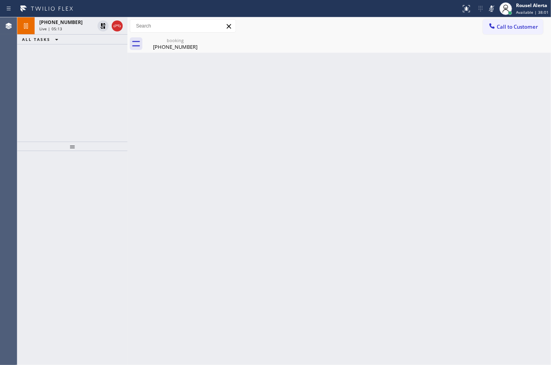
click at [78, 58] on div "[PHONE_NUMBER] Live | 05:13 ALL TASKS ALL TASKS ACTIVE TASKS TASKS IN WRAP UP" at bounding box center [72, 79] width 110 height 124
click at [103, 30] on icon at bounding box center [102, 25] width 9 height 9
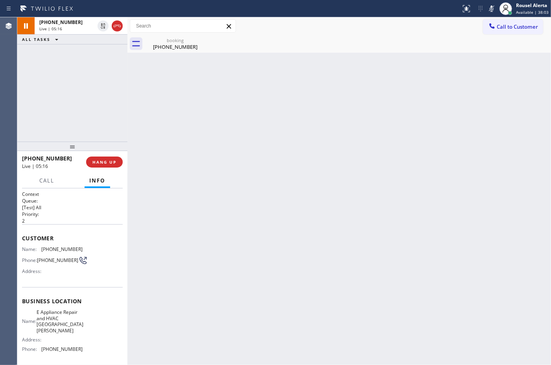
click at [490, 6] on icon at bounding box center [491, 8] width 9 height 9
click at [37, 182] on button "Call" at bounding box center [47, 180] width 24 height 15
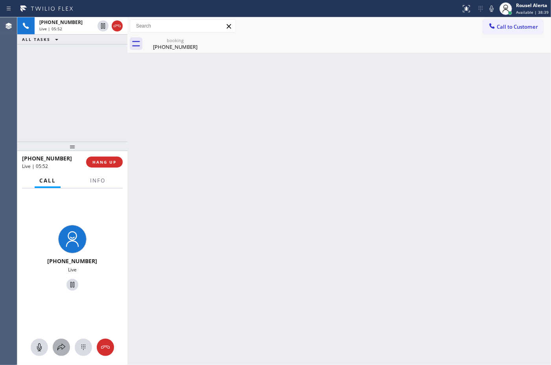
click at [58, 343] on icon at bounding box center [61, 347] width 9 height 9
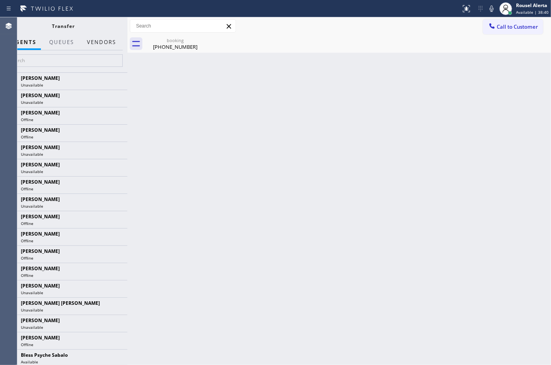
click at [97, 37] on button "Vendors" at bounding box center [101, 42] width 39 height 15
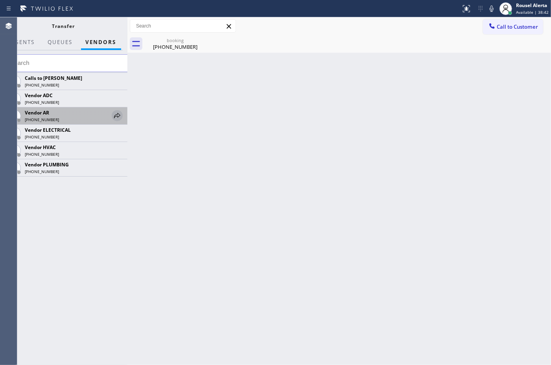
click at [118, 117] on icon at bounding box center [117, 115] width 6 height 5
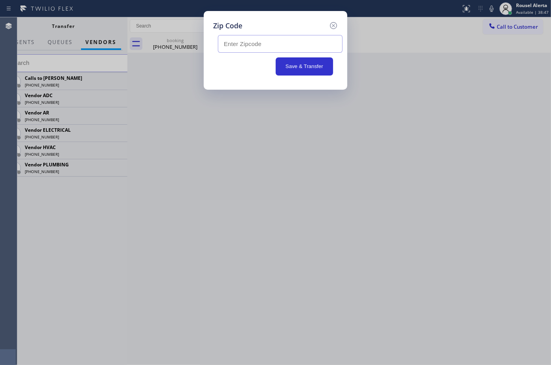
click at [315, 40] on input "text" at bounding box center [280, 44] width 125 height 18
paste input "90731"
type input "90731"
click at [304, 65] on button "Save & Transfer" at bounding box center [305, 66] width 58 height 18
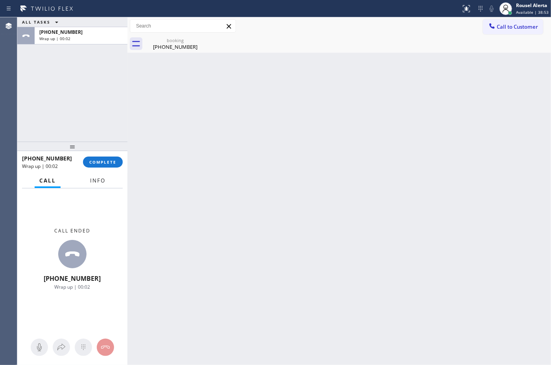
click at [99, 182] on span "Info" at bounding box center [97, 180] width 15 height 7
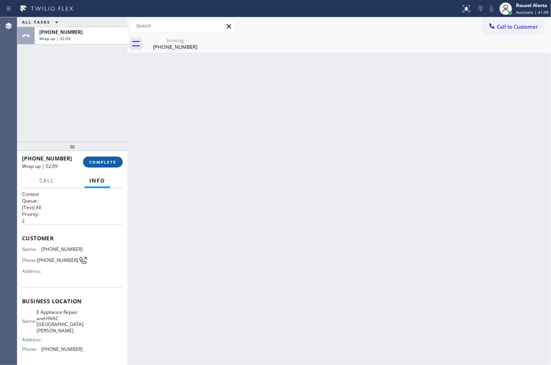
click at [107, 158] on button "COMPLETE" at bounding box center [103, 162] width 40 height 11
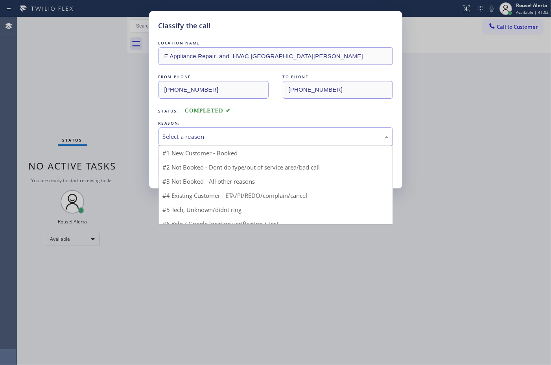
click at [193, 140] on div "Select a reason" at bounding box center [276, 136] width 226 height 9
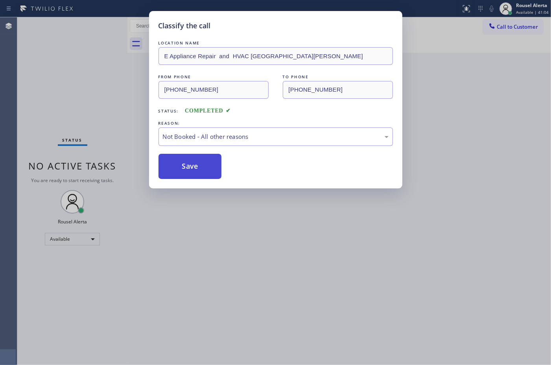
click at [207, 173] on button "Save" at bounding box center [190, 166] width 63 height 25
click at [305, 254] on div "Classify the call LOCATION NAME E Appliance Repair and HVAC San Pedro FROM PHON…" at bounding box center [275, 182] width 551 height 365
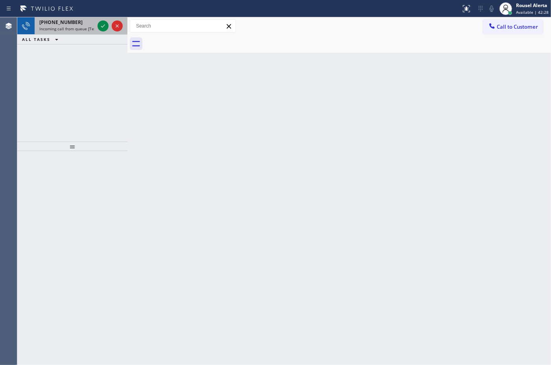
click at [69, 19] on div "Status report No issues detected If you experience an issue, please download th…" at bounding box center [275, 182] width 551 height 365
click at [78, 26] on span "Incoming call from queue [Test] All" at bounding box center [71, 29] width 65 height 6
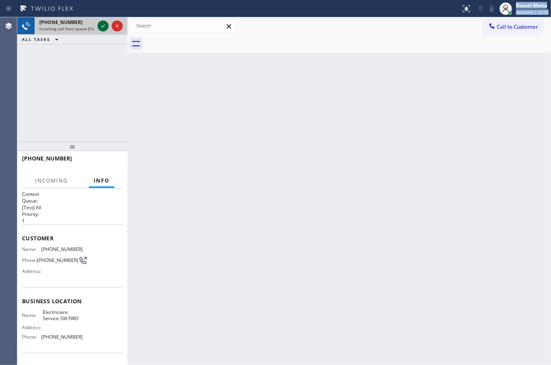
click at [99, 28] on icon at bounding box center [102, 25] width 9 height 9
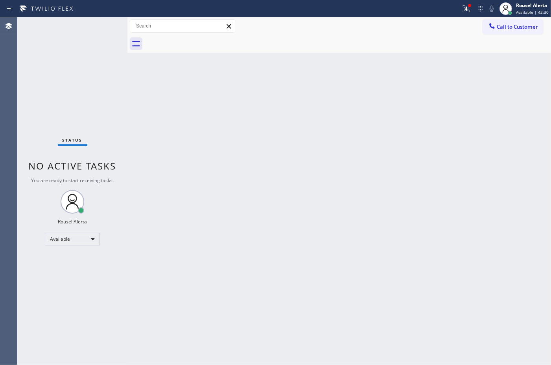
click at [99, 25] on div "Status No active tasks You are ready to start receiving tasks. Rousel Alerta Av…" at bounding box center [72, 191] width 110 height 348
click at [464, 8] on icon at bounding box center [466, 8] width 9 height 9
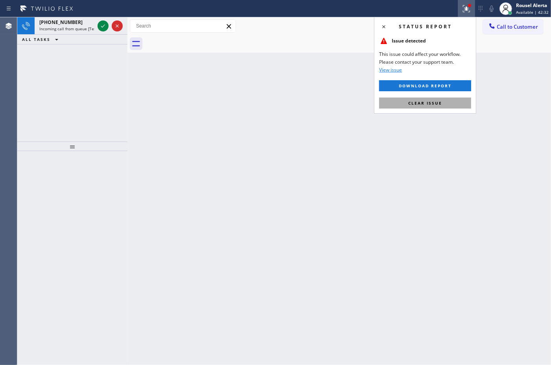
click at [442, 109] on button "Clear issue" at bounding box center [425, 103] width 92 height 11
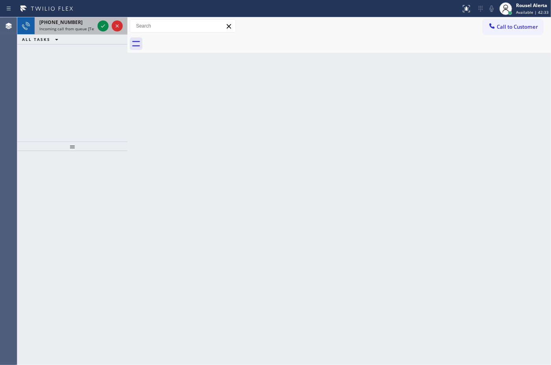
click at [89, 31] on div "+17477588351 Incoming call from queue [Test] All" at bounding box center [65, 25] width 61 height 17
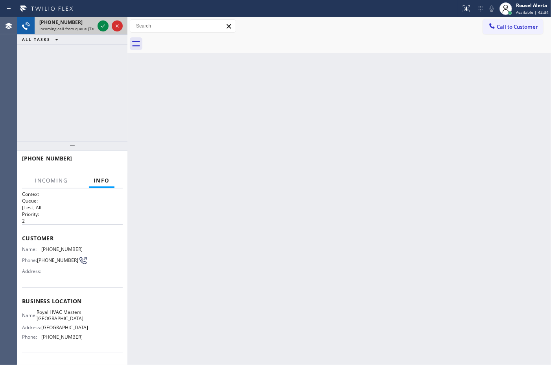
click at [99, 31] on div at bounding box center [110, 25] width 28 height 17
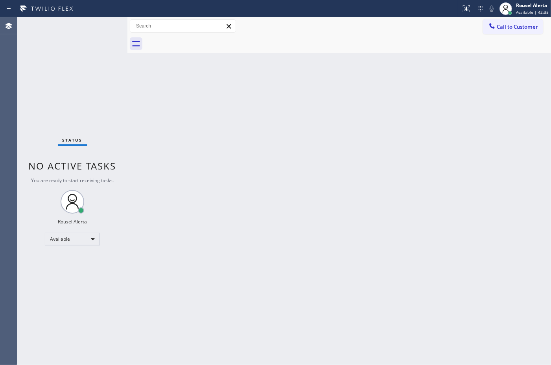
click at [101, 26] on div "Status No active tasks You are ready to start receiving tasks. Rousel Alerta Av…" at bounding box center [72, 191] width 110 height 348
click at [104, 26] on div "Status No active tasks You are ready to start receiving tasks. Rousel Alerta Av…" at bounding box center [72, 191] width 110 height 348
click at [192, 138] on div "Back to Dashboard Change Sender ID Customers Technicians Select a contact Outbo…" at bounding box center [339, 191] width 424 height 348
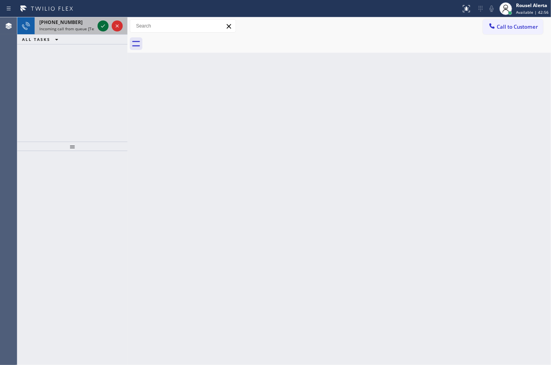
click at [99, 26] on icon at bounding box center [102, 25] width 9 height 9
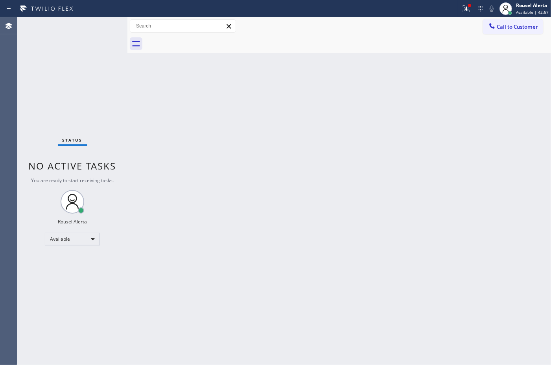
click at [99, 26] on div "Status No active tasks You are ready to start receiving tasks. Rousel Alerta Av…" at bounding box center [72, 191] width 110 height 348
click at [468, 8] on icon at bounding box center [466, 8] width 7 height 7
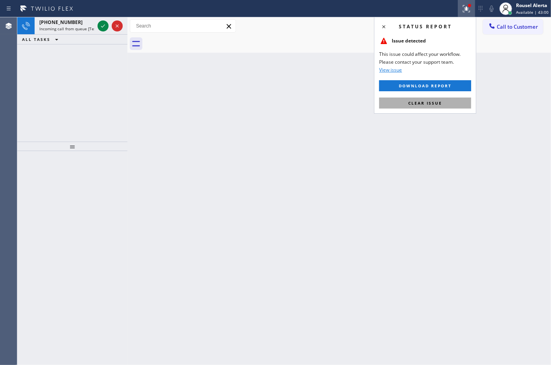
click at [438, 105] on span "Clear issue" at bounding box center [425, 103] width 34 height 6
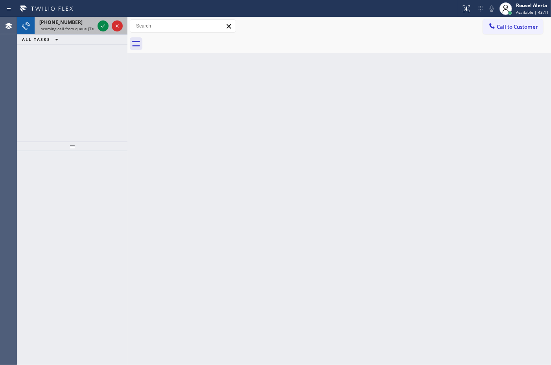
click at [90, 26] on span "Incoming call from queue [Test] All" at bounding box center [71, 29] width 65 height 6
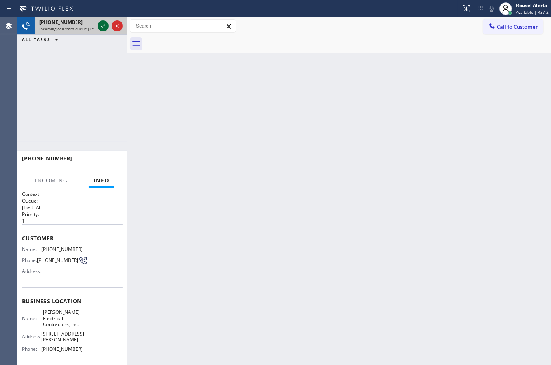
click at [99, 24] on icon at bounding box center [102, 25] width 9 height 9
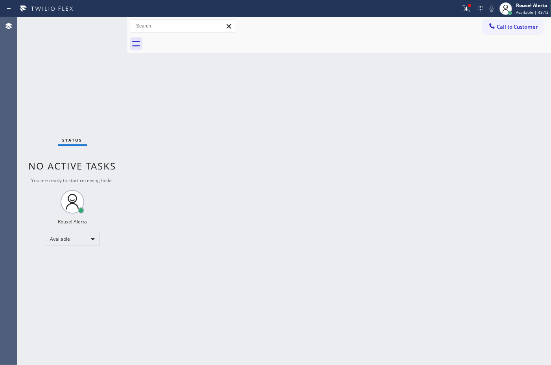
click at [99, 24] on div "Status No active tasks You are ready to start receiving tasks. Rousel Alerta Av…" at bounding box center [72, 191] width 110 height 348
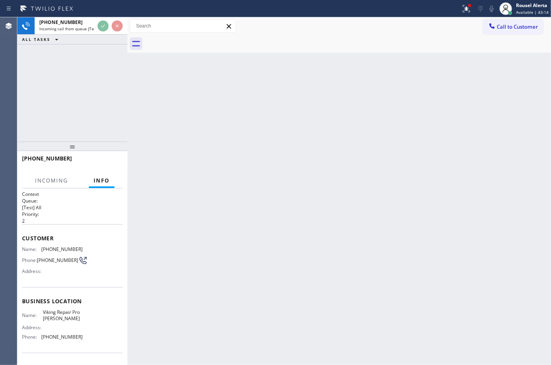
click at [99, 24] on icon at bounding box center [102, 25] width 9 height 9
click at [101, 31] on div at bounding box center [110, 25] width 28 height 17
click at [101, 28] on icon at bounding box center [102, 25] width 9 height 9
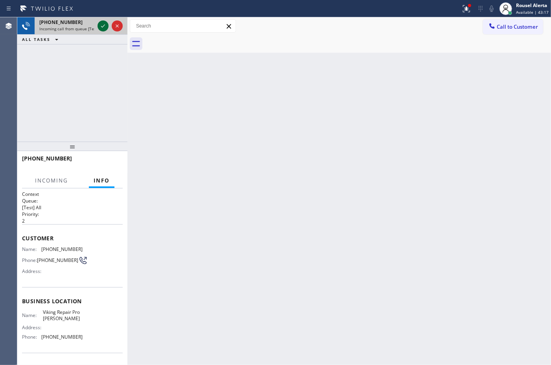
click at [101, 28] on icon at bounding box center [102, 25] width 9 height 9
click at [101, 27] on icon at bounding box center [102, 25] width 9 height 9
click at [102, 26] on icon at bounding box center [103, 25] width 4 height 3
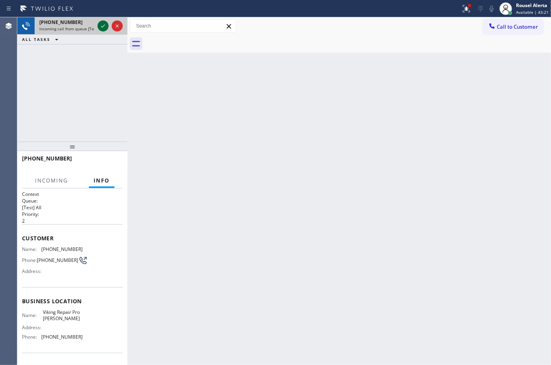
click at [102, 26] on icon at bounding box center [102, 25] width 9 height 9
click at [99, 28] on icon at bounding box center [102, 25] width 9 height 9
click at [99, 29] on icon at bounding box center [102, 25] width 9 height 9
click at [103, 27] on icon at bounding box center [103, 25] width 4 height 3
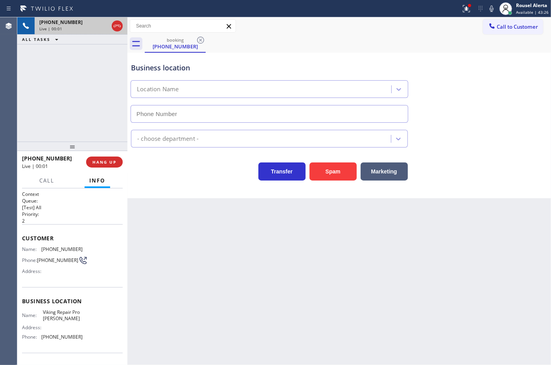
type input "(469) 437-7117"
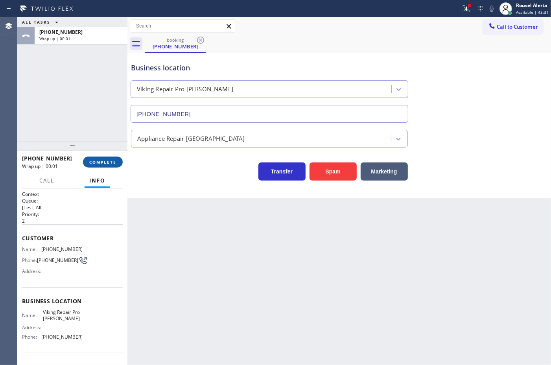
click at [109, 164] on span "COMPLETE" at bounding box center [102, 162] width 27 height 6
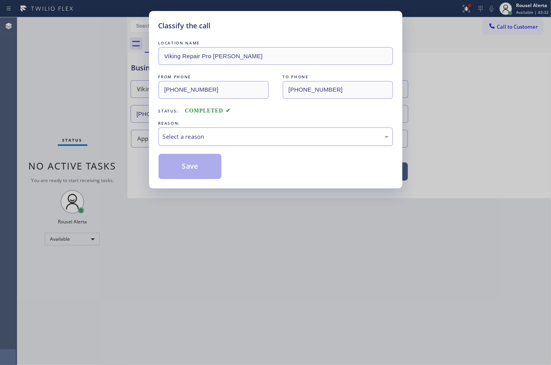
click at [216, 137] on div "Select a reason" at bounding box center [276, 136] width 226 height 9
click at [187, 162] on button "Save" at bounding box center [190, 166] width 63 height 25
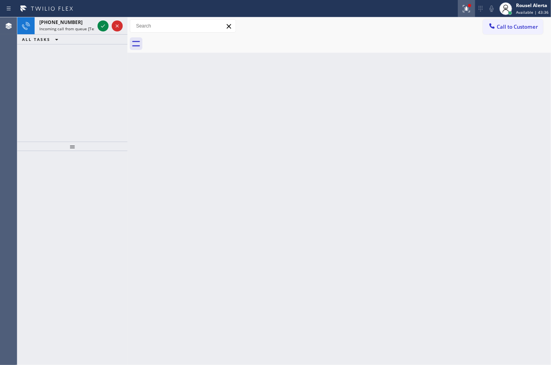
click at [459, 9] on div at bounding box center [466, 8] width 17 height 9
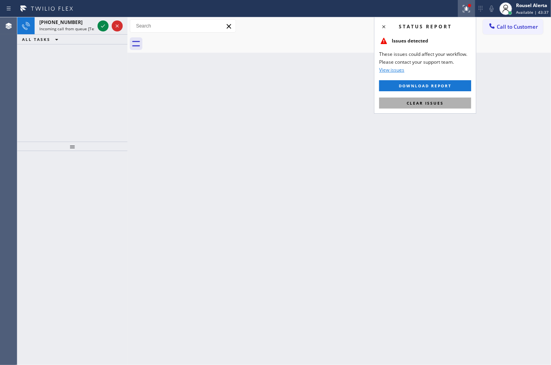
click at [429, 103] on span "Clear issues" at bounding box center [425, 103] width 37 height 6
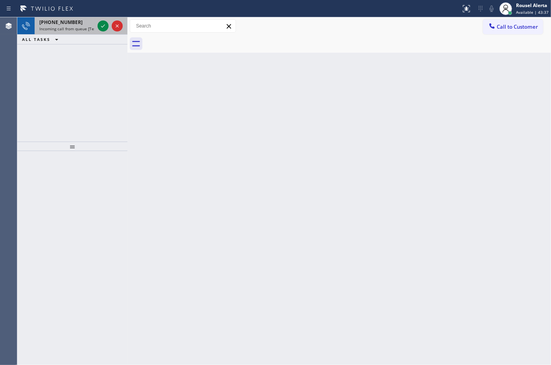
drag, startPoint x: 74, startPoint y: 22, endPoint x: 99, endPoint y: 27, distance: 25.7
click at [76, 22] on div "+12535446518" at bounding box center [66, 22] width 55 height 7
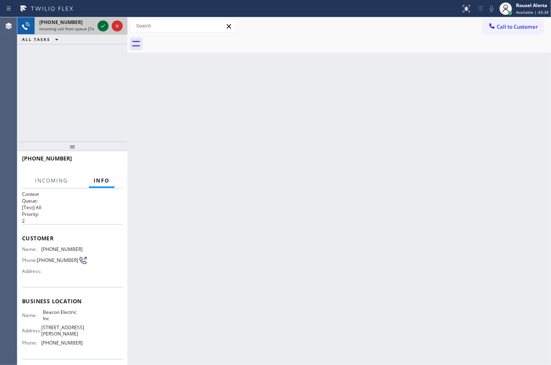
click at [101, 27] on icon at bounding box center [102, 25] width 9 height 9
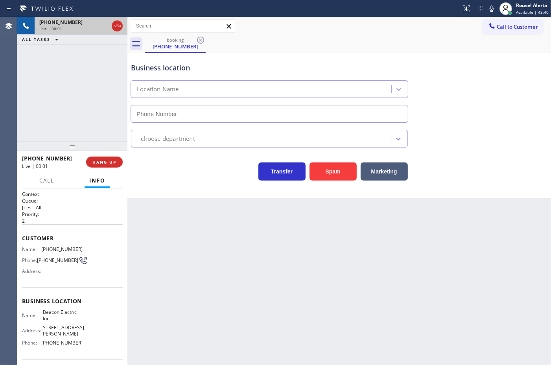
type input "(253) 364-4860"
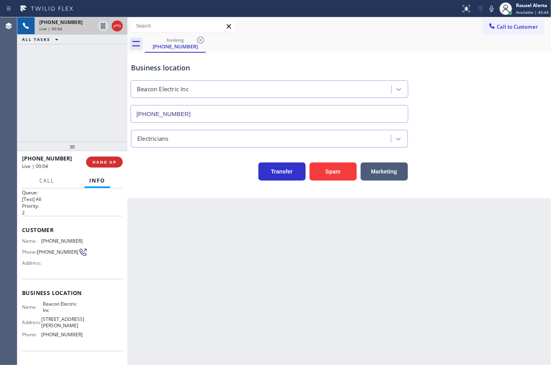
scroll to position [4, 0]
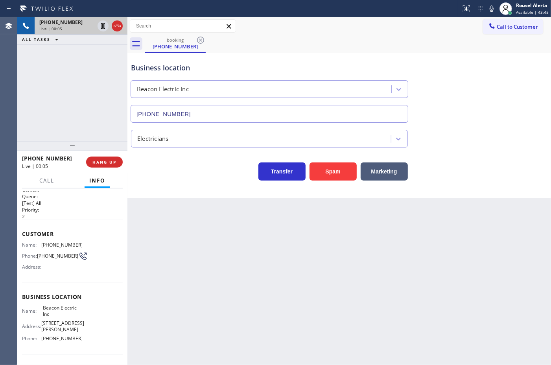
click at [174, 248] on div "Back to Dashboard Change Sender ID Customers Technicians Select a contact Outbo…" at bounding box center [339, 191] width 424 height 348
click at [85, 123] on div "+12535446518 Live | 00:05 ALL TASKS ALL TASKS ACTIVE TASKS TASKS IN WRAP UP" at bounding box center [72, 79] width 110 height 124
click at [103, 157] on button "HANG UP" at bounding box center [104, 162] width 37 height 11
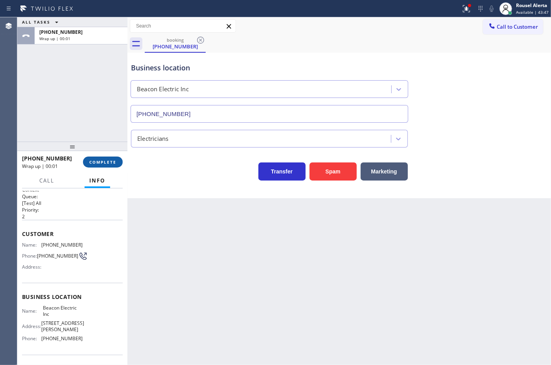
click at [103, 157] on button "COMPLETE" at bounding box center [103, 162] width 40 height 11
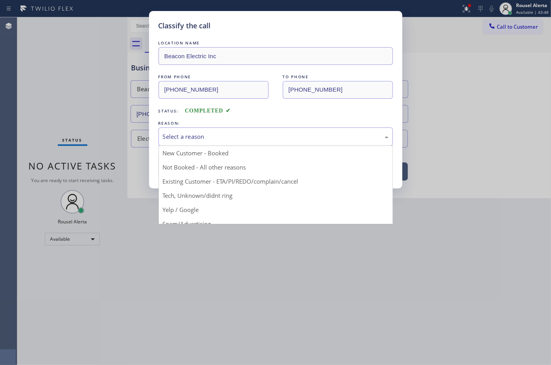
click at [213, 131] on div "Select a reason" at bounding box center [276, 136] width 234 height 18
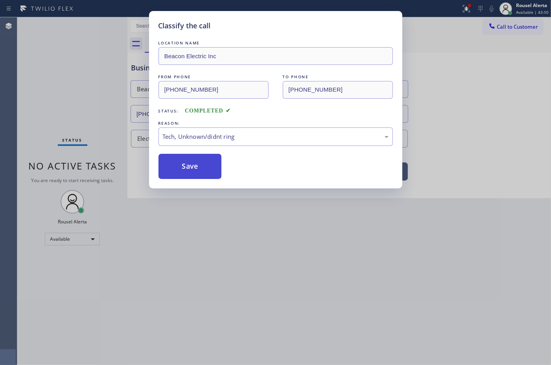
click at [207, 169] on button "Save" at bounding box center [190, 166] width 63 height 25
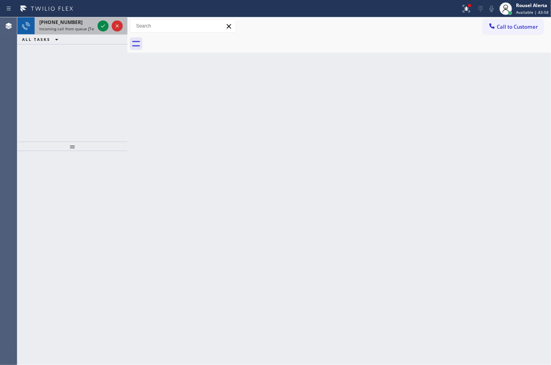
drag, startPoint x: 87, startPoint y: 24, endPoint x: 94, endPoint y: 23, distance: 7.9
click at [87, 24] on div "+12013094996" at bounding box center [66, 22] width 55 height 7
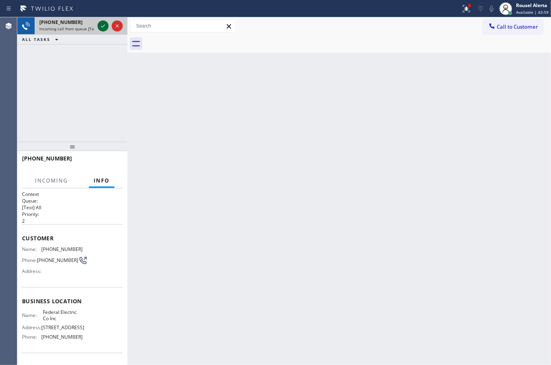
click at [98, 24] on icon at bounding box center [102, 25] width 9 height 9
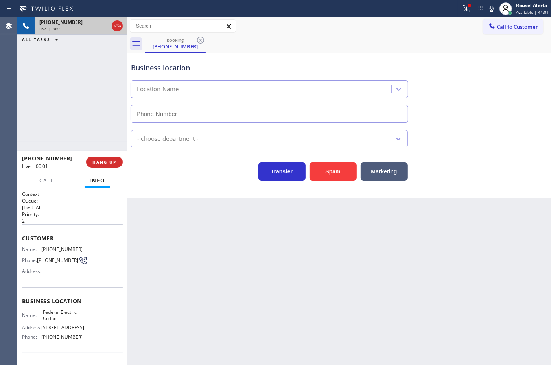
type input "(201) 992-8442"
click at [322, 166] on button "Spam" at bounding box center [333, 171] width 47 height 18
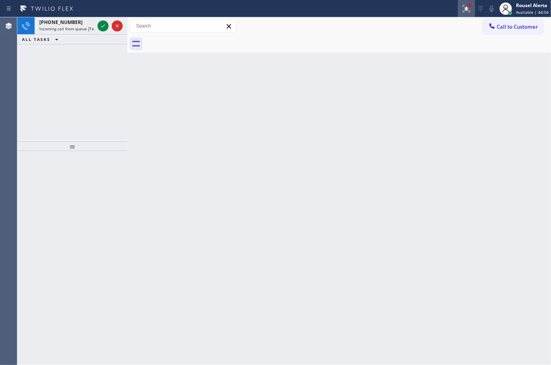
click at [462, 8] on div at bounding box center [466, 8] width 17 height 9
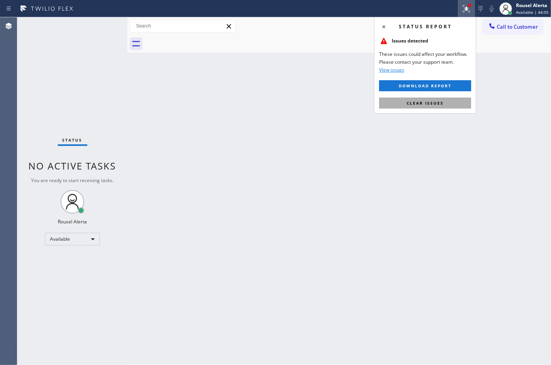
click at [453, 98] on button "Clear issues" at bounding box center [425, 103] width 92 height 11
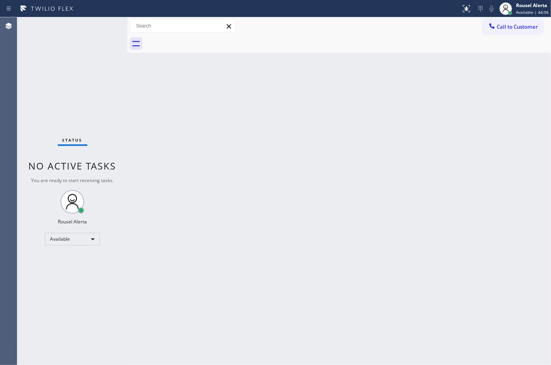
click at [430, 135] on div "Back to Dashboard Change Sender ID Customers Technicians Select a contact Outbo…" at bounding box center [339, 191] width 424 height 348
click at [83, 30] on div "Status No active tasks You are ready to start receiving tasks. Rousel Alerta Av…" at bounding box center [72, 191] width 110 height 348
click at [229, 168] on div "Back to Dashboard Change Sender ID Customers Technicians Select a contact Outbo…" at bounding box center [339, 191] width 424 height 348
click at [91, 28] on div "Status No active tasks You are ready to start receiving tasks. Rousel Alerta Av…" at bounding box center [72, 191] width 110 height 348
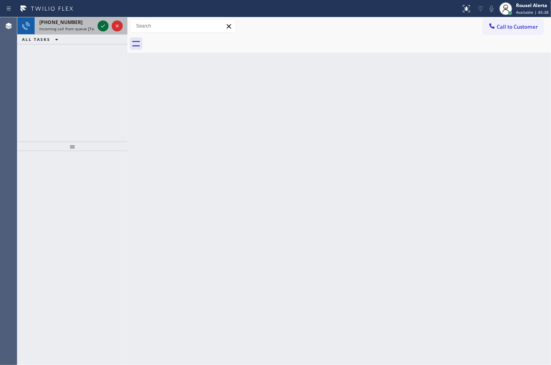
click at [99, 29] on icon at bounding box center [102, 25] width 9 height 9
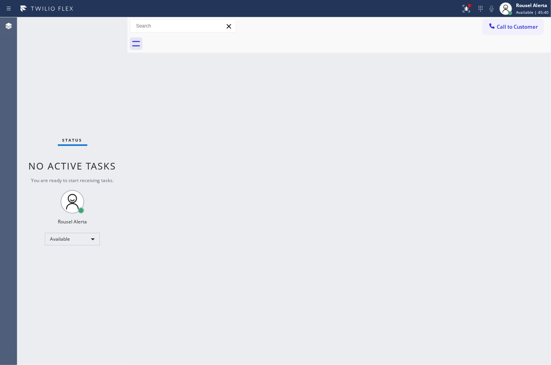
drag, startPoint x: 100, startPoint y: 28, endPoint x: 103, endPoint y: 22, distance: 6.0
click at [102, 22] on div "Status No active tasks You are ready to start receiving tasks. Rousel Alerta Av…" at bounding box center [72, 191] width 110 height 348
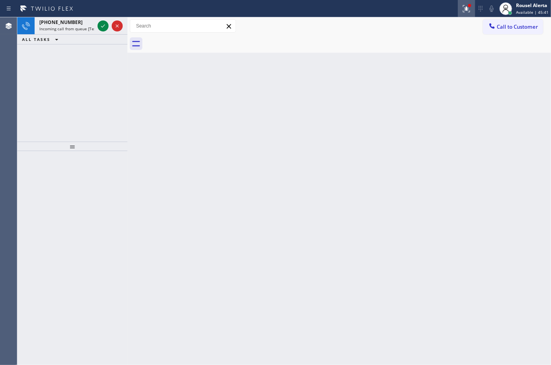
drag, startPoint x: 469, startPoint y: 4, endPoint x: 465, endPoint y: 6, distance: 5.1
click at [467, 5] on div at bounding box center [466, 8] width 17 height 17
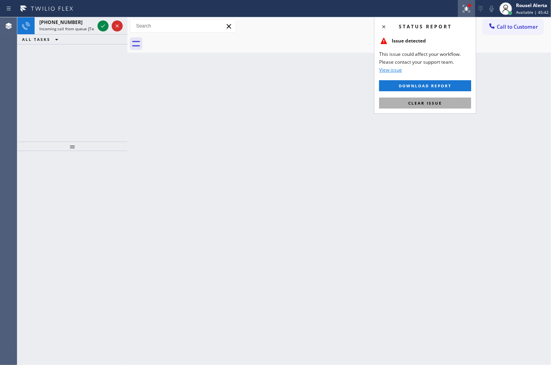
click at [439, 105] on span "Clear issue" at bounding box center [425, 103] width 34 height 6
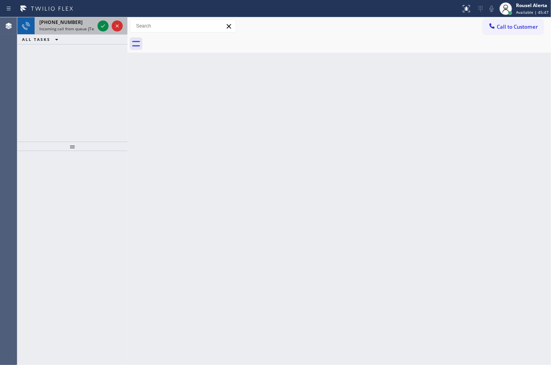
click at [88, 22] on div "+15164904777" at bounding box center [66, 22] width 55 height 7
drag, startPoint x: 74, startPoint y: 40, endPoint x: 79, endPoint y: 33, distance: 9.3
click at [74, 39] on div "ALL TASKS ALL TASKS ACTIVE TASKS TASKS IN WRAP UP" at bounding box center [72, 40] width 110 height 10
click at [80, 30] on span "Incoming call from queue [Test] All" at bounding box center [71, 29] width 65 height 6
click at [100, 25] on icon at bounding box center [102, 25] width 9 height 9
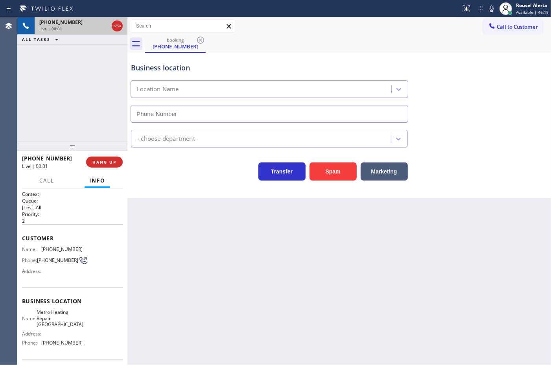
type input "(760) 493-6064"
click at [331, 172] on button "Spam" at bounding box center [333, 171] width 47 height 18
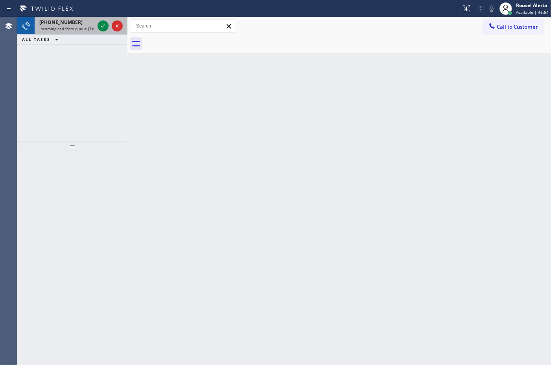
click at [90, 20] on div "+17869475197" at bounding box center [66, 22] width 55 height 7
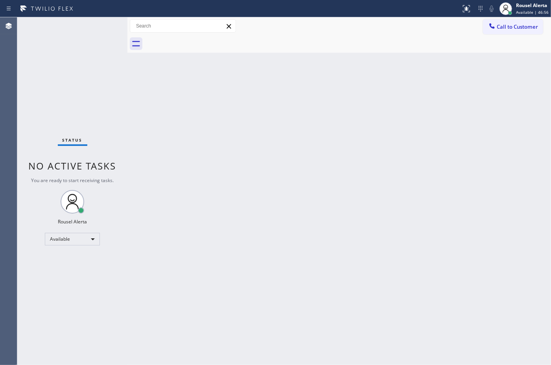
click at [99, 22] on div "Status No active tasks You are ready to start receiving tasks. Rousel Alerta Av…" at bounding box center [72, 191] width 110 height 348
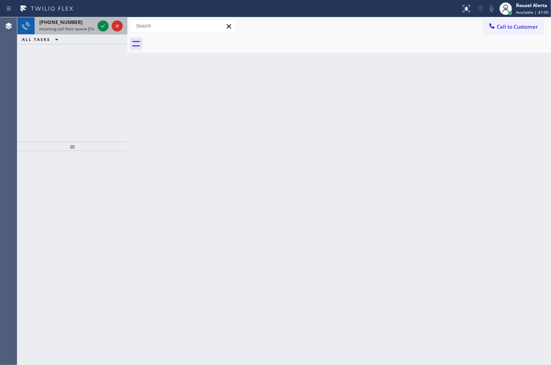
click at [81, 21] on div "+17209954087" at bounding box center [66, 22] width 55 height 7
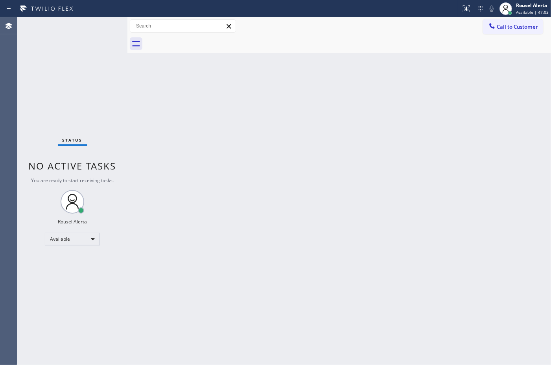
click at [101, 28] on div "Status No active tasks You are ready to start receiving tasks. Rousel Alerta Av…" at bounding box center [72, 191] width 110 height 348
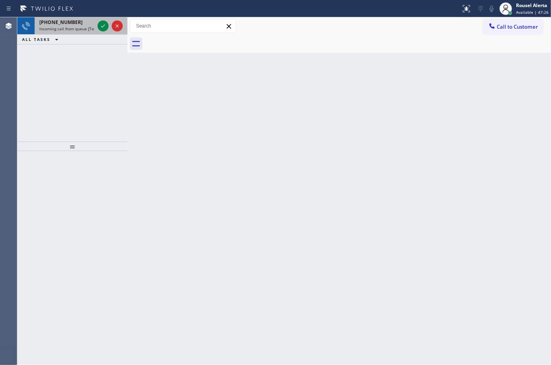
click at [94, 27] on span "Incoming call from queue [Test] All" at bounding box center [71, 29] width 65 height 6
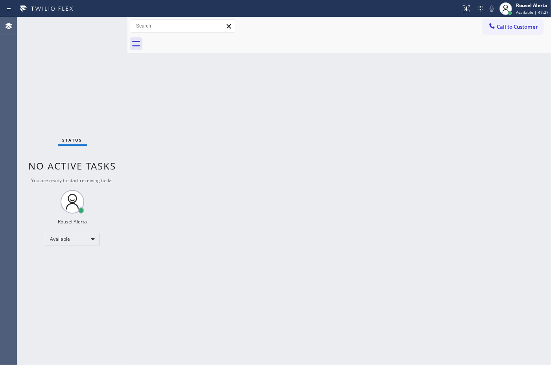
click at [99, 27] on div "Status No active tasks You are ready to start receiving tasks. Rousel Alerta Av…" at bounding box center [72, 191] width 110 height 348
drag, startPoint x: 98, startPoint y: 27, endPoint x: 103, endPoint y: 31, distance: 7.3
click at [100, 26] on div "Status No active tasks You are ready to start receiving tasks. Rousel Alerta Av…" at bounding box center [72, 191] width 110 height 348
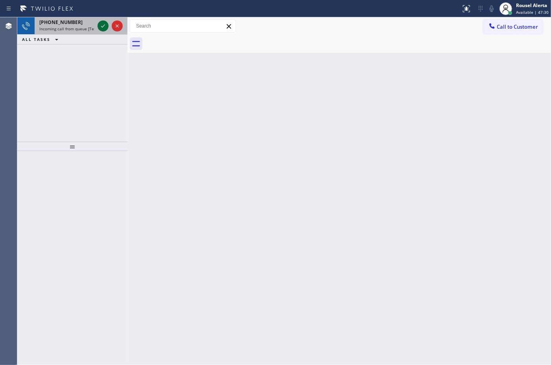
click at [99, 24] on icon at bounding box center [102, 25] width 9 height 9
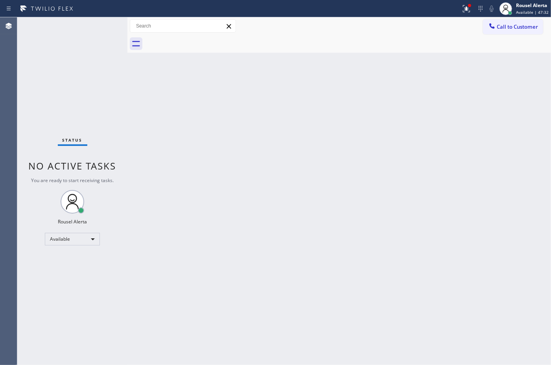
click at [98, 24] on div "Status No active tasks You are ready to start receiving tasks. Rousel Alerta Av…" at bounding box center [72, 191] width 110 height 348
drag, startPoint x: 464, startPoint y: 10, endPoint x: 453, endPoint y: 36, distance: 28.2
click at [464, 10] on icon at bounding box center [466, 8] width 9 height 9
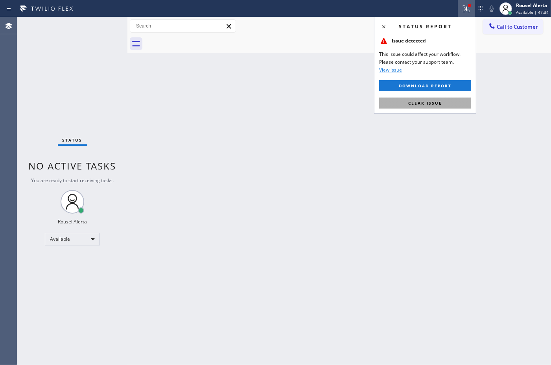
click at [435, 103] on span "Clear issue" at bounding box center [425, 103] width 34 height 6
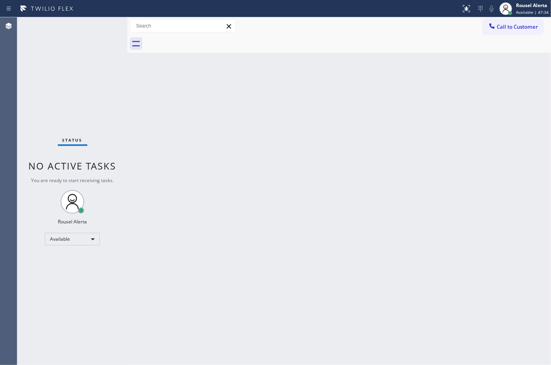
click at [434, 186] on div "Back to Dashboard Change Sender ID Customers Technicians Select a contact Outbo…" at bounding box center [339, 191] width 424 height 348
click at [105, 24] on div "Status No active tasks You are ready to start receiving tasks. Rousel Alerta Av…" at bounding box center [72, 191] width 110 height 348
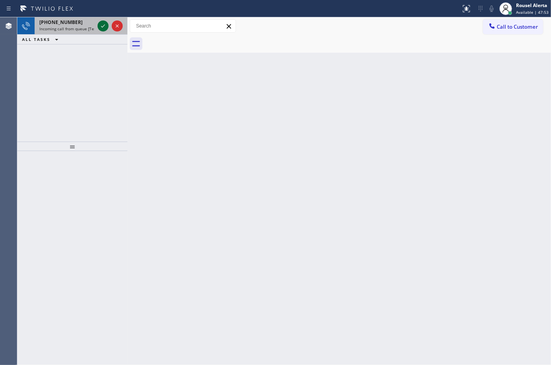
click at [105, 24] on icon at bounding box center [102, 25] width 9 height 9
click at [95, 27] on div "+19499880979 Incoming call from queue [Test] All" at bounding box center [65, 25] width 61 height 17
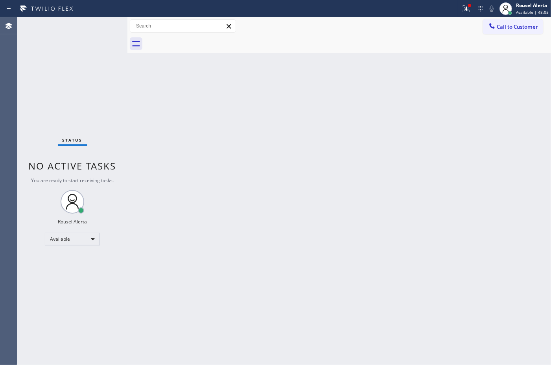
click at [98, 28] on div "Status No active tasks You are ready to start receiving tasks. Rousel Alerta Av…" at bounding box center [72, 191] width 110 height 348
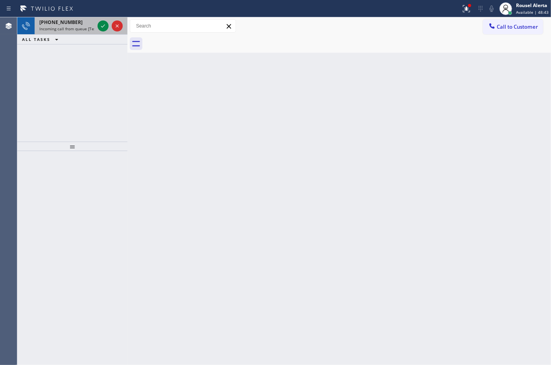
click at [89, 28] on span "Incoming call from queue [Test] All" at bounding box center [71, 29] width 65 height 6
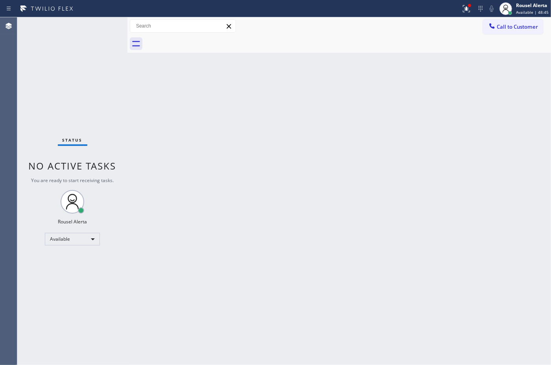
drag, startPoint x: 198, startPoint y: 207, endPoint x: 249, endPoint y: 217, distance: 52.1
click at [249, 217] on div "Back to Dashboard Change Sender ID Customers Technicians Select a contact Outbo…" at bounding box center [339, 191] width 424 height 348
click at [474, 4] on div at bounding box center [466, 8] width 17 height 9
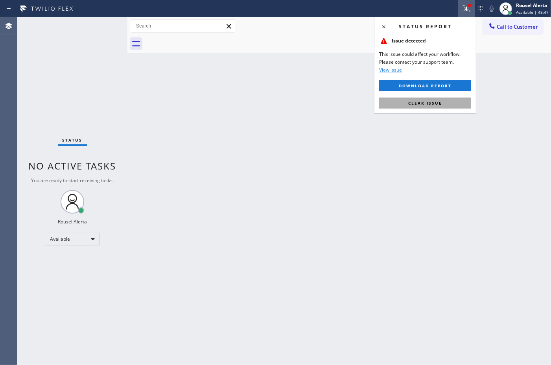
click at [453, 105] on button "Clear issue" at bounding box center [425, 103] width 92 height 11
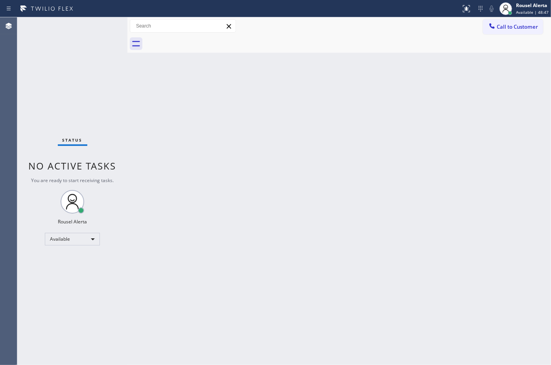
click at [469, 156] on div "Back to Dashboard Change Sender ID Customers Technicians Select a contact Outbo…" at bounding box center [339, 191] width 424 height 348
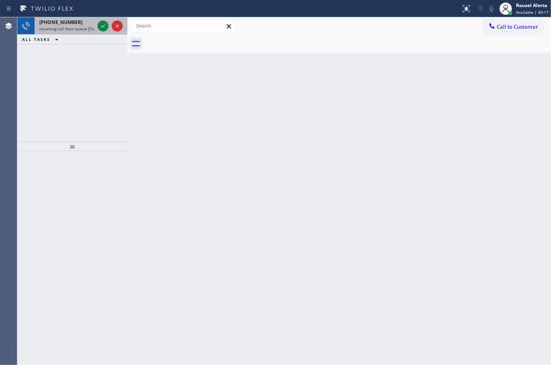
click at [90, 21] on div "+14802763708" at bounding box center [66, 22] width 55 height 7
click at [90, 31] on span "Incoming call from queue [Test] All" at bounding box center [71, 29] width 65 height 6
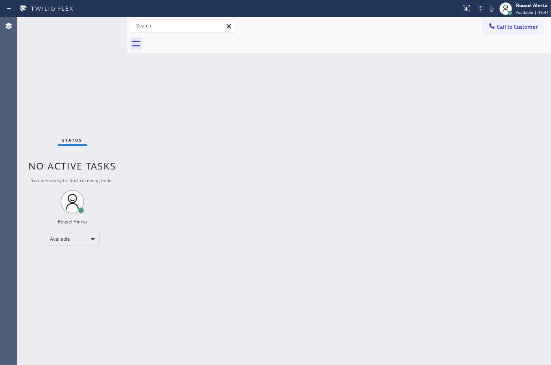
click at [101, 25] on div "Status No active tasks You are ready to start receiving tasks. Rousel Alerta Av…" at bounding box center [72, 191] width 110 height 348
click at [101, 26] on div "Status No active tasks You are ready to start receiving tasks. Rousel Alerta Av…" at bounding box center [72, 191] width 110 height 348
click at [102, 26] on div "Status No active tasks You are ready to start receiving tasks. Rousel Alerta Av…" at bounding box center [72, 191] width 110 height 348
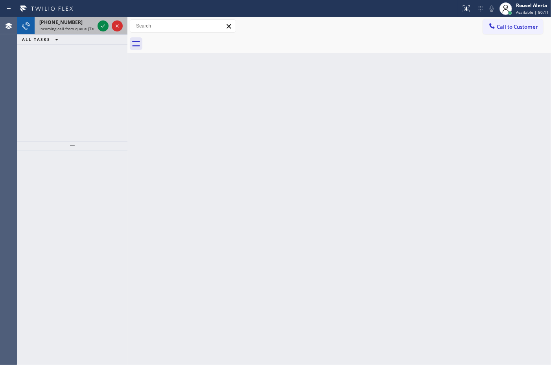
click at [87, 27] on span "Incoming call from queue [Test] All" at bounding box center [71, 29] width 65 height 6
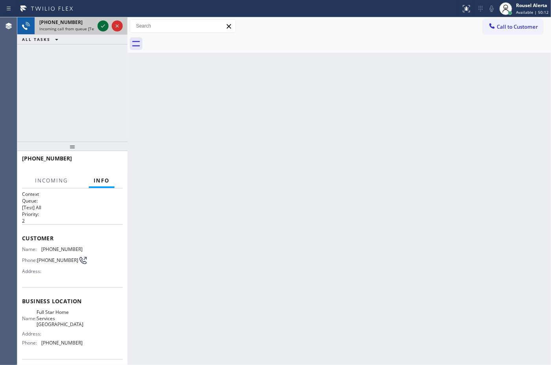
click at [102, 24] on icon at bounding box center [102, 25] width 9 height 9
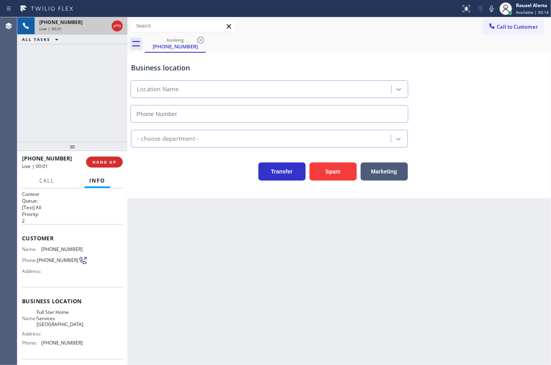
type input "(929) 309-2323"
click at [109, 164] on span "HANG UP" at bounding box center [104, 162] width 24 height 6
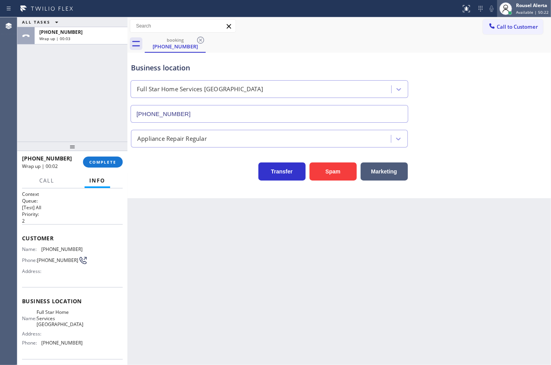
click at [526, 10] on span "Available | 50:22" at bounding box center [532, 12] width 33 height 6
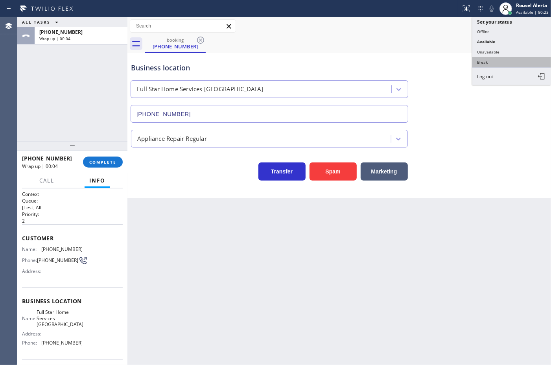
click at [519, 58] on button "Break" at bounding box center [511, 62] width 79 height 10
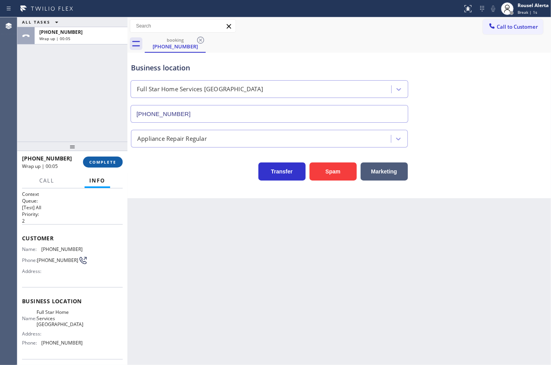
click at [107, 162] on span "COMPLETE" at bounding box center [102, 162] width 27 height 6
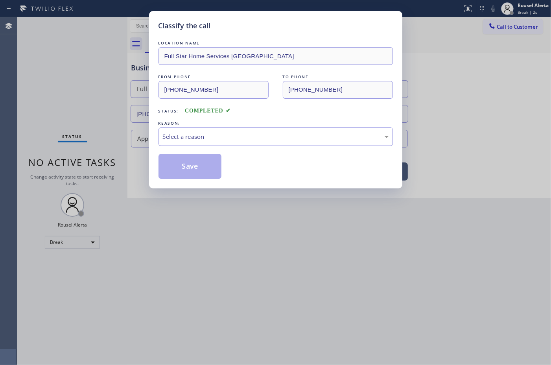
click at [208, 135] on div "Select a reason" at bounding box center [276, 136] width 226 height 9
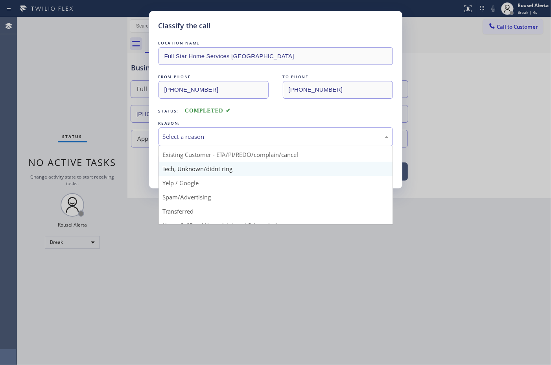
scroll to position [49, 0]
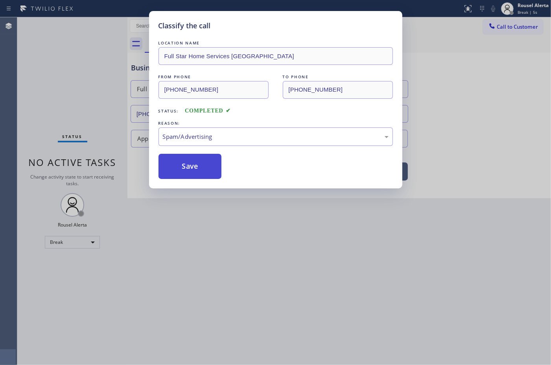
click at [188, 169] on button "Save" at bounding box center [190, 166] width 63 height 25
